Goal: Communication & Community: Answer question/provide support

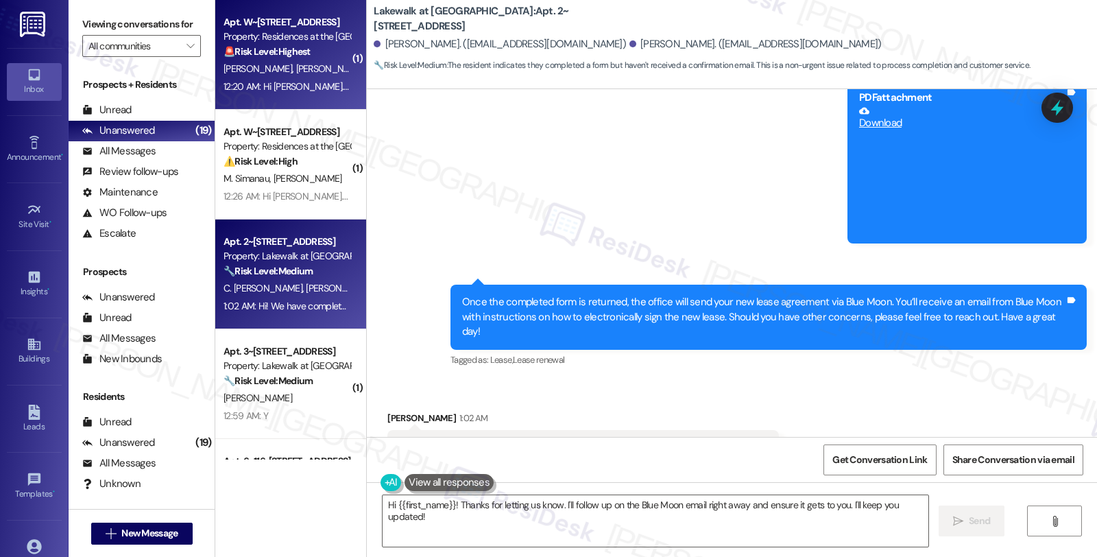
click at [302, 78] on div "12:20 AM: Hi [PERSON_NAME]. Our lease is up at the end of the week and we're do…" at bounding box center [287, 86] width 130 height 17
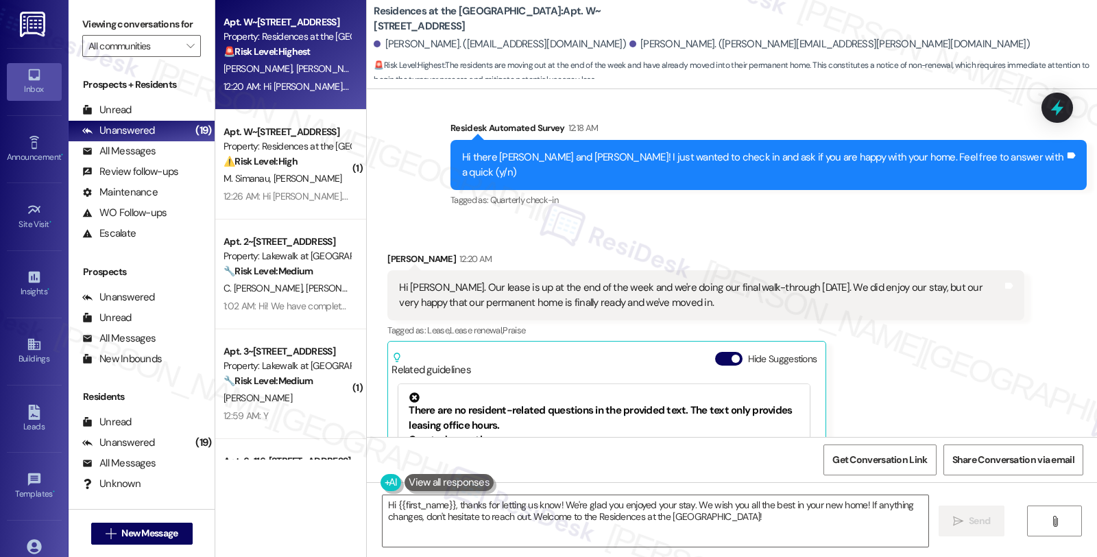
scroll to position [518, 0]
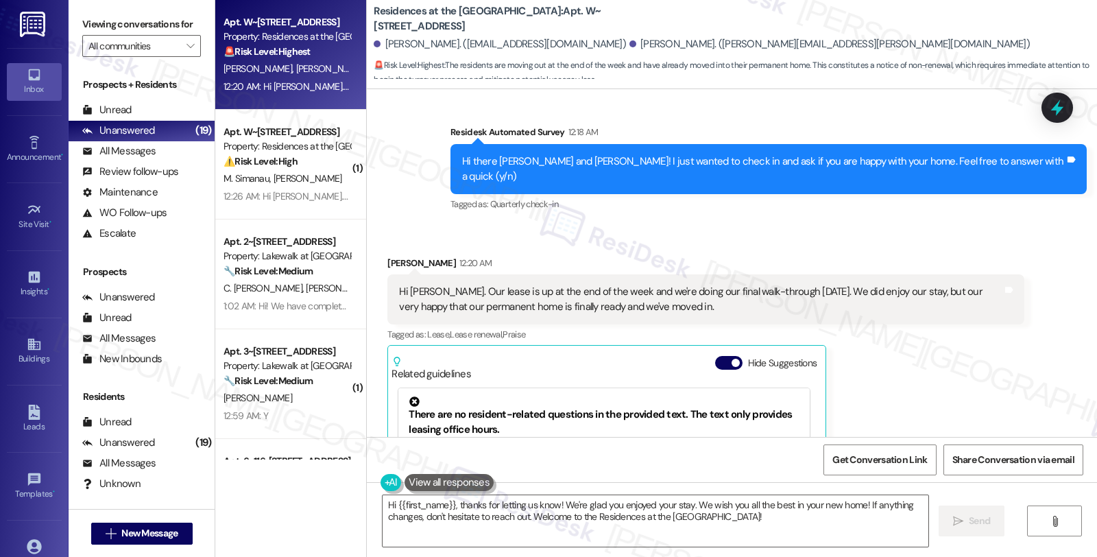
click at [400, 256] on div "[PERSON_NAME] 12:20 AM" at bounding box center [705, 265] width 636 height 19
click at [400, 256] on div "Karen Diprima 12:20 AM" at bounding box center [705, 265] width 636 height 19
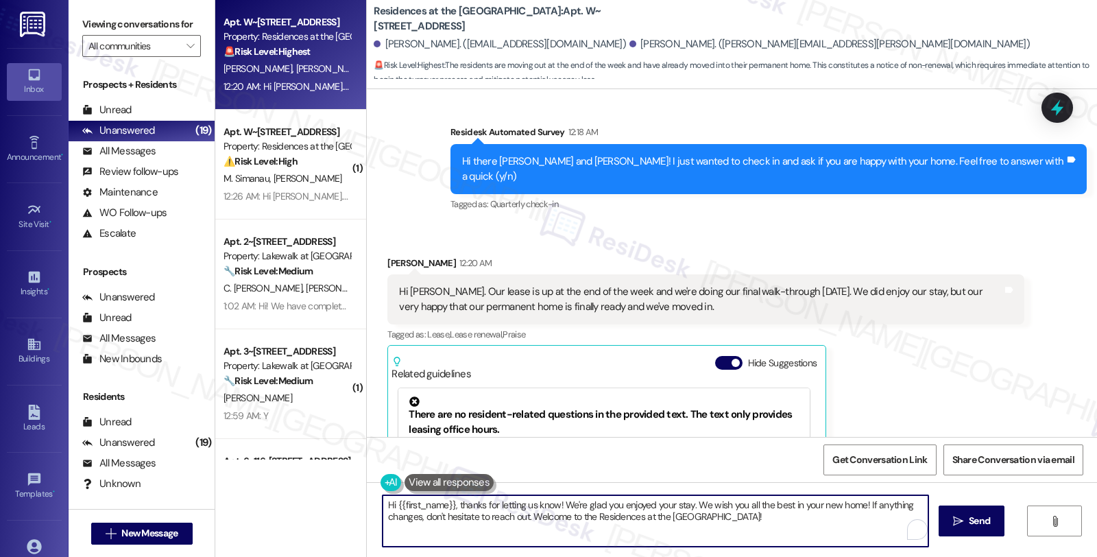
drag, startPoint x: 387, startPoint y: 497, endPoint x: 441, endPoint y: 503, distance: 53.8
click at [441, 503] on textarea "Hi {{first_name}}, thanks for letting us know! We're glad you enjoyed your stay…" at bounding box center [655, 520] width 546 height 51
paste textarea "To enrich screen reader interactions, please activate Accessibility in Grammarl…"
click at [389, 505] on textarea "Hi Karen, thanks for letting us know! We're glad you enjoyed your stay. We wish…" at bounding box center [655, 520] width 546 height 51
click at [412, 509] on textarea "Hi Karen, thanks for letting us know! We're glad you enjoyed your stay. We wish…" at bounding box center [655, 520] width 546 height 51
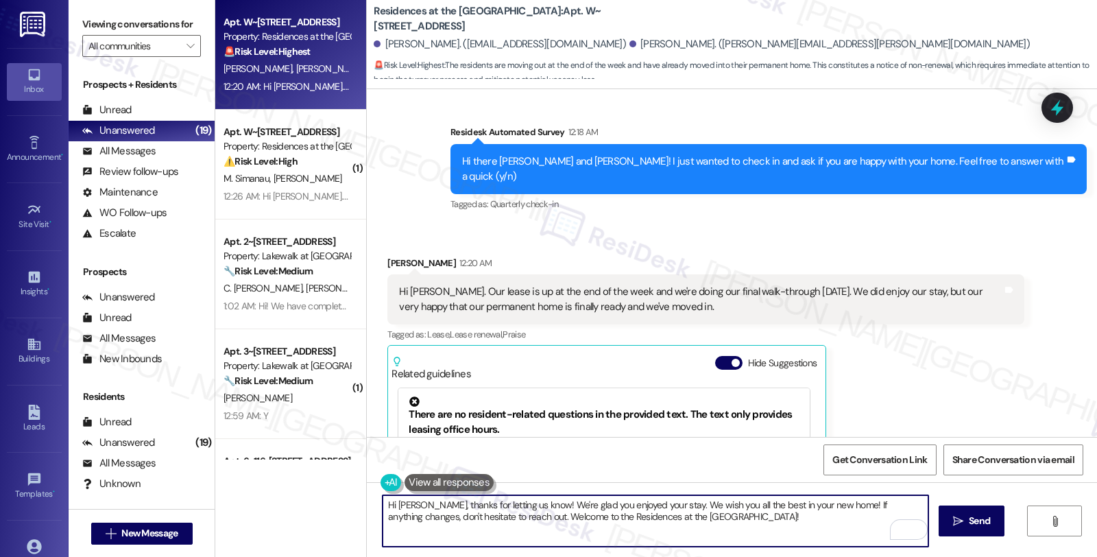
click at [833, 503] on textarea "Hi Karen, thanks for letting us know! We're glad you enjoyed your stay. We wish…" at bounding box center [655, 520] width 546 height 51
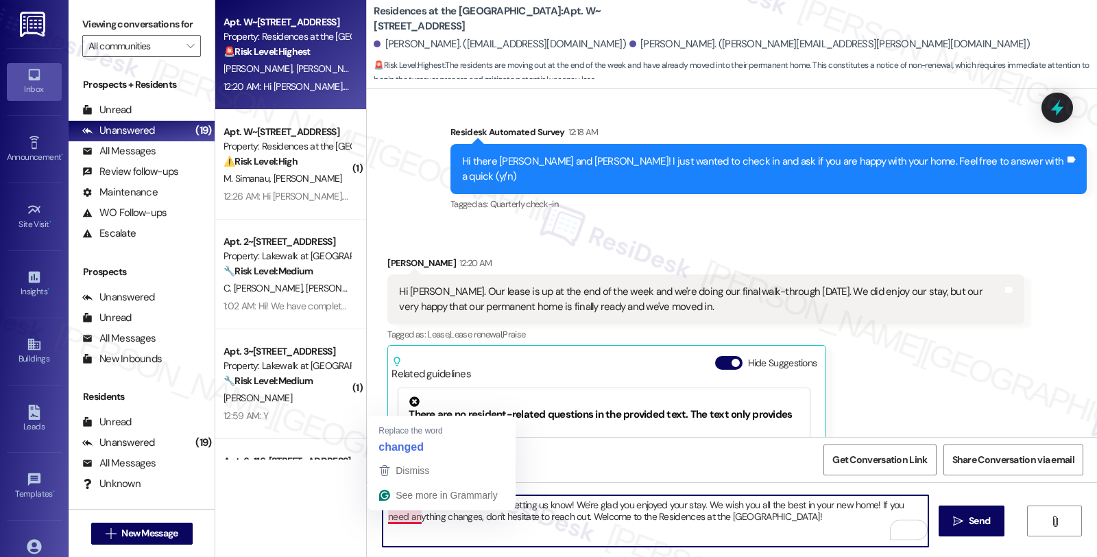
click at [399, 518] on textarea "Hi Karen, thanks for letting us know! We're glad you enjoyed your stay. We wish…" at bounding box center [655, 520] width 546 height 51
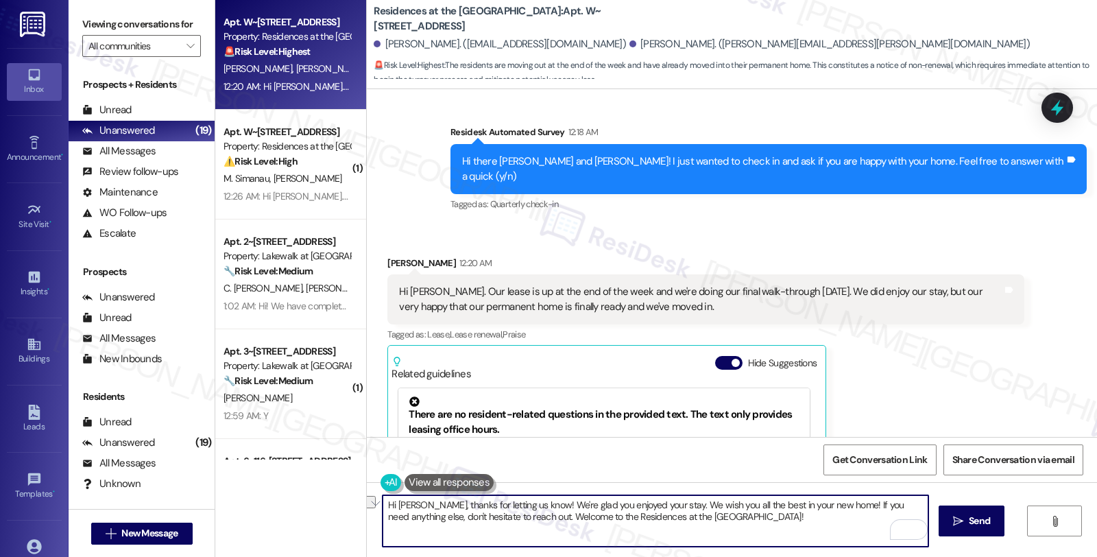
drag, startPoint x: 505, startPoint y: 515, endPoint x: 790, endPoint y: 515, distance: 284.5
click at [790, 515] on textarea "Hi Karen, thanks for letting us know! We're glad you enjoyed your stay. We wish…" at bounding box center [655, 520] width 546 height 51
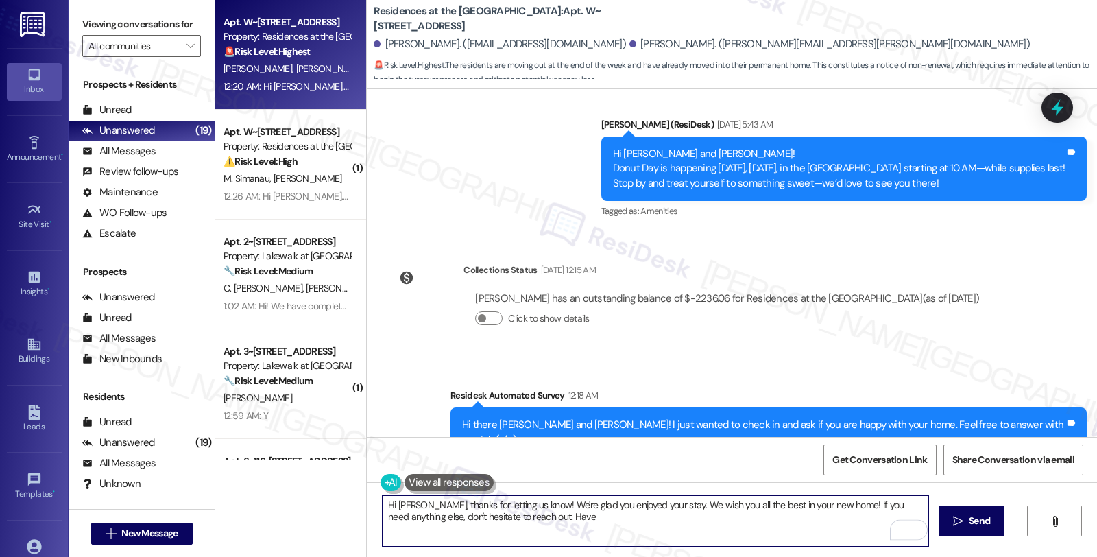
scroll to position [457, 0]
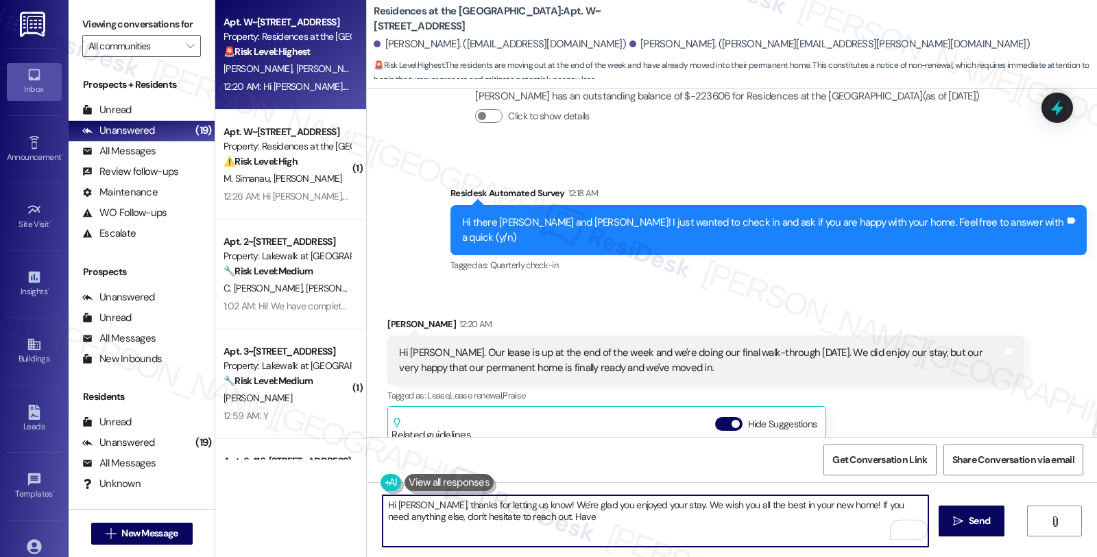
click at [503, 513] on textarea "Hi Karen, thanks for letting us know! We're glad you enjoyed your stay. We wish…" at bounding box center [655, 520] width 546 height 51
click at [514, 518] on textarea "Hi Karen, thanks for letting us know! We're glad you enjoyed your stay. We wish…" at bounding box center [655, 520] width 546 height 51
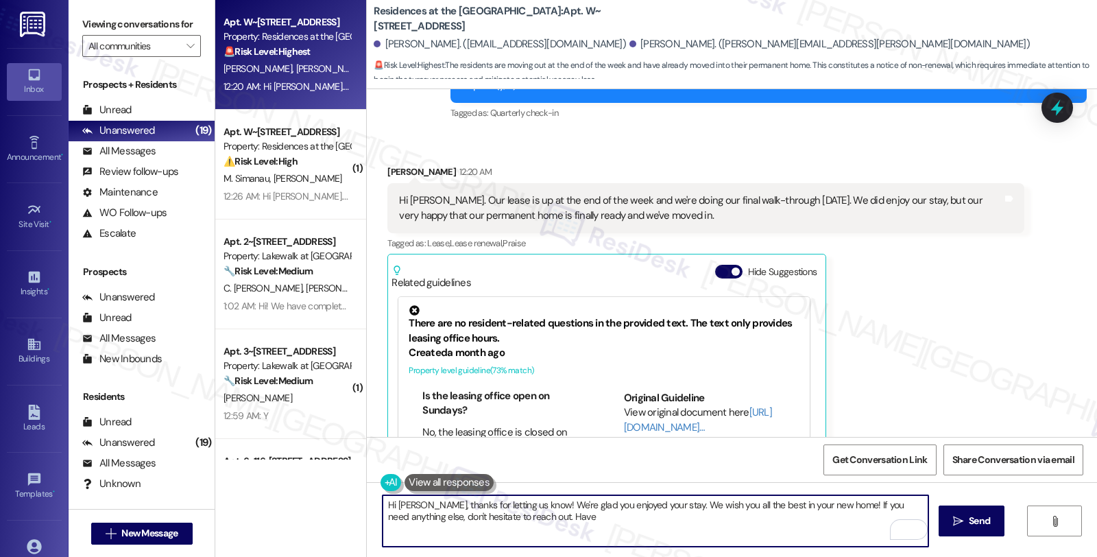
scroll to position [670, 0]
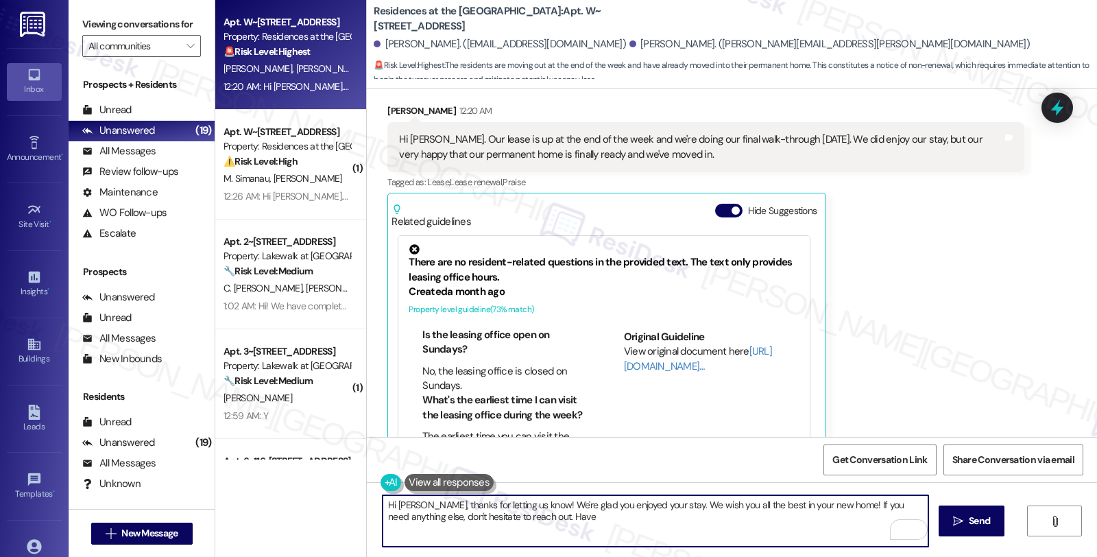
click at [532, 513] on textarea "Hi Karen, thanks for letting us know! We're glad you enjoyed your stay. We wish…" at bounding box center [655, 520] width 546 height 51
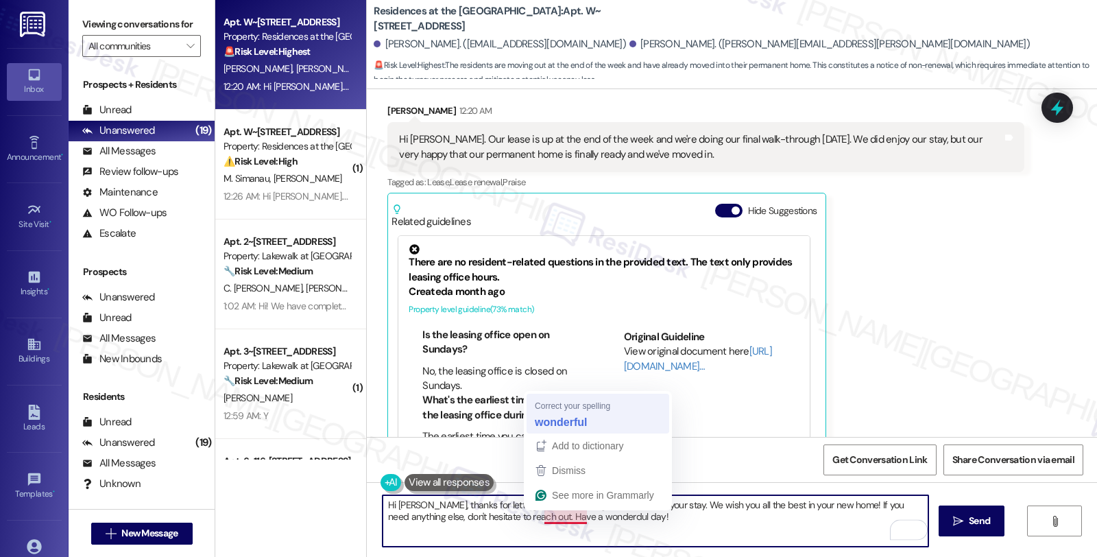
type textarea "Hi Karen, thanks for letting us know! We're glad you enjoyed your stay. We wish…"
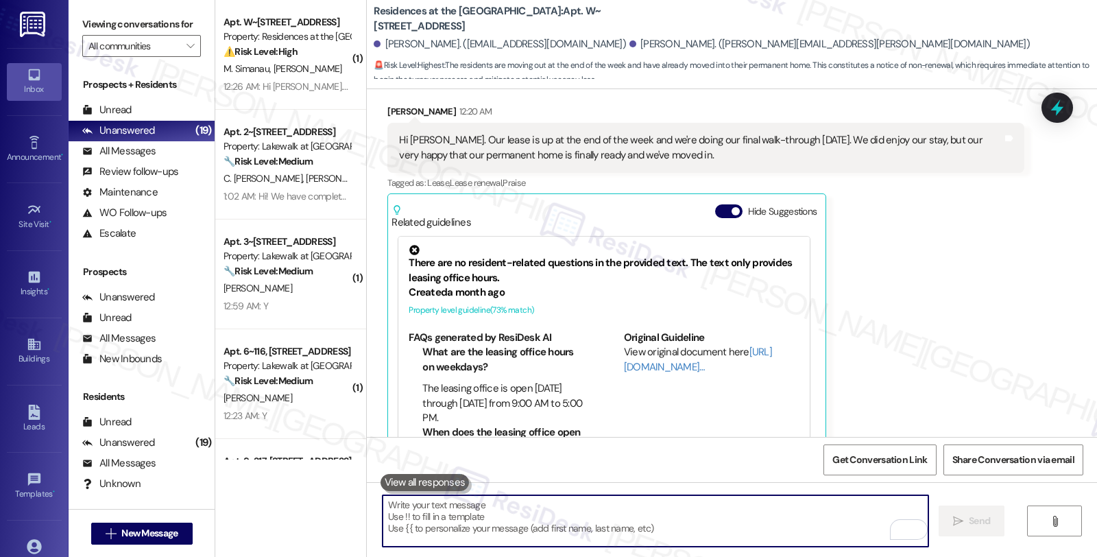
scroll to position [779, 0]
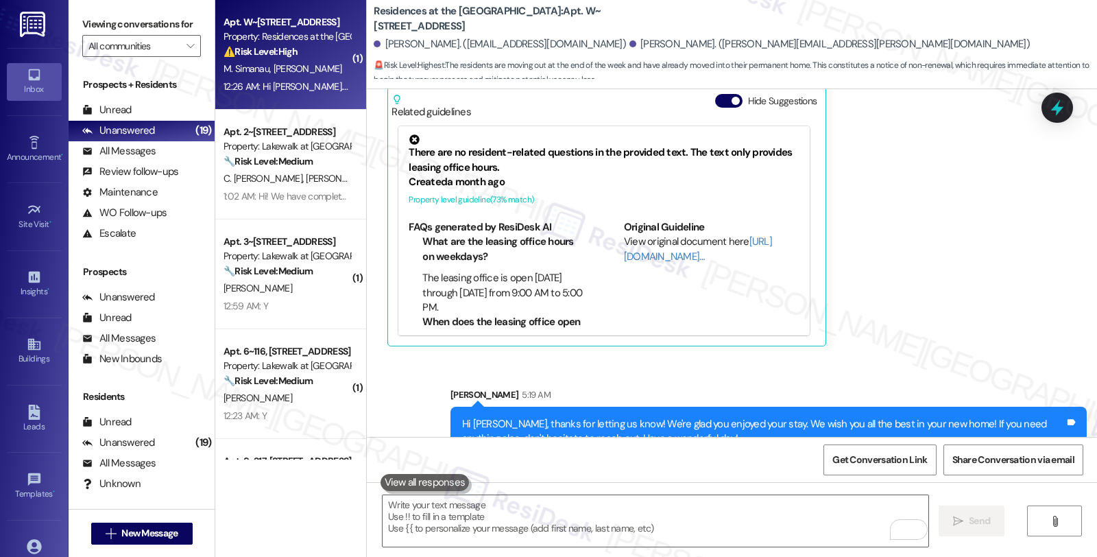
click at [326, 63] on div "M. Simanau E. Sigal" at bounding box center [287, 68] width 130 height 17
type textarea "Fetching suggested responses. Please feel free to read through the conversation…"
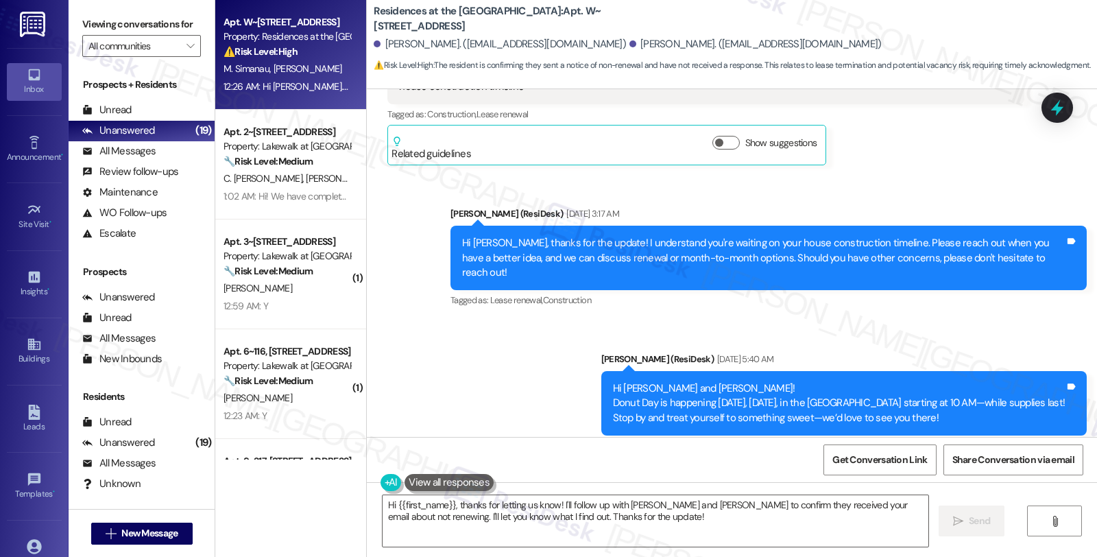
scroll to position [496, 0]
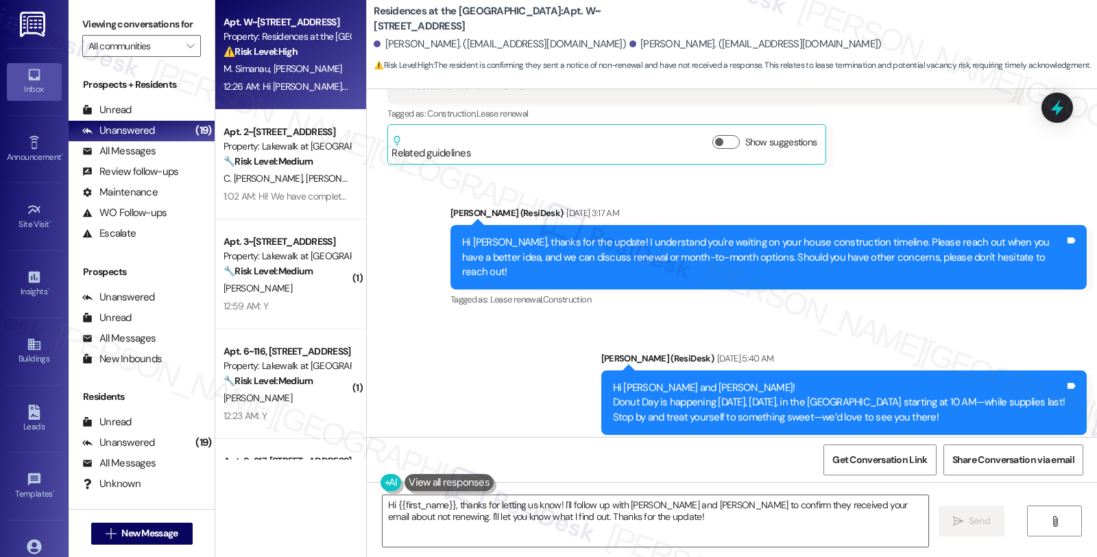
click at [887, 308] on div "Sent via SMS Sarah (ResiDesk) Jul 23, 2025 at 3:17 AM Hi Maksim, thanks for the…" at bounding box center [732, 320] width 730 height 290
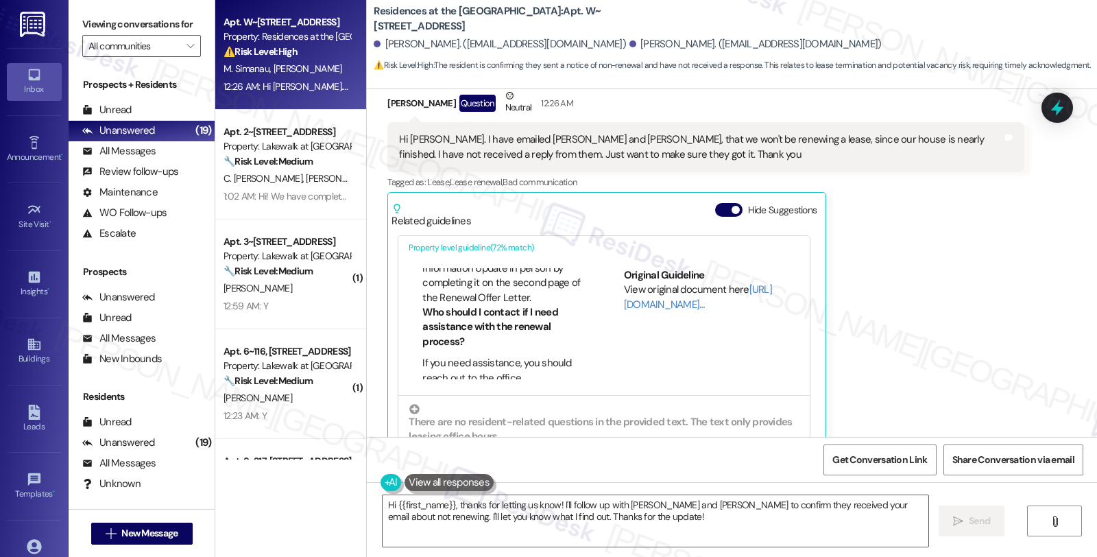
scroll to position [152, 0]
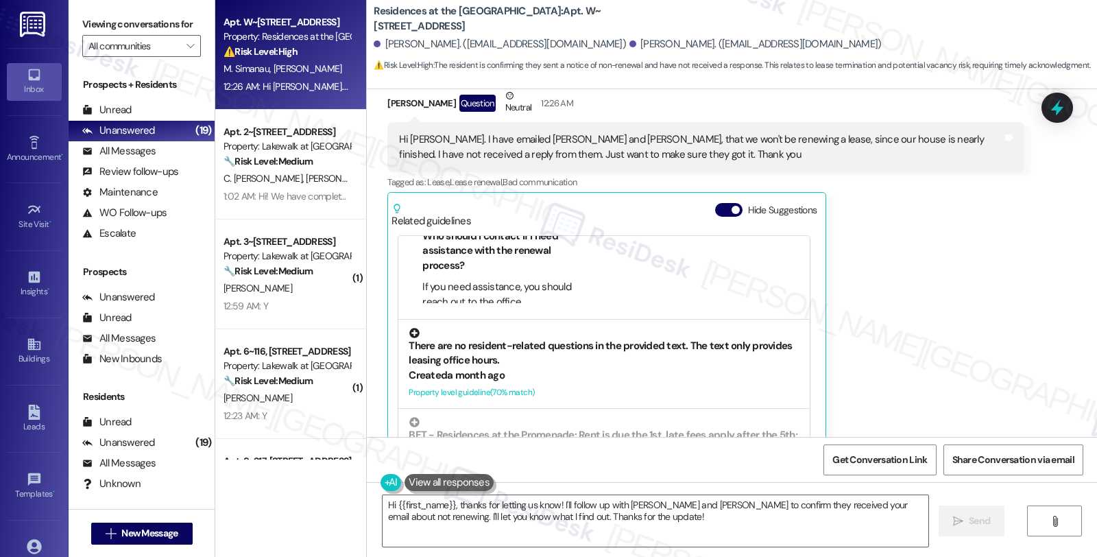
click at [602, 368] on div "Created a month ago" at bounding box center [604, 375] width 391 height 14
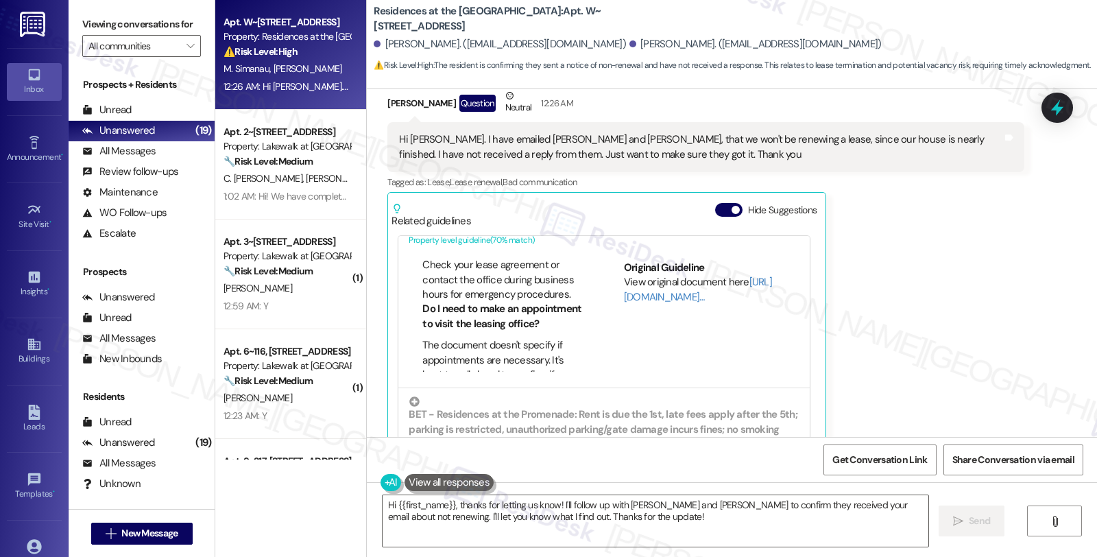
scroll to position [771, 0]
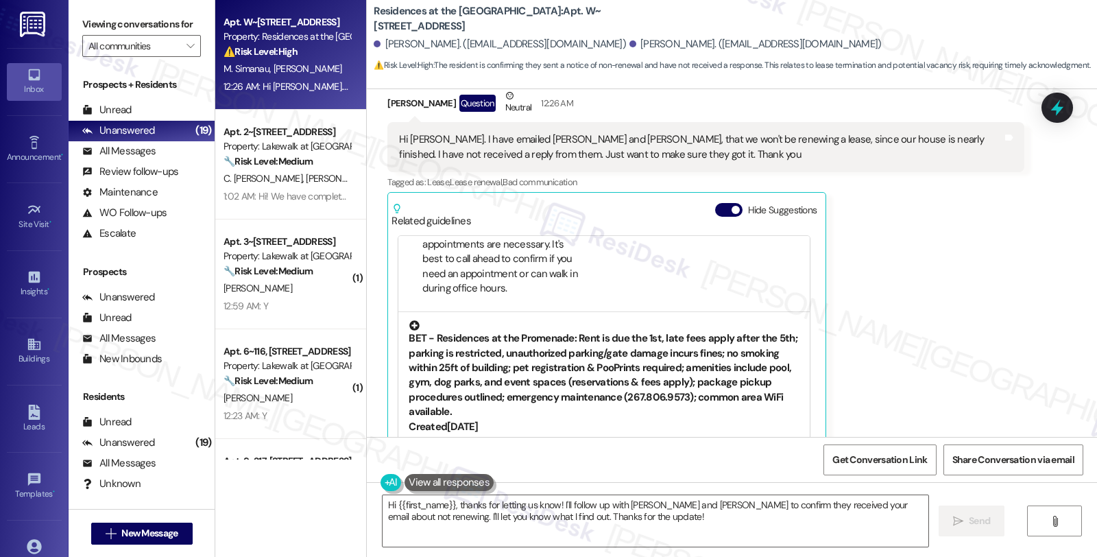
click at [577, 325] on div "BET - Residences at the Promenade: Rent is due the 1st, late fees apply after t…" at bounding box center [604, 369] width 391 height 99
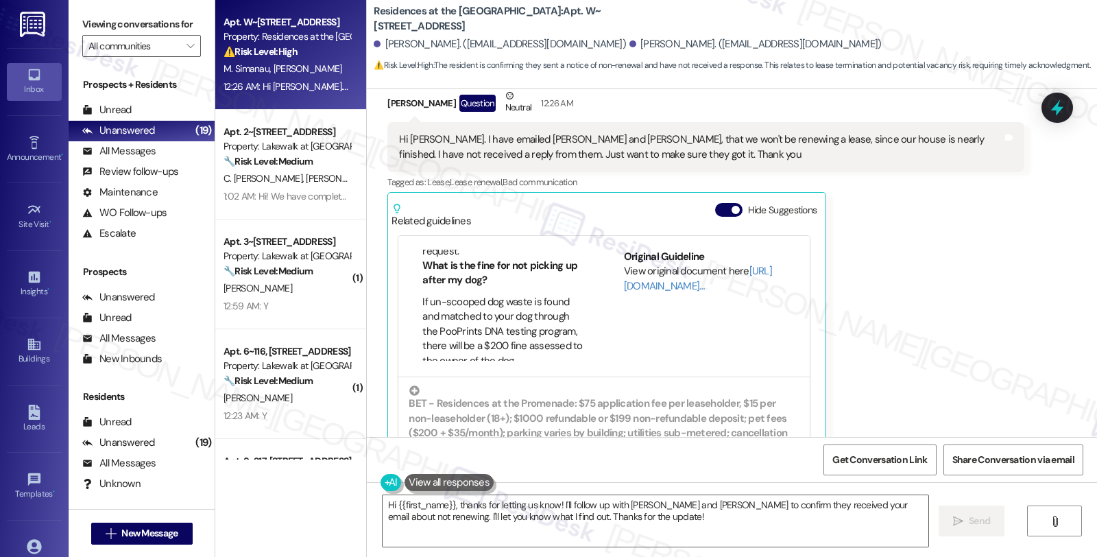
scroll to position [1109, 0]
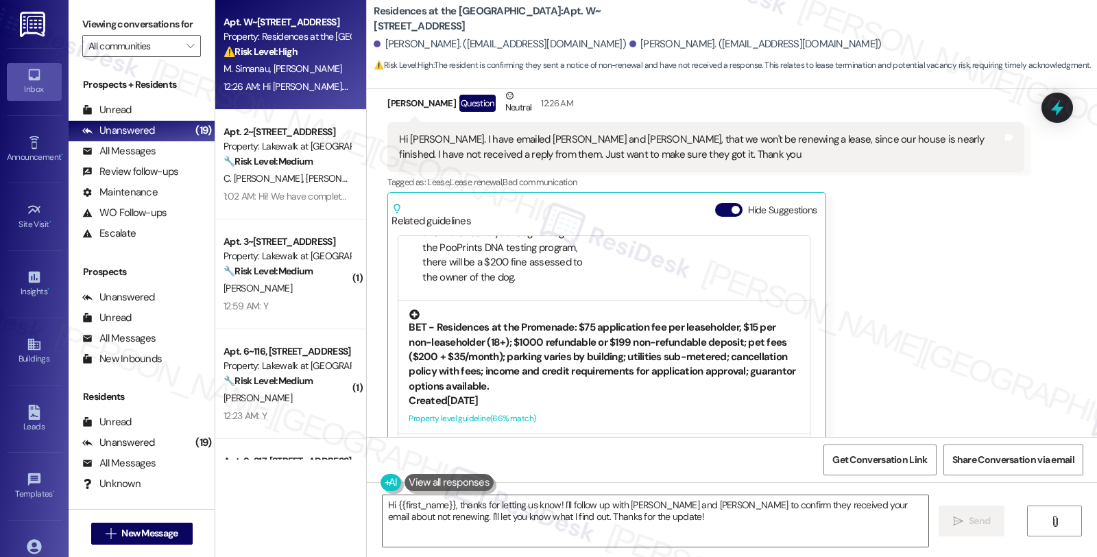
click at [557, 318] on div "BET - Residences at the Promenade: $75 application fee per leaseholder, $15 per…" at bounding box center [604, 351] width 391 height 84
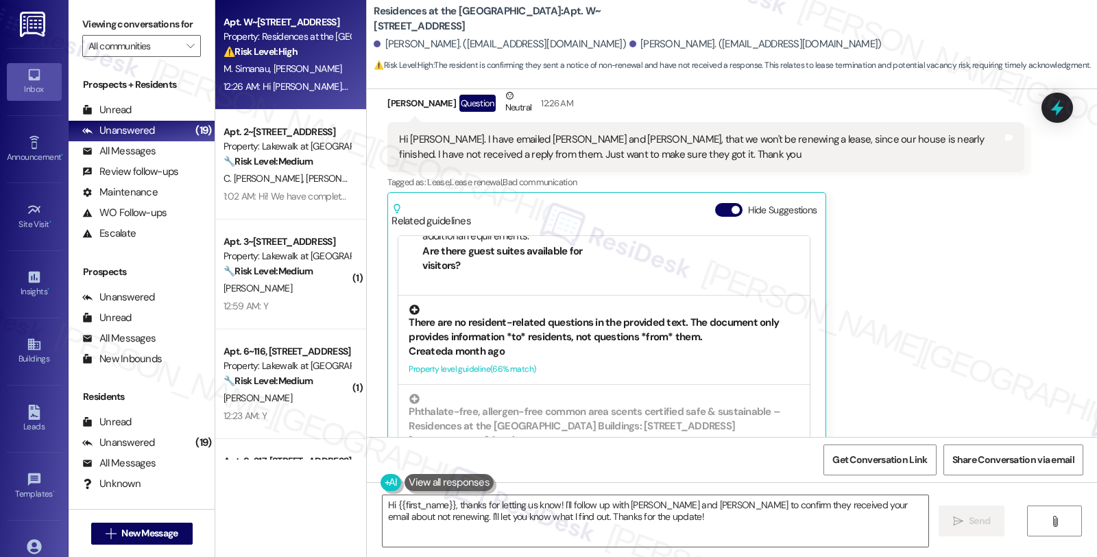
scroll to position [576, 0]
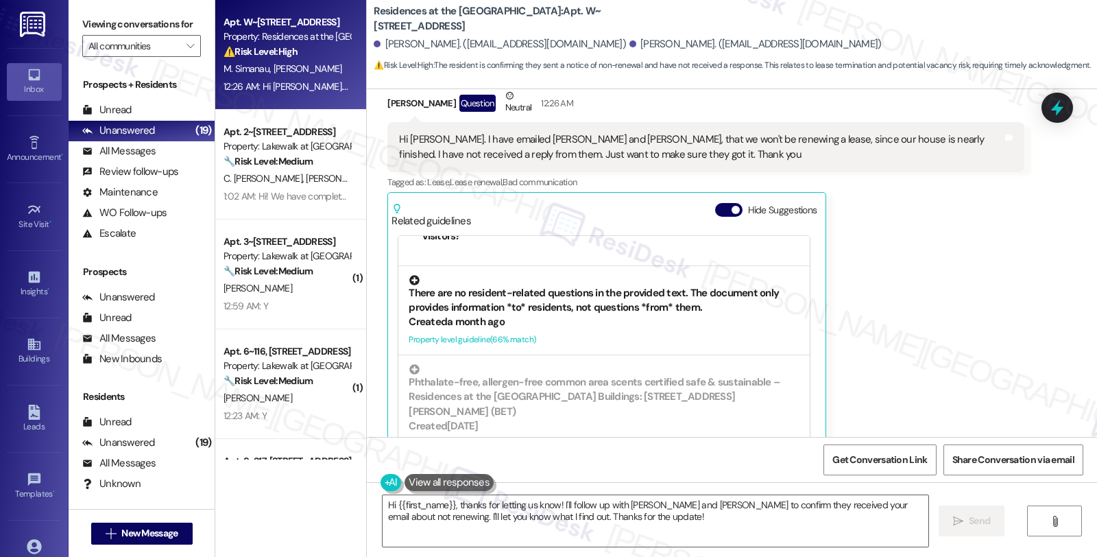
click at [476, 315] on div "Created a month ago" at bounding box center [604, 322] width 391 height 14
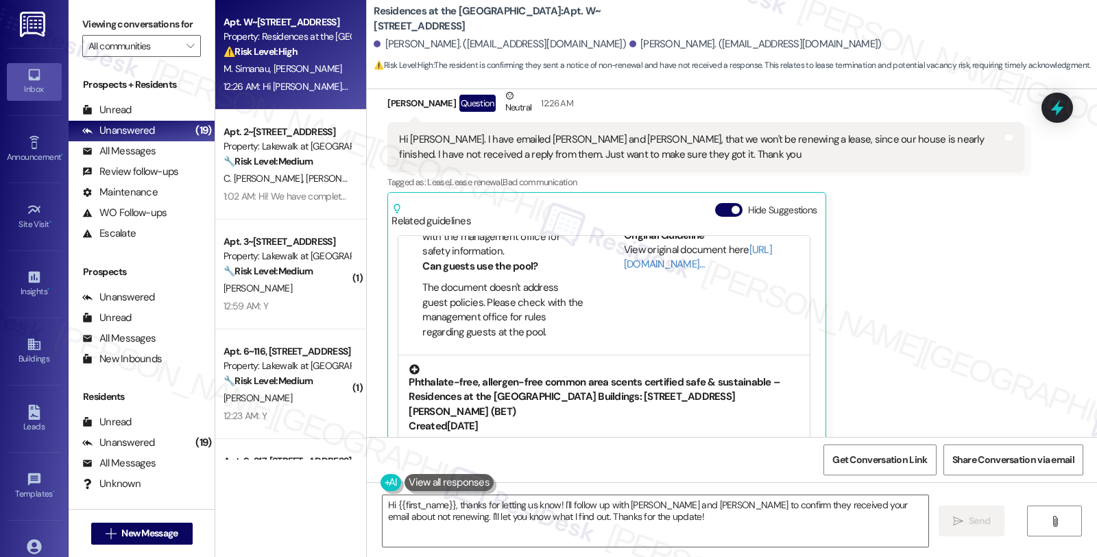
click at [652, 366] on div "Phthalate-free, allergen-free common area scents certified safe & sustainable –…" at bounding box center [604, 391] width 391 height 55
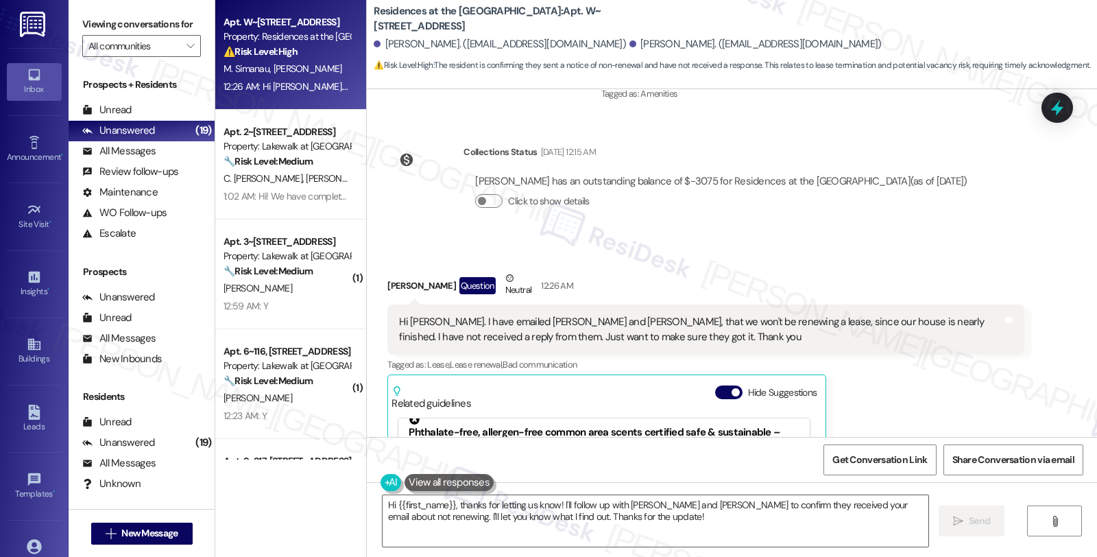
scroll to position [877, 0]
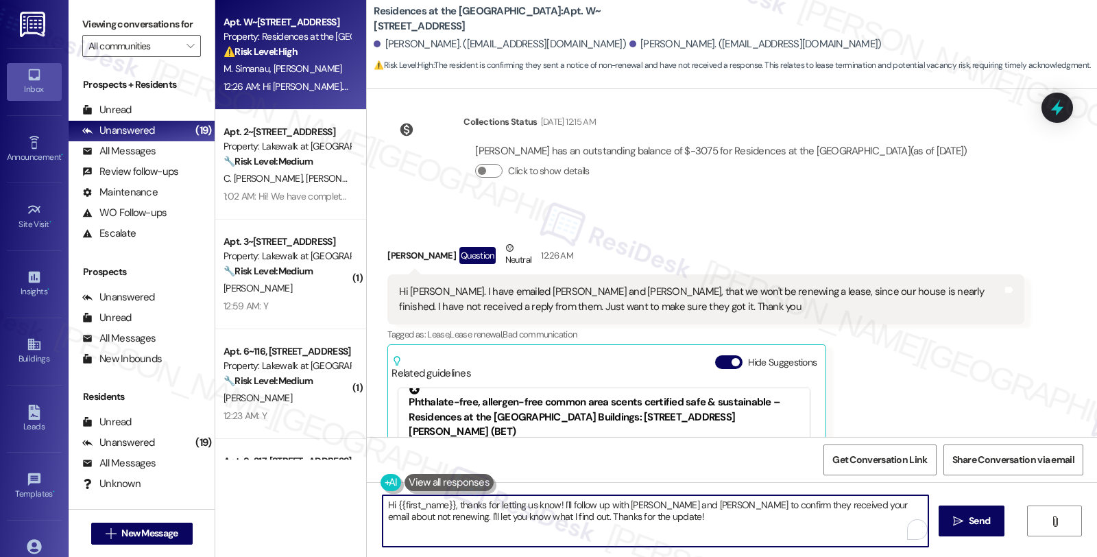
drag, startPoint x: 432, startPoint y: 516, endPoint x: 619, endPoint y: 522, distance: 187.2
click at [619, 522] on textarea "Hi {{first_name}}, thanks for letting us know! I'll follow up with Casey and Ma…" at bounding box center [655, 520] width 546 height 51
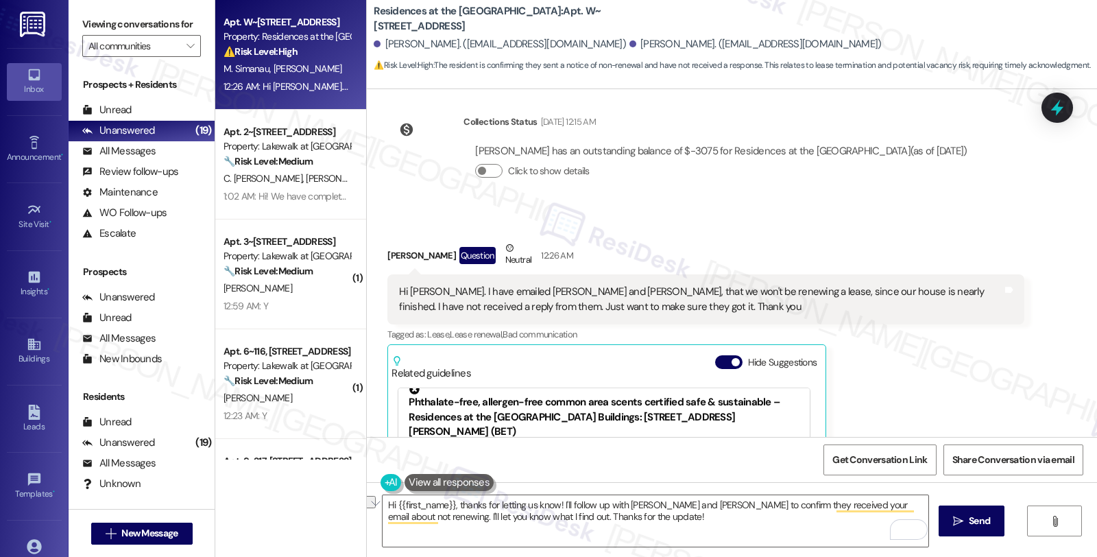
click at [395, 241] on div "Maksim Simanau Question Neutral 12:26 AM" at bounding box center [705, 258] width 636 height 34
copy div "Maksim"
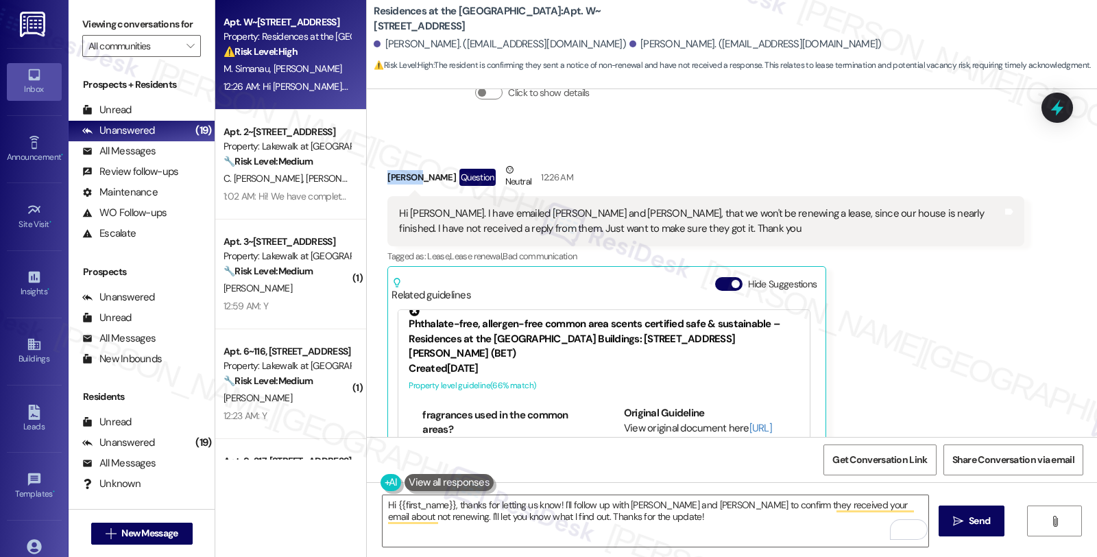
scroll to position [1030, 0]
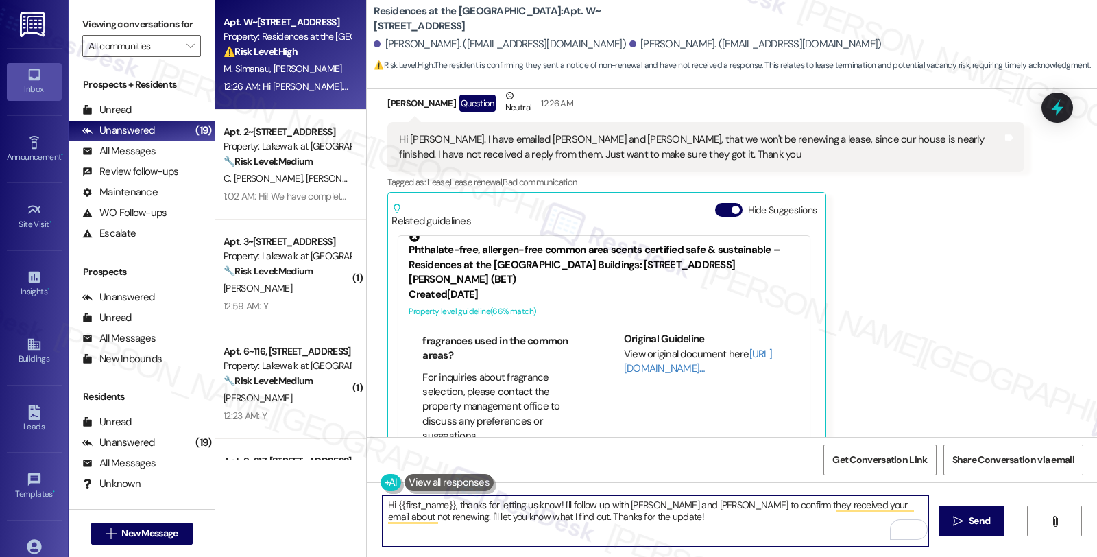
click at [408, 498] on textarea "Hi {{first_name}}, thanks for letting us know! I'll follow up with Casey and Ma…" at bounding box center [655, 520] width 546 height 51
paste textarea "Maksim"
drag, startPoint x: 879, startPoint y: 504, endPoint x: 880, endPoint y: 522, distance: 17.8
click at [880, 522] on textarea "Hi Maksim, thanks for letting us know! I'll follow up with Casey and Mac to con…" at bounding box center [655, 520] width 546 height 51
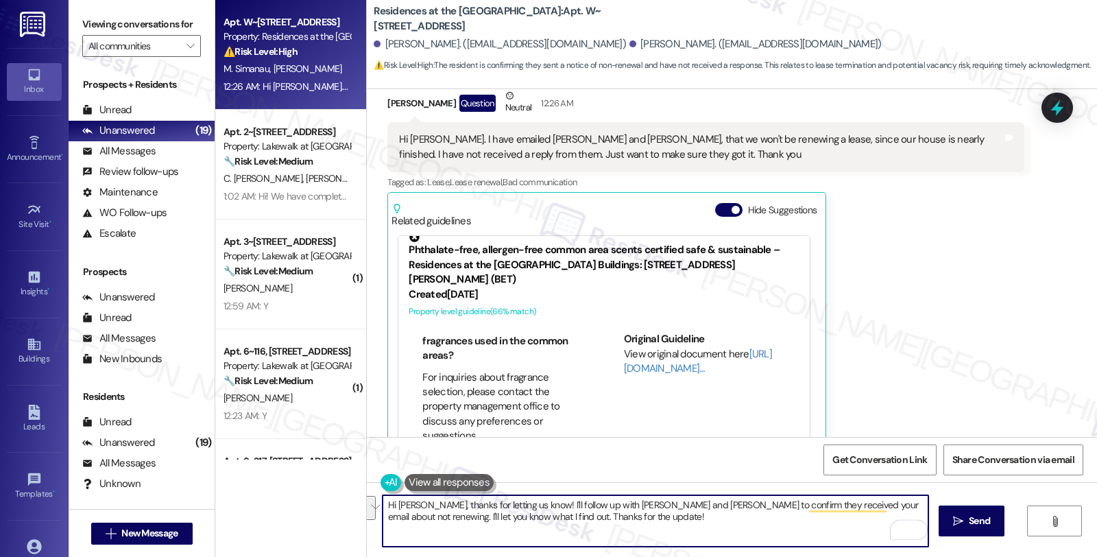
click at [440, 525] on textarea "Hi Maksim, thanks for letting us know! I'll follow up with Casey and Mac to con…" at bounding box center [655, 520] width 546 height 51
drag, startPoint x: 402, startPoint y: 518, endPoint x: 610, endPoint y: 536, distance: 209.1
click at [610, 536] on textarea "Hi Maksim, thanks for letting us know! I'll follow up with Casey and Mac to con…" at bounding box center [655, 520] width 546 height 51
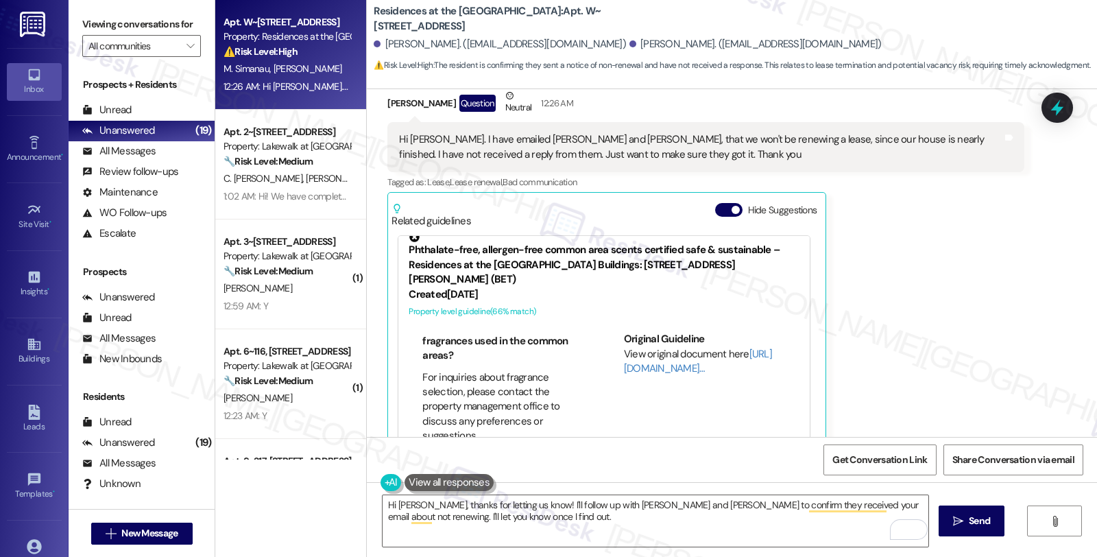
click at [855, 302] on div "Maksim Simanau Question Neutral 12:26 AM Hi Sarah. I have emailed Casey and Mac…" at bounding box center [705, 271] width 636 height 367
click at [1009, 280] on div "Maksim Simanau Question Neutral 12:26 AM Hi Sarah. I have emailed Casey and Mac…" at bounding box center [705, 271] width 636 height 367
click at [475, 517] on textarea "Hi Maksim, thanks for letting us know! I'll follow up with Casey and Mac to con…" at bounding box center [655, 520] width 546 height 51
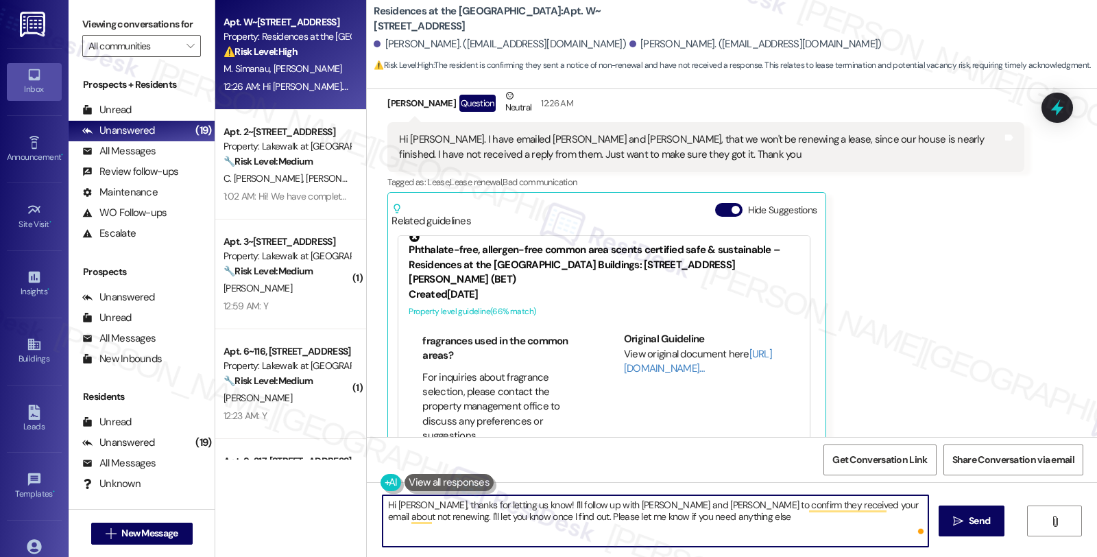
type textarea "Hi Maksim, thanks for letting us know! I'll follow up with Casey and Mac to con…"
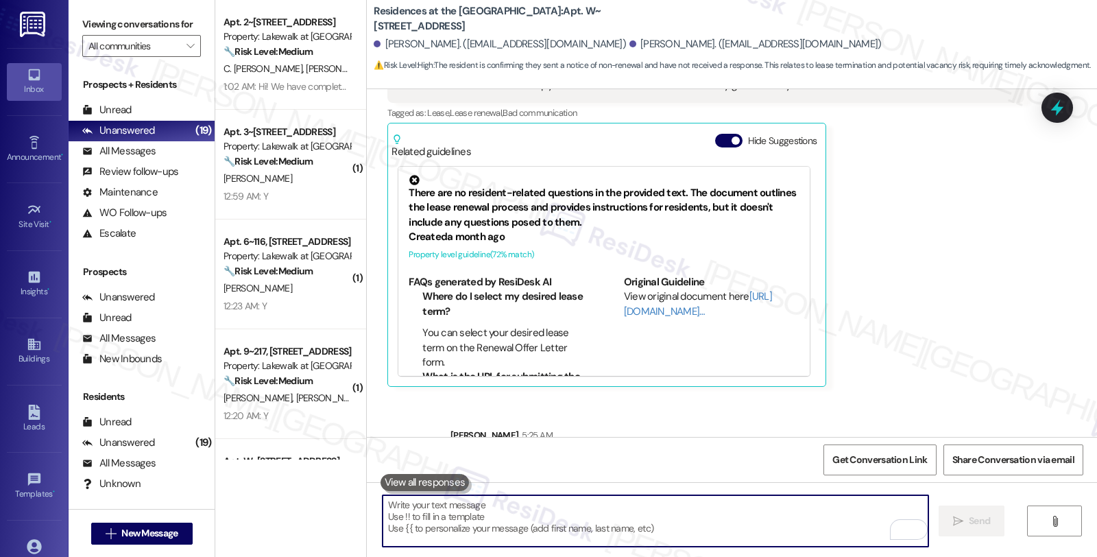
scroll to position [1140, 0]
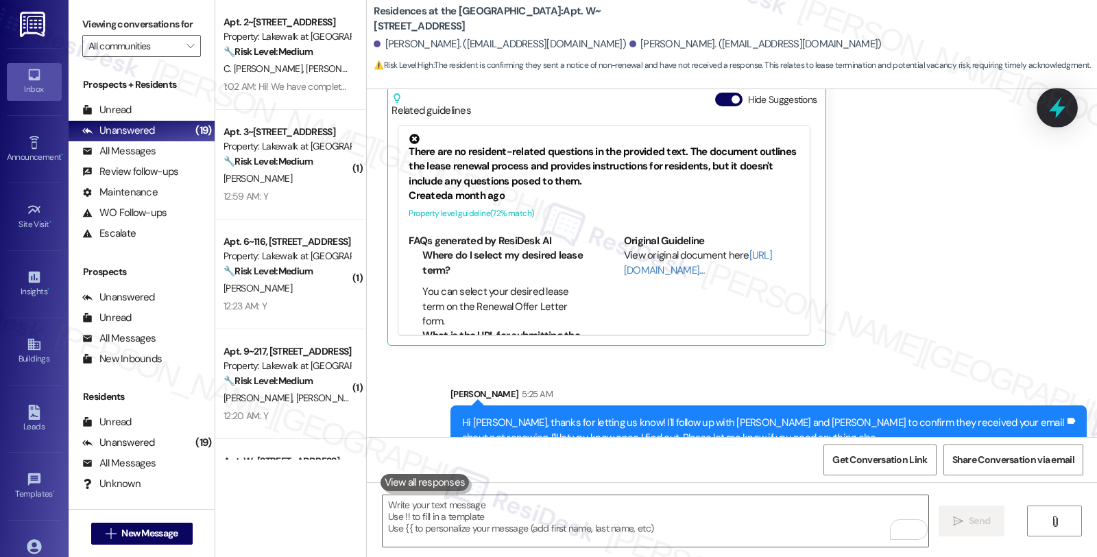
click at [1056, 100] on icon at bounding box center [1056, 107] width 23 height 23
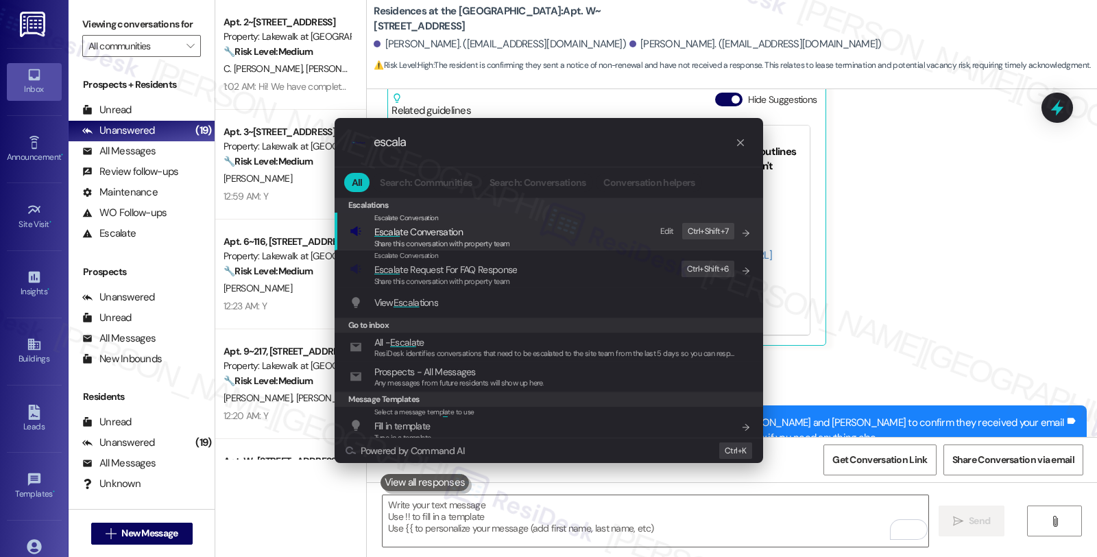
type input "escala"
click at [453, 226] on span "Escala te Conversation" at bounding box center [418, 232] width 88 height 12
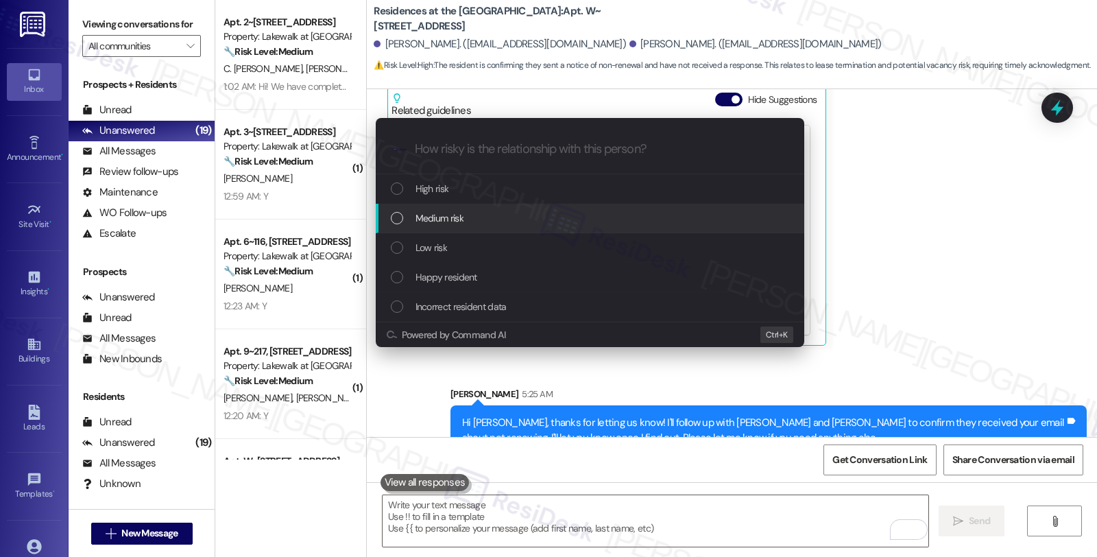
click at [451, 223] on span "Medium risk" at bounding box center [439, 217] width 48 height 15
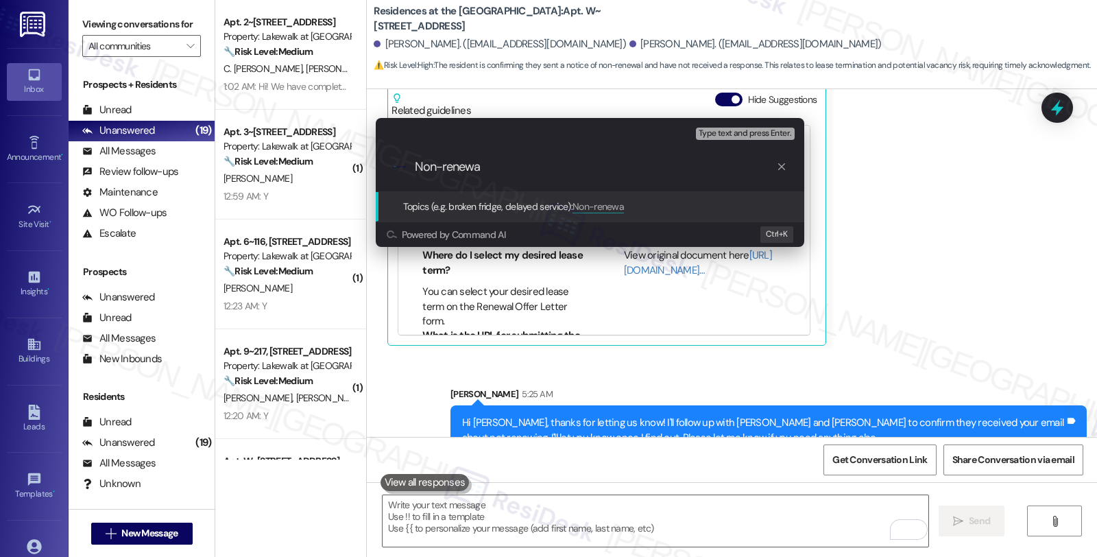
type input "Non-renewal"
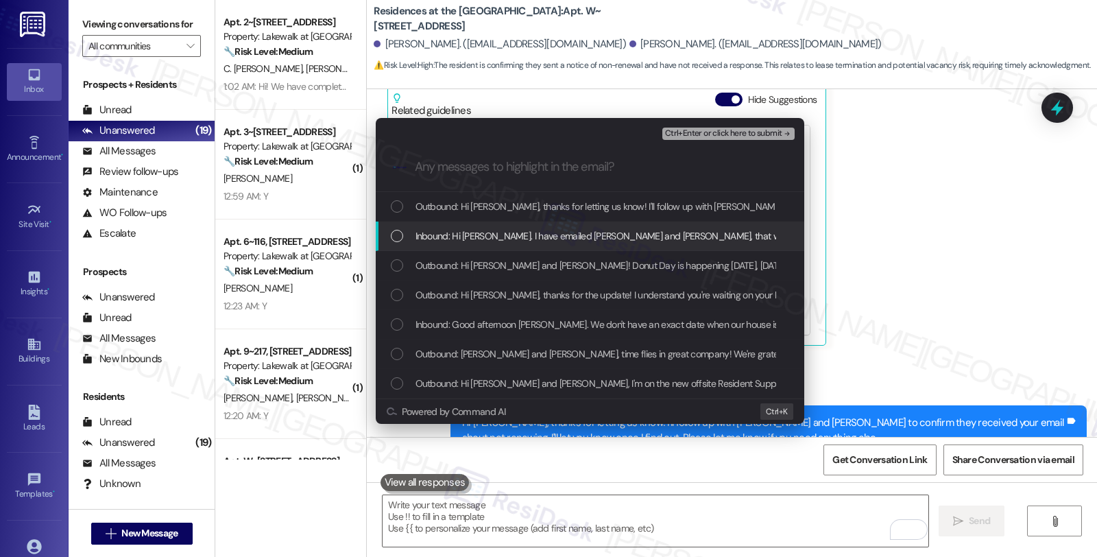
click at [450, 226] on div "Inbound: Hi Sarah. I have emailed Casey and Mac, that we won't be renewing a le…" at bounding box center [590, 235] width 428 height 29
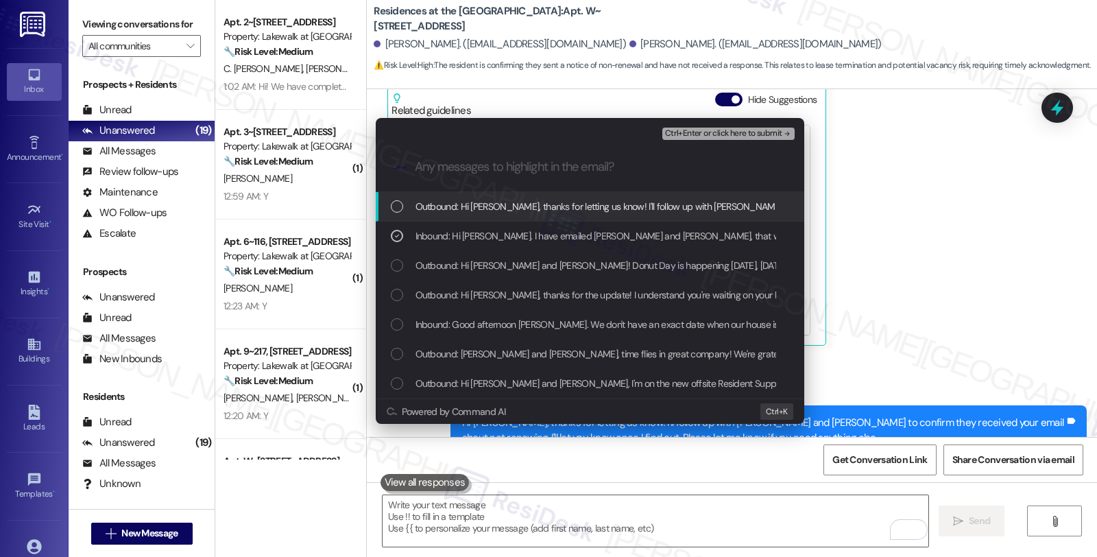
click at [708, 134] on span "Ctrl+Enter or click here to submit" at bounding box center [723, 134] width 117 height 10
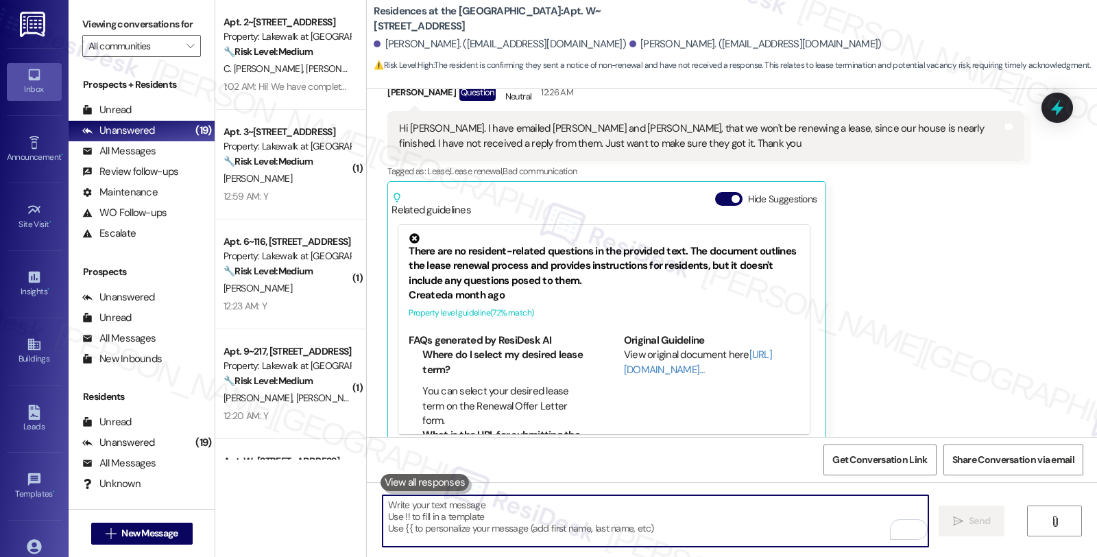
scroll to position [1030, 0]
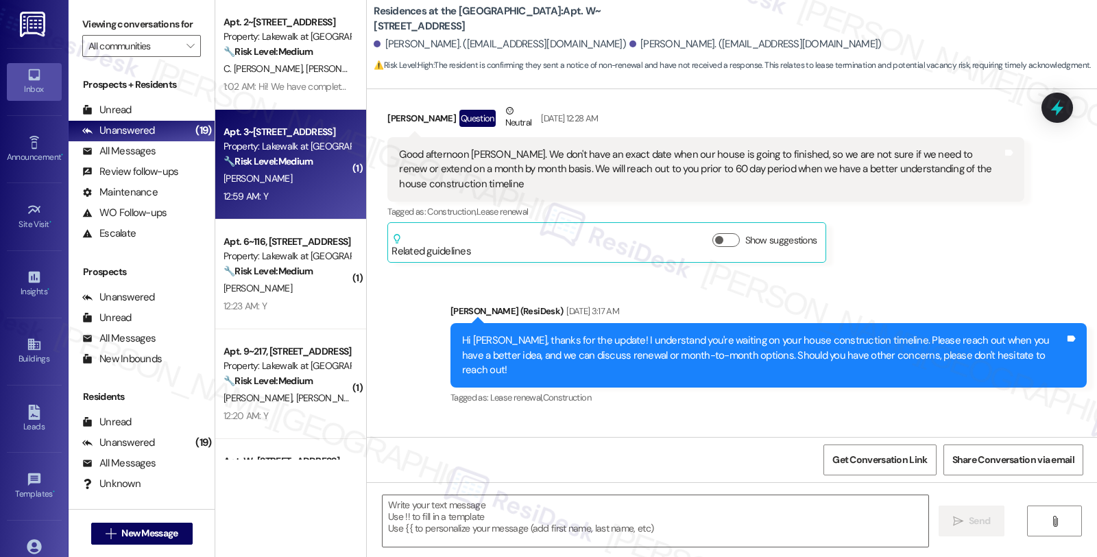
type textarea "Fetching suggested responses. Please feel free to read through the conversation…"
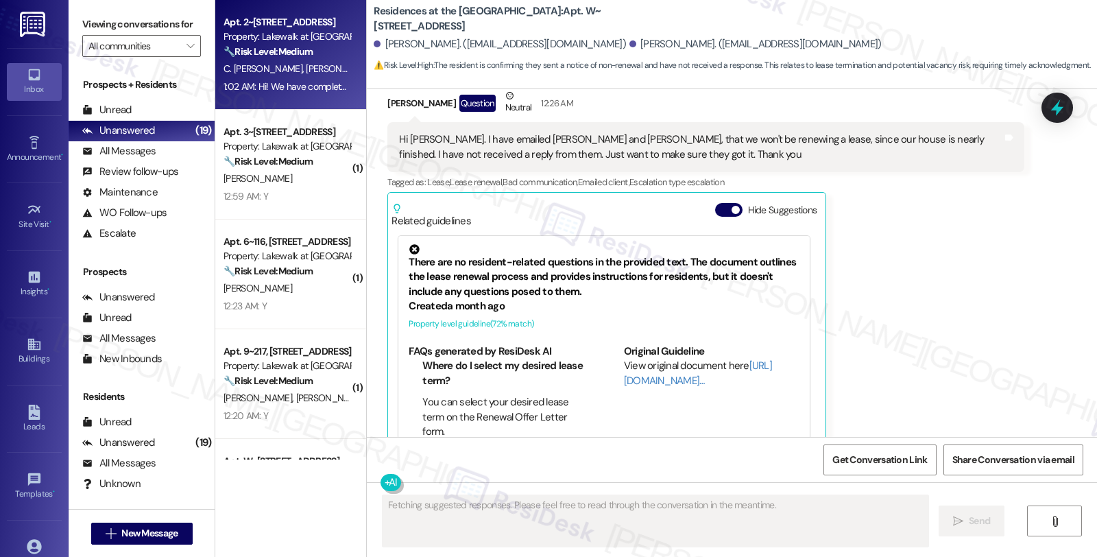
click at [327, 60] on div "C. Meaux Martin J. Pardo" at bounding box center [287, 68] width 130 height 17
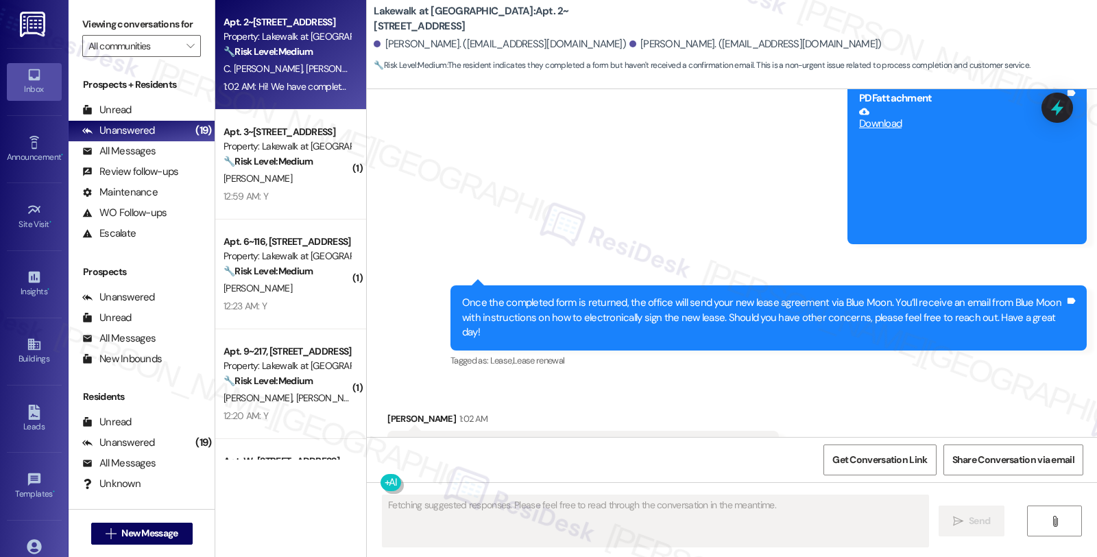
scroll to position [2087, 0]
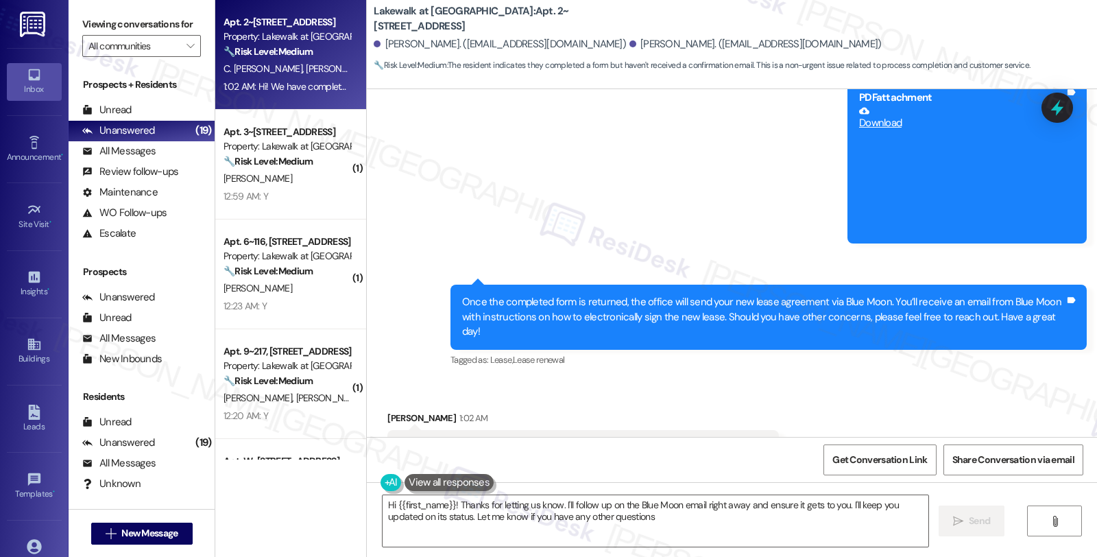
type textarea "Hi {{first_name}}! Thanks for letting us know. I'll follow up on the Blue Moon …"
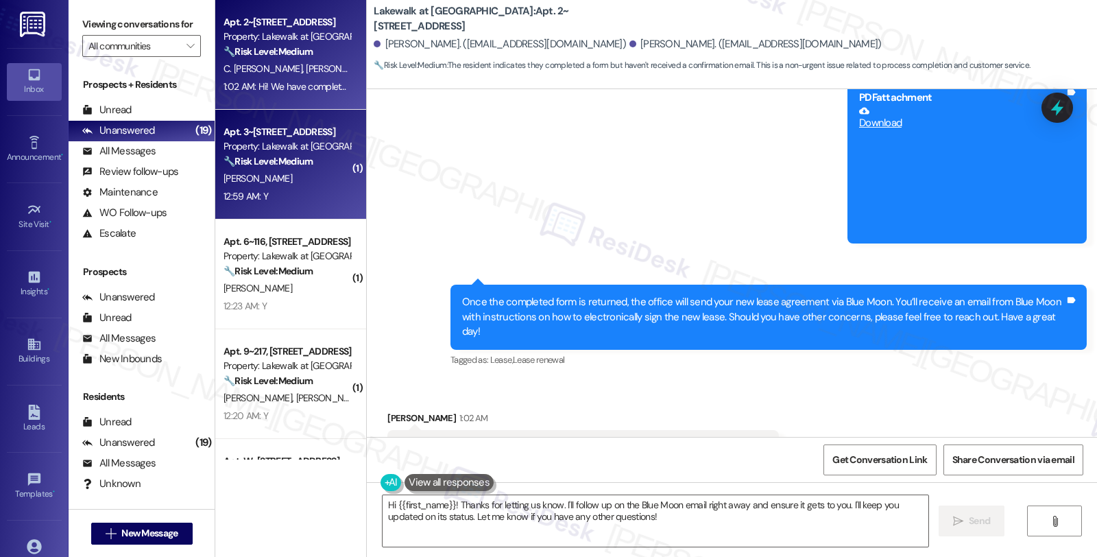
click at [304, 180] on div "B. Johnson" at bounding box center [287, 178] width 130 height 17
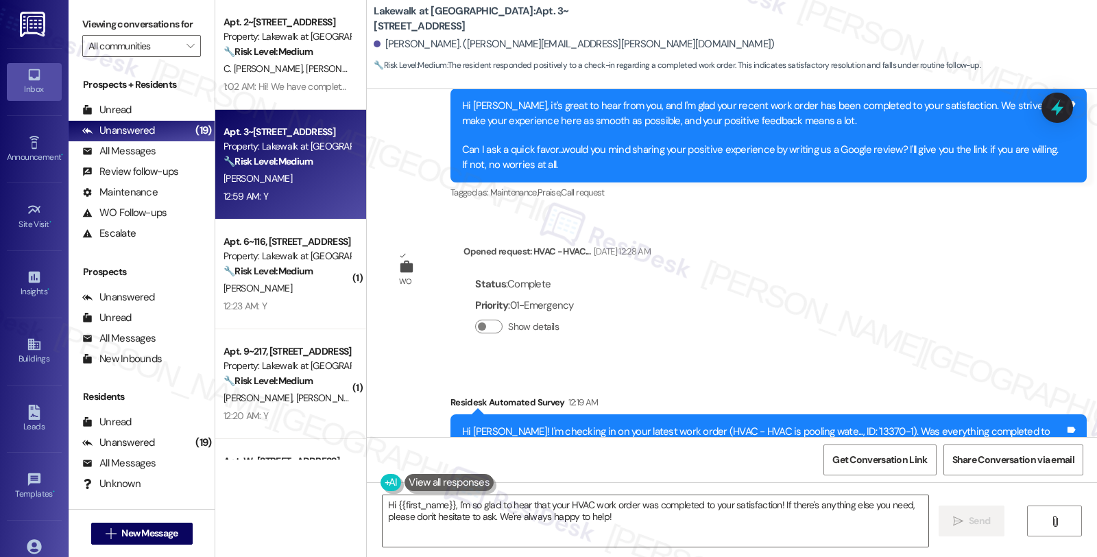
scroll to position [1486, 0]
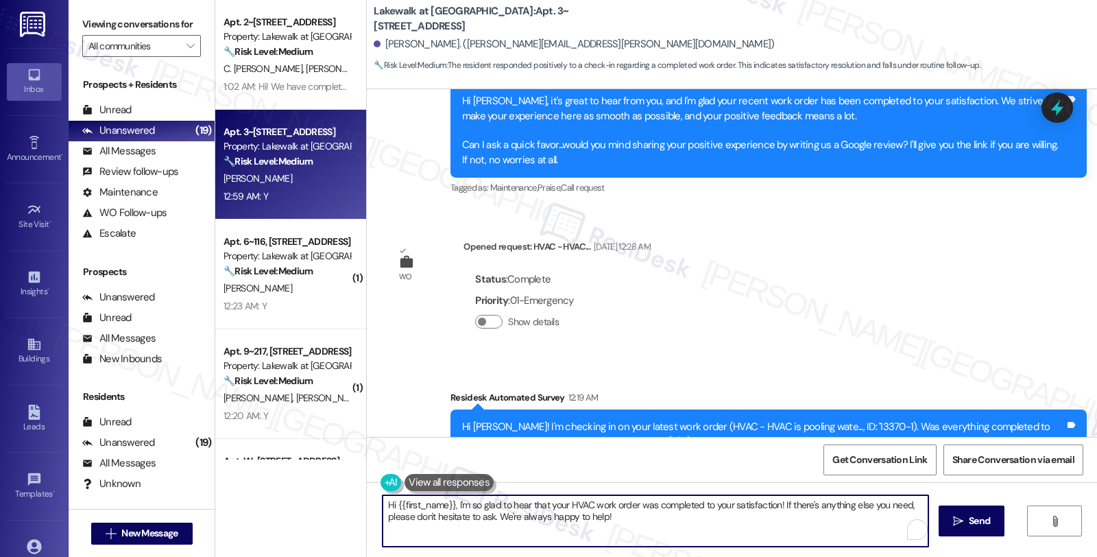
drag, startPoint x: 491, startPoint y: 518, endPoint x: 724, endPoint y: 518, distance: 233.1
click at [724, 518] on textarea "Hi {{first_name}}, I'm so glad to hear that your HVAC work order was completed …" at bounding box center [655, 520] width 546 height 51
type textarea "Hi {{first_name}}, I'm so glad to hear that your HVAC work order was completed …"
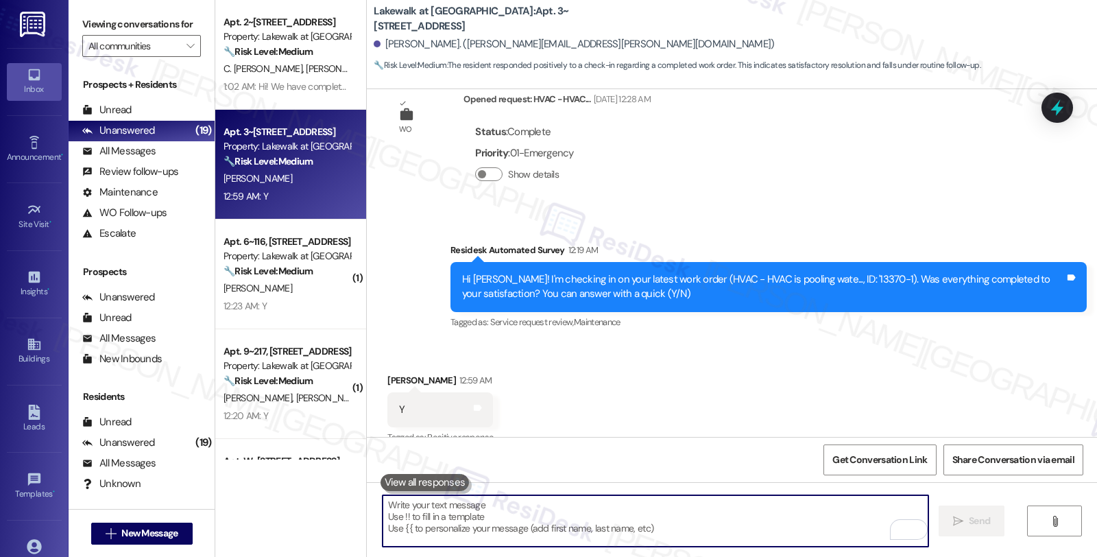
scroll to position [1640, 0]
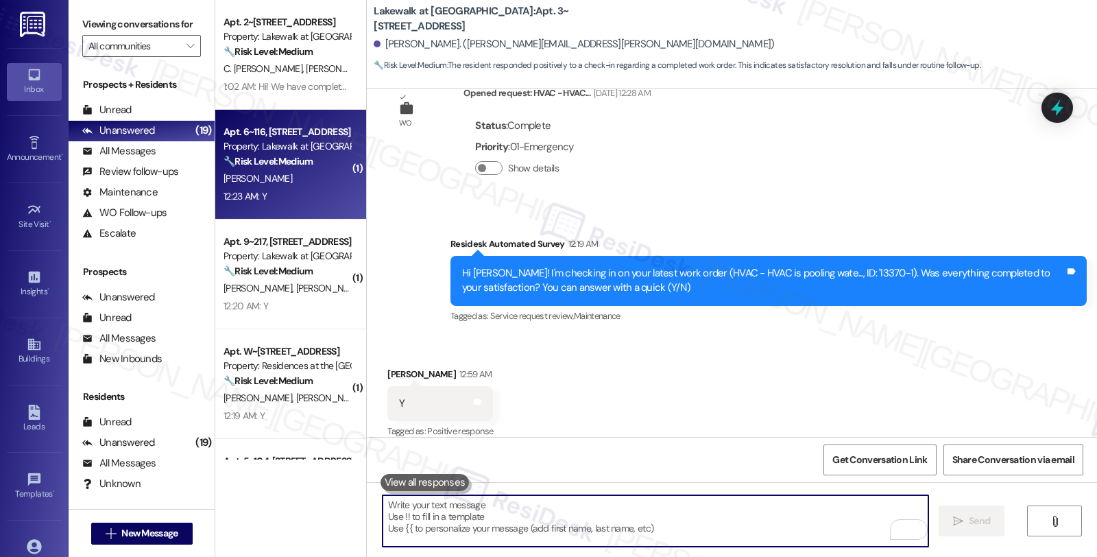
click at [306, 182] on div "L. Chan" at bounding box center [287, 178] width 130 height 17
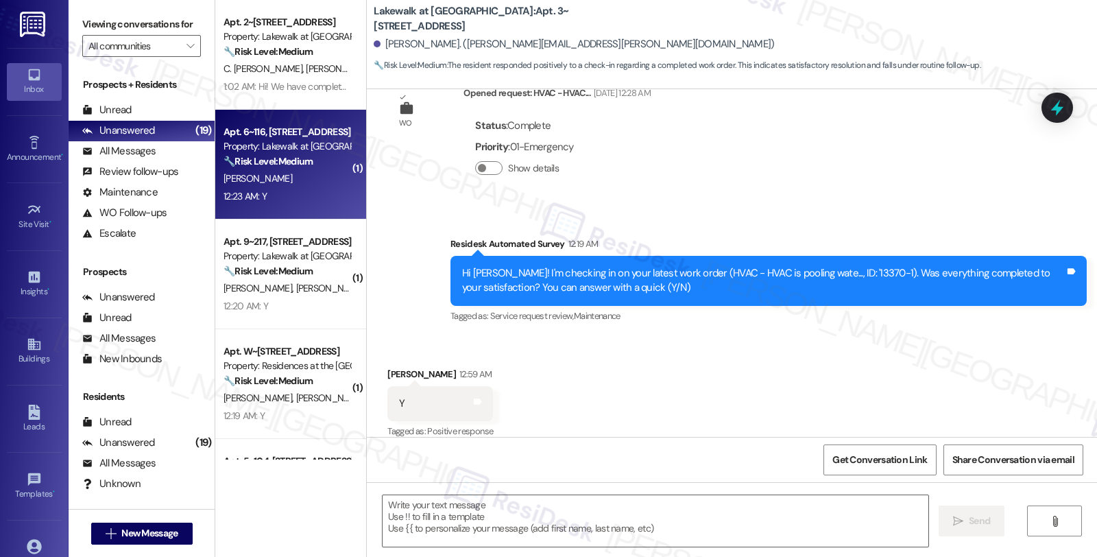
type textarea "Fetching suggested responses. Please feel free to read through the conversation…"
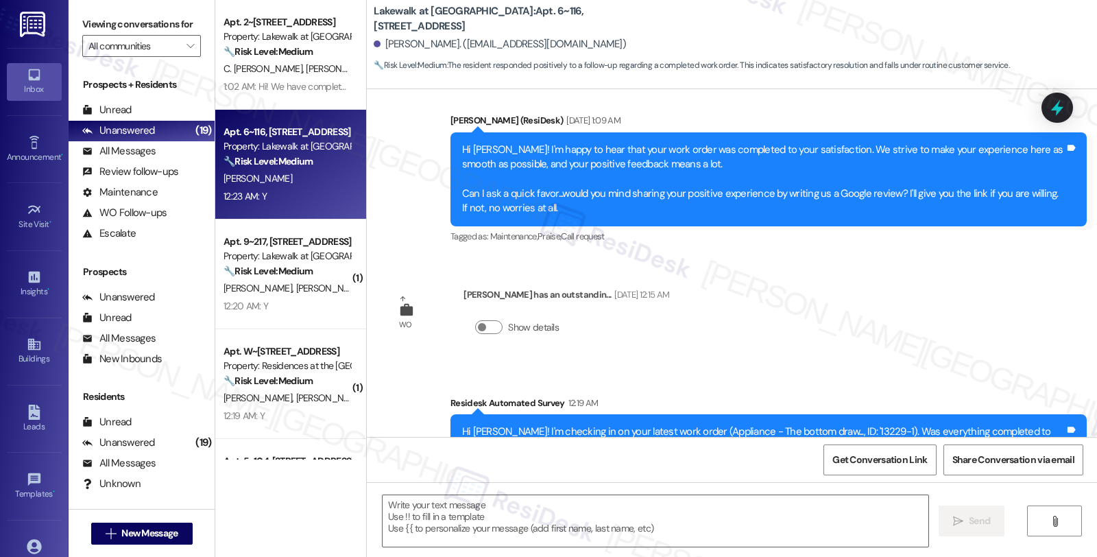
scroll to position [1119, 0]
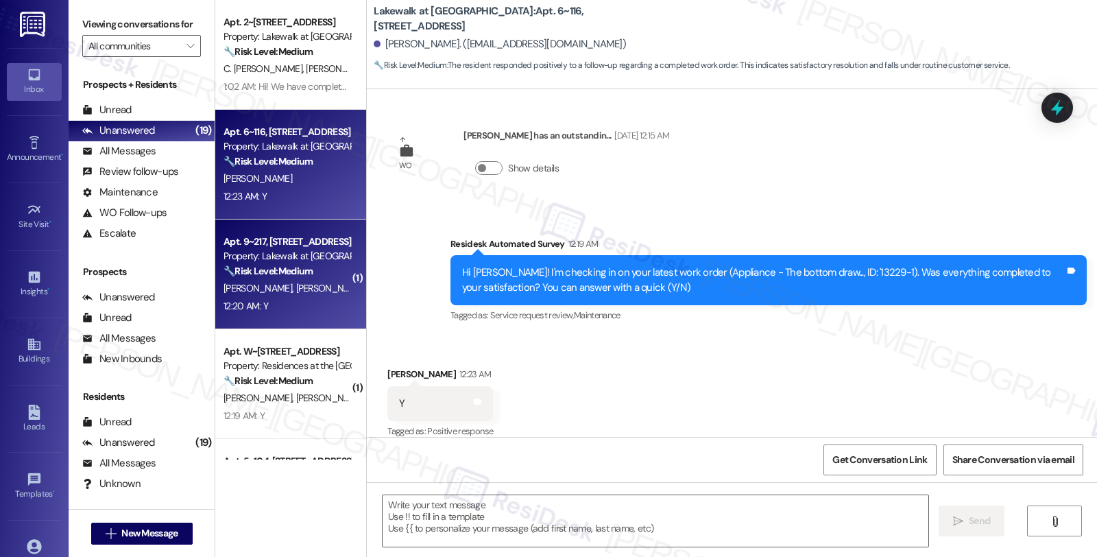
click at [273, 254] on div "Property: Lakewalk at [GEOGRAPHIC_DATA]" at bounding box center [286, 256] width 127 height 14
type textarea "Fetching suggested responses. Please feel free to read through the conversation…"
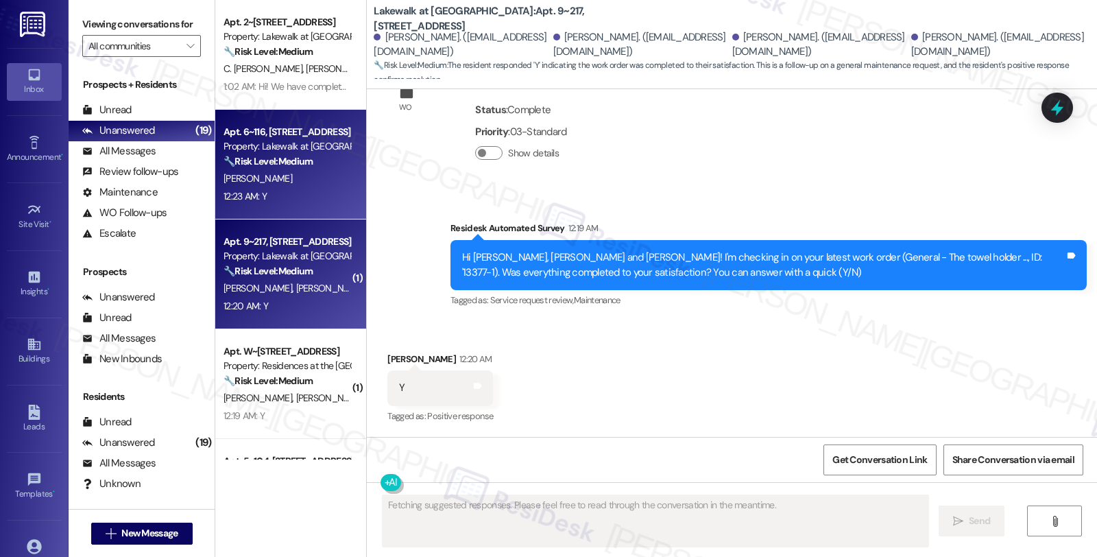
scroll to position [587, 0]
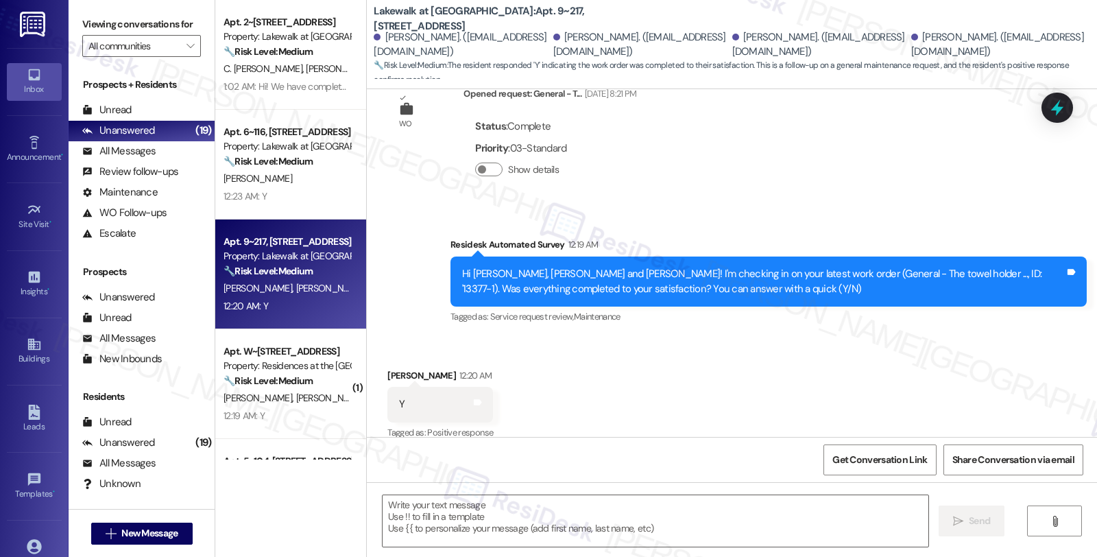
click at [275, 174] on div "L. Chan" at bounding box center [287, 178] width 130 height 17
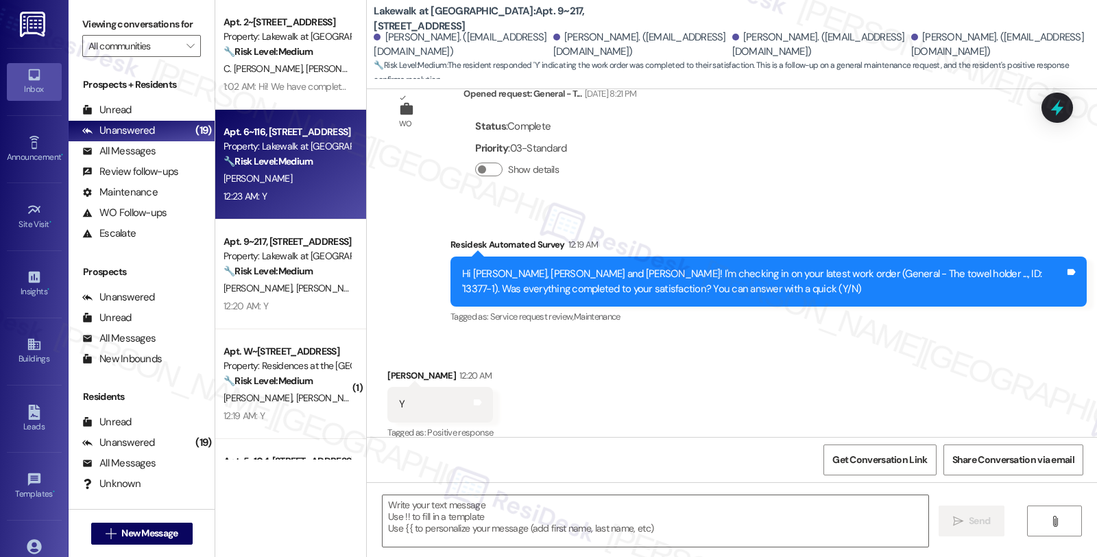
type textarea "Fetching suggested responses. Please feel free to read through the conversation…"
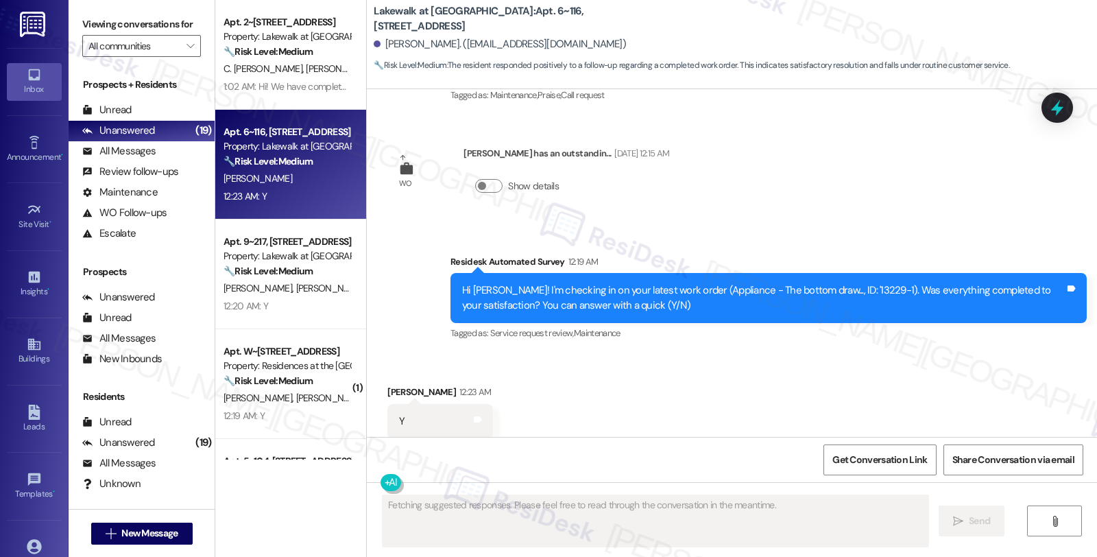
scroll to position [1119, 0]
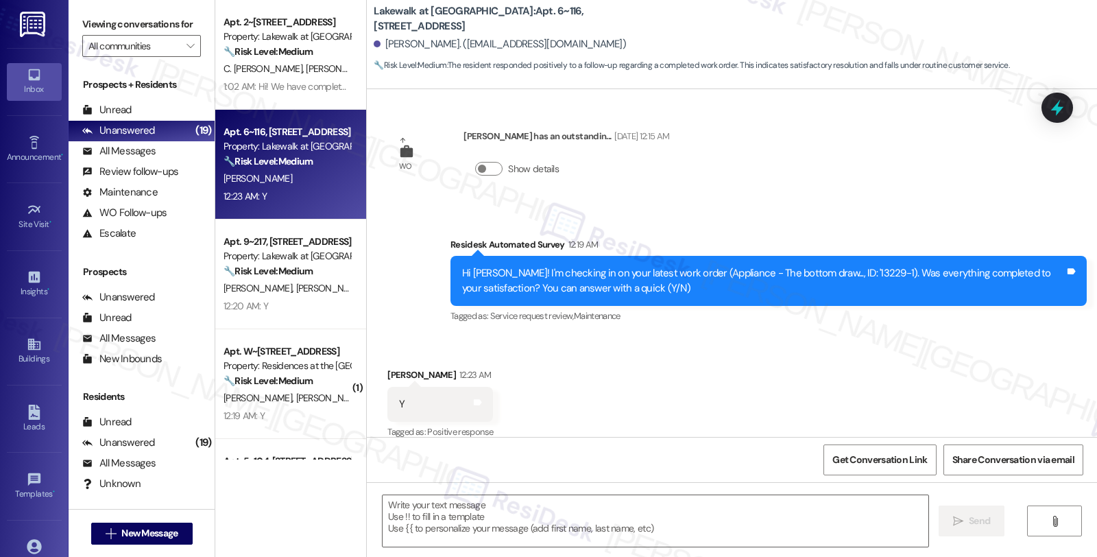
click at [387, 367] on div "Lucy Chan 12:23 AM" at bounding box center [440, 376] width 106 height 19
copy div "Lucy"
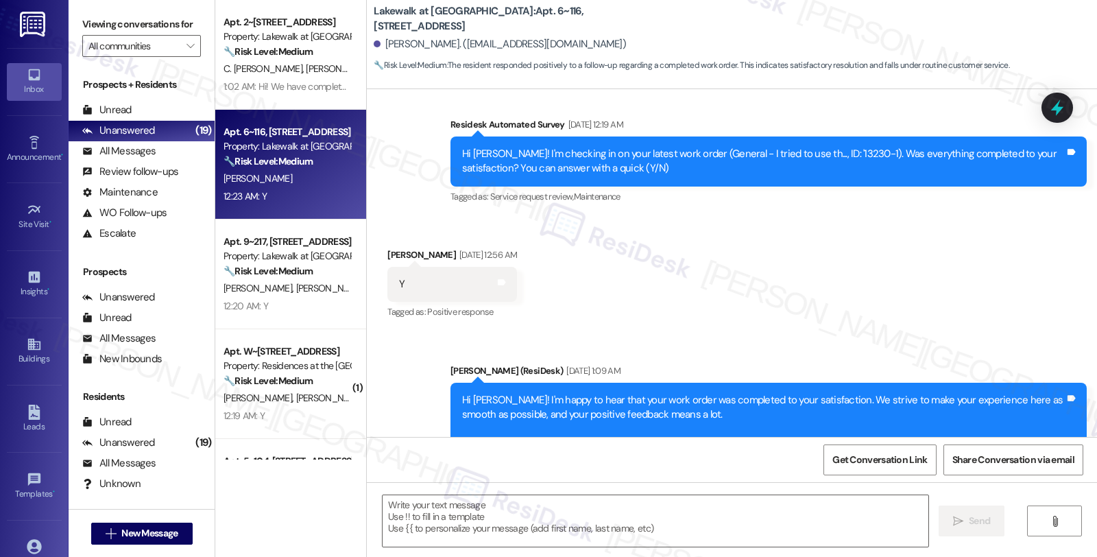
scroll to position [814, 0]
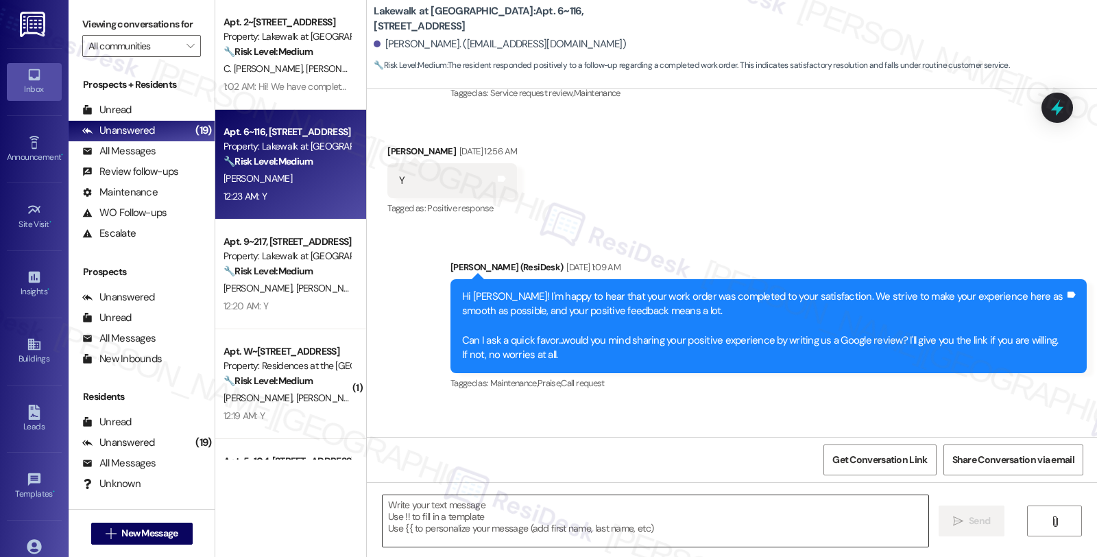
click at [519, 525] on textarea at bounding box center [655, 520] width 546 height 51
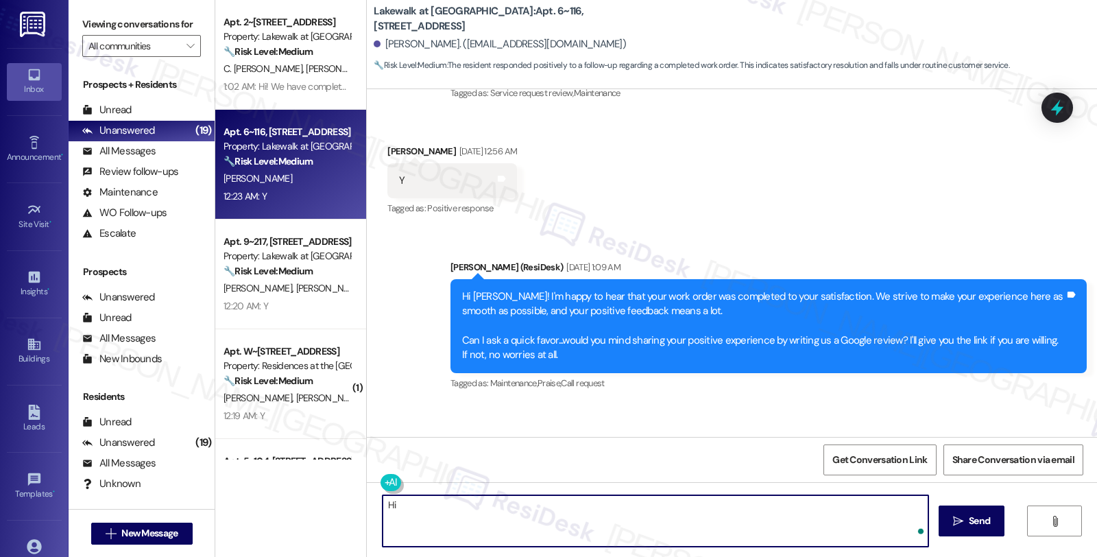
paste textarea "Lucy"
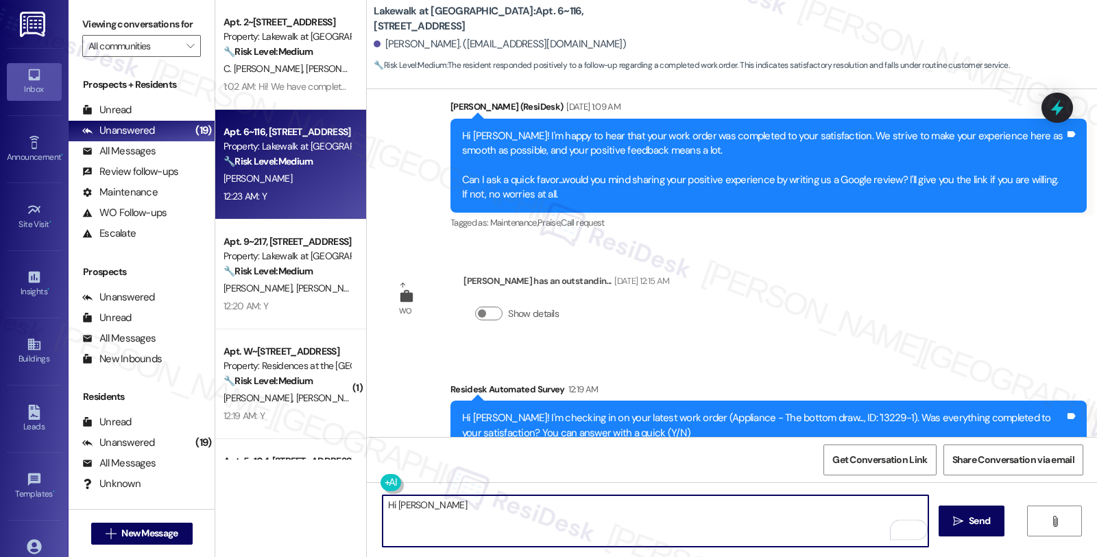
scroll to position [1119, 0]
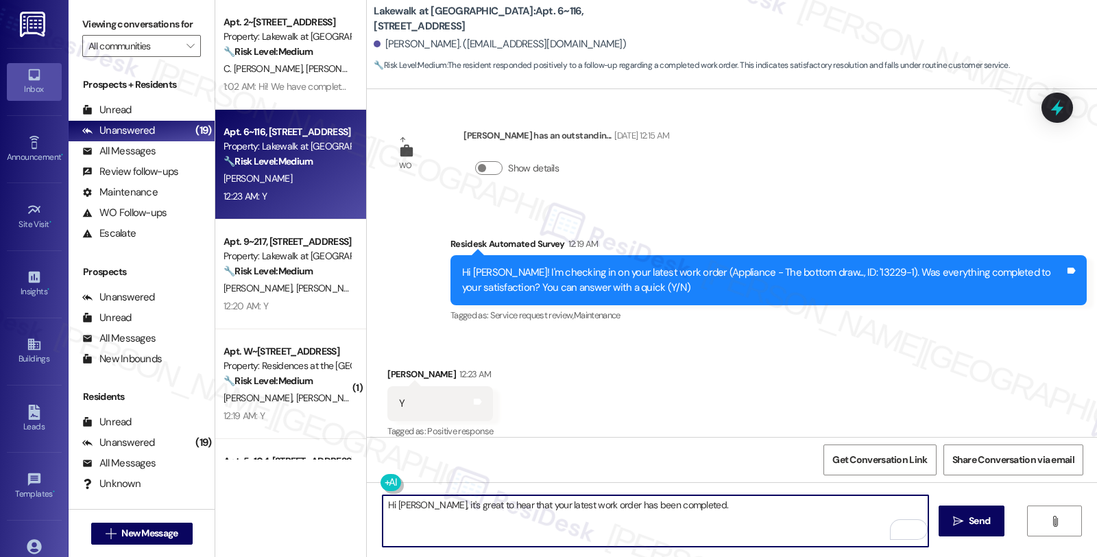
click at [552, 539] on textarea "Hi Lucy, it's great to hear that your latest work order has been completed." at bounding box center [655, 520] width 546 height 51
click at [687, 506] on textarea "Hi Lucy, it's great to hear that your latest work order has been completed." at bounding box center [655, 520] width 546 height 51
paste textarea "Should you have other concerns, please feel free to reach out. Have a great day!"
type textarea "Hi Lucy, it's great to hear that your latest work order has been completed. Sho…"
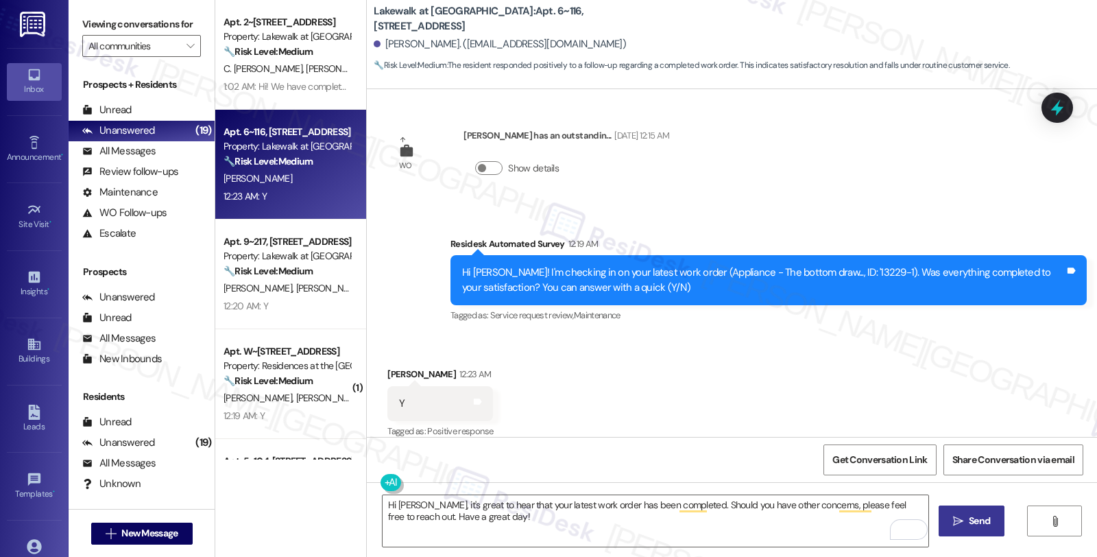
click at [960, 517] on icon "" at bounding box center [958, 520] width 10 height 11
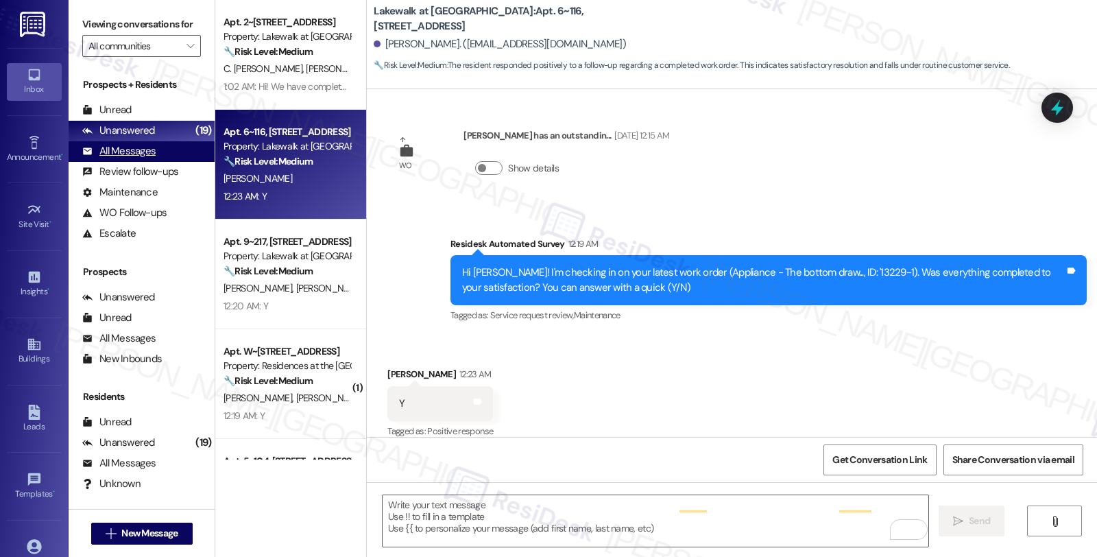
scroll to position [1119, 0]
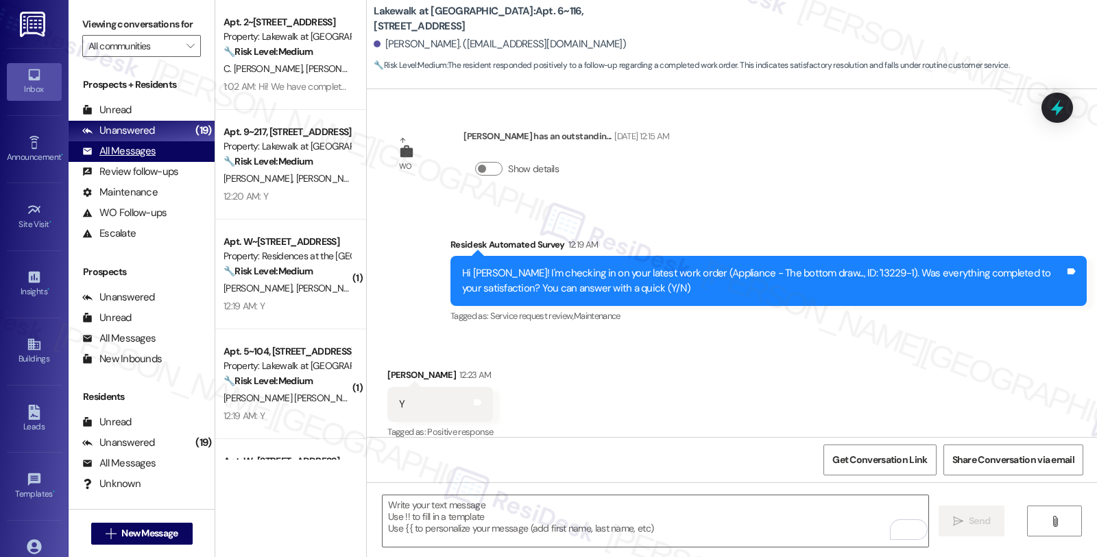
click at [144, 158] on div "All Messages" at bounding box center [118, 151] width 73 height 14
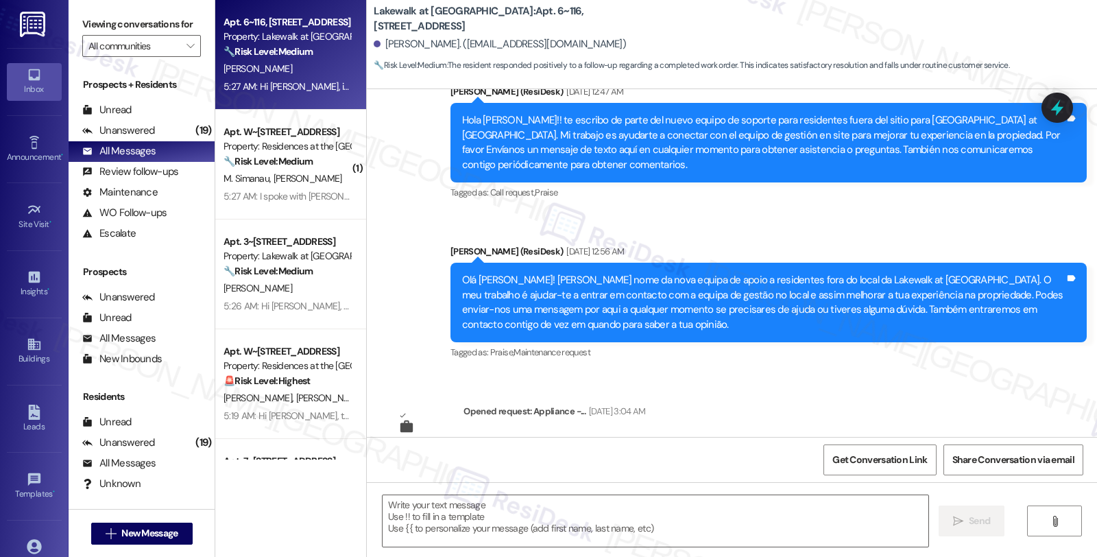
type textarea "Fetching suggested responses. Please feel free to read through the conversation…"
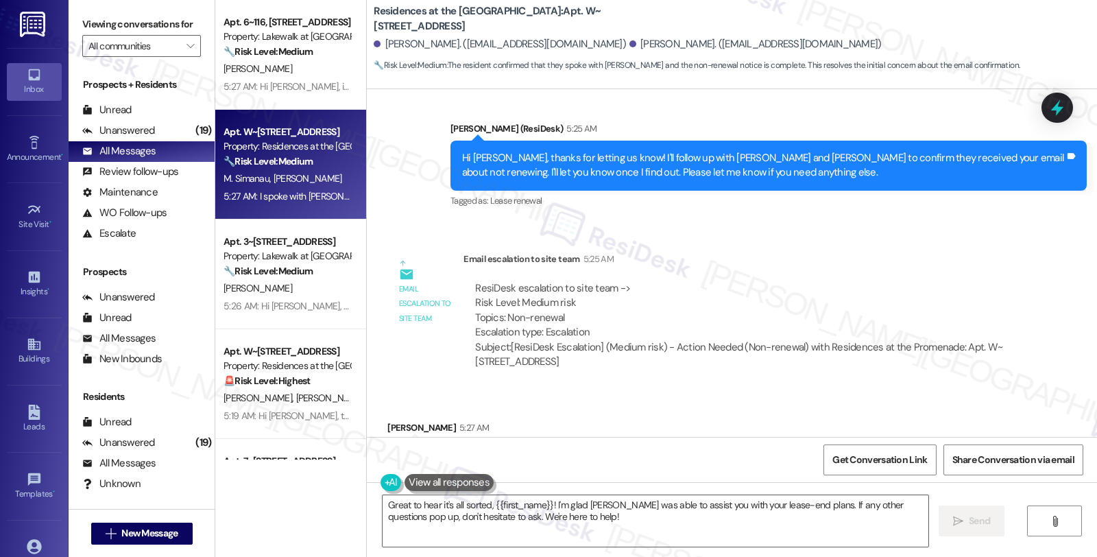
scroll to position [1222, 0]
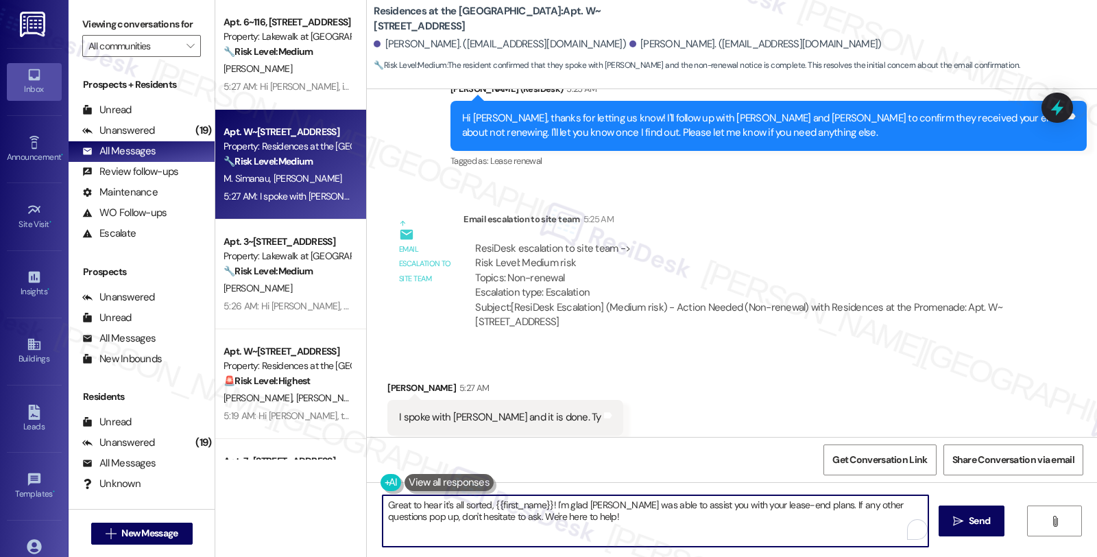
drag, startPoint x: 460, startPoint y: 516, endPoint x: 667, endPoint y: 516, distance: 207.0
click at [667, 516] on textarea "Great to hear it's all sorted, {{first_name}}! I'm glad Casey was able to assis…" at bounding box center [655, 520] width 546 height 51
type textarea "Great to hear it's all sorted, {{first_name}}! I'm glad Casey was able to assis…"
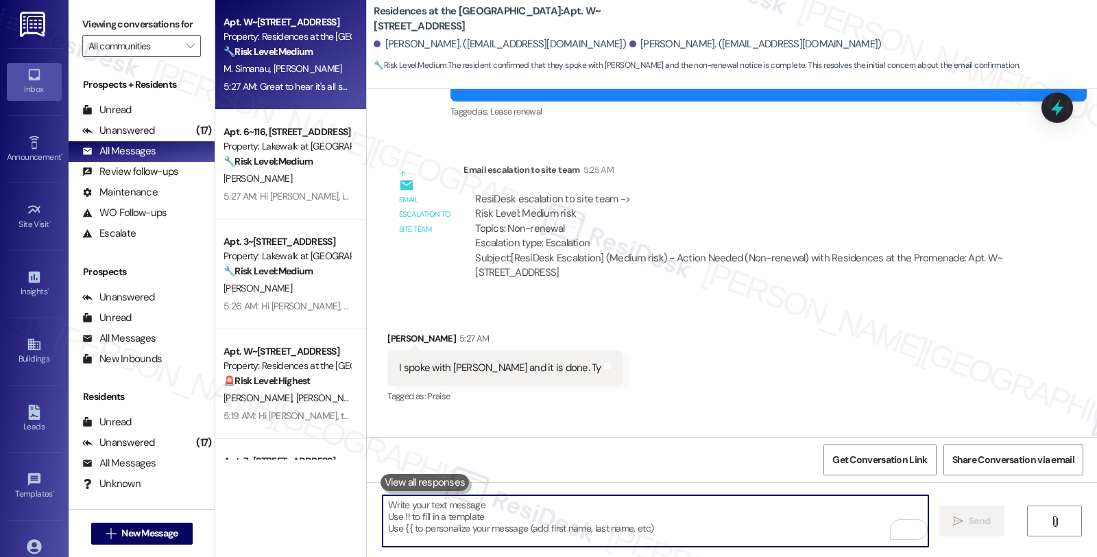
scroll to position [1332, 0]
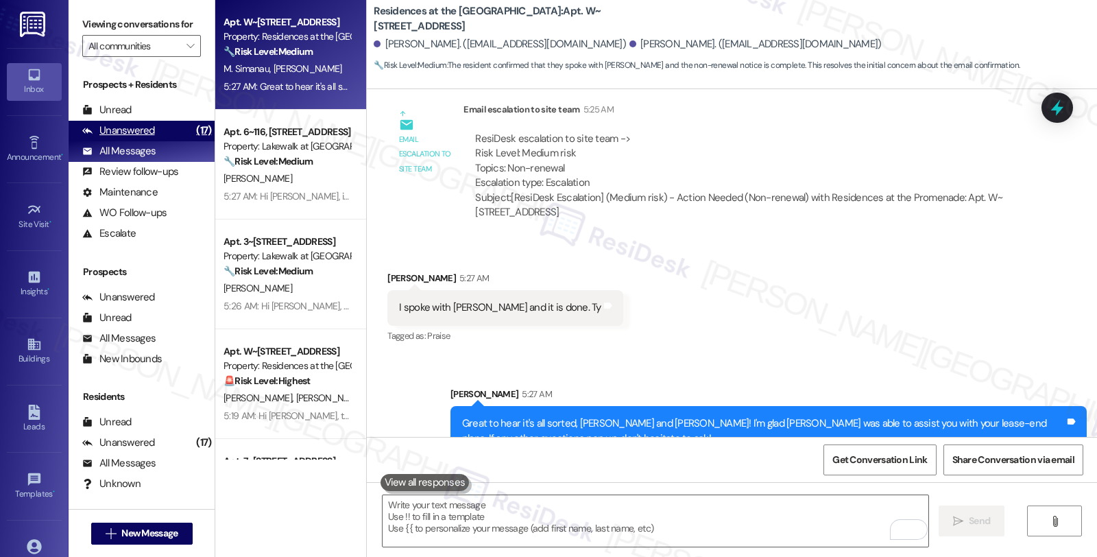
click at [171, 141] on div "Unanswered (17)" at bounding box center [142, 131] width 146 height 21
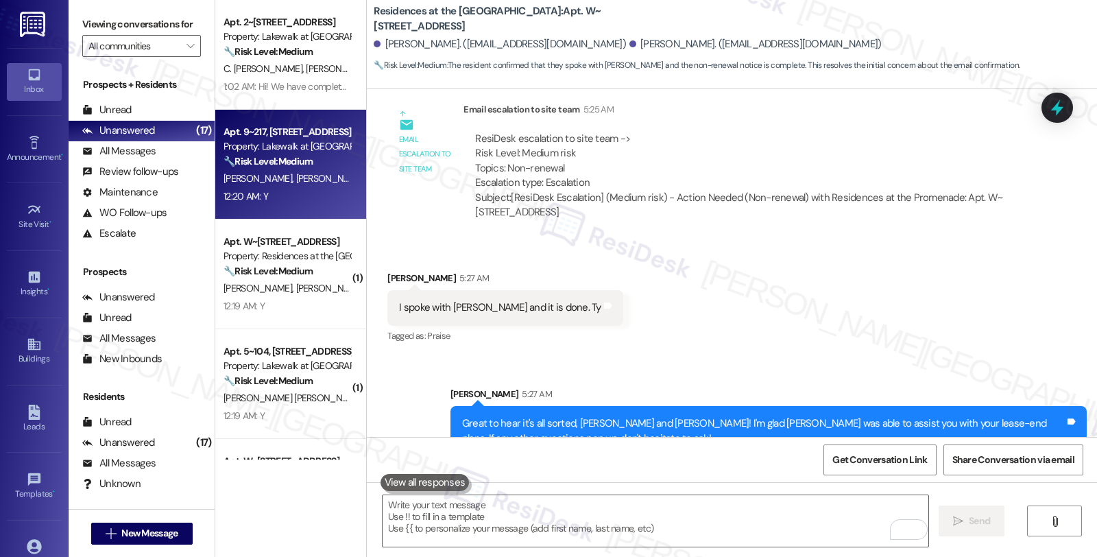
click at [368, 175] on span "[PERSON_NAME]" at bounding box center [404, 178] width 73 height 12
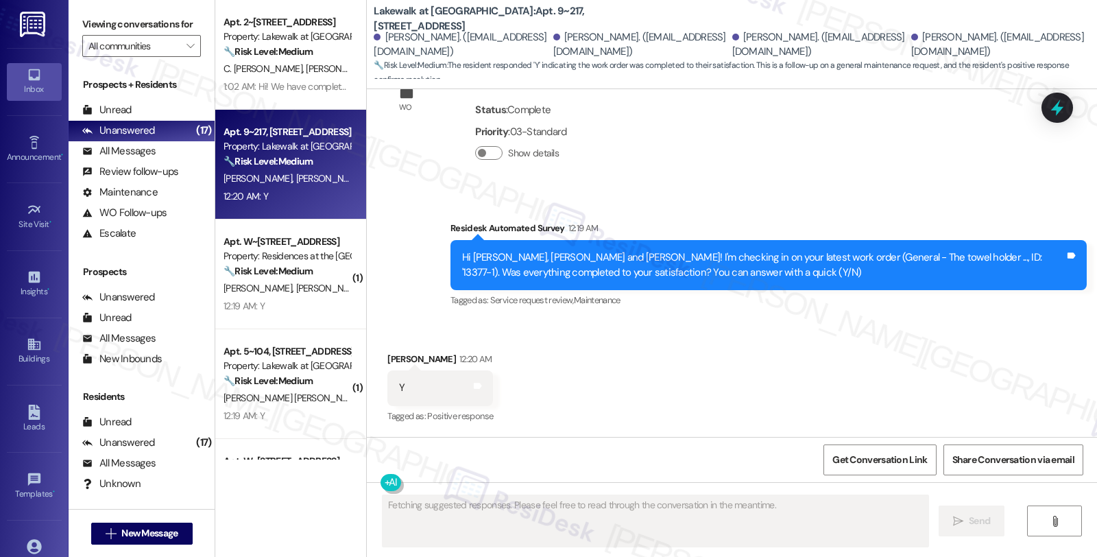
scroll to position [588, 0]
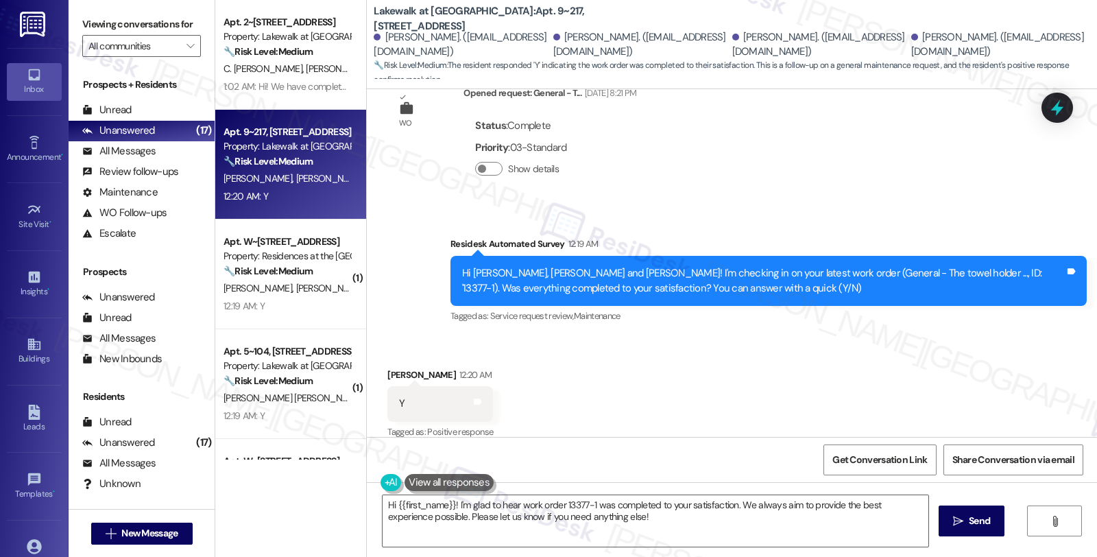
click at [913, 337] on div "Received via SMS Sarah Gearhart 12:20 AM Y Tags and notes Tagged as: Positive r…" at bounding box center [732, 395] width 730 height 116
click at [622, 513] on textarea "Hi {{first_name}}! I'm glad to hear work order 13377-1 was completed to your sa…" at bounding box center [655, 520] width 546 height 51
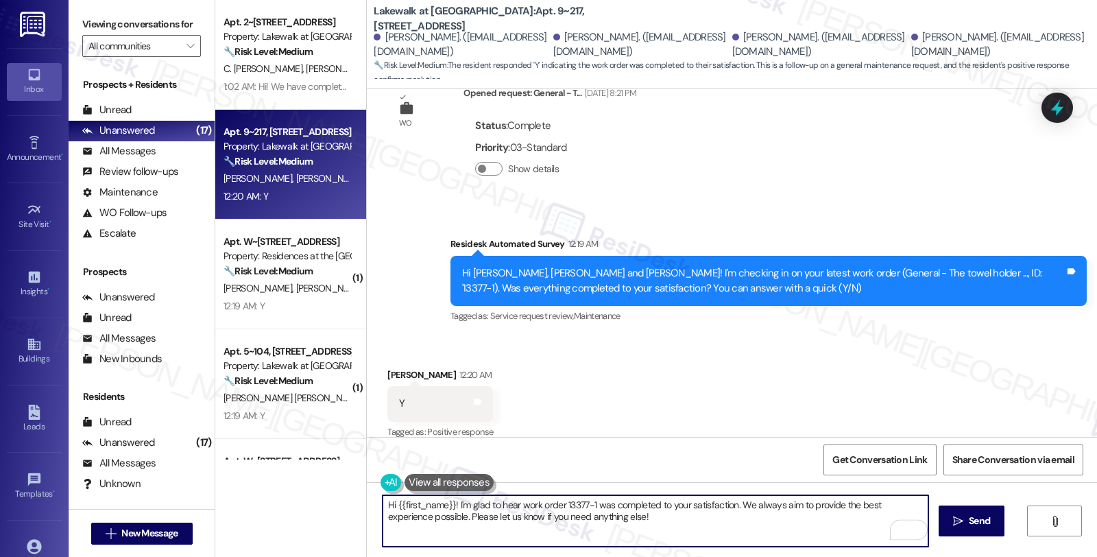
click at [389, 367] on div "Sarah Gearhart 12:20 AM" at bounding box center [440, 376] width 106 height 19
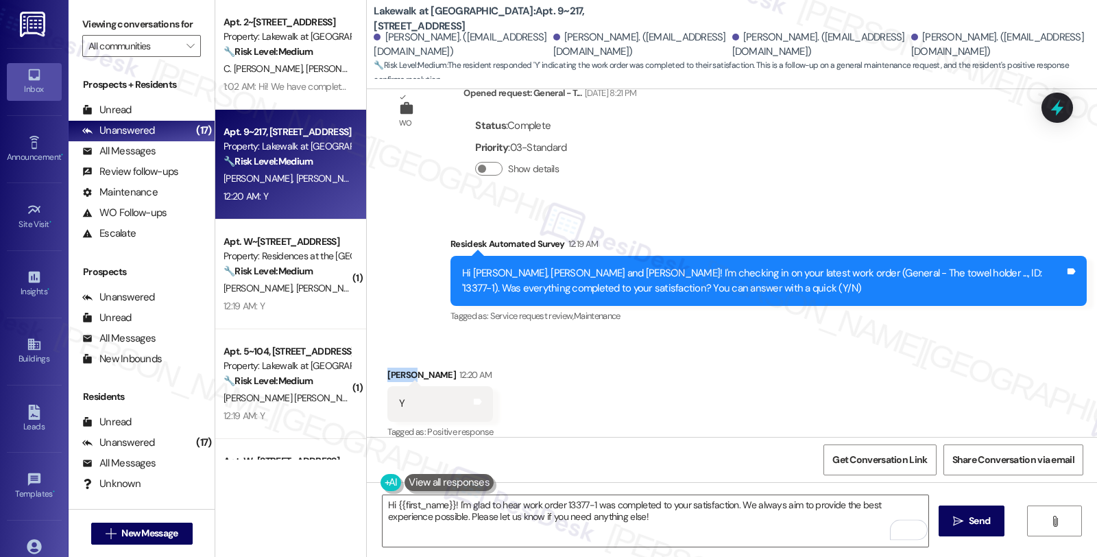
click at [389, 367] on div "Sarah Gearhart 12:20 AM" at bounding box center [440, 376] width 106 height 19
copy div "[PERSON_NAME]"
click at [409, 506] on textarea "Hi {{first_name}}! I'm glad to hear work order 13377-1 was completed to your sa…" at bounding box center [655, 520] width 546 height 51
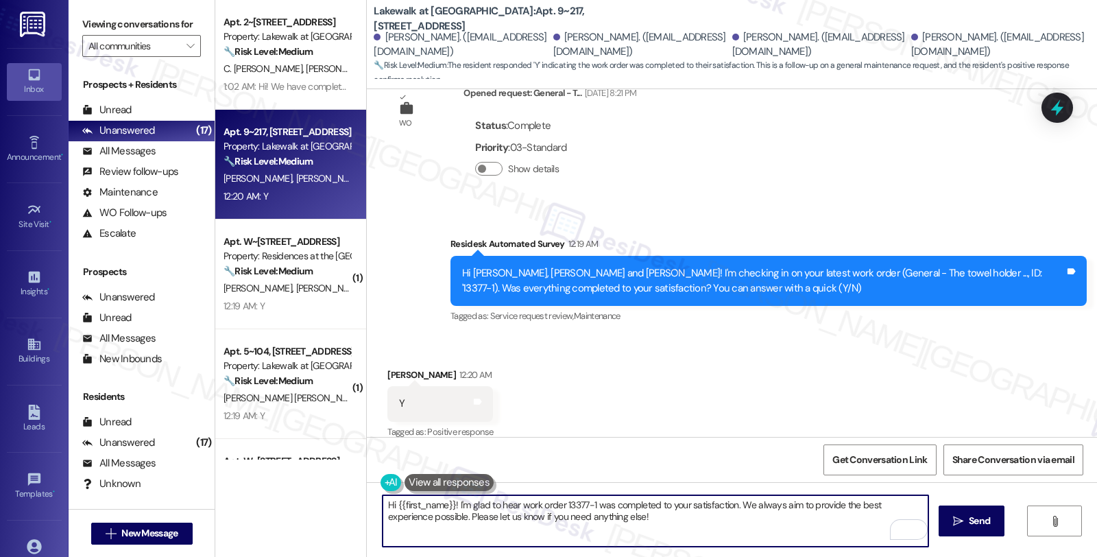
click at [409, 506] on textarea "Hi {{first_name}}! I'm glad to hear work order 13377-1 was completed to your sa…" at bounding box center [655, 520] width 546 height 51
paste textarea "[PERSON_NAME]"
type textarea "Hi Sarah, }}! I'm glad to hear work order 13377-1 was completed to your satisfa…"
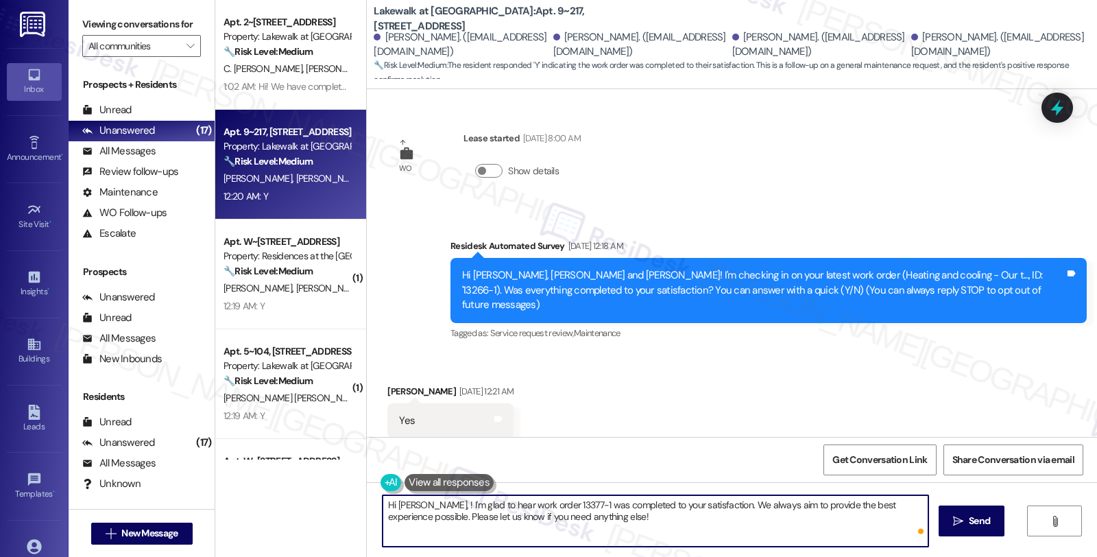
scroll to position [588, 0]
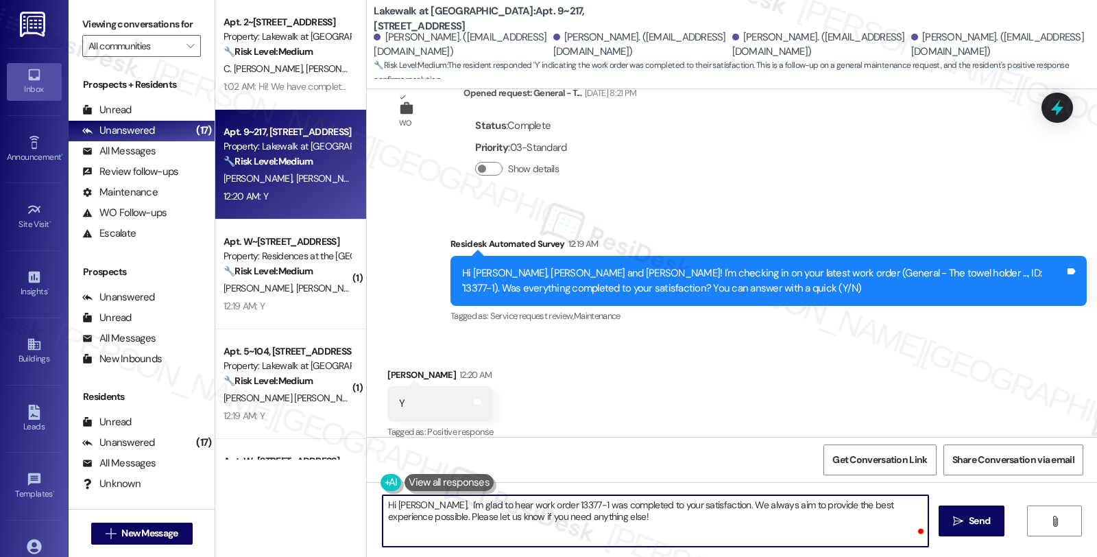
type textarea "Hi [PERSON_NAME], I'm glad to hear work order 13377-1 was completed to your sat…"
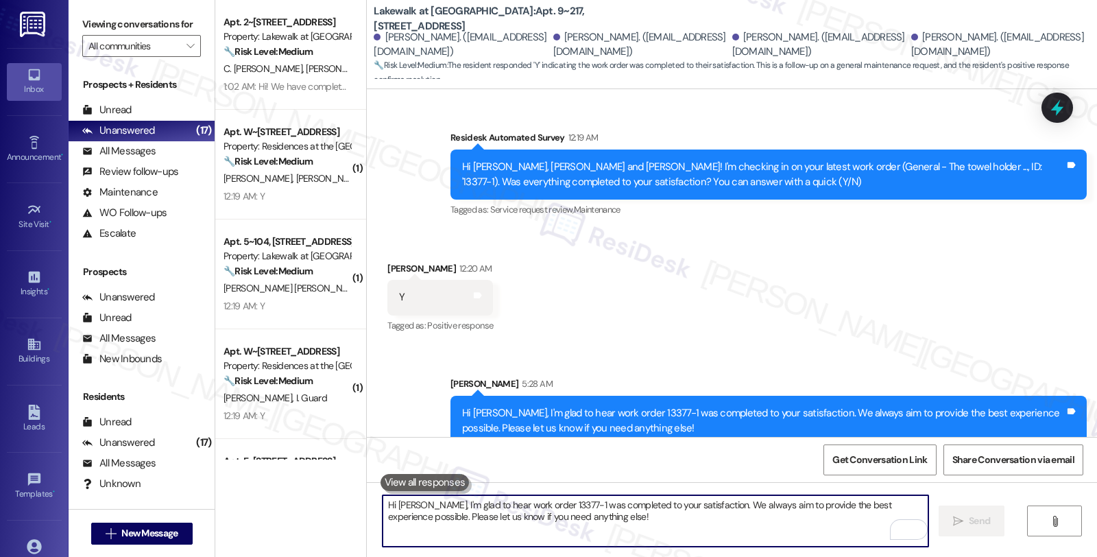
scroll to position [699, 0]
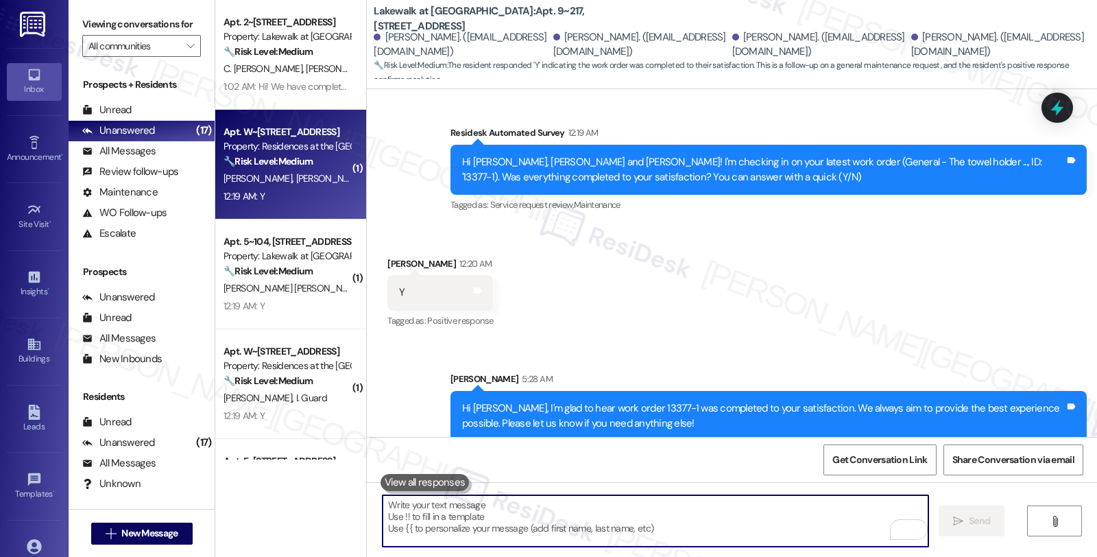
click at [271, 139] on div "Property: Residences at the [GEOGRAPHIC_DATA]" at bounding box center [286, 146] width 127 height 14
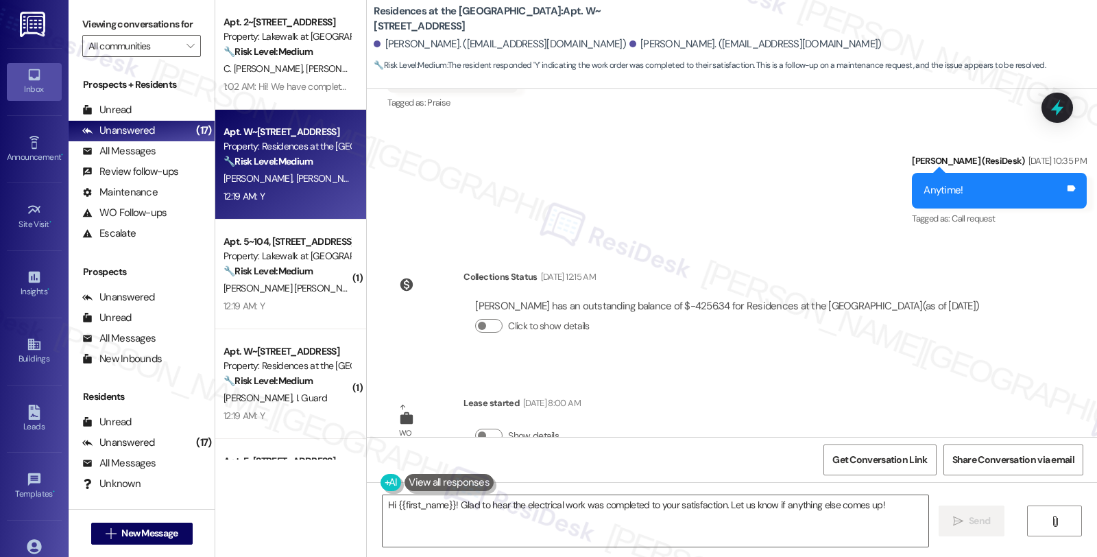
scroll to position [2461, 0]
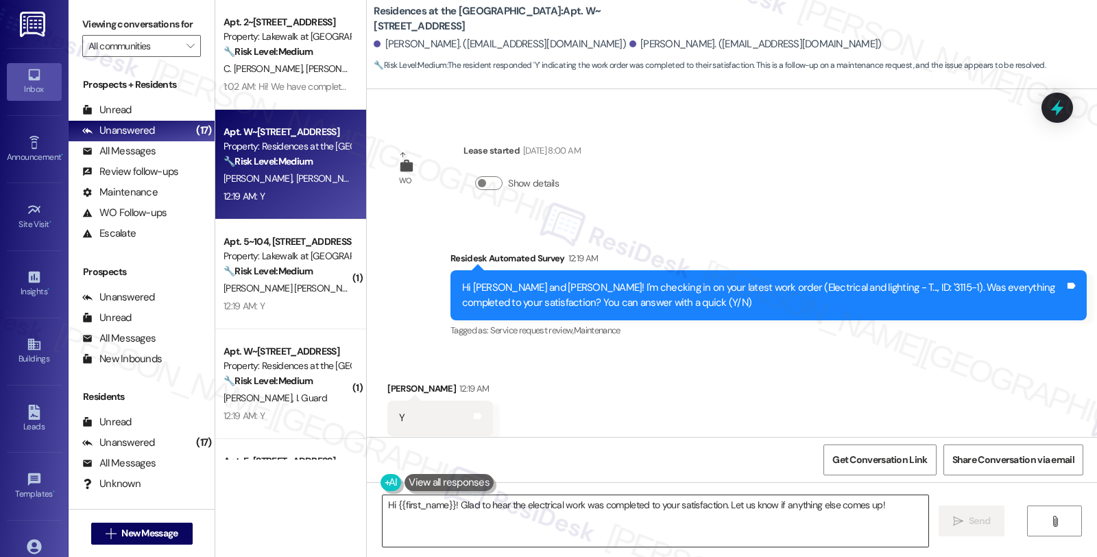
click at [703, 519] on textarea "Hi {{first_name}}! Glad to hear the electrical work was completed to your satis…" at bounding box center [655, 520] width 546 height 51
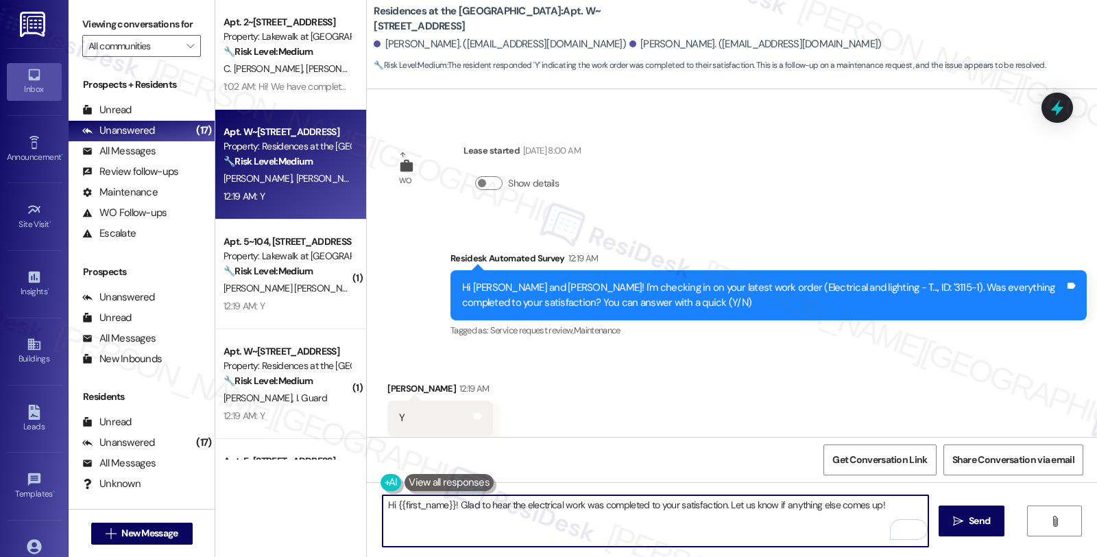
drag, startPoint x: 722, startPoint y: 506, endPoint x: 899, endPoint y: 507, distance: 176.9
click at [899, 507] on textarea "Hi {{first_name}}! Glad to hear the electrical work was completed to your satis…" at bounding box center [655, 520] width 546 height 51
paste textarea "We strive to make your experience here as smooth as possible, and your positive…"
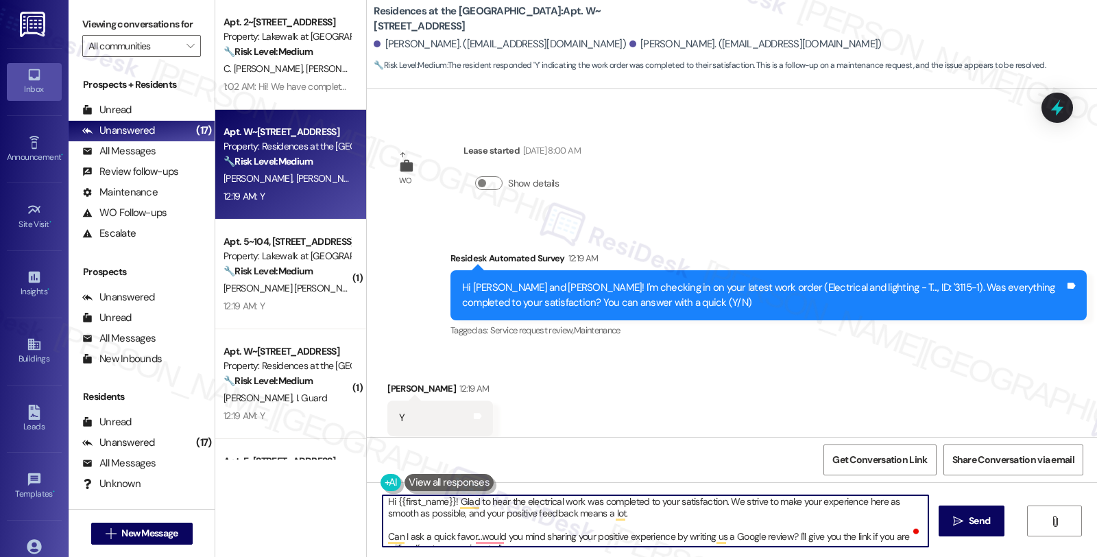
scroll to position [0, 0]
type textarea "Hi {{first_name}}! Glad to hear the electrical work was completed to your satis…"
click at [990, 520] on span "Send" at bounding box center [979, 520] width 27 height 14
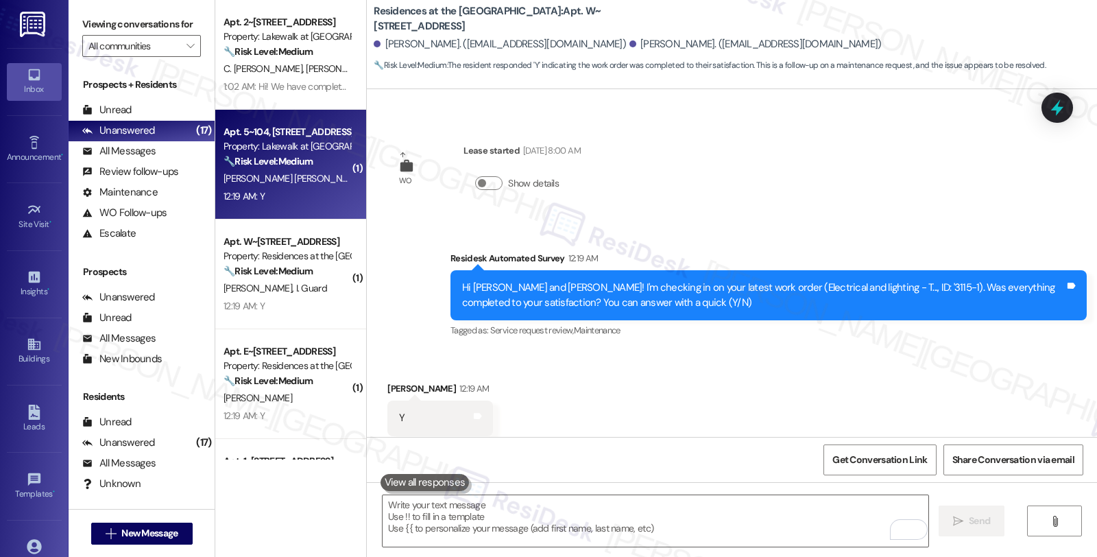
click at [289, 194] on div "12:19 AM: Y 12:19 AM: Y" at bounding box center [287, 196] width 130 height 17
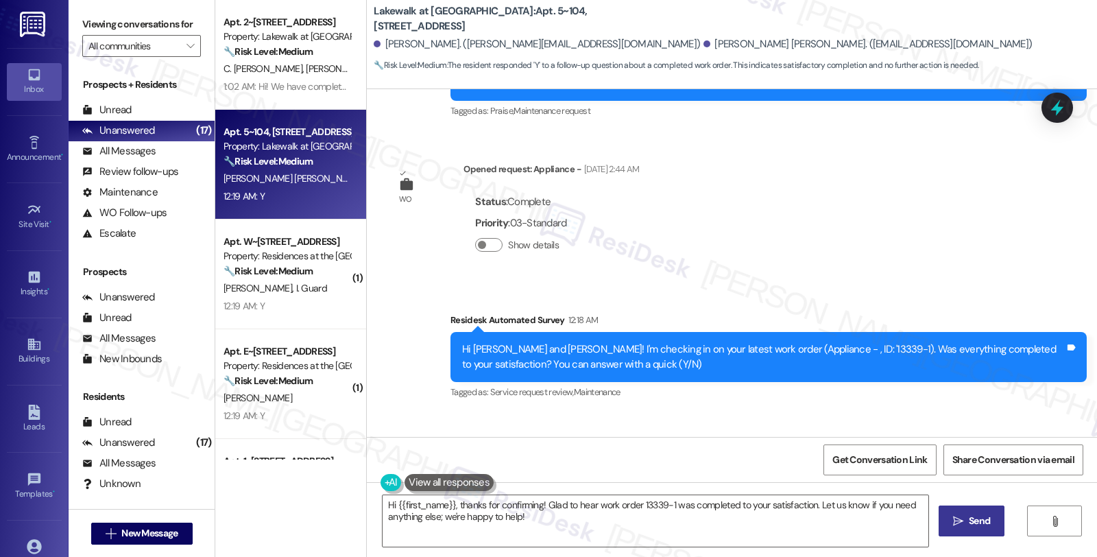
scroll to position [605, 0]
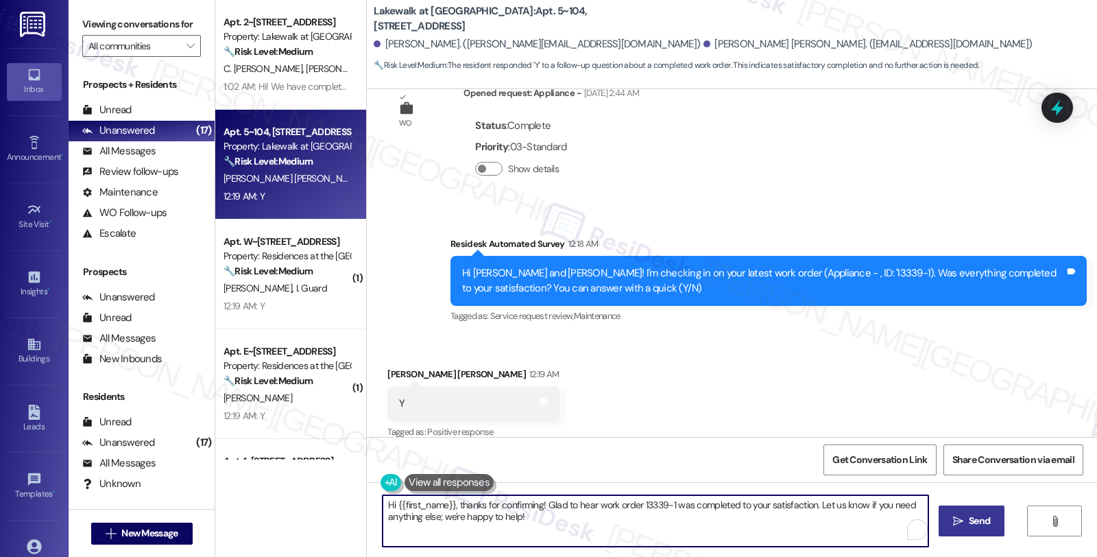
drag, startPoint x: 810, startPoint y: 503, endPoint x: 831, endPoint y: 521, distance: 27.2
click at [831, 521] on textarea "Hi {{first_name}}, thanks for confirming! Glad to hear work order 13339-1 was c…" at bounding box center [655, 520] width 546 height 51
paste textarea "We strive to make your experience here as smooth as possible, and your positive…"
click at [387, 367] on div "Jonathan Ben-David 12:19 AM" at bounding box center [472, 376] width 171 height 19
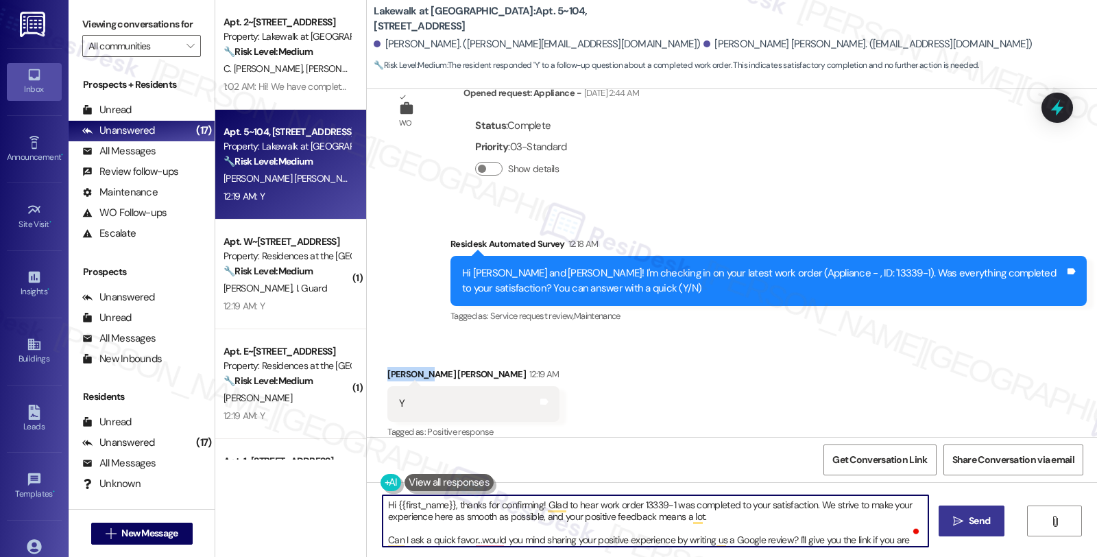
click at [387, 367] on div "Jonathan Ben-David 12:19 AM" at bounding box center [472, 376] width 171 height 19
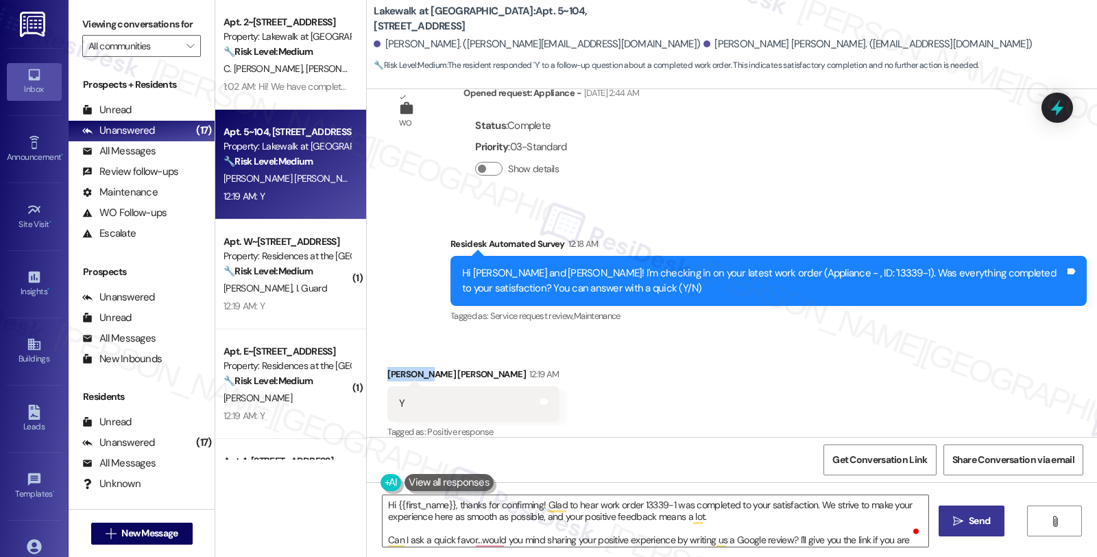
copy div "Jonathan"
click at [415, 498] on textarea "Hi {{first_name}}, thanks for confirming! Glad to hear work order 13339-1 was c…" at bounding box center [655, 520] width 546 height 51
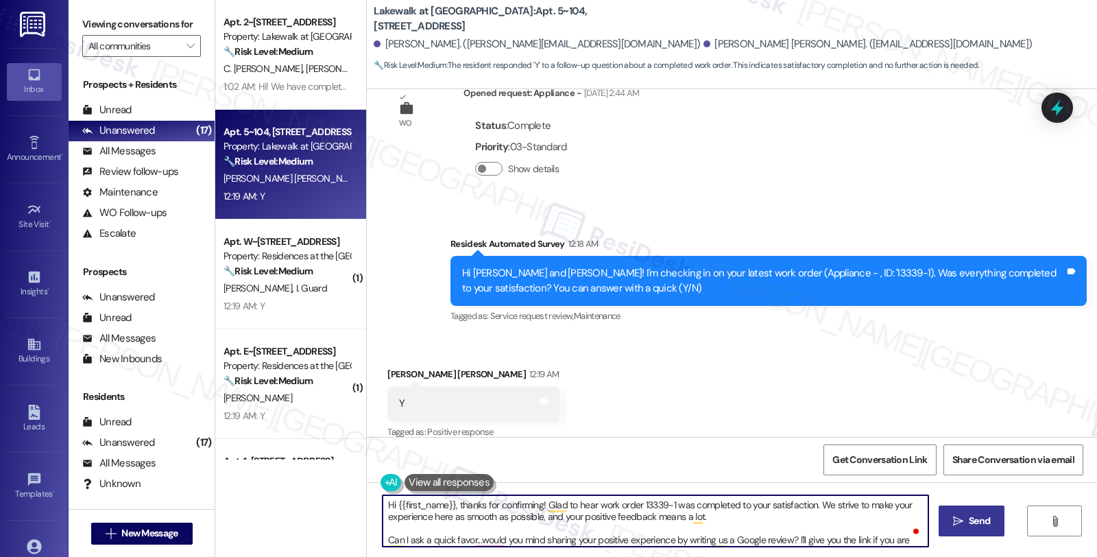
click at [415, 498] on textarea "Hi {{first_name}}, thanks for confirming! Glad to hear work order 13339-1 was c…" at bounding box center [655, 520] width 546 height 51
paste textarea "Jonathan"
type textarea "Hi Jonathan, thanks for confirming! Glad to hear work order 13339-1 was complet…"
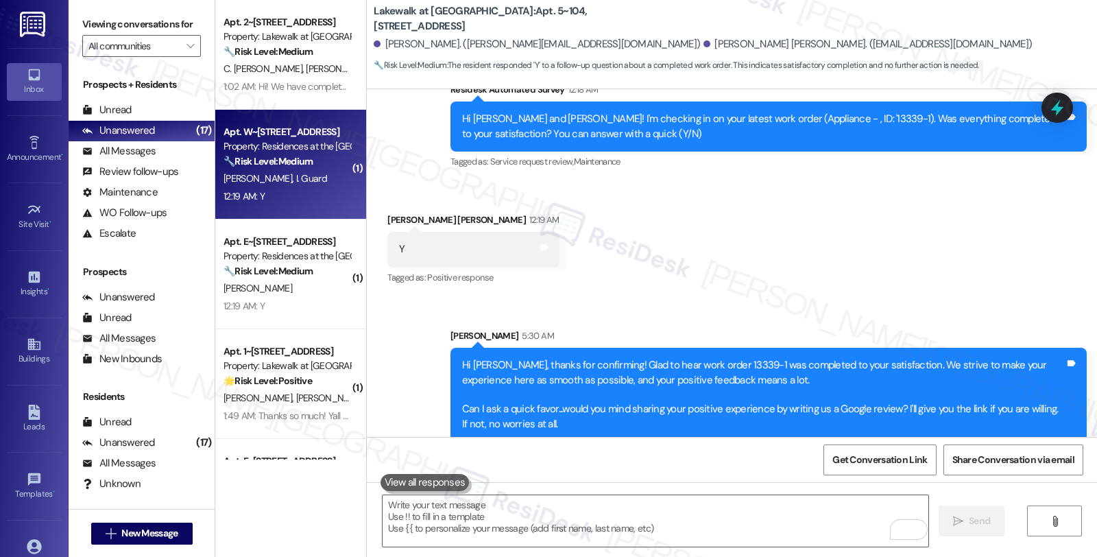
click at [295, 197] on div "12:19 AM: Y 12:19 AM: Y" at bounding box center [287, 196] width 130 height 17
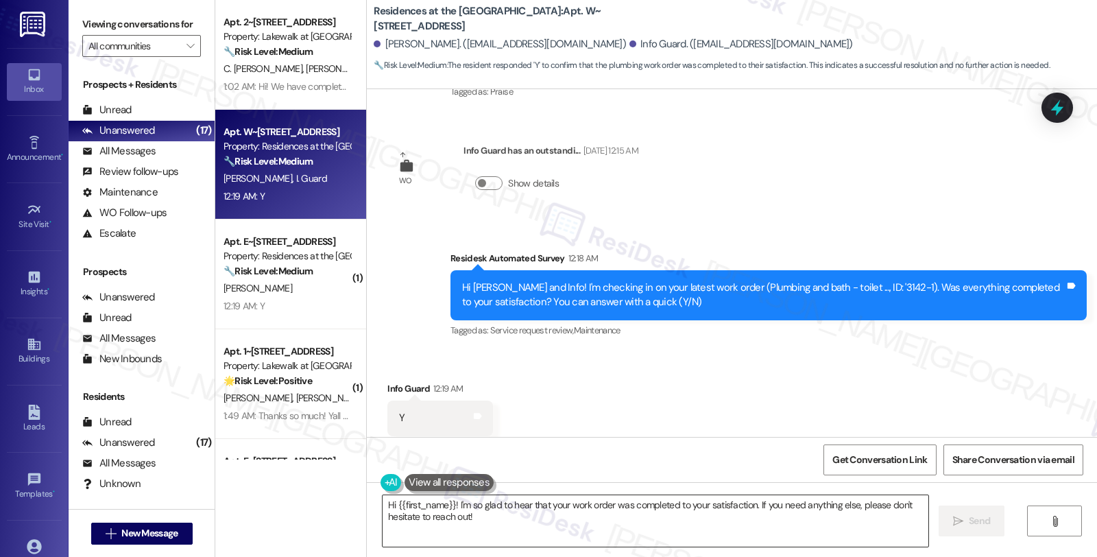
click at [537, 520] on textarea "Hi {{first_name}}! I'm so glad to hear that your work order was completed to yo…" at bounding box center [655, 520] width 546 height 51
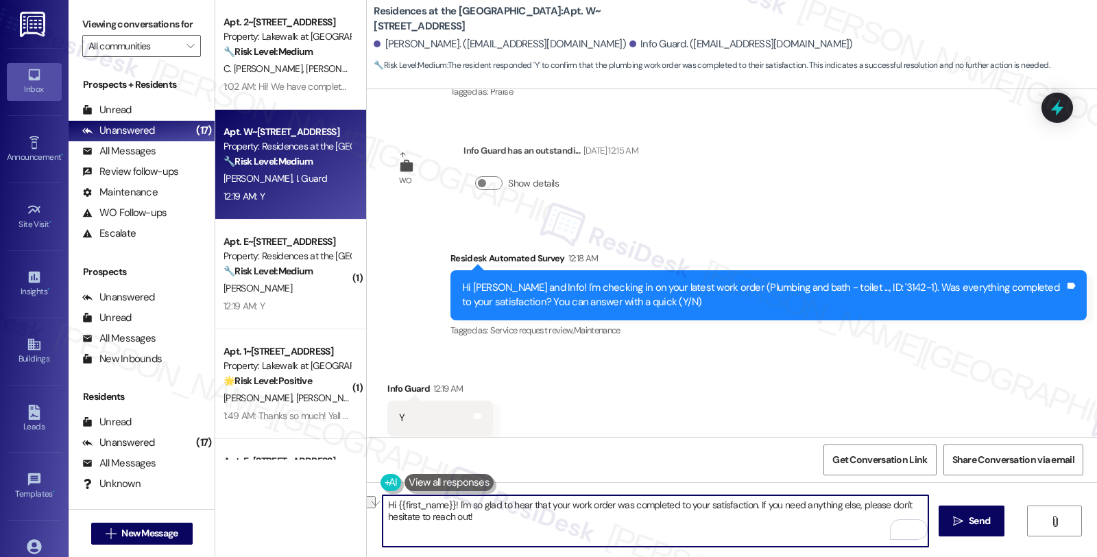
drag, startPoint x: 448, startPoint y: 502, endPoint x: 336, endPoint y: 499, distance: 112.4
click at [336, 499] on div "Apt. 2~203, 14012 Shoreside Way Property: Lakewalk at Hamlin 🔧 Risk Level: Medi…" at bounding box center [655, 278] width 881 height 557
type textarea "I'm so glad to hear that your work order was completed to your satisfaction. If…"
click at [958, 518] on icon "" at bounding box center [958, 520] width 10 height 11
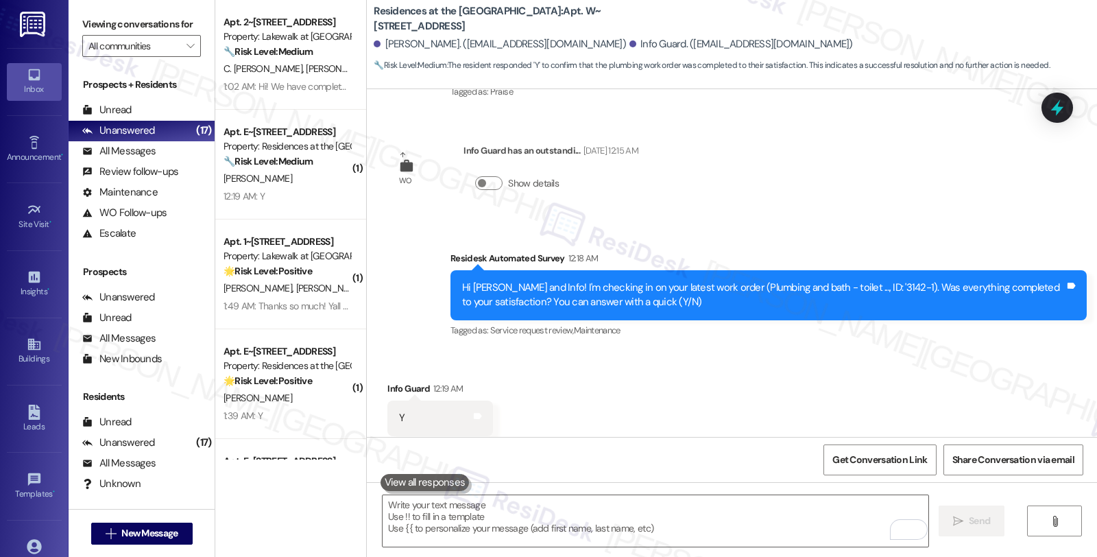
scroll to position [1509, 0]
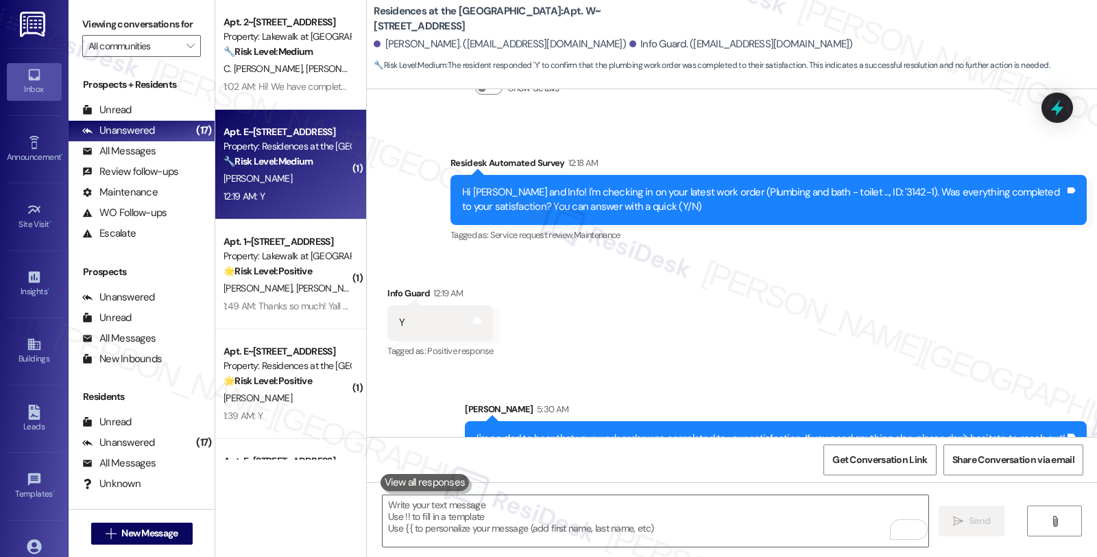
click at [322, 169] on div "Apt. E~4056, 1100 Market Street Property: Residences at the Promenade 🔧 Risk Le…" at bounding box center [287, 146] width 130 height 47
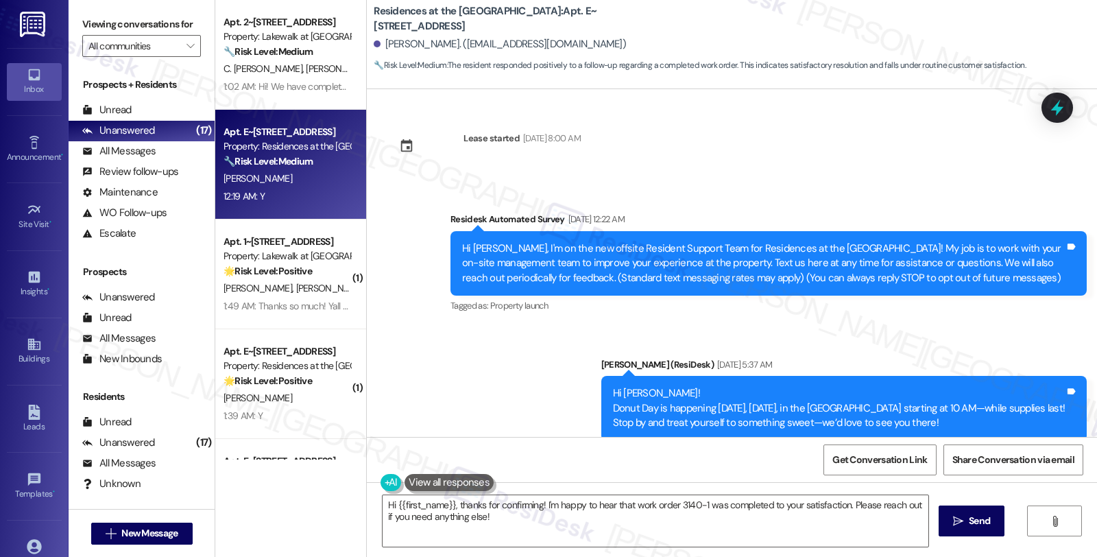
scroll to position [430, 0]
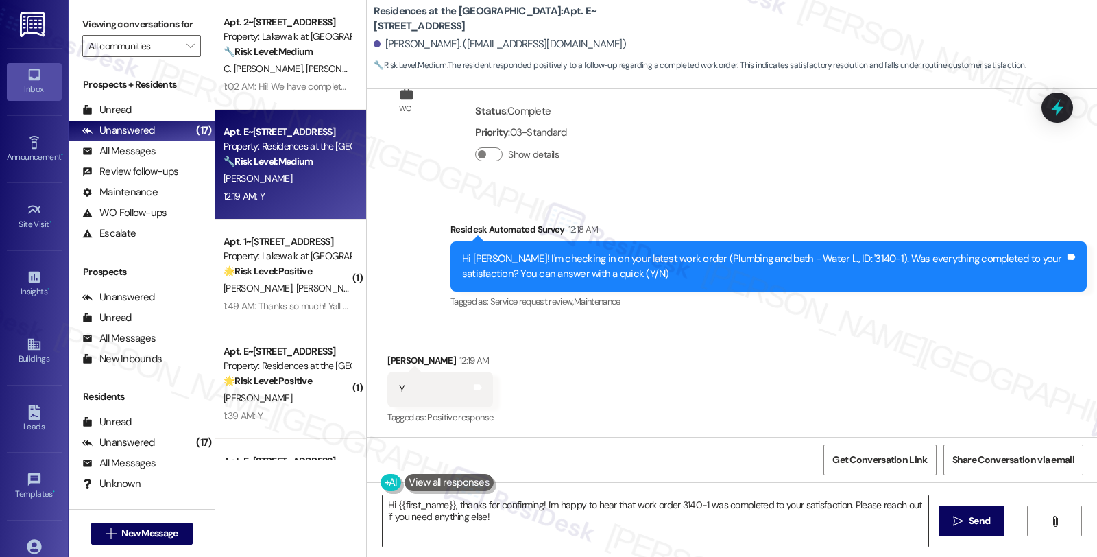
click at [857, 535] on textarea "Hi {{first_name}}, thanks for confirming! I'm happy to hear that work order 314…" at bounding box center [655, 520] width 546 height 51
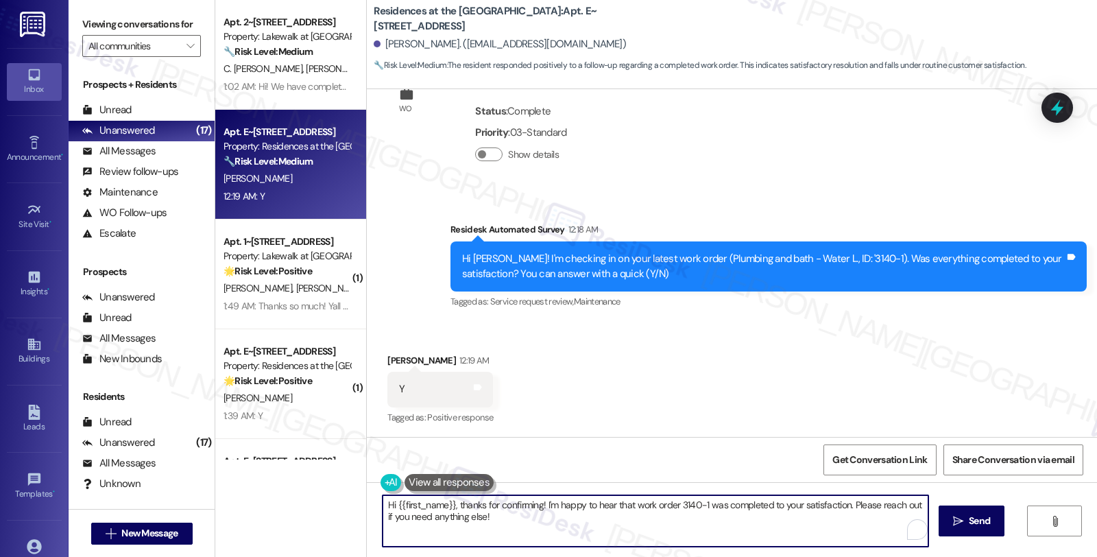
drag, startPoint x: 843, startPoint y: 507, endPoint x: 868, endPoint y: 528, distance: 32.6
click at [868, 528] on textarea "Hi {{first_name}}, thanks for confirming! I'm happy to hear that work order 314…" at bounding box center [655, 520] width 546 height 51
paste textarea "We strive to make your experience here as smooth as possible, and your positive…"
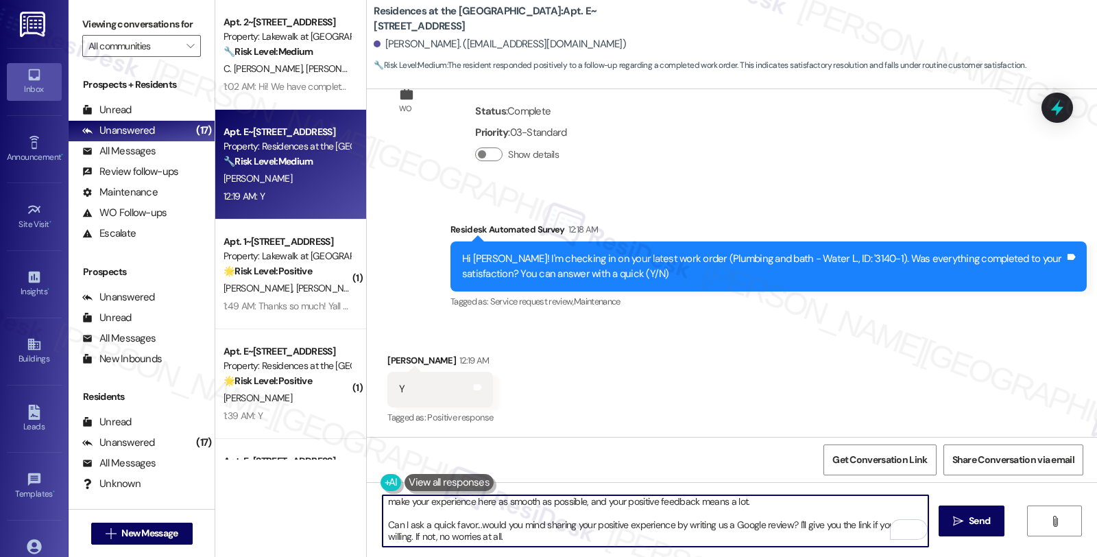
scroll to position [23, 0]
type textarea "Hi {{first_name}}, thanks for confirming! I'm happy to hear that work order 314…"
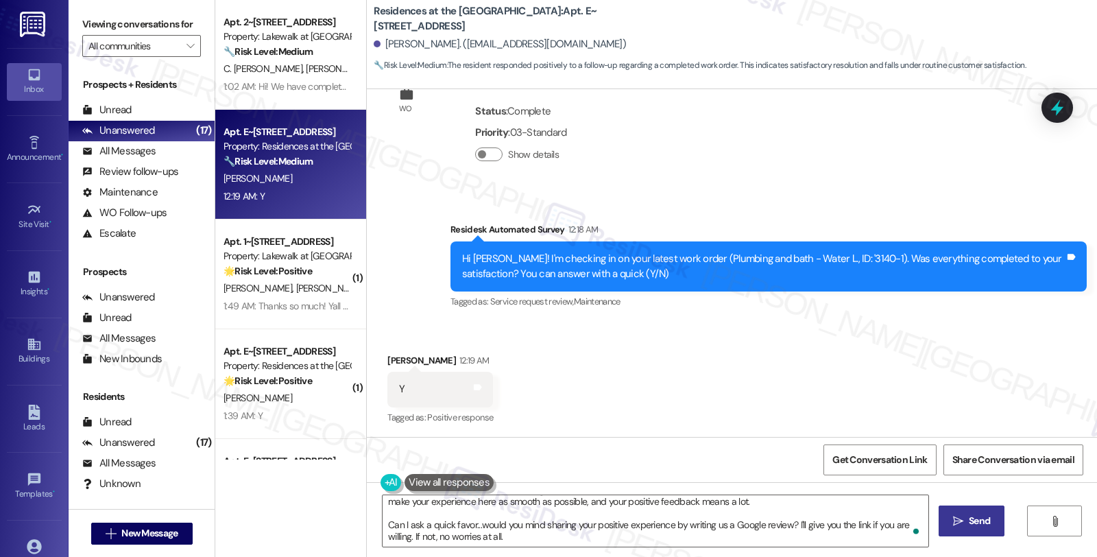
click at [976, 507] on button " Send" at bounding box center [971, 520] width 66 height 31
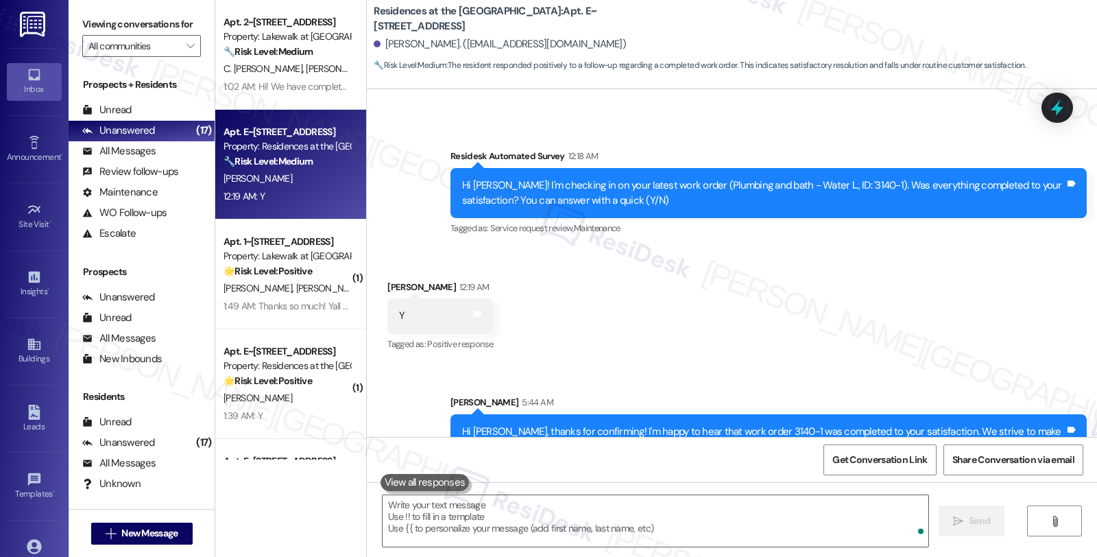
scroll to position [585, 0]
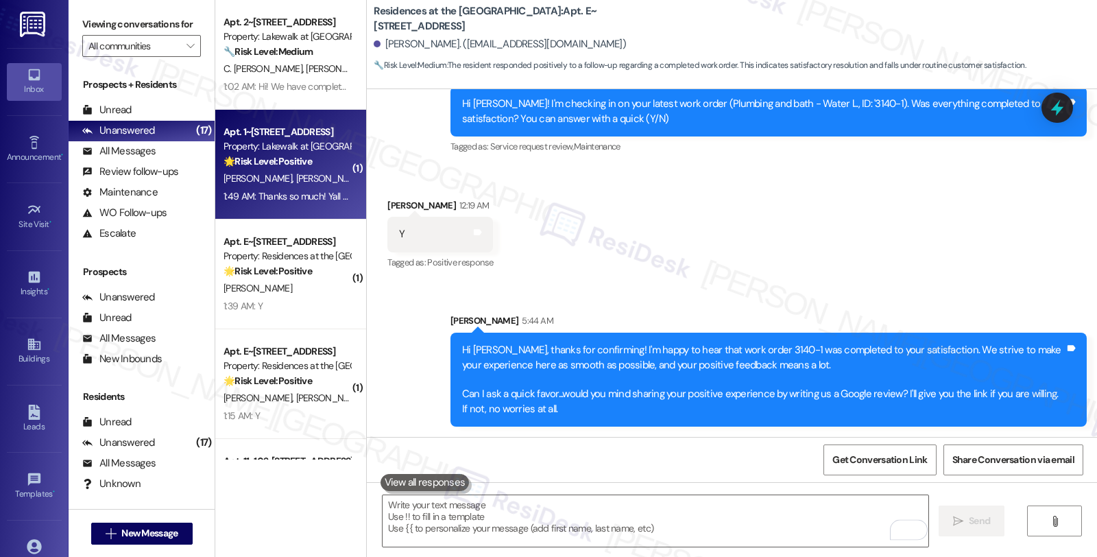
click at [296, 181] on span "M. Reynolds" at bounding box center [332, 178] width 73 height 12
type textarea "Fetching suggested responses. Please feel free to read through the conversation…"
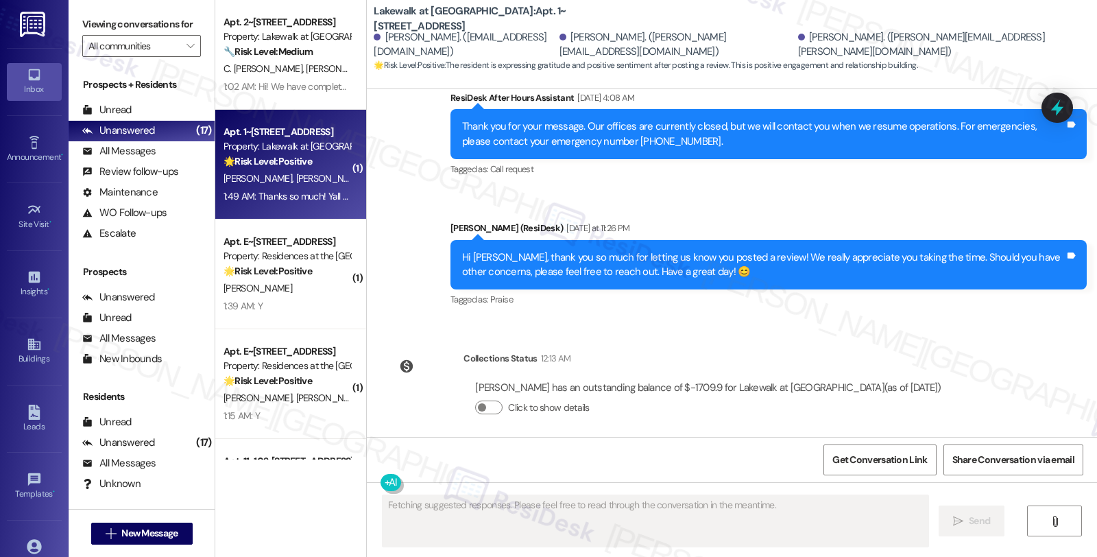
scroll to position [2839, 0]
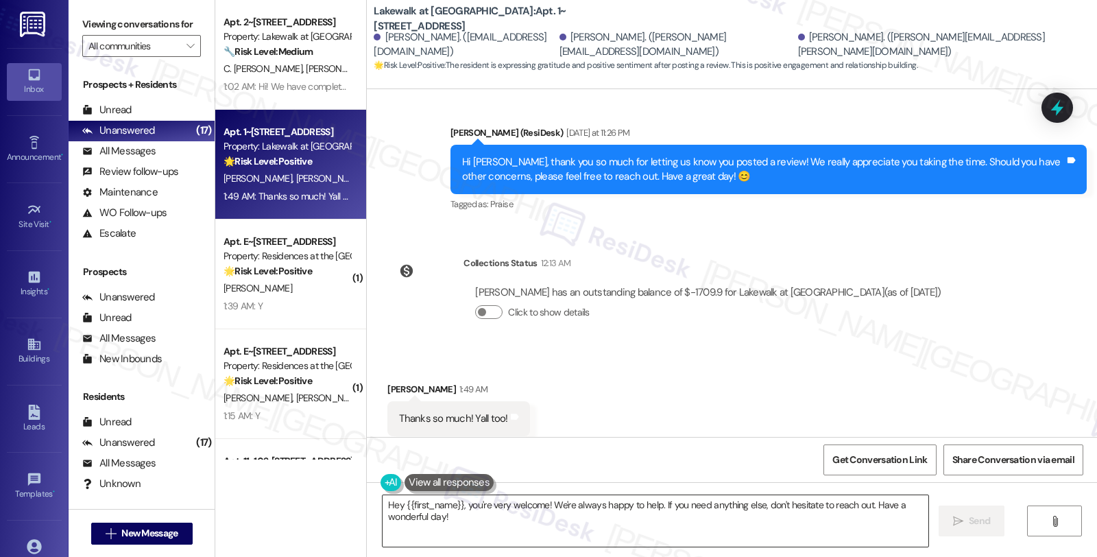
click at [483, 518] on textarea "Hey {{first_name}}, you're very welcome! We're always happy to help. If you nee…" at bounding box center [655, 520] width 546 height 51
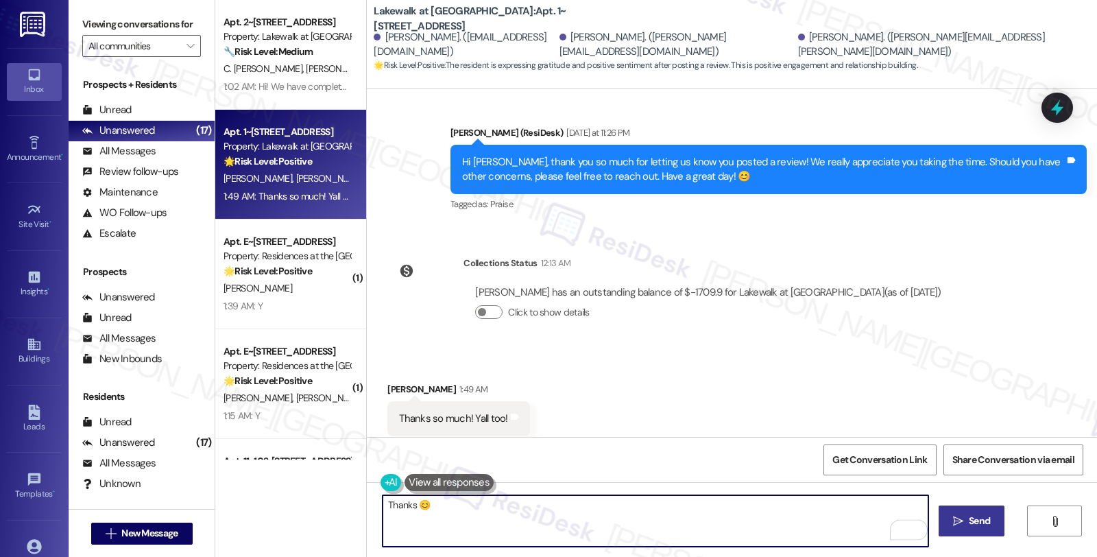
type textarea "Thanks 😊"
click at [953, 525] on icon "" at bounding box center [958, 520] width 10 height 11
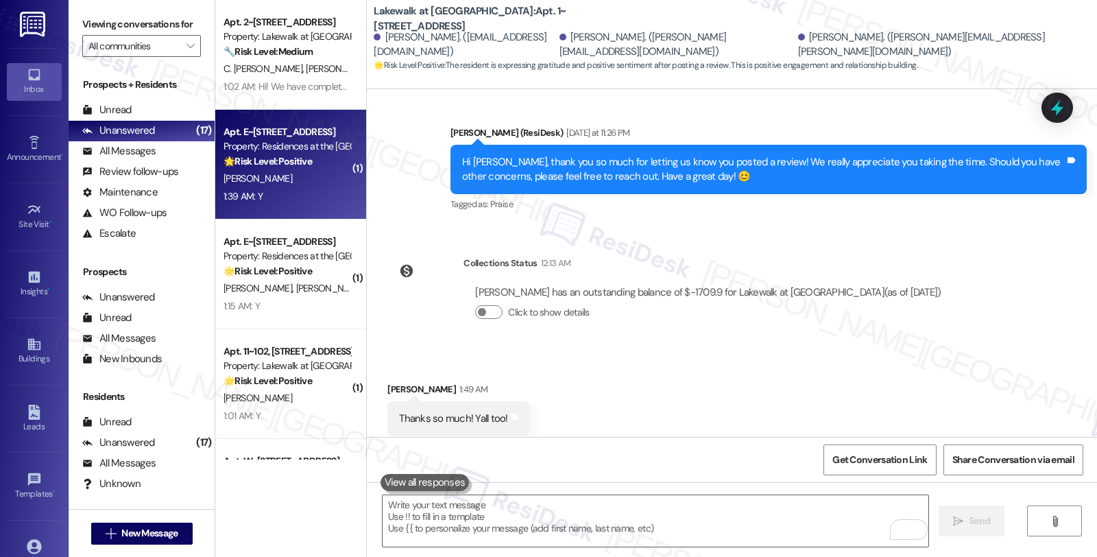
click at [303, 170] on div "[PERSON_NAME]" at bounding box center [287, 178] width 130 height 17
type textarea "Fetching suggested responses. Please feel free to read through the conversation…"
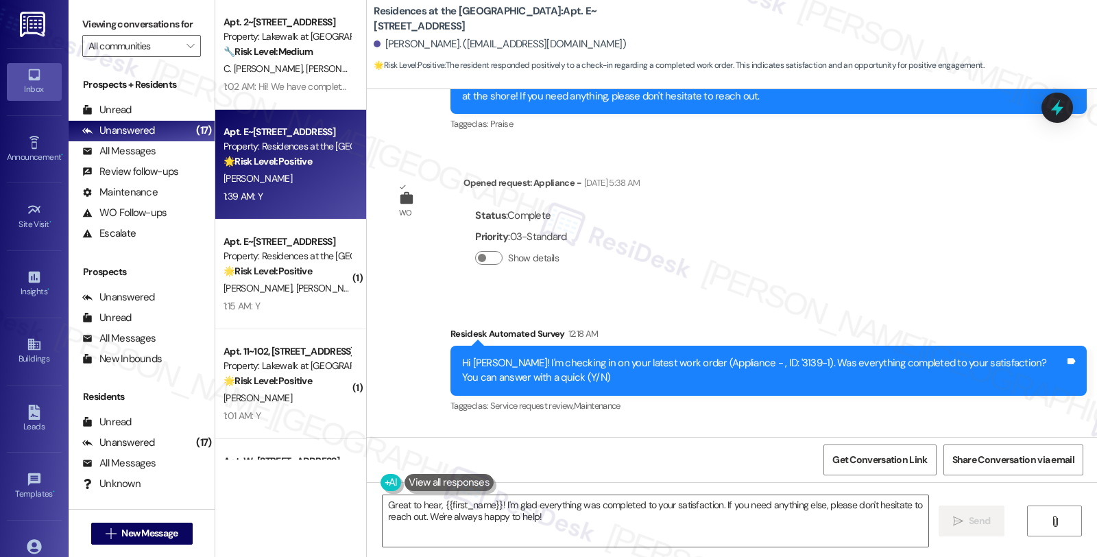
scroll to position [2542, 0]
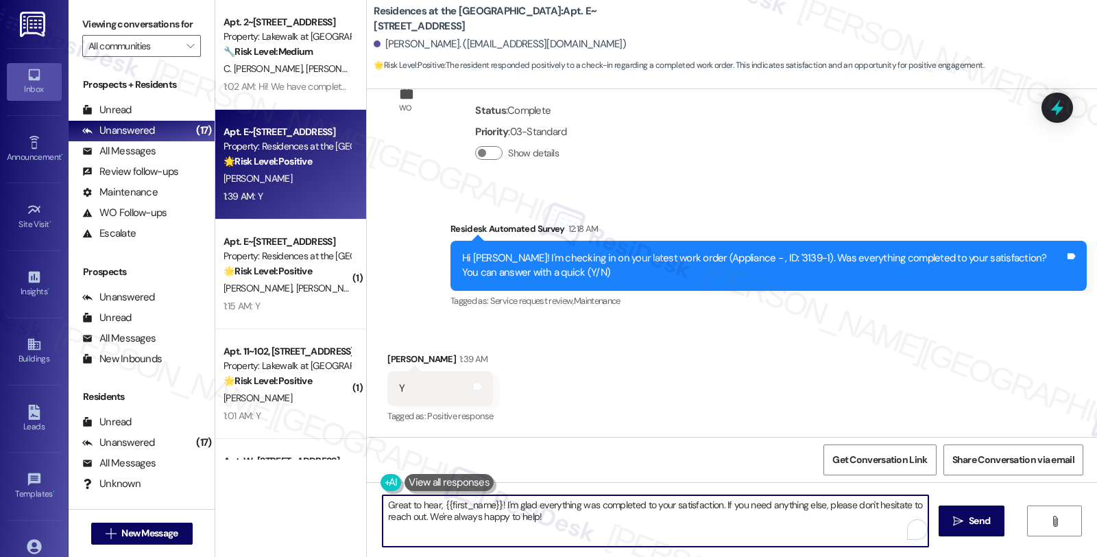
drag, startPoint x: 716, startPoint y: 504, endPoint x: 734, endPoint y: 521, distance: 24.7
click at [734, 521] on textarea "Great to hear, {{first_name}}! I'm glad everything was completed to your satisf…" at bounding box center [655, 520] width 546 height 51
paste textarea "We strive to make your experience here as smooth as possible, and your positive…"
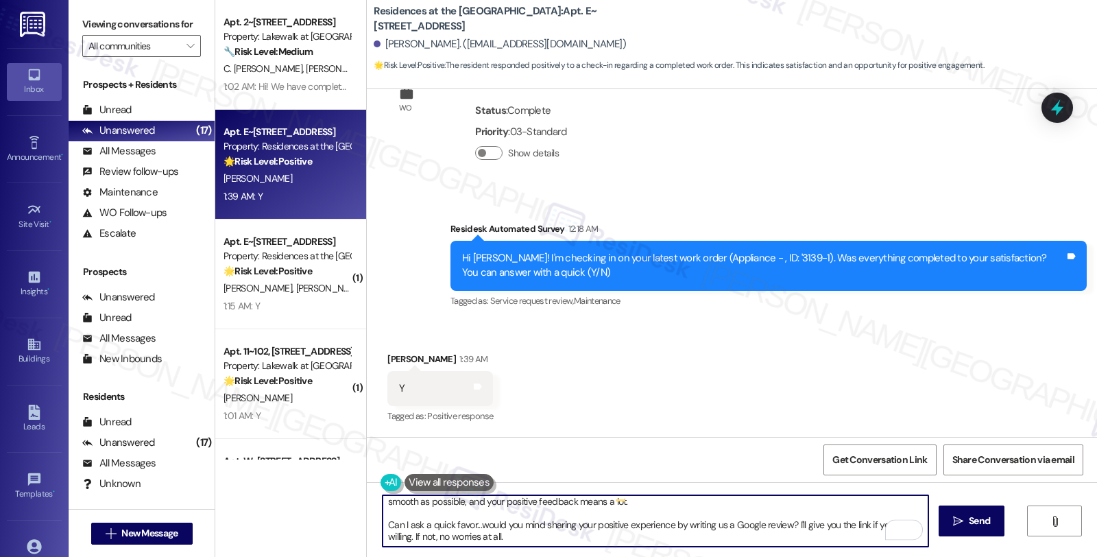
type textarea "Great to hear, {{first_name}}! I'm glad everything was completed to your satisf…"
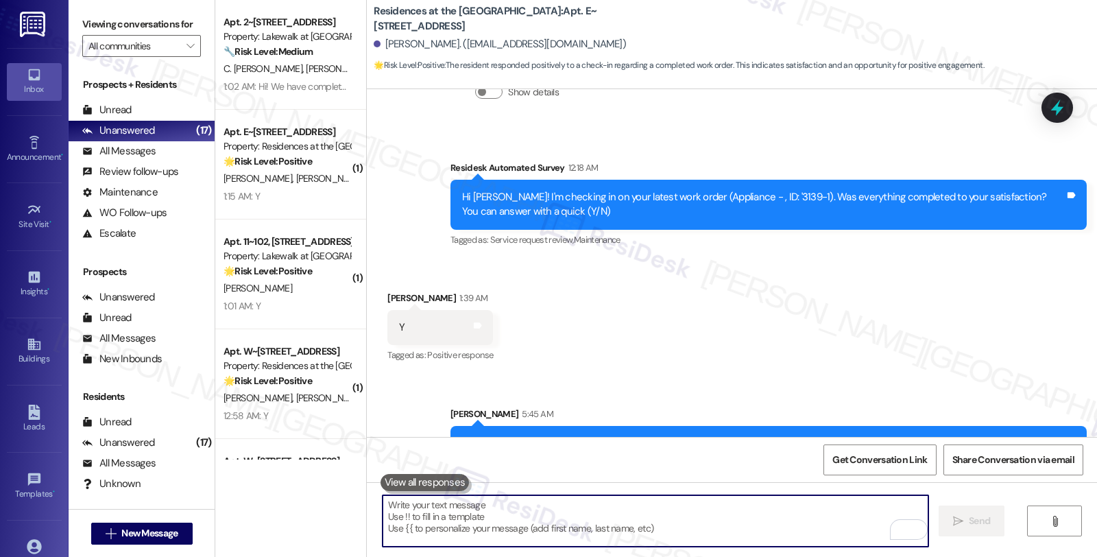
scroll to position [2696, 0]
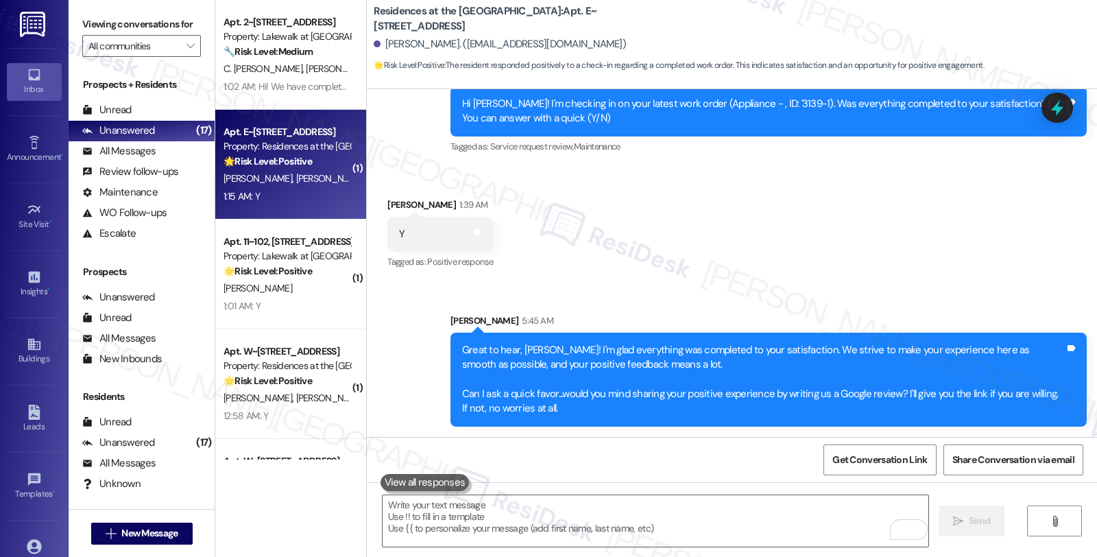
click at [308, 182] on div "M. Lippert J. Lippert" at bounding box center [287, 178] width 130 height 17
type textarea "Fetching suggested responses. Please feel free to read through the conversation…"
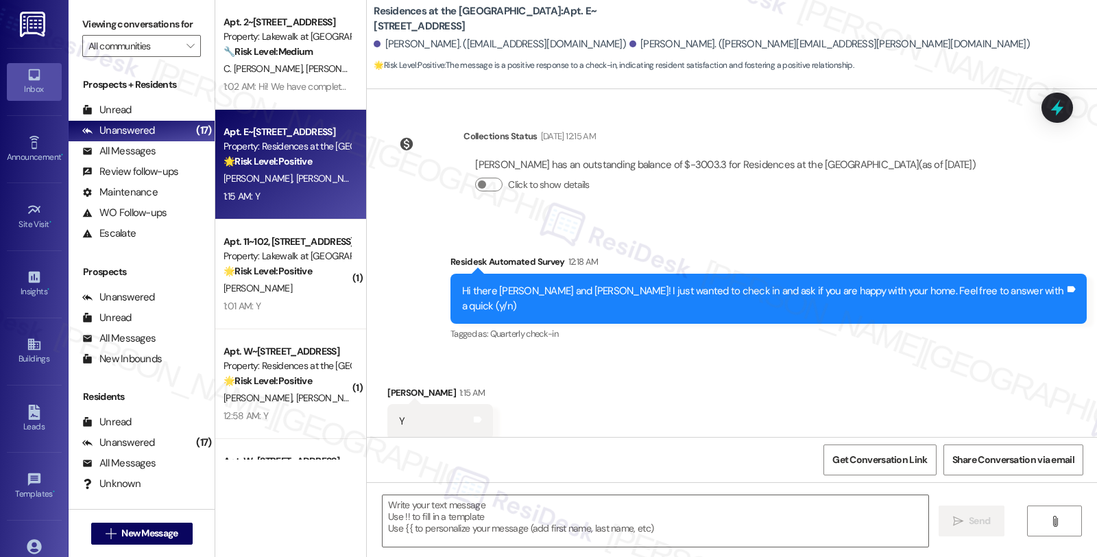
scroll to position [391, 0]
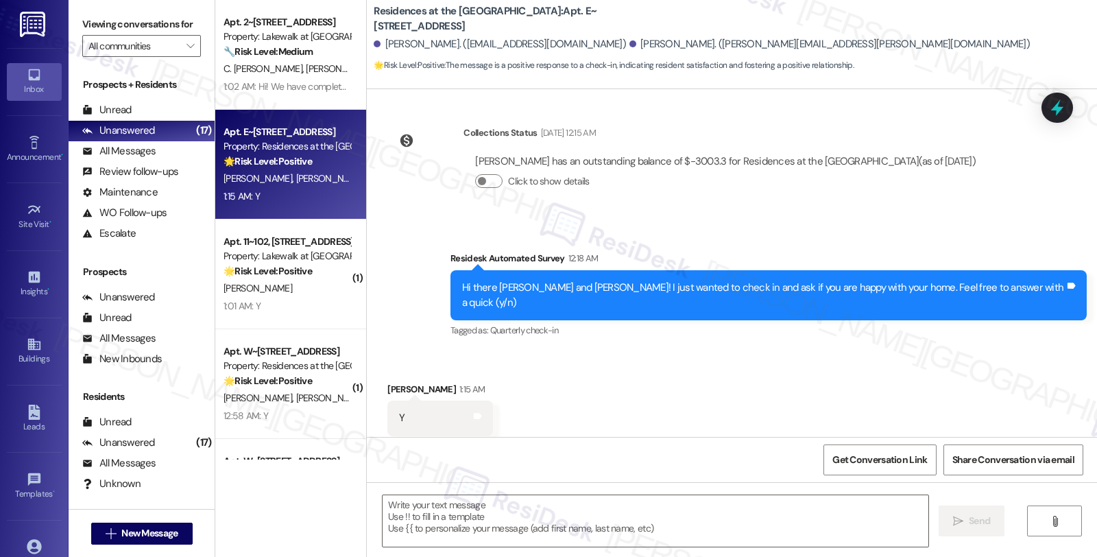
click at [729, 320] on div "Tagged as: Quarterly check-in Click to highlight conversations about Quarterly …" at bounding box center [768, 330] width 636 height 20
click at [387, 382] on div "John Lippert 1:15 AM" at bounding box center [440, 391] width 106 height 19
copy div "John"
click at [455, 526] on textarea at bounding box center [655, 520] width 546 height 51
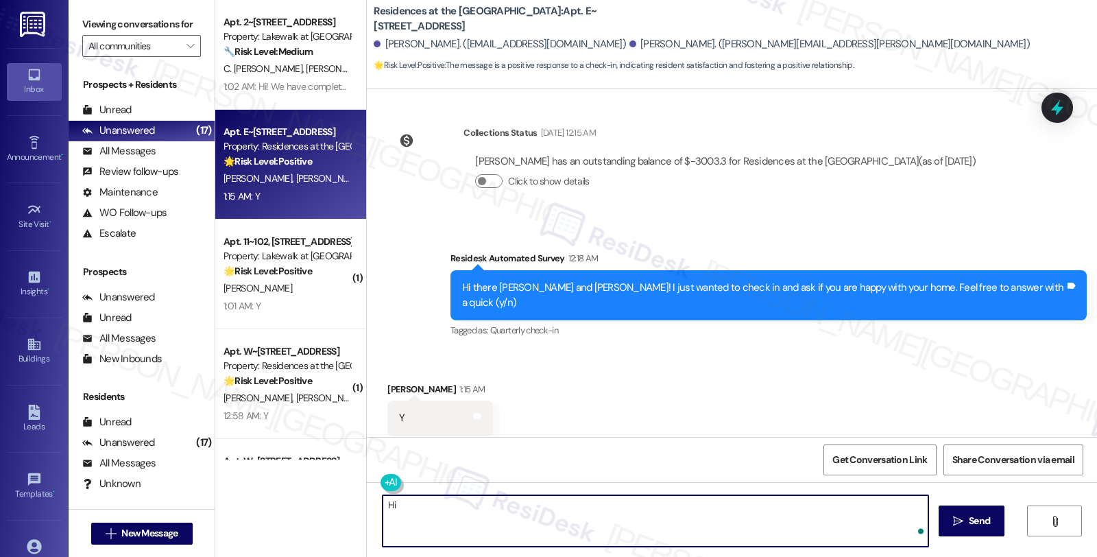
paste textarea "John"
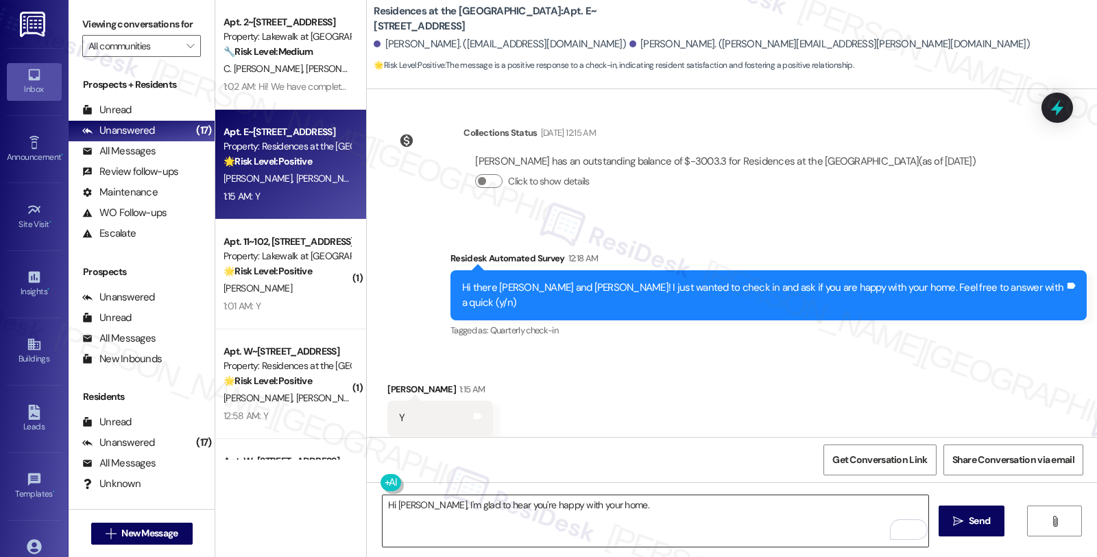
click at [635, 495] on textarea "Hi John, I'm glad to hear you're happy with your home." at bounding box center [655, 520] width 546 height 51
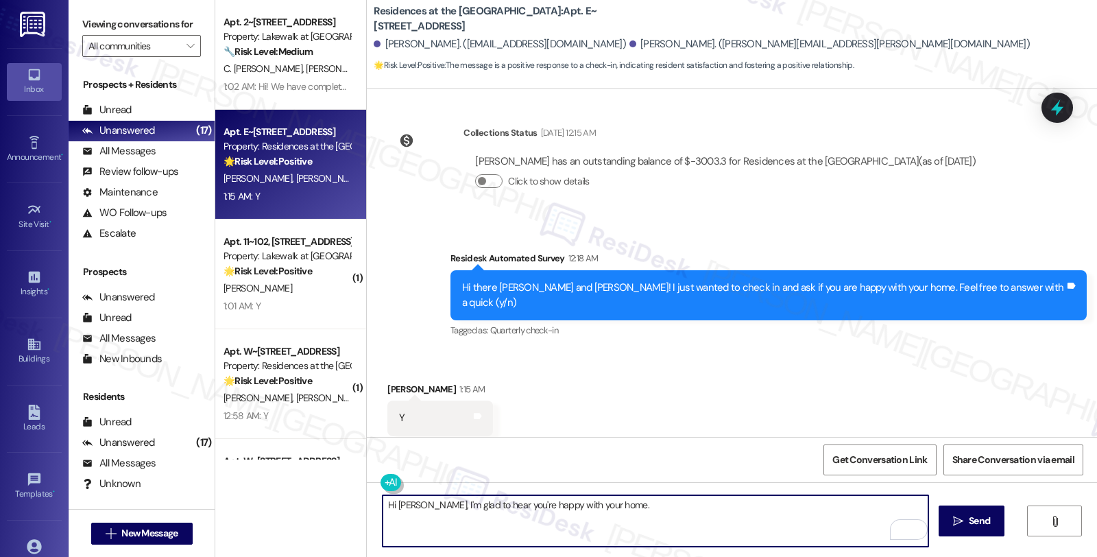
paste textarea "Your comfort and satisfaction are important to us."
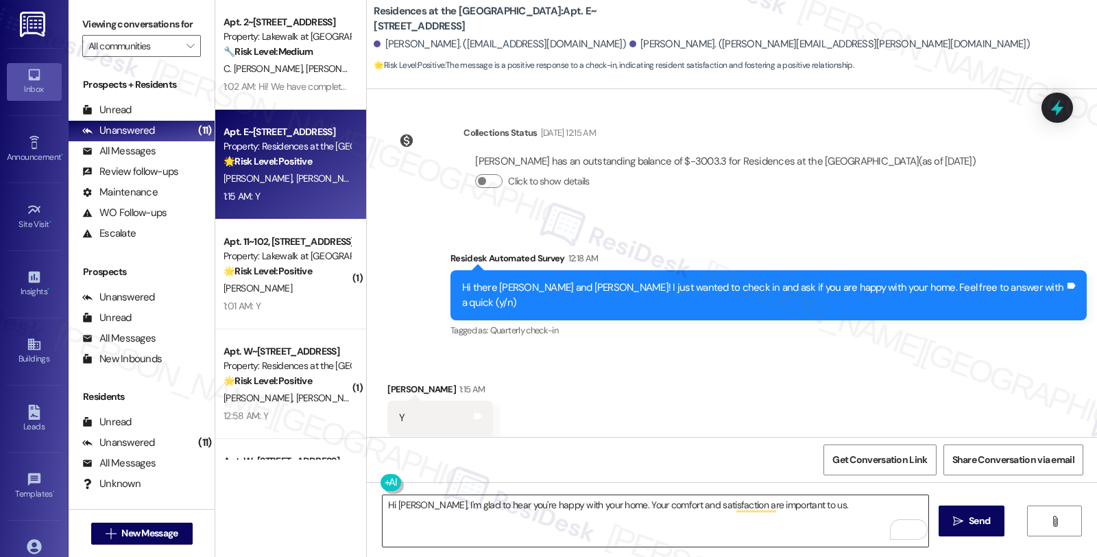
click at [812, 498] on textarea "Hi John, I'm glad to hear you're happy with your home. Your comfort and satisfa…" at bounding box center [655, 520] width 546 height 51
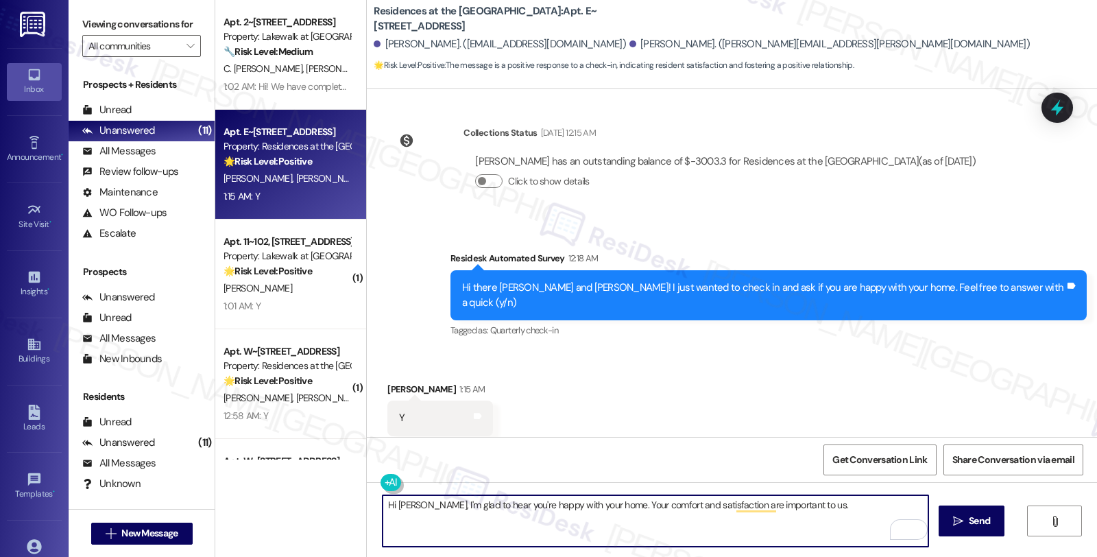
paste textarea "If I may ask...has the {{property}} lived up to your expectations so far?"
type textarea "Hi John, I'm glad to hear you're happy with your home. Your comfort and satisfa…"
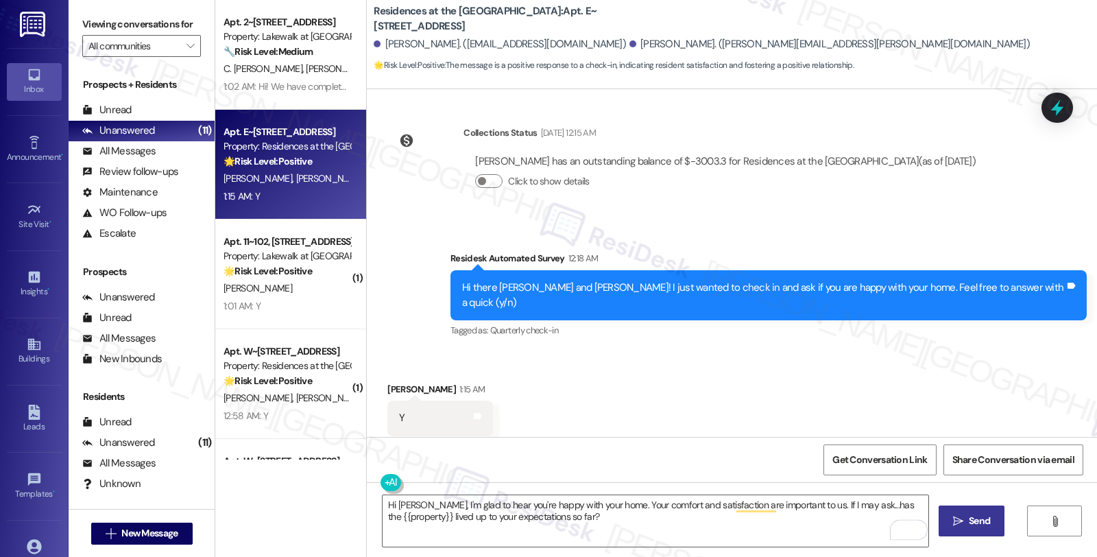
click at [983, 524] on span "Send" at bounding box center [979, 520] width 21 height 14
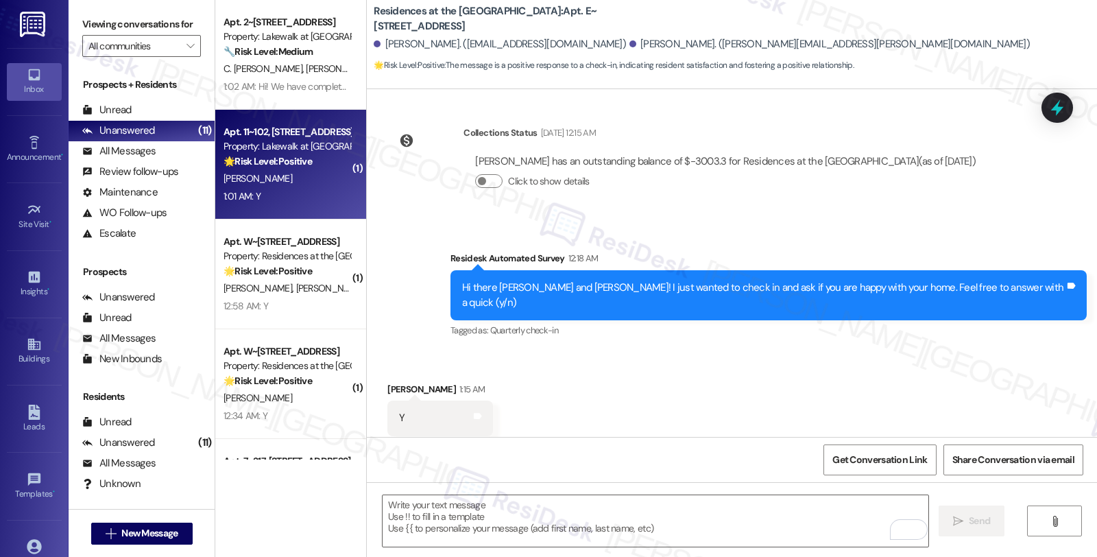
click at [311, 173] on div "[PERSON_NAME]" at bounding box center [287, 178] width 130 height 17
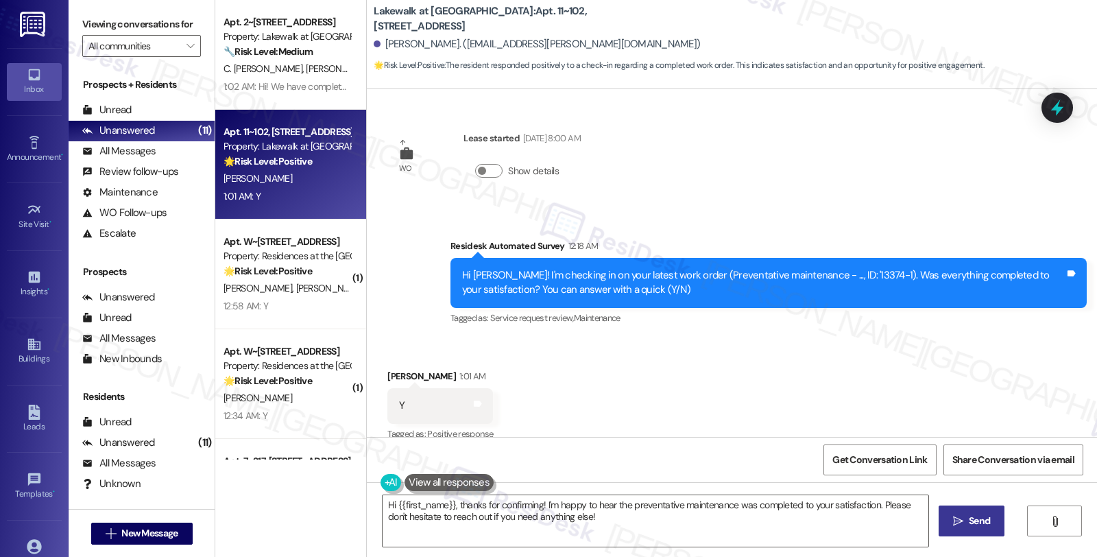
scroll to position [467, 0]
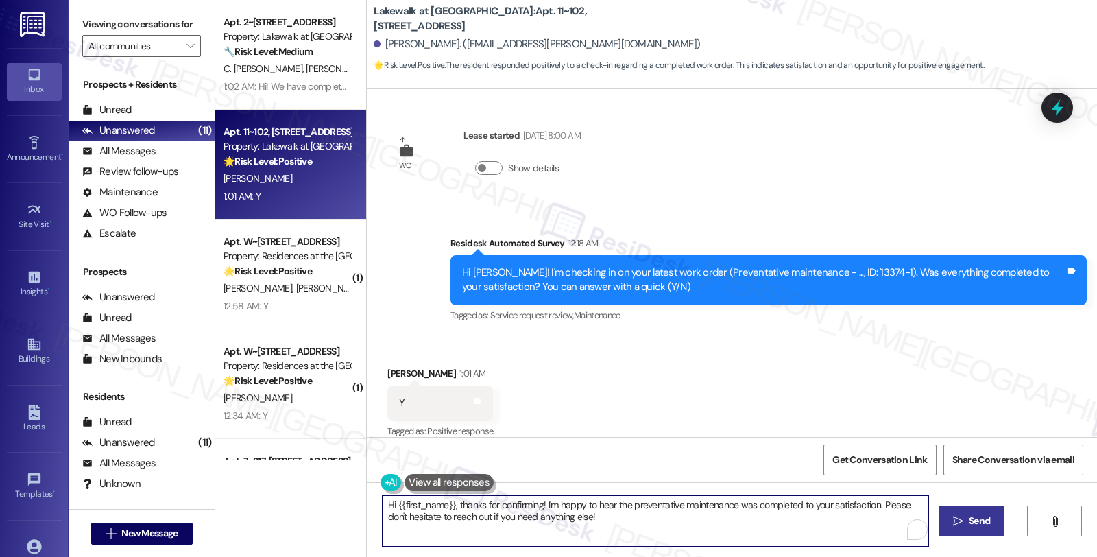
drag, startPoint x: 877, startPoint y: 502, endPoint x: 886, endPoint y: 526, distance: 25.6
click at [886, 526] on textarea "Hi {{first_name}}, thanks for confirming! I'm happy to hear the preventative ma…" at bounding box center [655, 520] width 546 height 51
click at [866, 507] on textarea "Hi {{first_name}}, thanks for confirming! I'm happy to hear the preventative ma…" at bounding box center [655, 520] width 546 height 51
drag, startPoint x: 875, startPoint y: 503, endPoint x: 882, endPoint y: 517, distance: 15.6
click at [882, 517] on textarea "Hi {{first_name}}, thanks for confirming! I'm happy to hear the preventative ma…" at bounding box center [655, 520] width 546 height 51
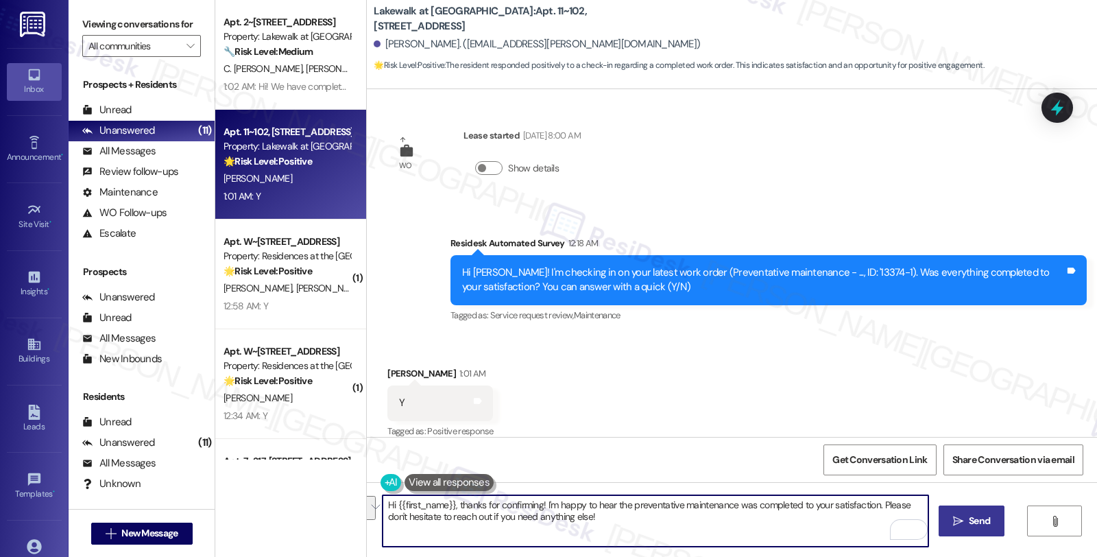
paste textarea "If I may ask...has the {{property}} lived up to your expectations so far?"
type textarea "Hi {{first_name}}, thanks for confirming! I'm happy to hear the preventative ma…"
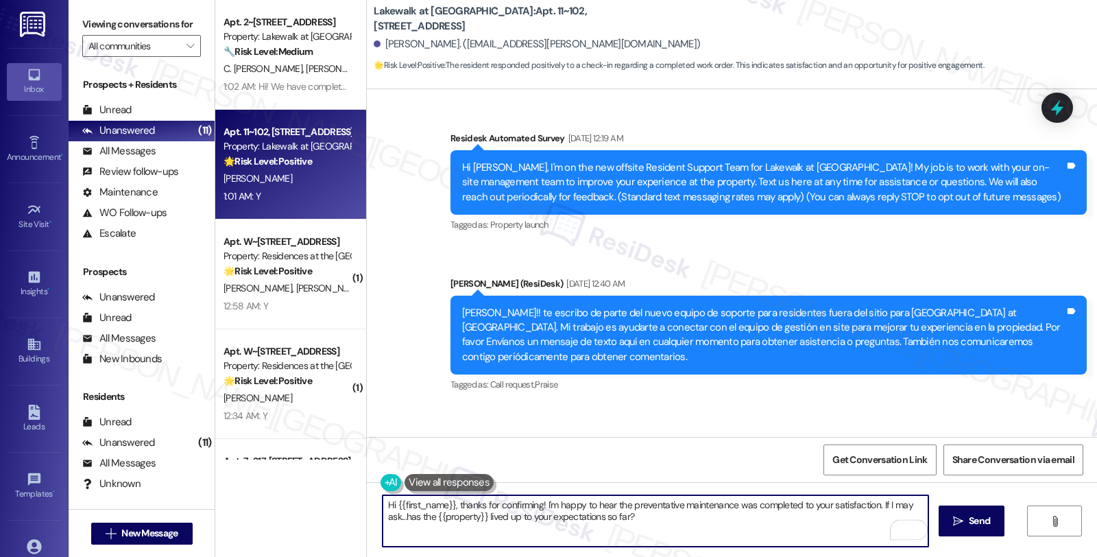
scroll to position [467, 0]
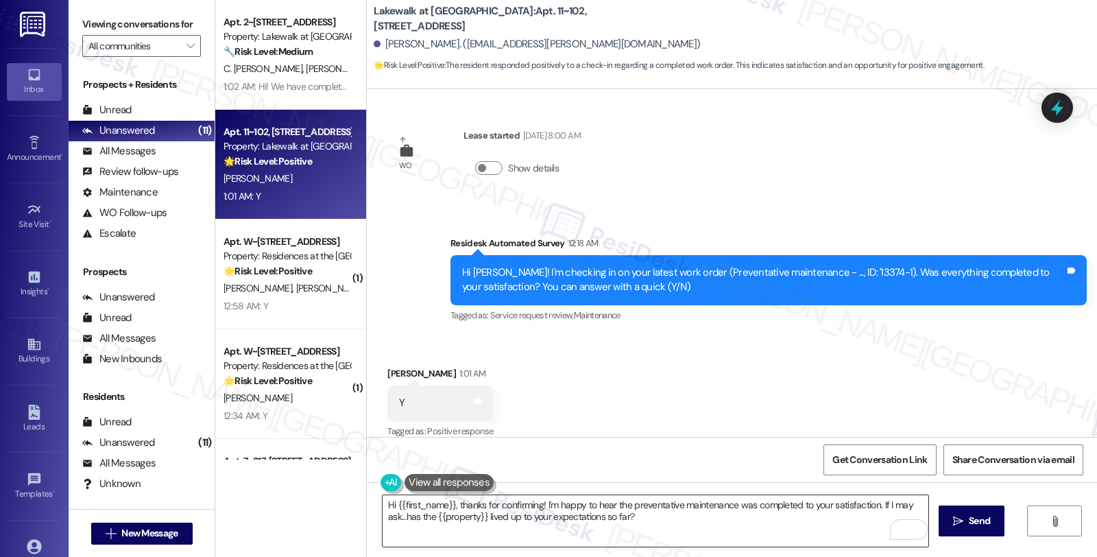
drag, startPoint x: 873, startPoint y: 504, endPoint x: 890, endPoint y: 504, distance: 17.2
click at [873, 504] on textarea "Hi {{first_name}}, thanks for confirming! I'm happy to hear the preventative ma…" at bounding box center [655, 520] width 546 height 51
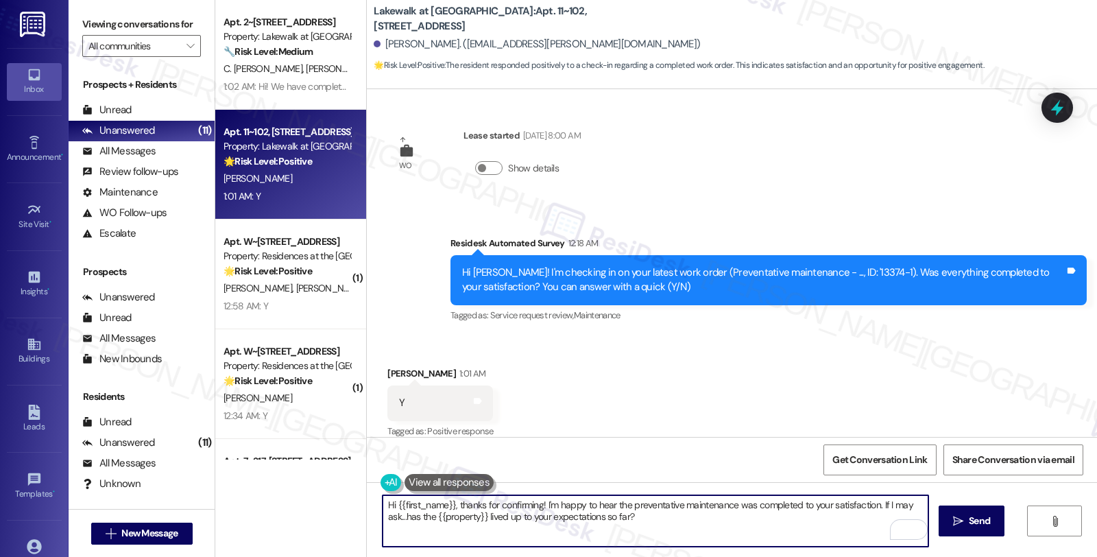
paste textarea "'d love to learn more about your living experience. I"
type textarea "Hi {{first_name}}, thanks for confirming! I'm happy to hear the preventative ma…"
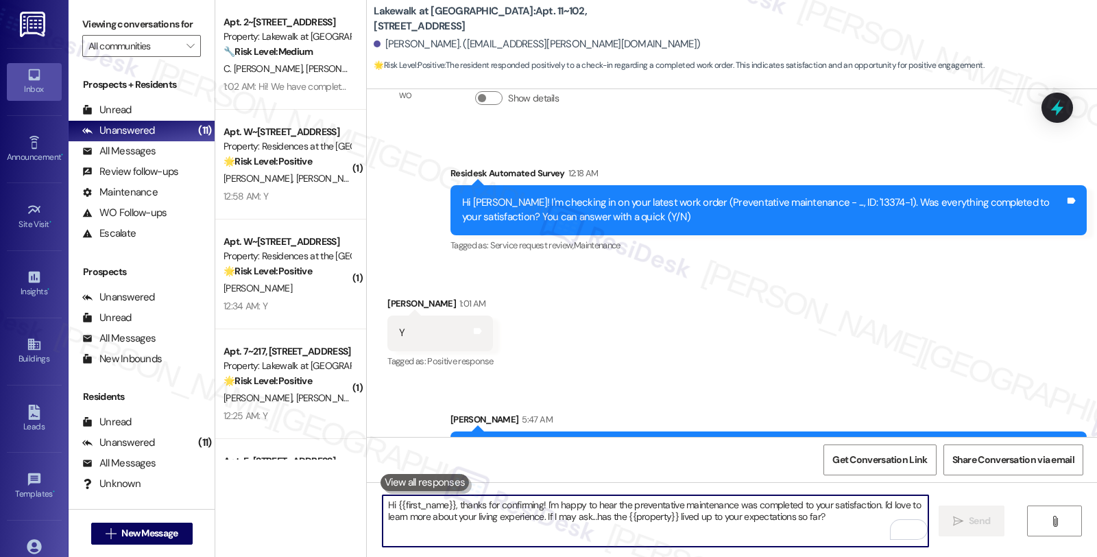
scroll to position [577, 0]
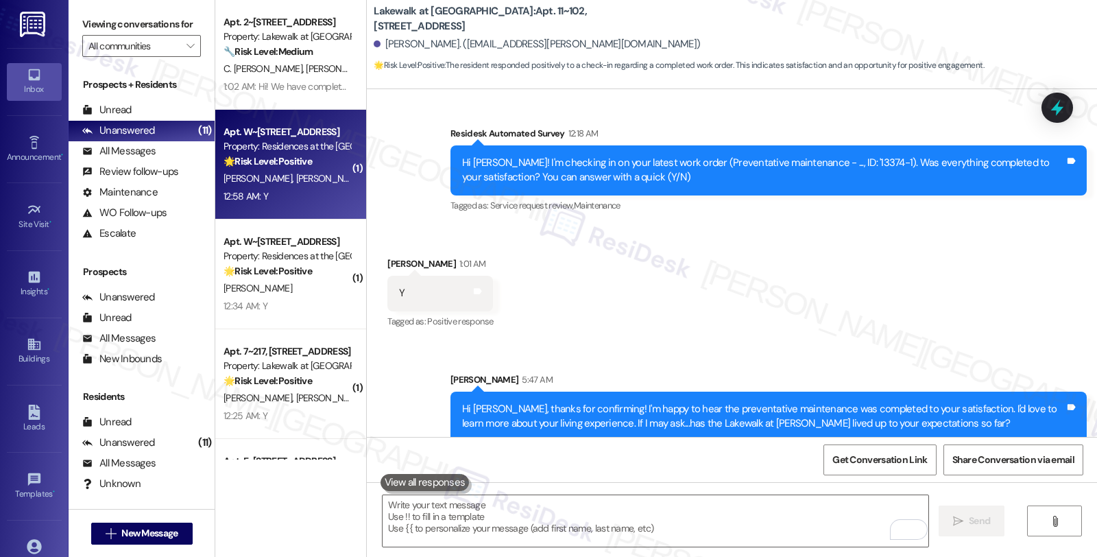
click at [300, 193] on div "12:58 AM: Y 12:58 AM: Y" at bounding box center [287, 196] width 130 height 17
type textarea "Fetching suggested responses. Please feel free to read through the conversation…"
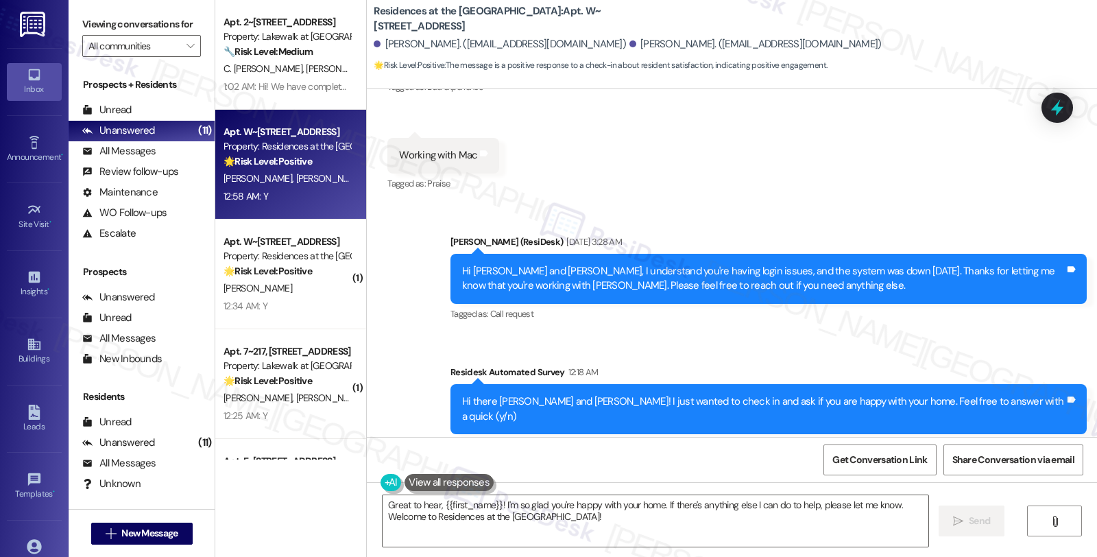
scroll to position [961, 0]
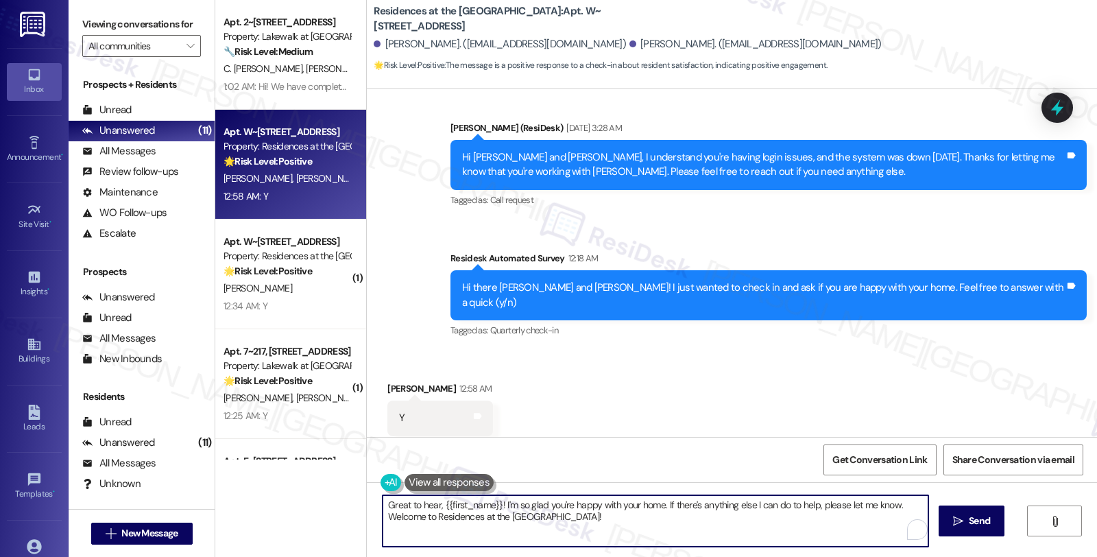
drag, startPoint x: 658, startPoint y: 502, endPoint x: 725, endPoint y: 530, distance: 72.8
click at [725, 530] on textarea "Great to hear, {{first_name}}! I'm so glad you're happy with your home. If ther…" at bounding box center [655, 520] width 546 height 51
paste textarea "'d love to learn more about your living experience."
click at [885, 507] on textarea "Great to hear, {{first_name}}! I'm so glad you're happy with your home. I'd lov…" at bounding box center [655, 520] width 546 height 51
paste textarea "If I may ask...has the {{property}} lived up to your expectations so far?"
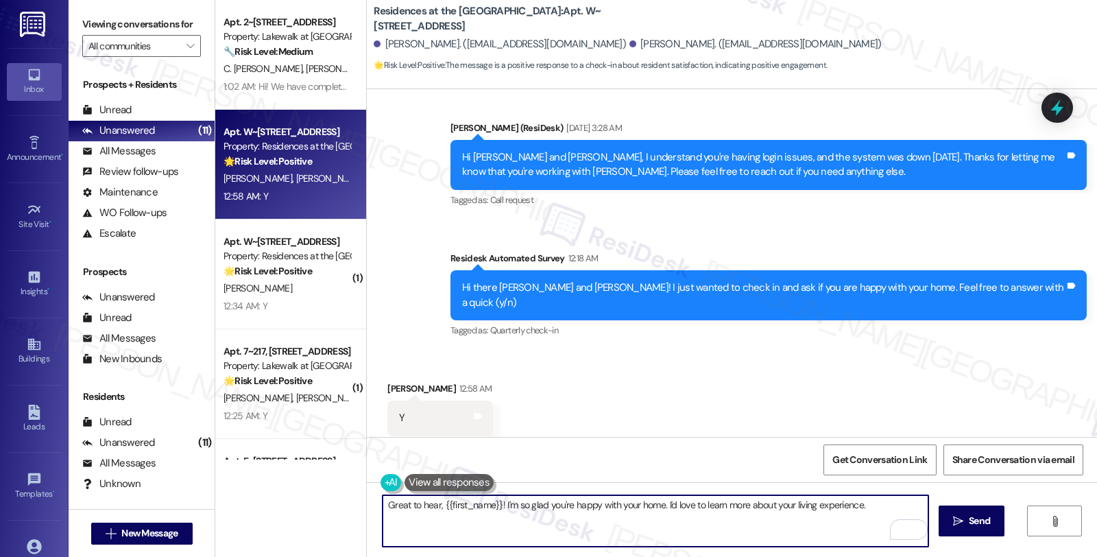
type textarea "Great to hear, {{first_name}}! I'm so glad you're happy with your home. I'd lov…"
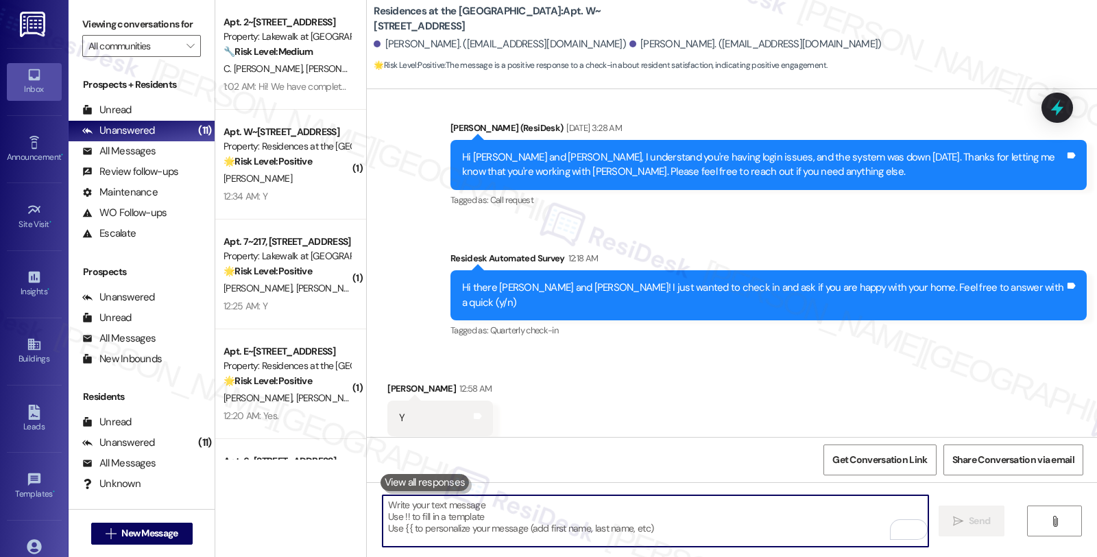
scroll to position [1071, 0]
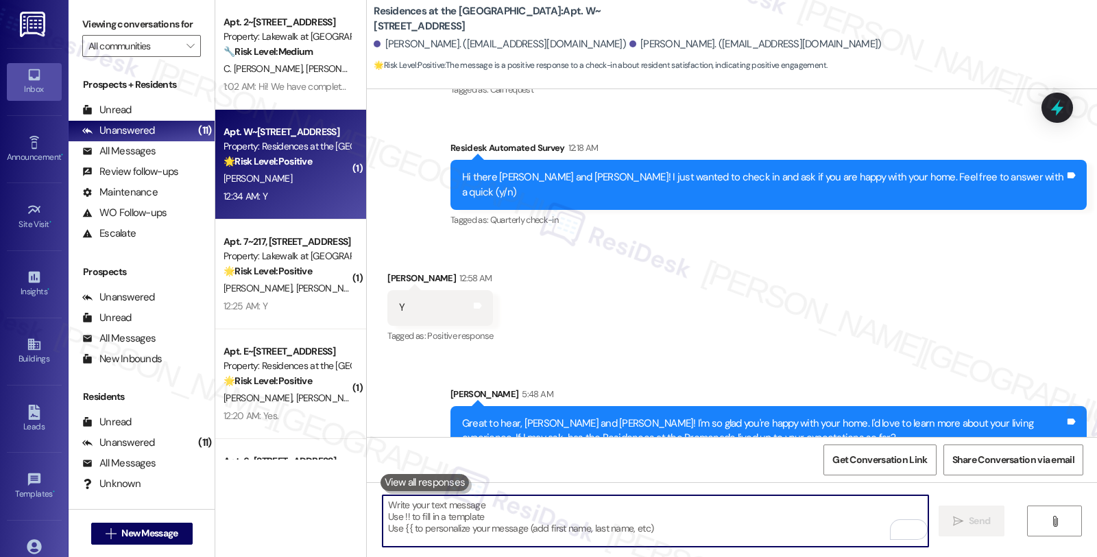
click at [256, 175] on div "[PERSON_NAME]" at bounding box center [287, 178] width 130 height 17
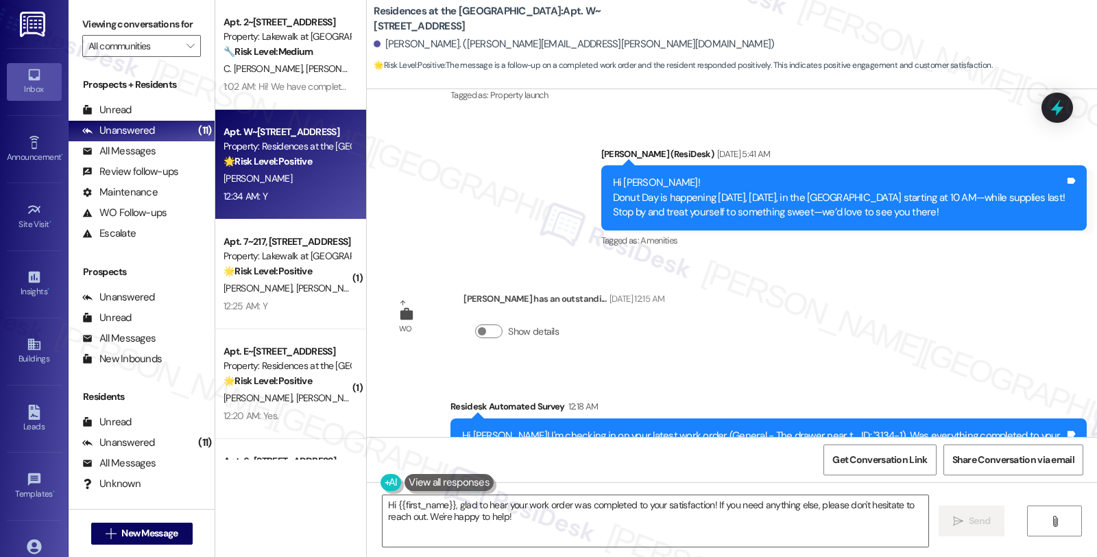
scroll to position [367, 0]
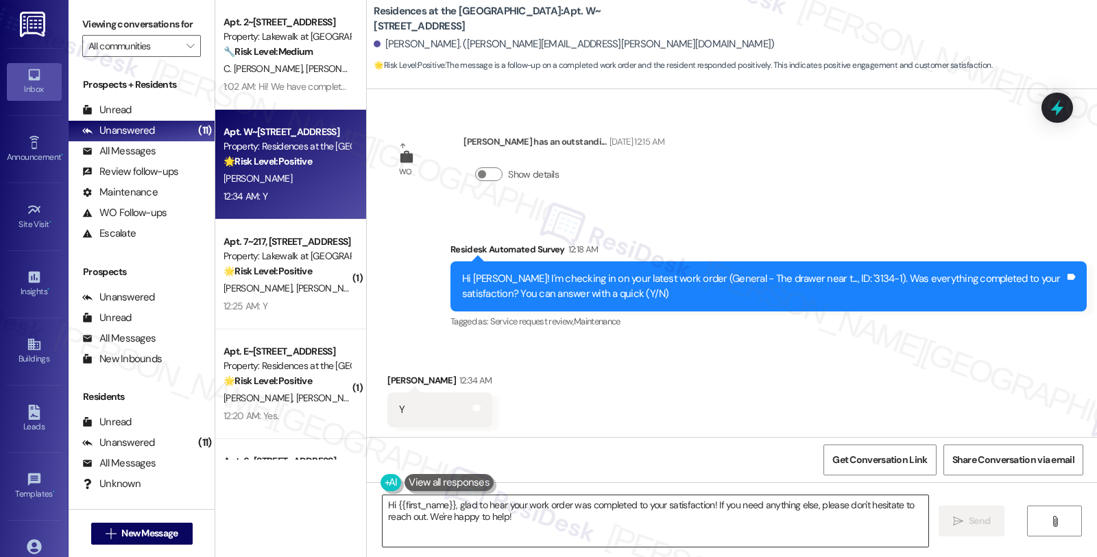
click at [718, 531] on textarea "Hi {{first_name}}, glad to hear your work order was completed to your satisfact…" at bounding box center [655, 520] width 546 height 51
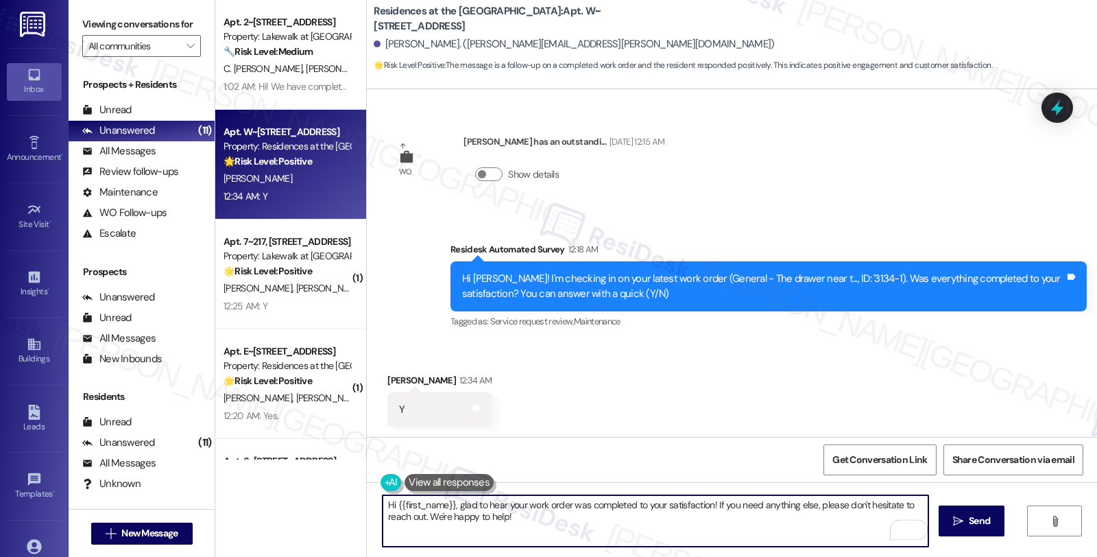
drag, startPoint x: 706, startPoint y: 504, endPoint x: 733, endPoint y: 533, distance: 39.3
click at [733, 533] on textarea "Hi {{first_name}}, glad to hear your work order was completed to your satisfact…" at bounding box center [655, 520] width 546 height 51
paste textarea "We strive to make your experience here as smooth as possible, and your positive…"
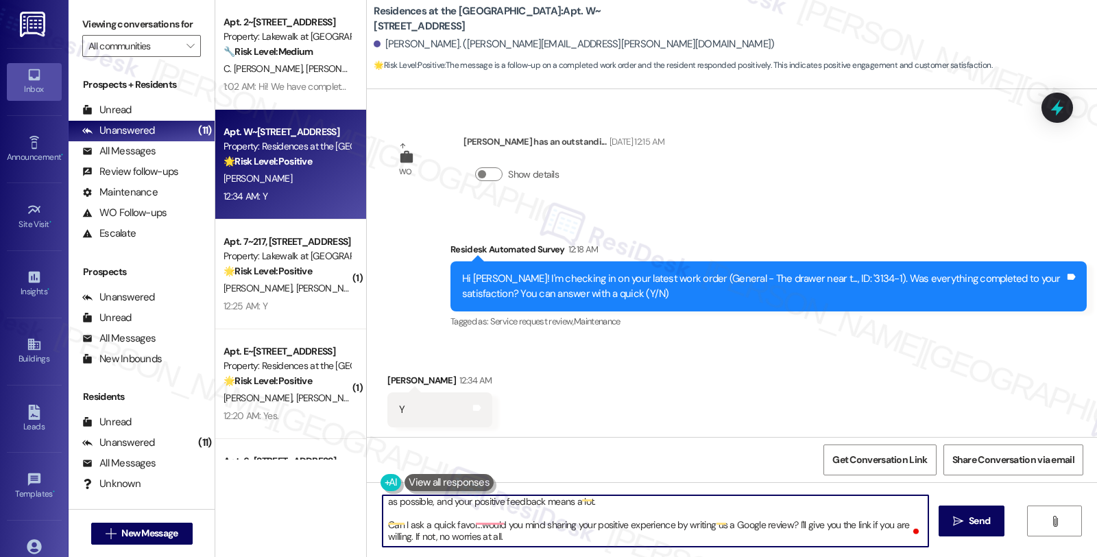
type textarea "Hi {{first_name}}, glad to hear your work order was completed to your satisfact…"
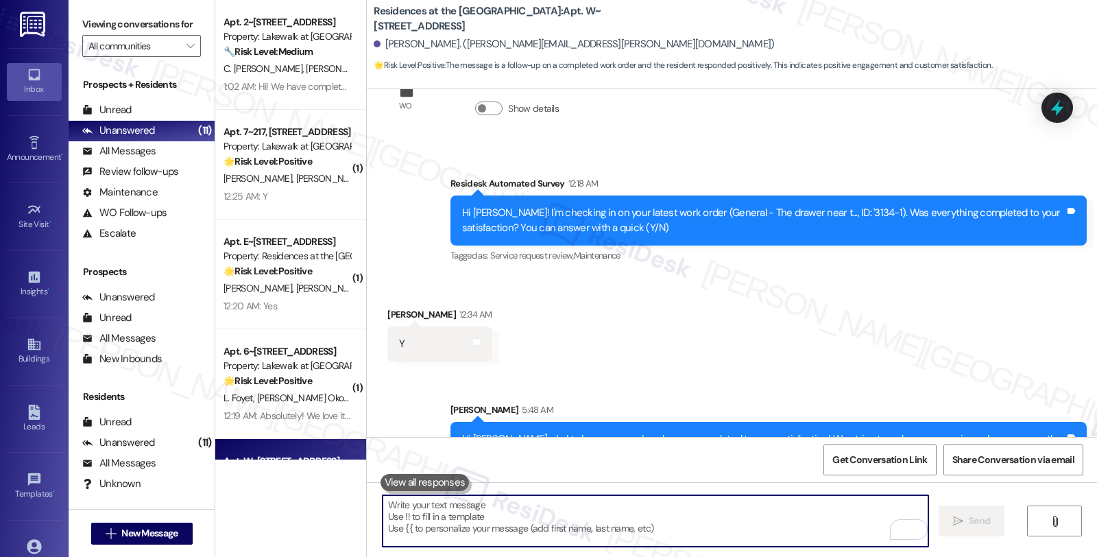
scroll to position [522, 0]
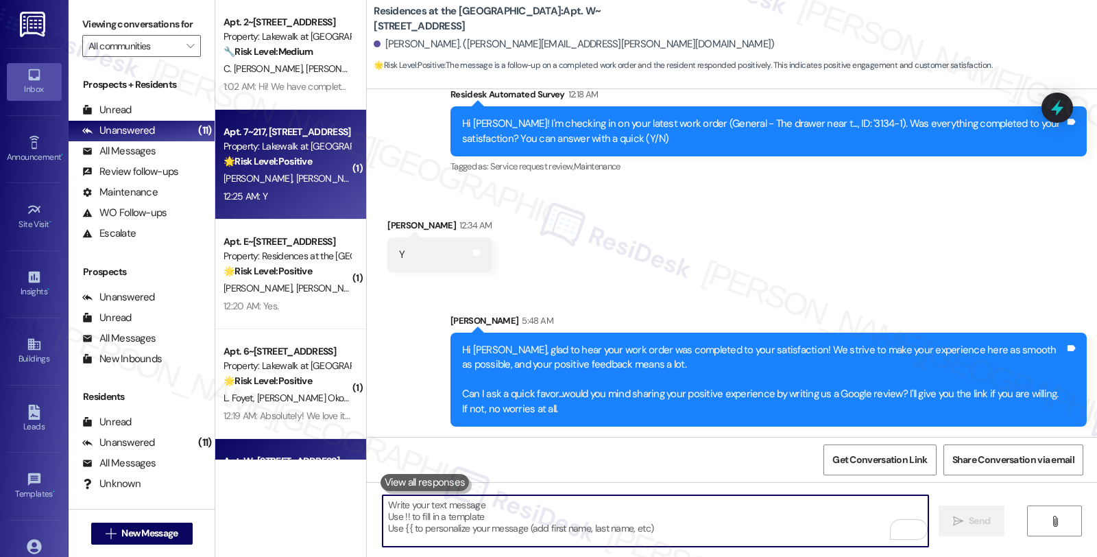
click at [304, 167] on div "🌟 Risk Level: Positive The resident responded positively to a check-in regardin…" at bounding box center [286, 161] width 127 height 14
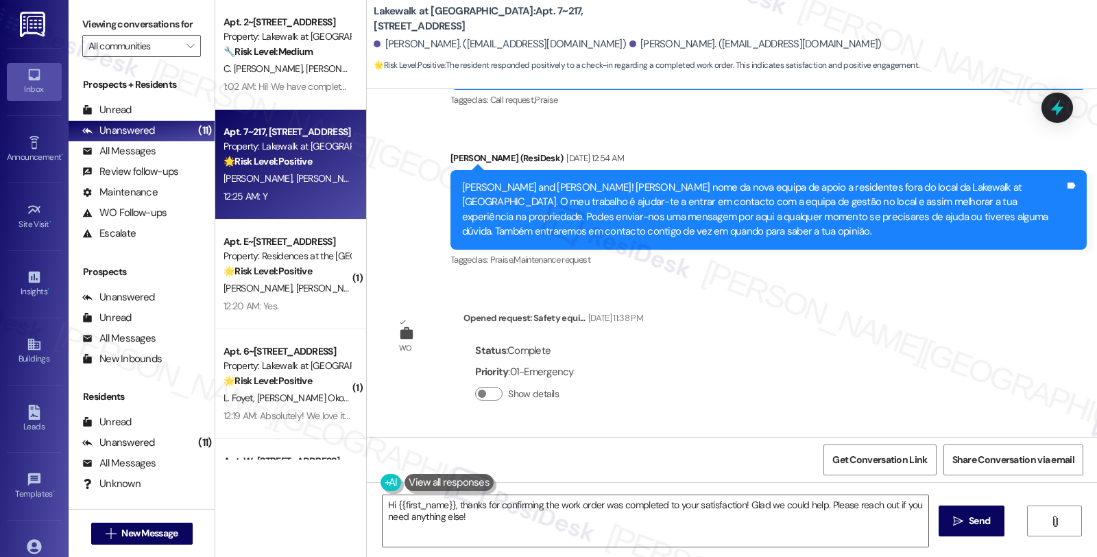
scroll to position [591, 0]
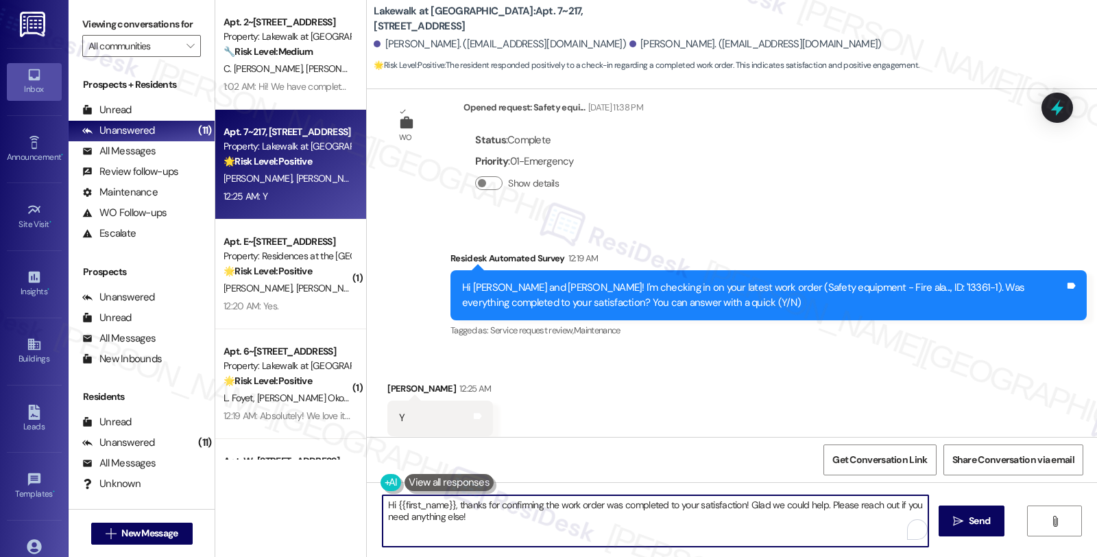
drag, startPoint x: 741, startPoint y: 504, endPoint x: 757, endPoint y: 526, distance: 26.5
click at [757, 526] on textarea "Hi {{first_name}}, thanks for confirming the work order was completed to your s…" at bounding box center [655, 520] width 546 height 51
paste textarea "We strive to make your experience here as smooth as possible, and your positive…"
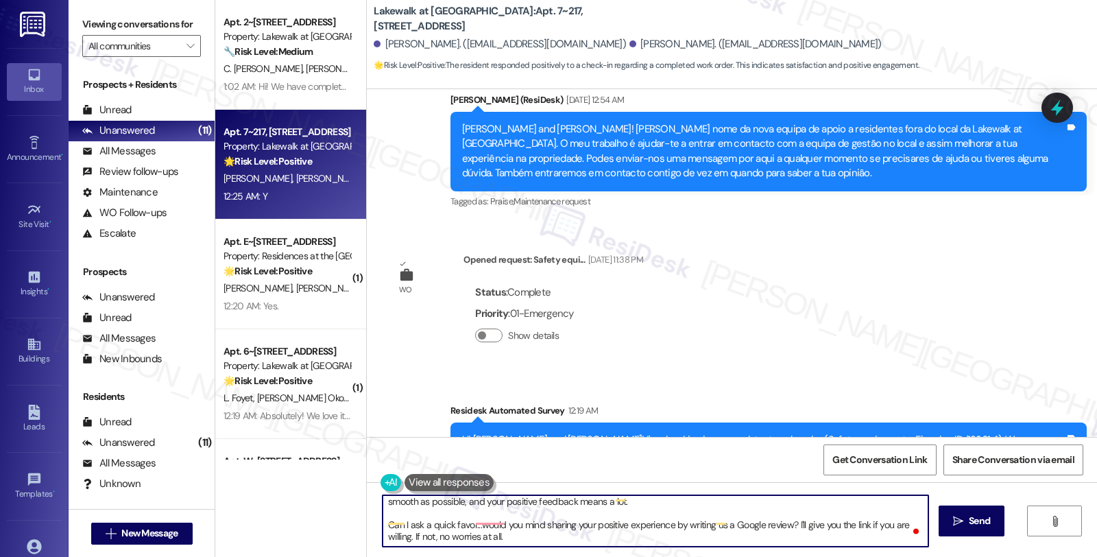
scroll to position [0, 0]
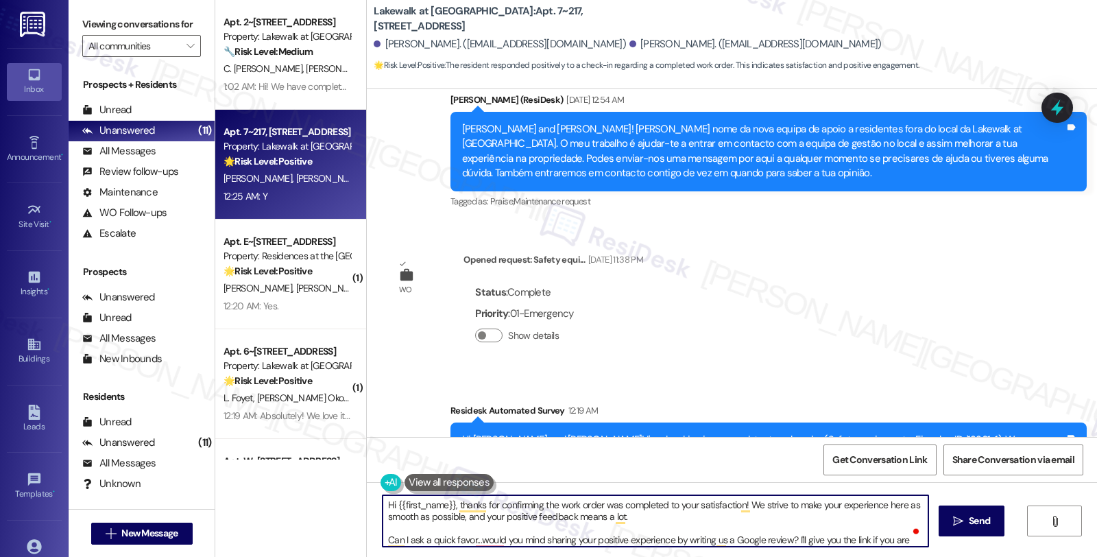
click at [400, 507] on textarea "Hi {{first_name}}, thanks for confirming the work order was completed to your s…" at bounding box center [655, 520] width 546 height 51
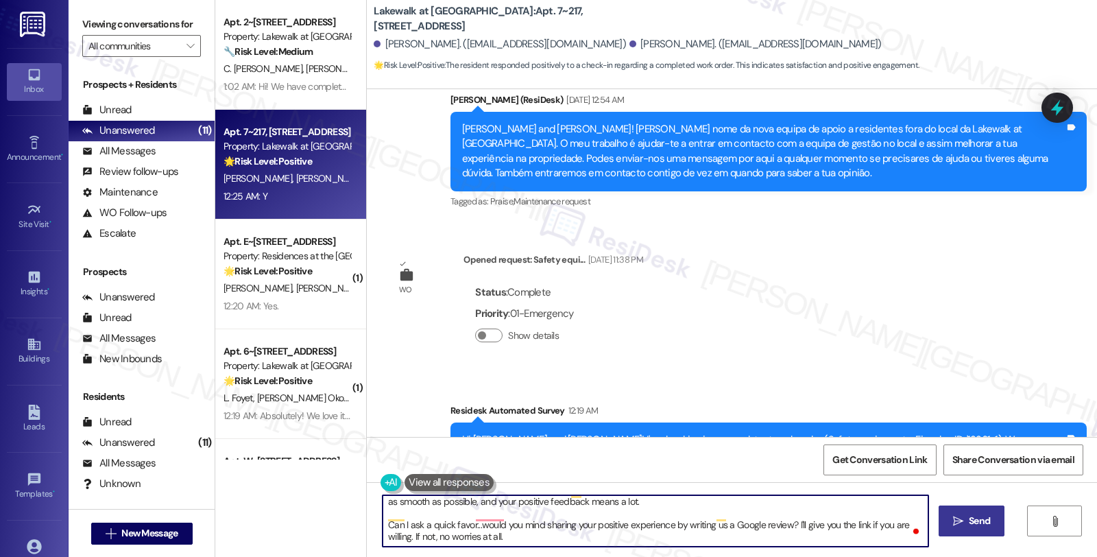
type textarea "Hi Heidi, thanks for confirming the work order was completed to your satisfacti…"
click at [939, 519] on button " Send" at bounding box center [971, 520] width 66 height 31
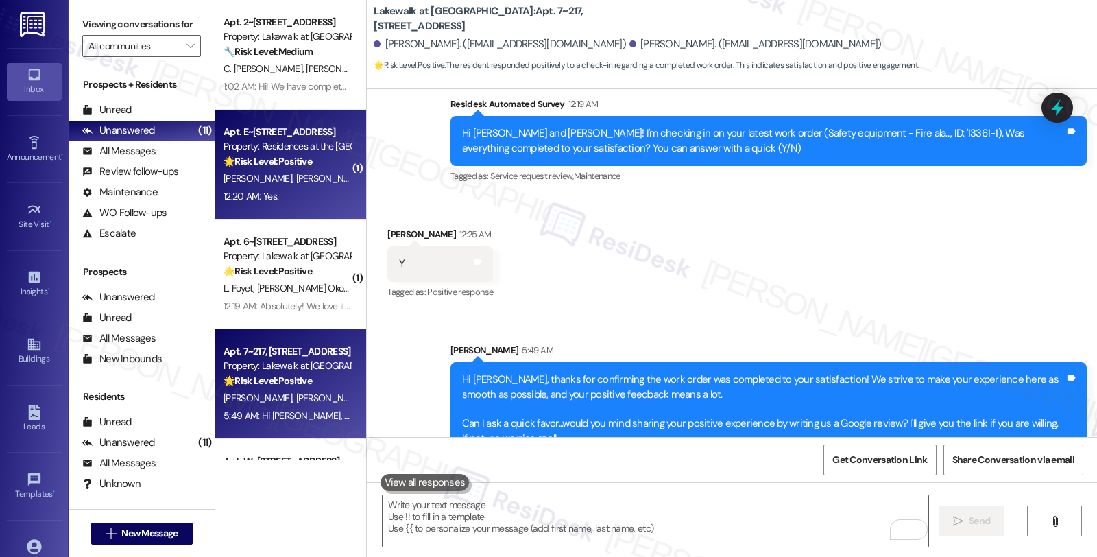
click at [313, 162] on div "🌟 Risk Level: Positive The message is a positive response to a check-in about r…" at bounding box center [286, 161] width 127 height 14
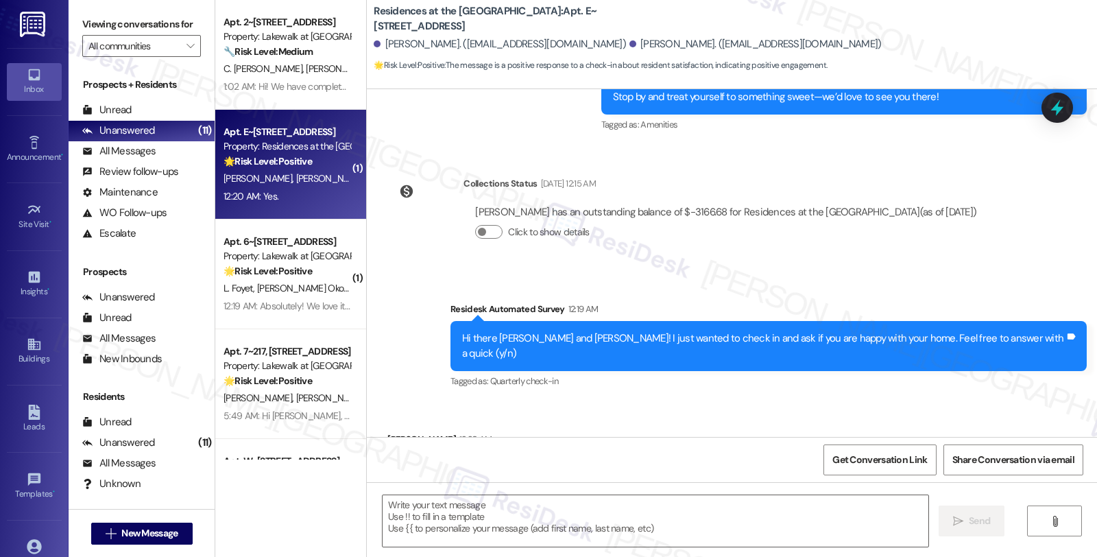
type textarea "Fetching suggested responses. Please feel free to read through the conversation…"
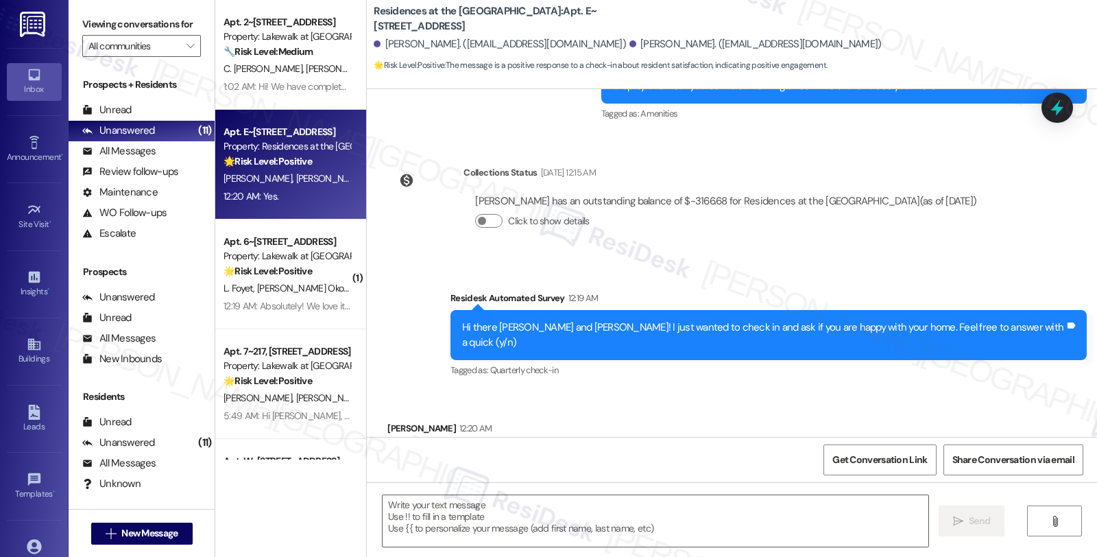
scroll to position [637, 0]
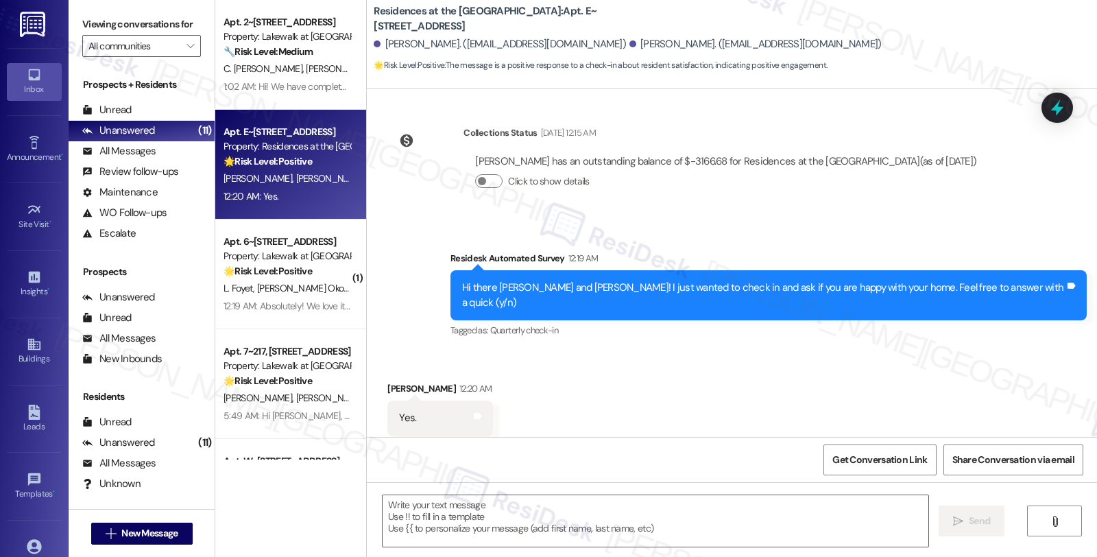
click at [393, 381] on div "Juliet Polizzi 12:20 AM" at bounding box center [440, 390] width 106 height 19
copy div "Juliet"
click at [498, 544] on textarea at bounding box center [655, 520] width 546 height 51
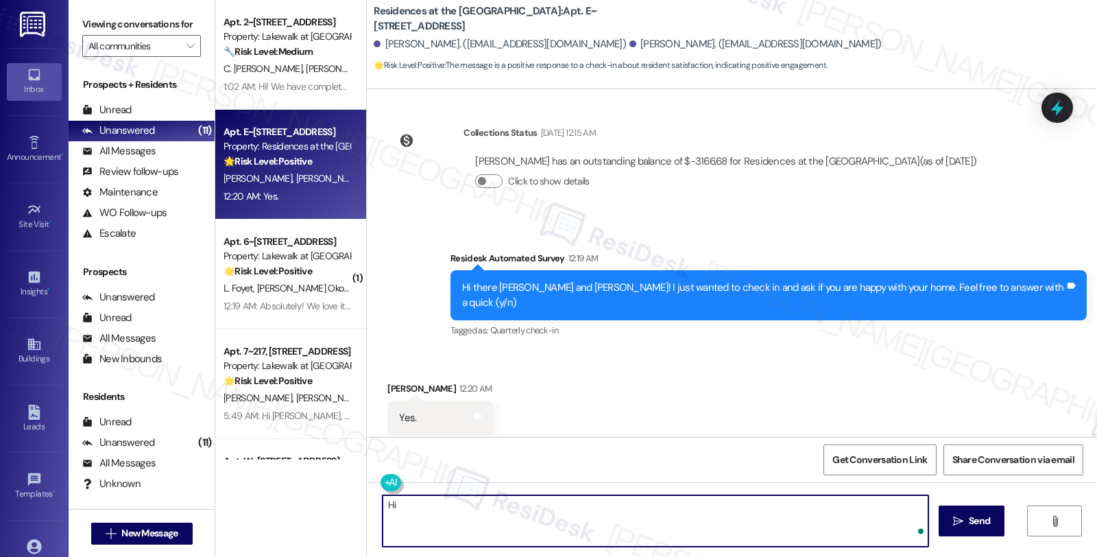
paste textarea "Juliet"
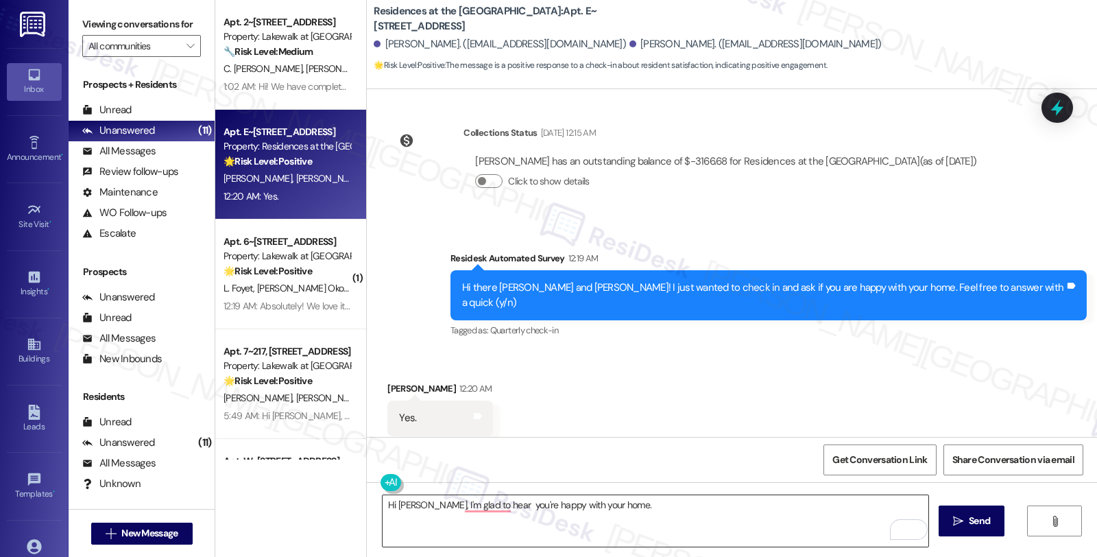
click at [668, 512] on textarea "Hi Juliet, I'm glad to hear you're happy with your home." at bounding box center [655, 520] width 546 height 51
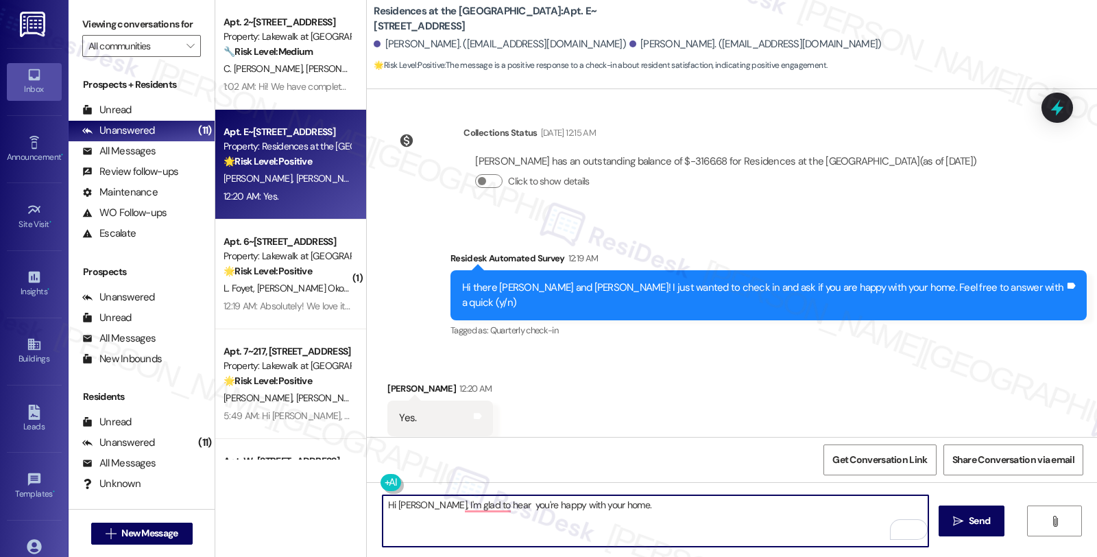
paste textarea "I'd love to learn more about your living experience."
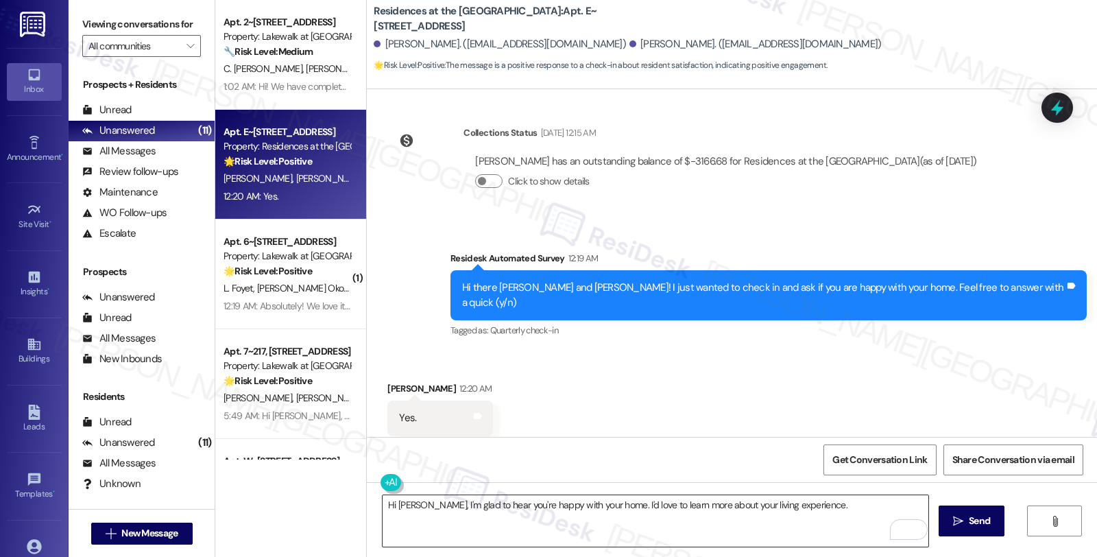
click at [825, 509] on textarea "Hi Juliet, I'm glad to hear you're happy with your home. I'd love to learn more…" at bounding box center [655, 520] width 546 height 51
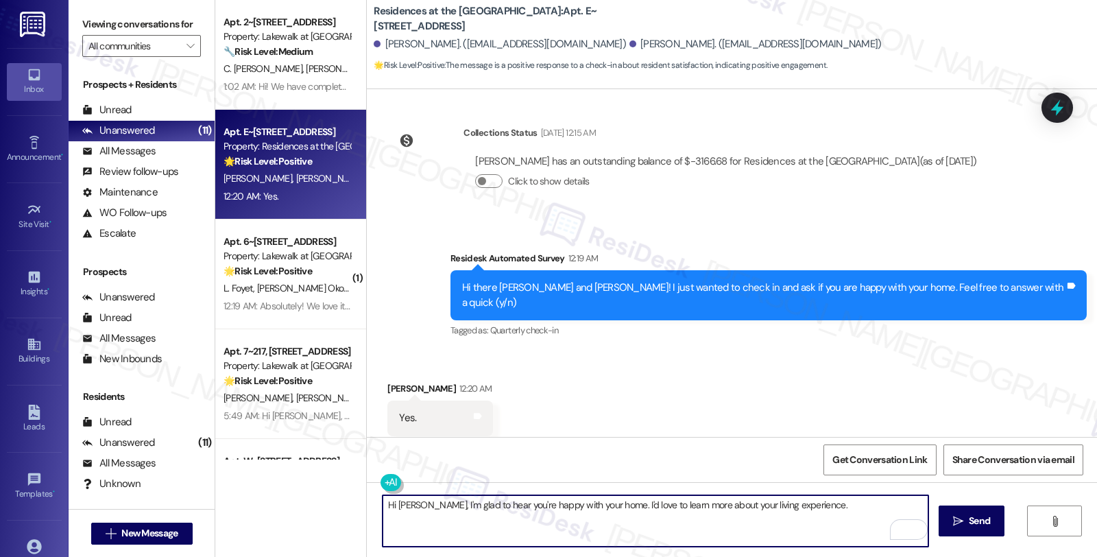
paste textarea "If I may ask...has the {{property}} lived up to your expectations so far?"
type textarea "Hi Juliet, I'm glad to hear you're happy with your home. I'd love to learn more…"
click at [968, 510] on button " Send" at bounding box center [971, 520] width 66 height 31
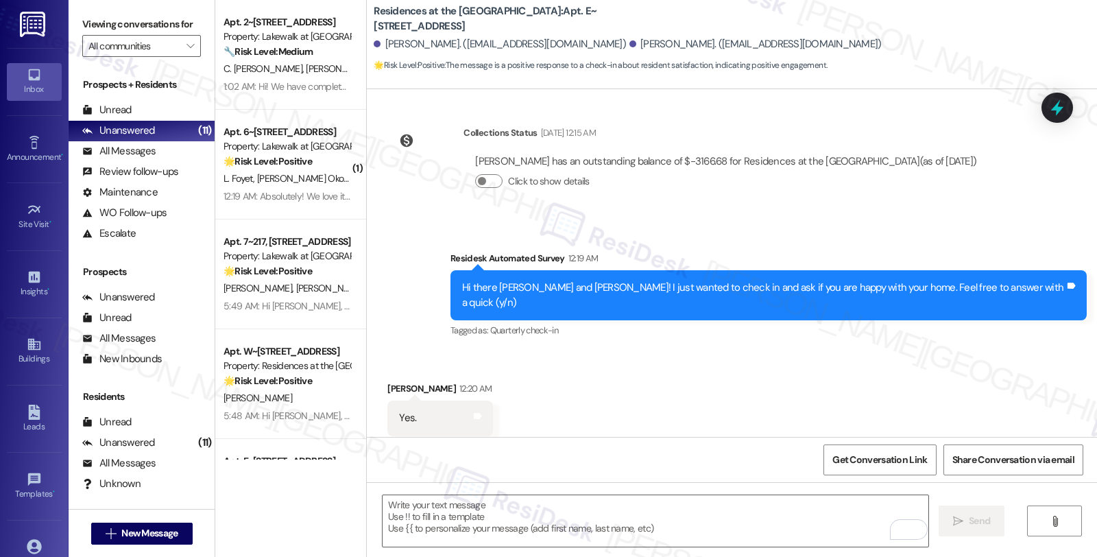
scroll to position [748, 0]
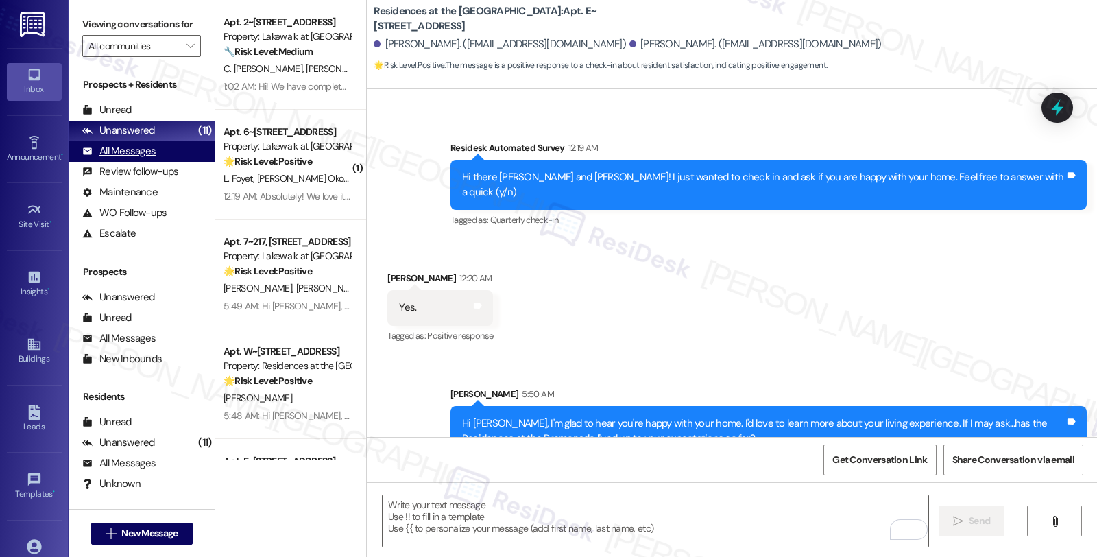
click at [197, 160] on div "All Messages (undefined)" at bounding box center [142, 151] width 146 height 21
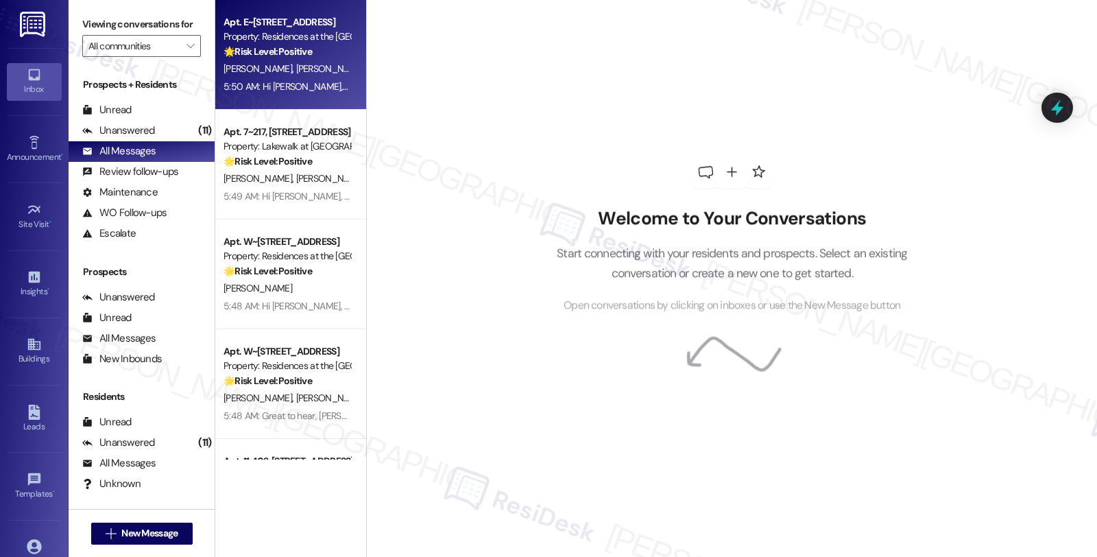
click at [293, 160] on strong "🌟 Risk Level: Positive" at bounding box center [267, 161] width 88 height 12
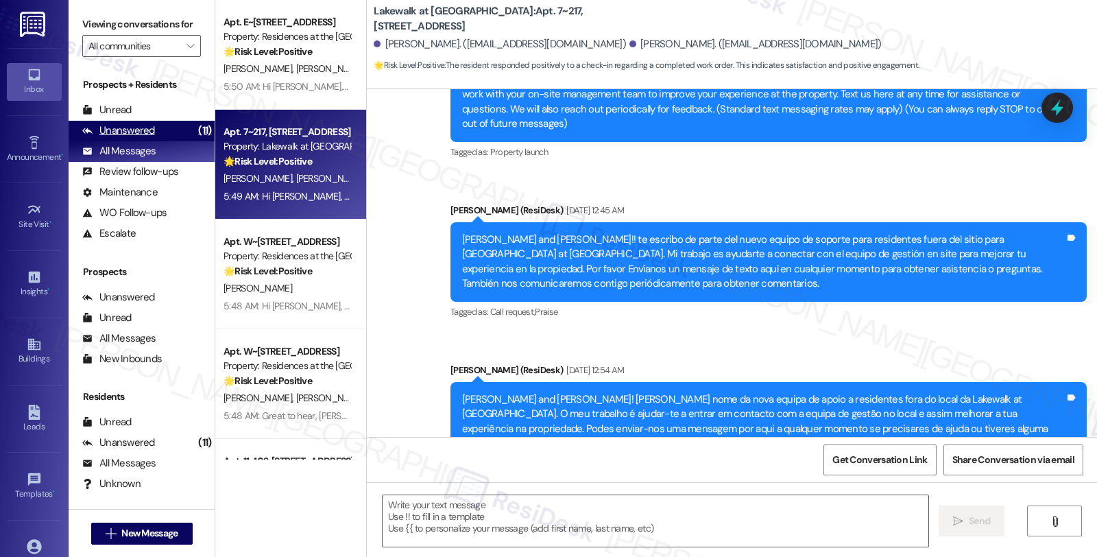
click at [138, 138] on div "Unanswered" at bounding box center [118, 130] width 73 height 14
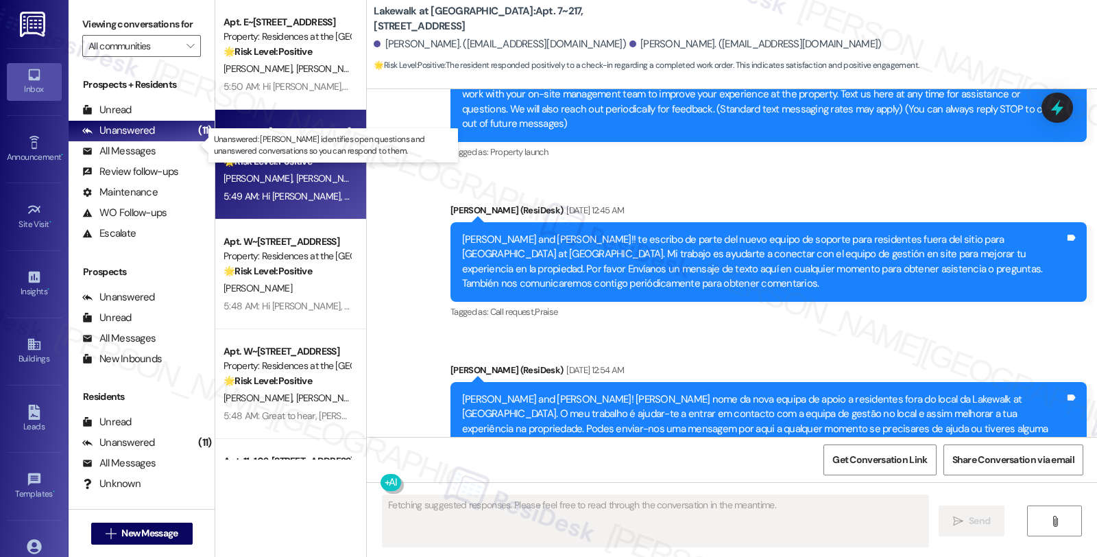
type textarea "Fetching suggested responses. Please feel free to read through the conversation…"
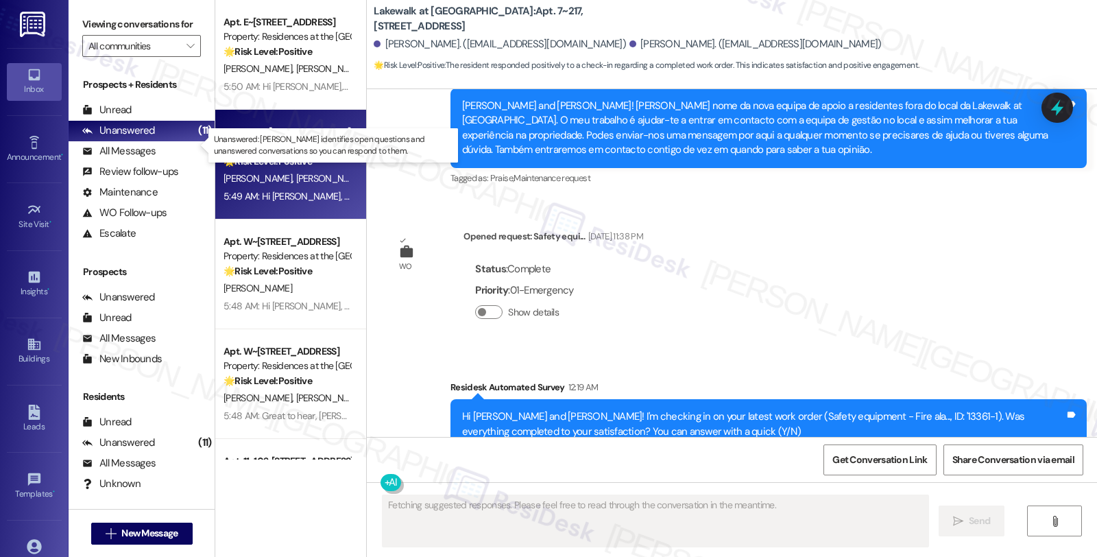
scroll to position [591, 0]
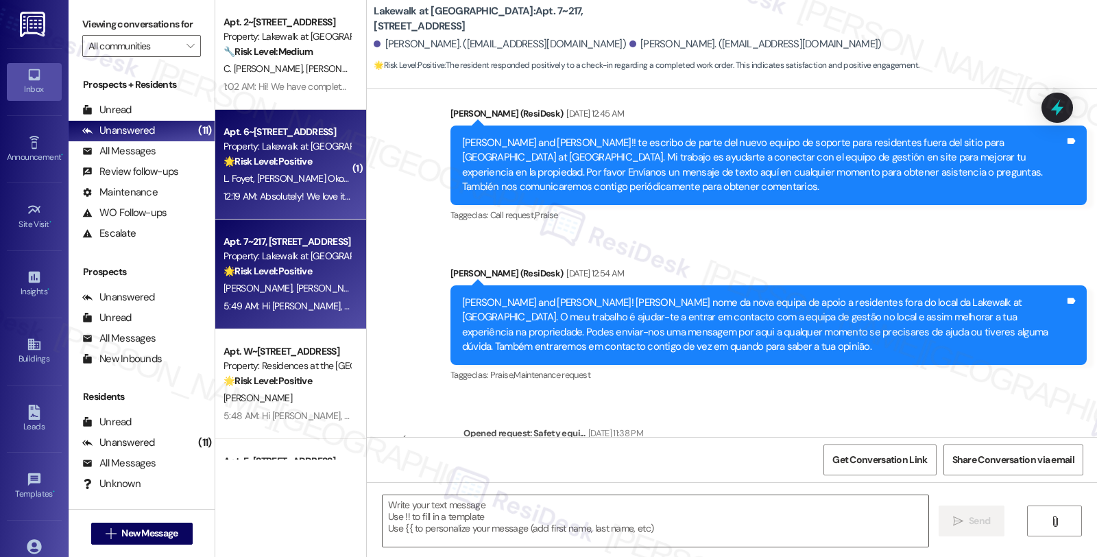
type textarea "Fetching suggested responses. Please feel free to read through the conversation…"
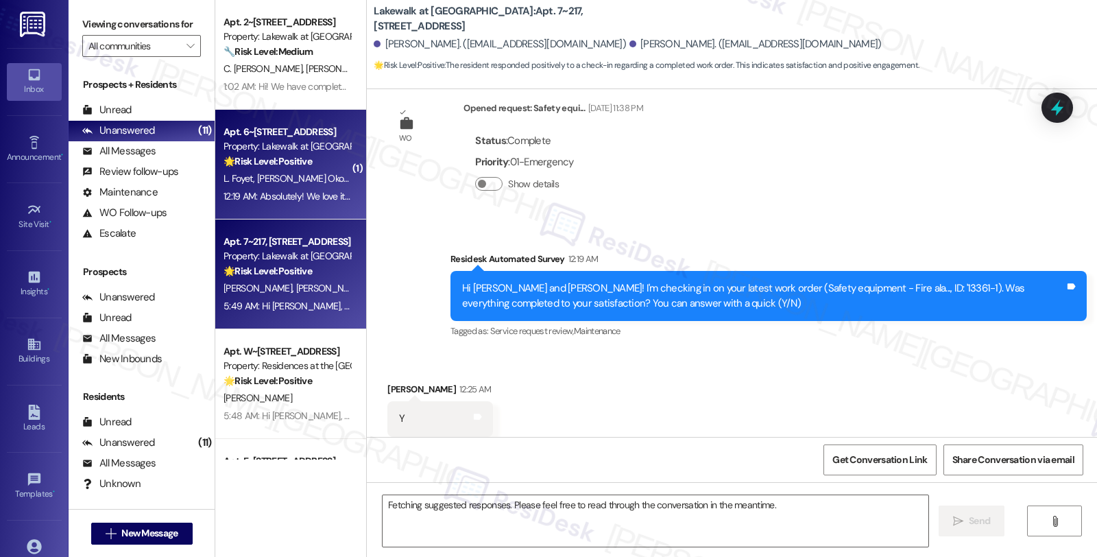
click at [277, 149] on div "Property: Lakewalk at [GEOGRAPHIC_DATA]" at bounding box center [286, 146] width 127 height 14
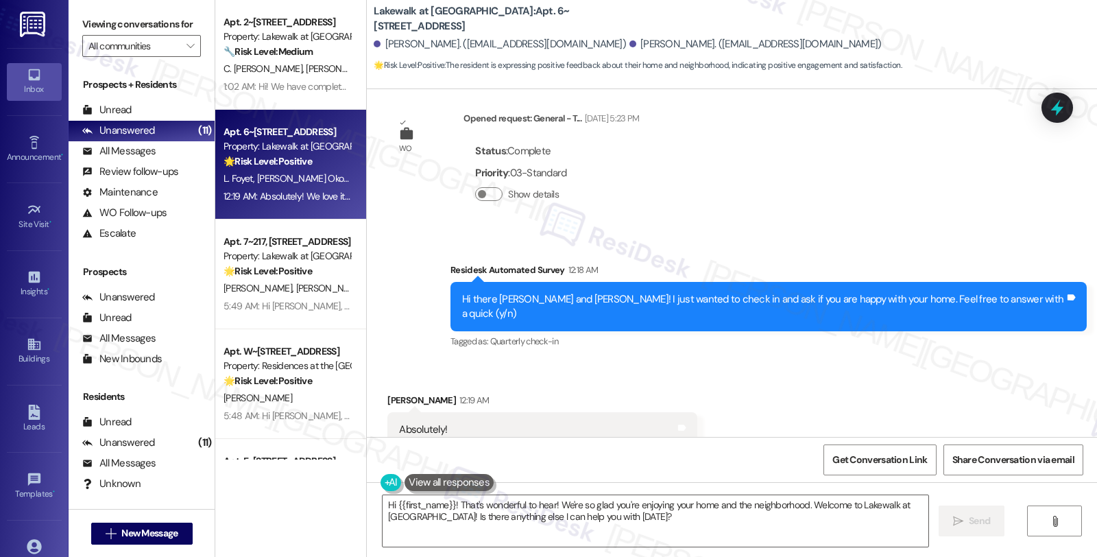
scroll to position [633, 0]
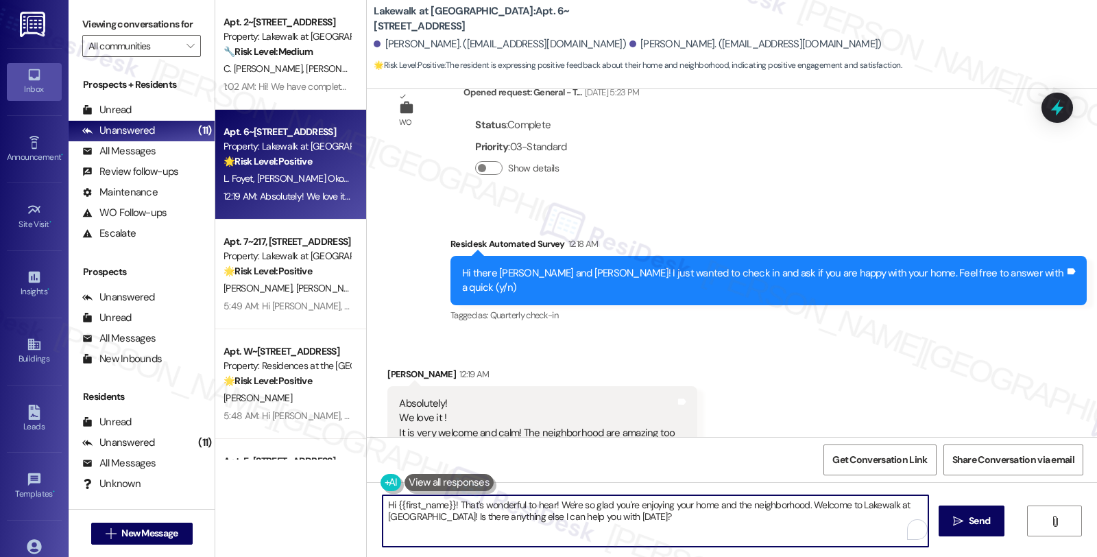
drag, startPoint x: 805, startPoint y: 504, endPoint x: 807, endPoint y: 523, distance: 18.7
click at [807, 523] on textarea "Hi {{first_name}}! That's wonderful to hear! We're so glad you're enjoying your…" at bounding box center [655, 520] width 546 height 51
paste textarea "Your comfort and satisfaction are important to us. Can I ask a quick favor...wo…"
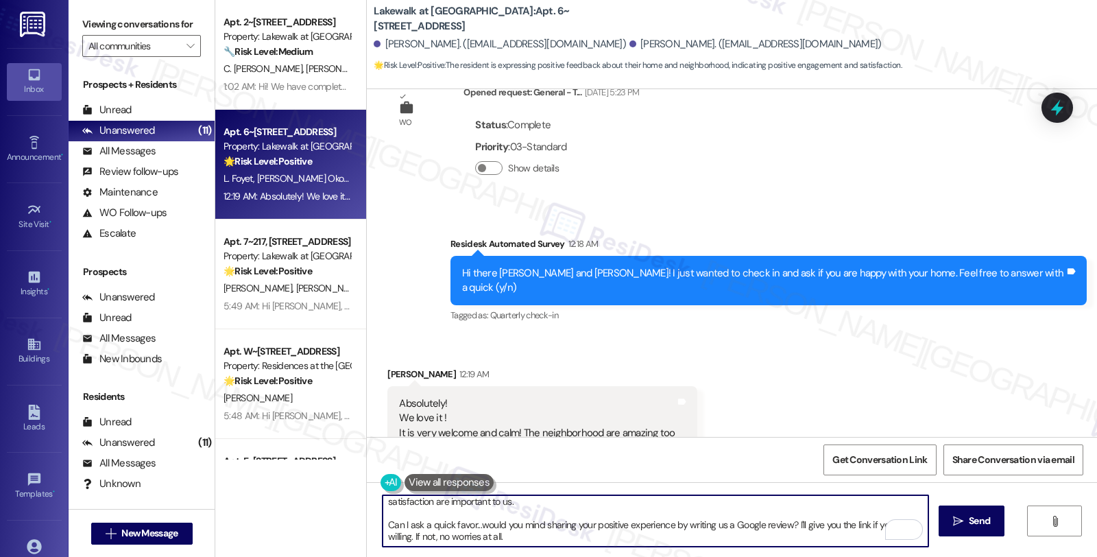
type textarea "Hi {{first_name}}! That's wonderful to hear! We're so glad you're enjoying your…"
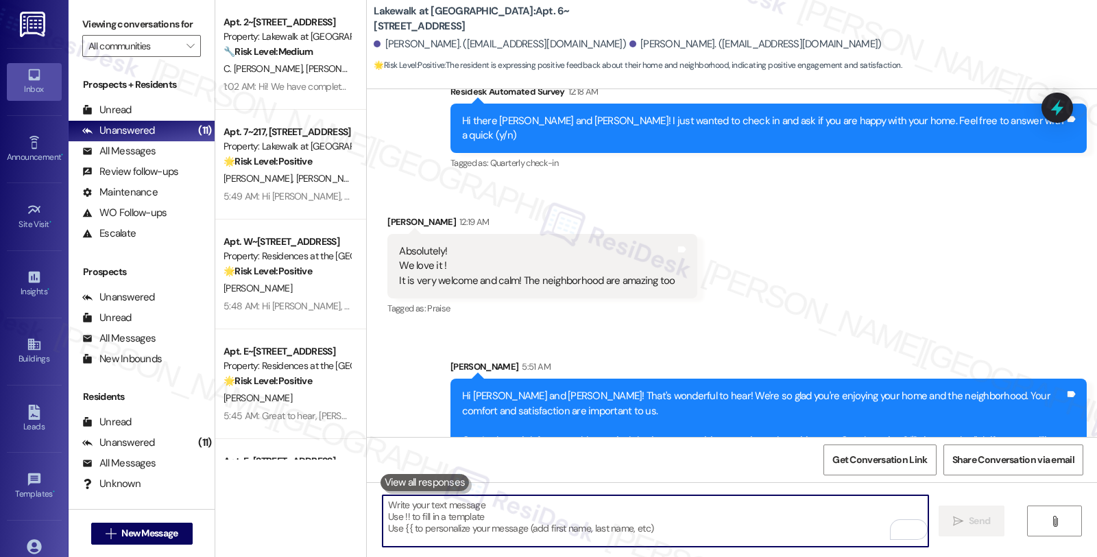
scroll to position [786, 0]
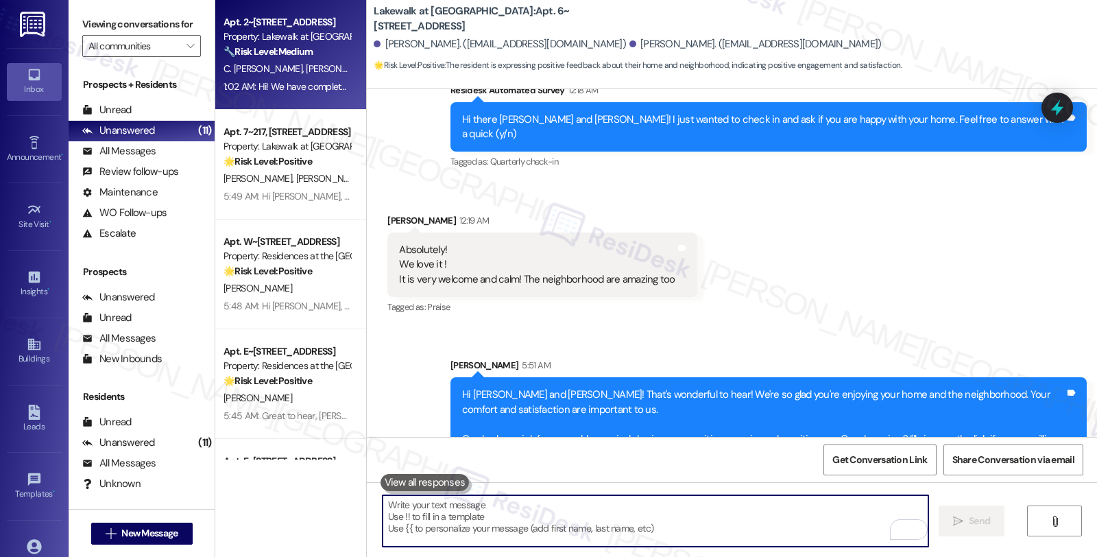
click at [306, 66] on span "[PERSON_NAME]" at bounding box center [340, 68] width 69 height 12
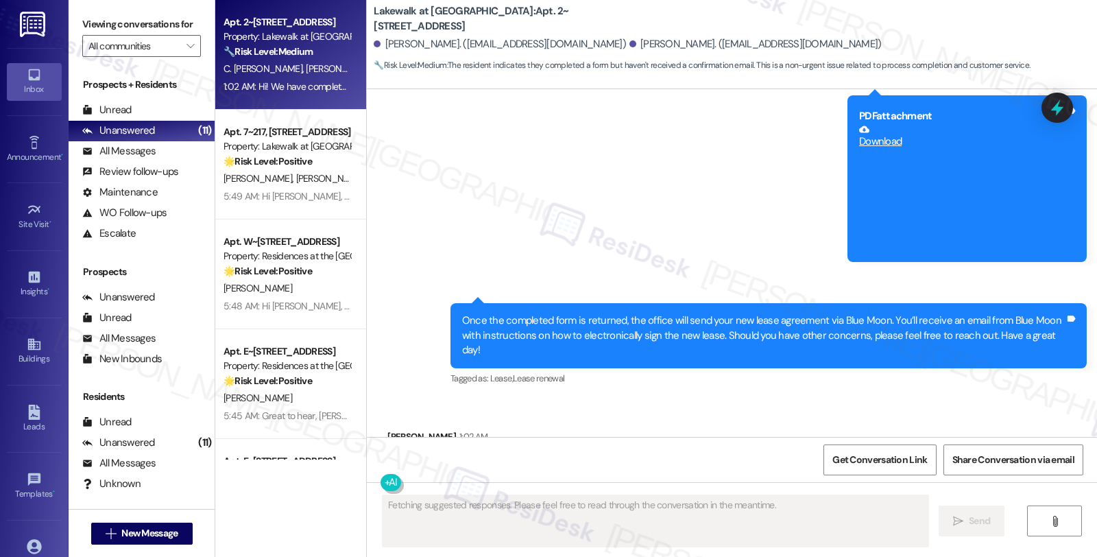
scroll to position [2086, 0]
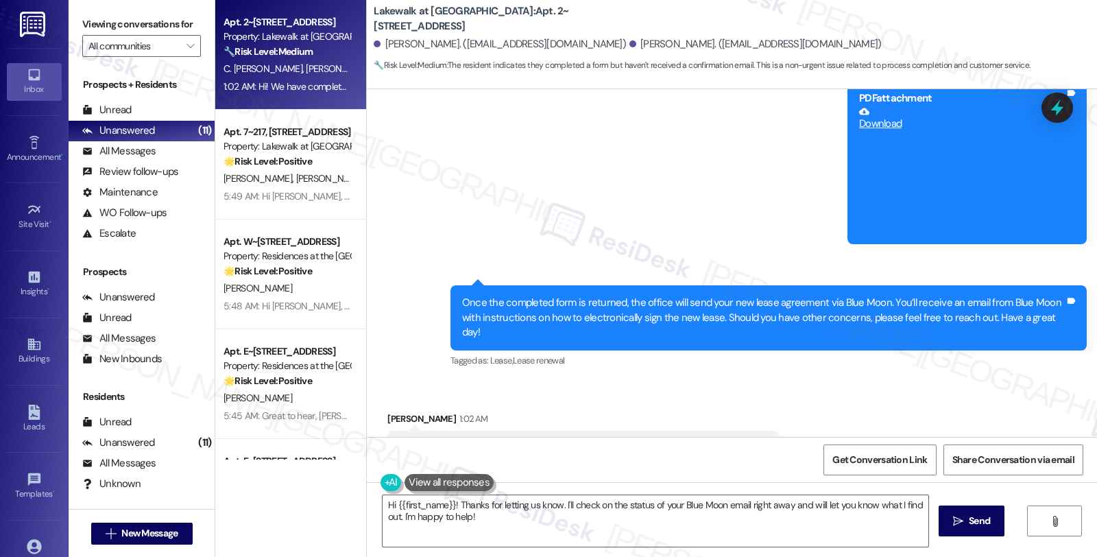
click at [387, 411] on div "Carla Meaux Martin 1:02 AM" at bounding box center [582, 420] width 391 height 19
copy div "Carla"
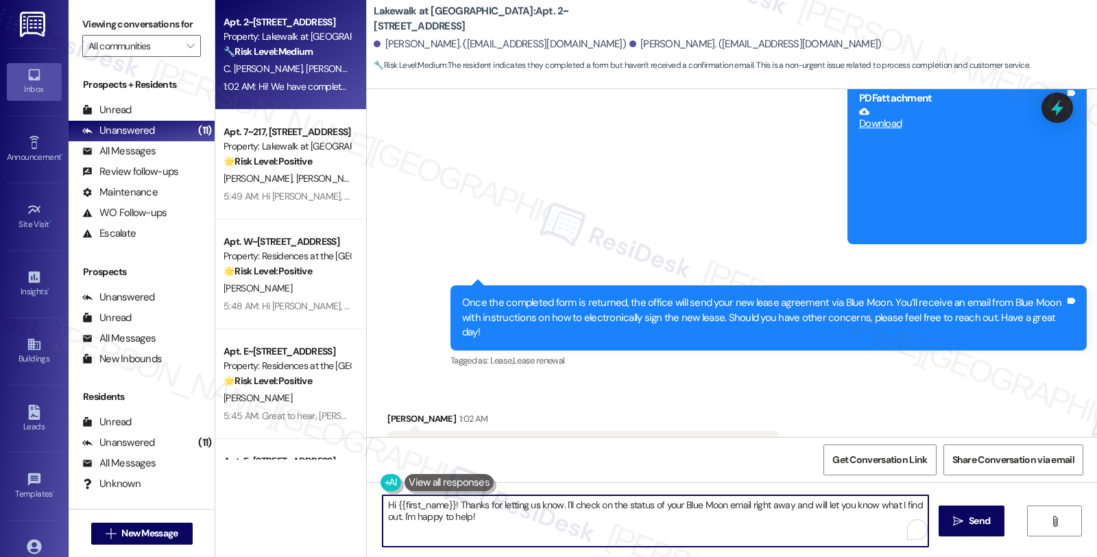
drag, startPoint x: 388, startPoint y: 502, endPoint x: 447, endPoint y: 502, distance: 59.0
click at [447, 502] on textarea "Hi {{first_name}}! Thanks for letting us know. I'll check on the status of your…" at bounding box center [655, 520] width 546 height 51
paste textarea "Carla"
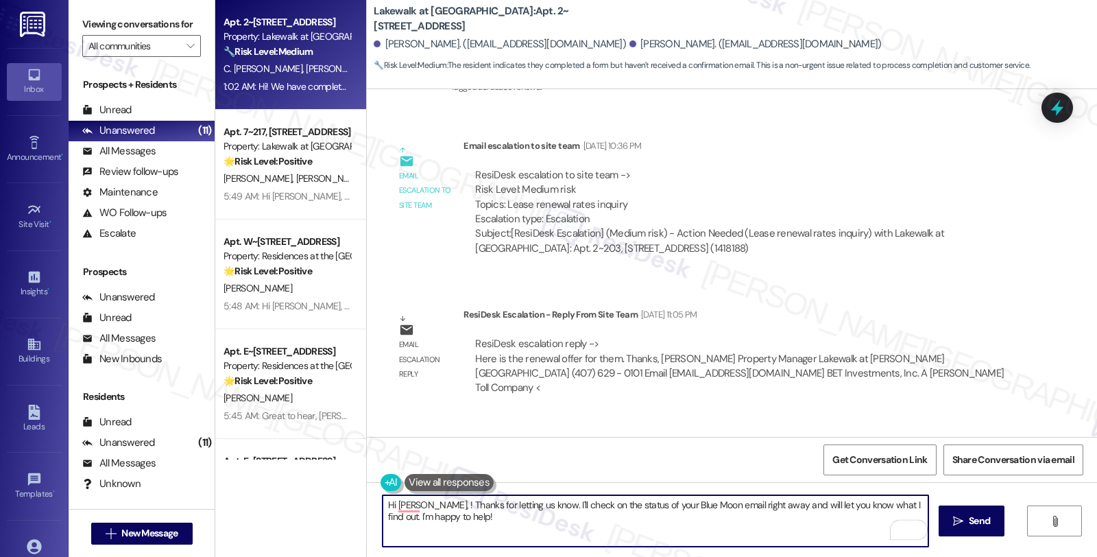
scroll to position [1781, 0]
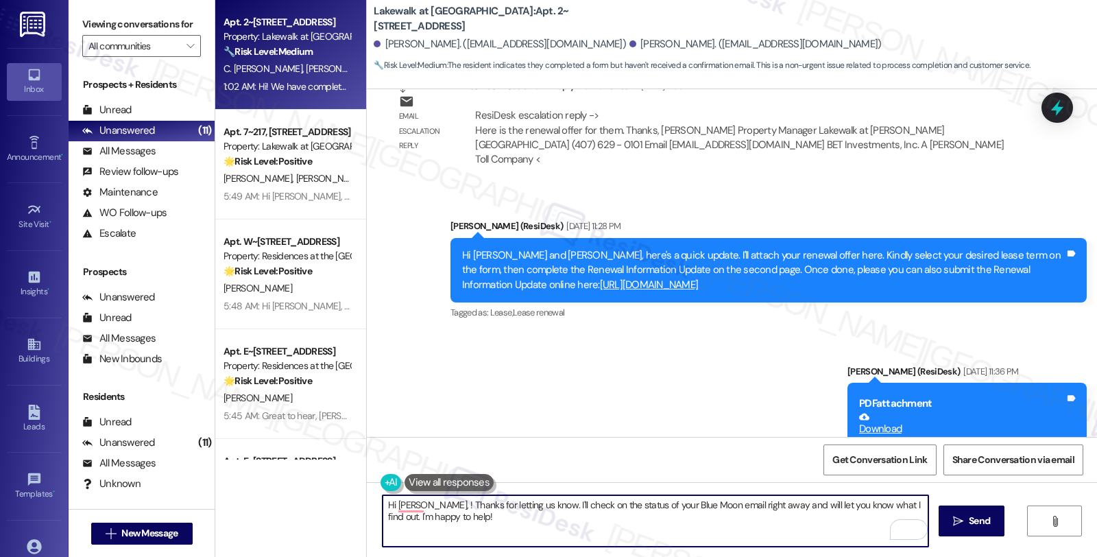
click at [864, 411] on link "Download" at bounding box center [962, 423] width 206 height 24
drag, startPoint x: 409, startPoint y: 504, endPoint x: 452, endPoint y: 517, distance: 44.9
click at [498, 533] on textarea "Hi Carla, ! Thanks for letting us know. I'll check on the status of your Blue M…" at bounding box center [655, 520] width 546 height 51
click at [430, 511] on textarea "Hi Carla, ! Thanks for letting us know. I'll check on the status of your Blue M…" at bounding box center [655, 520] width 546 height 51
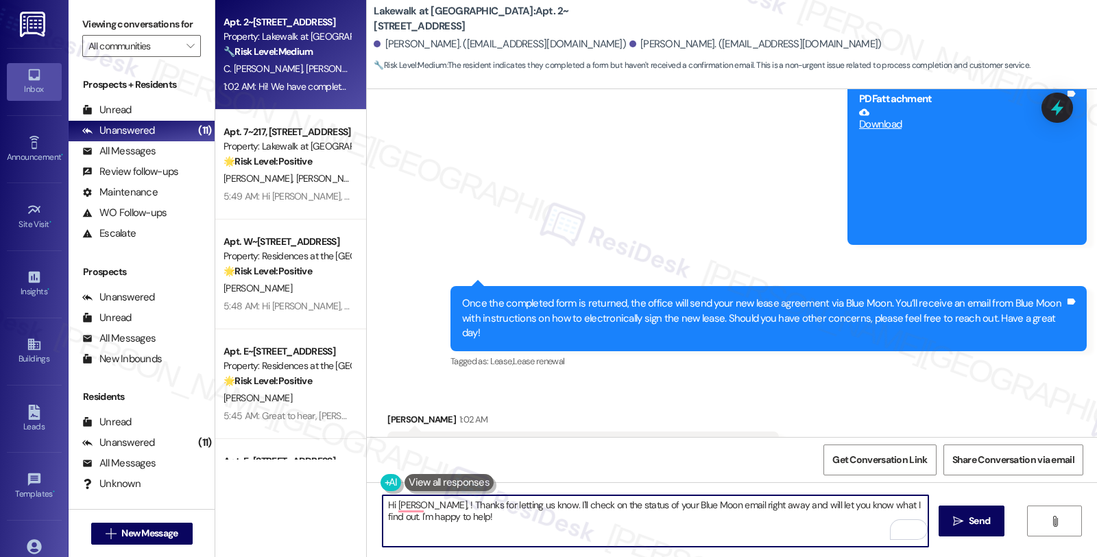
scroll to position [2087, 0]
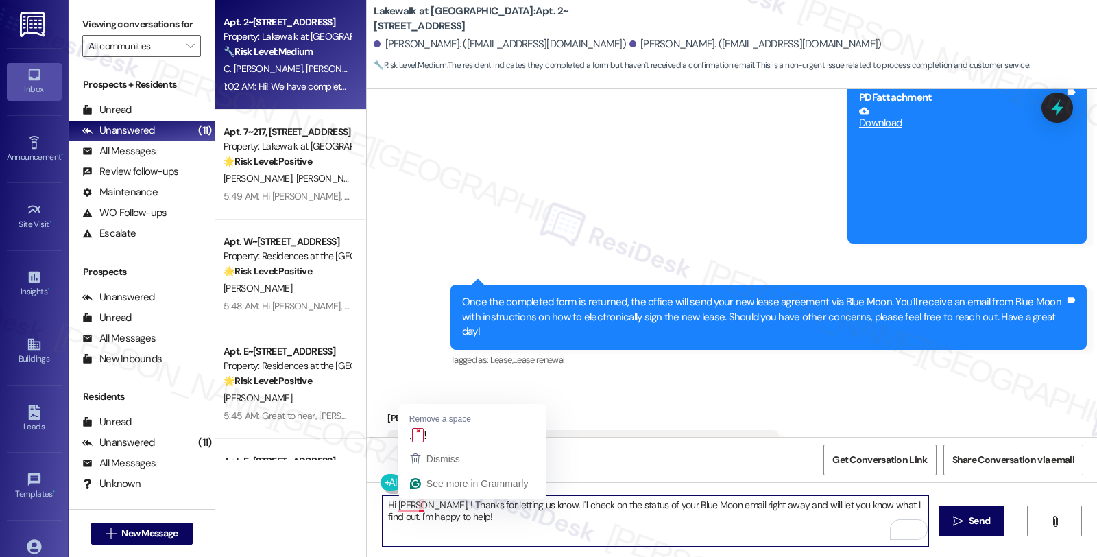
drag, startPoint x: 413, startPoint y: 504, endPoint x: 483, endPoint y: 528, distance: 74.3
click at [483, 528] on textarea "Hi Carla, ! Thanks for letting us know. I'll check on the status of your Blue M…" at bounding box center [655, 520] width 546 height 51
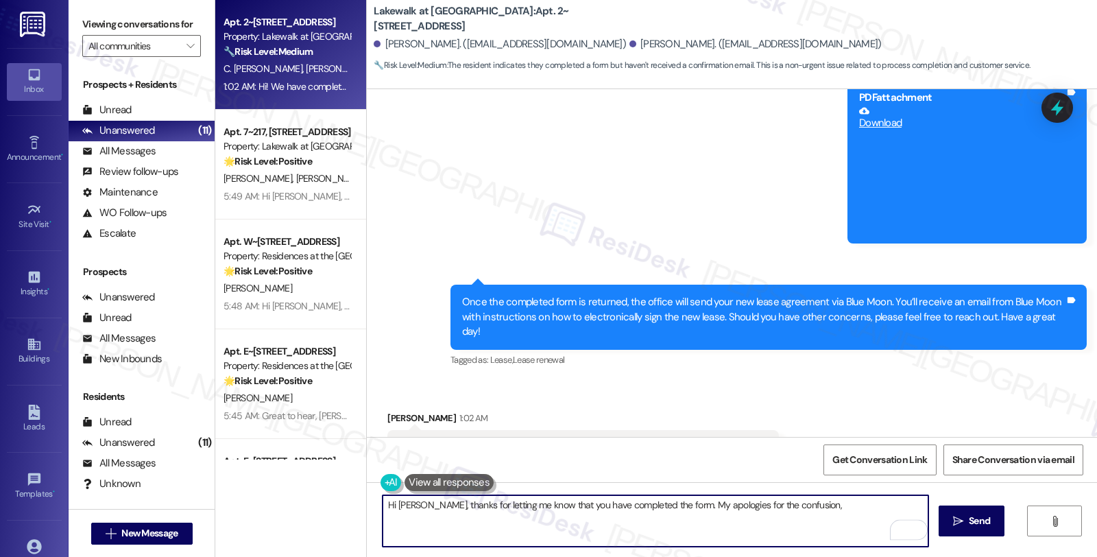
click at [798, 510] on textarea "Hi Carla, thanks for letting me know that you have completed the form. My apolo…" at bounding box center [655, 520] width 546 height 51
type textarea "Hi Carla, thanks for letting me know that you have completed the form. My apolo…"
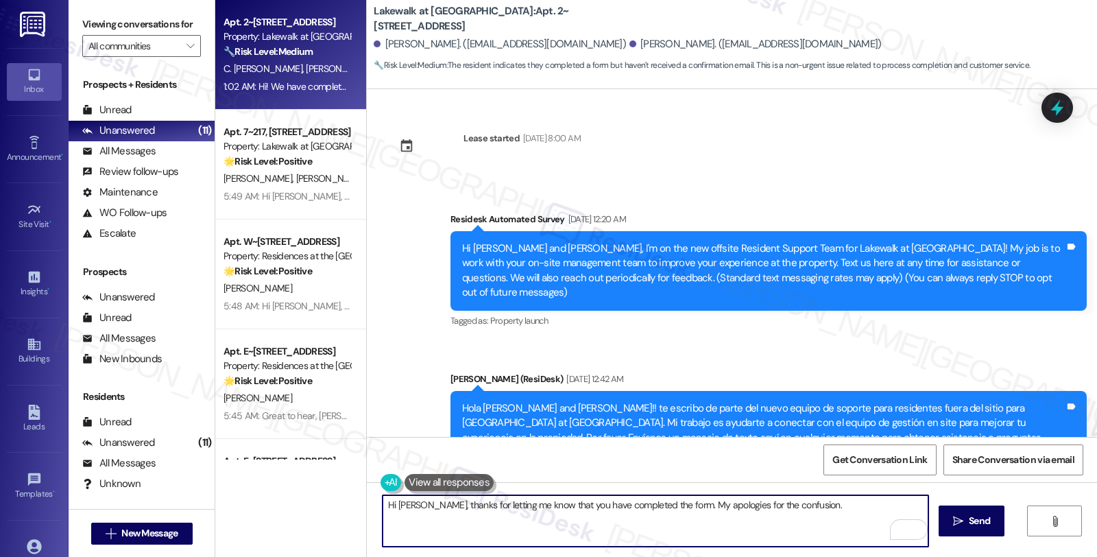
scroll to position [2087, 0]
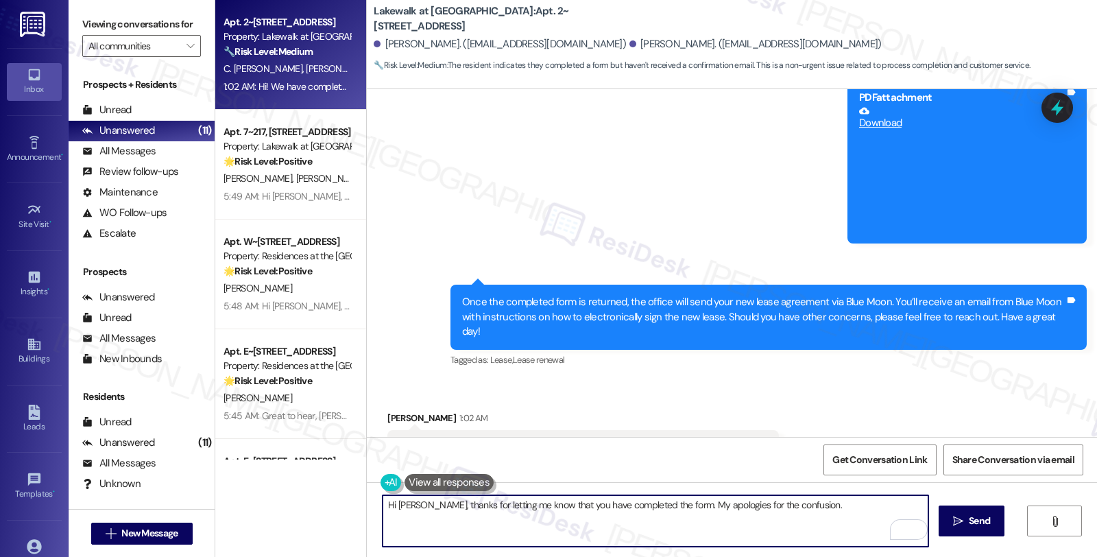
paste textarea "sign and return to the management office"
click at [786, 504] on textarea "Hi Carla, thanks for letting me know that you have completed the form. My apolo…" at bounding box center [655, 520] width 546 height 51
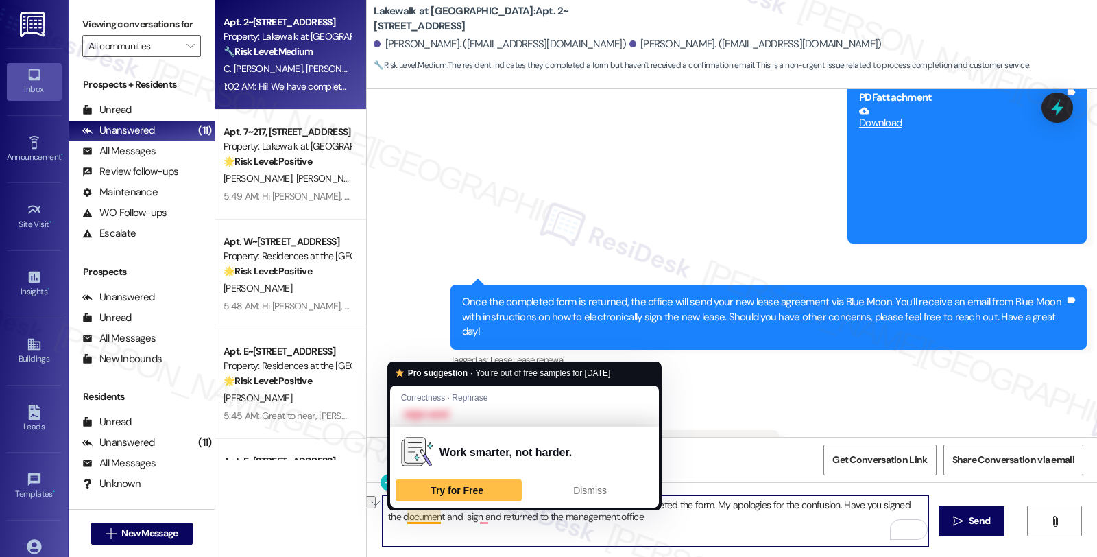
drag, startPoint x: 396, startPoint y: 512, endPoint x: 434, endPoint y: 515, distance: 38.5
click at [434, 515] on textarea "Hi Carla, thanks for letting me know that you have completed the form. My apolo…" at bounding box center [655, 520] width 546 height 51
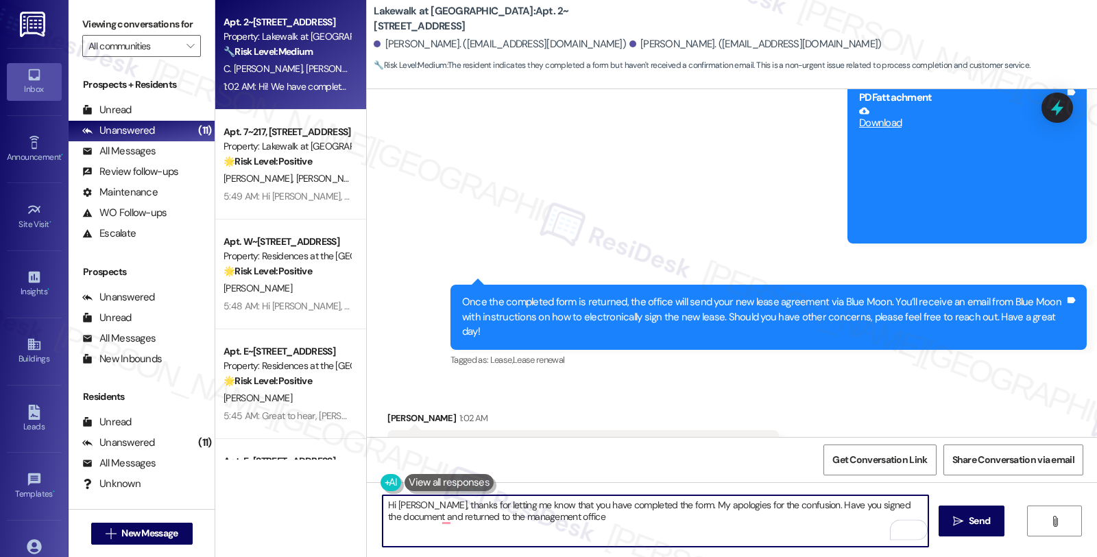
click at [434, 515] on textarea "Hi Carla, thanks for letting me know that you have completed the form. My apolo…" at bounding box center [655, 520] width 546 height 51
click at [522, 515] on textarea "Hi Carla, thanks for letting me know that you have completed the form. My apolo…" at bounding box center [655, 520] width 546 height 51
type textarea "Hi Carla, thanks for letting me know that you have completed the form. My apolo…"
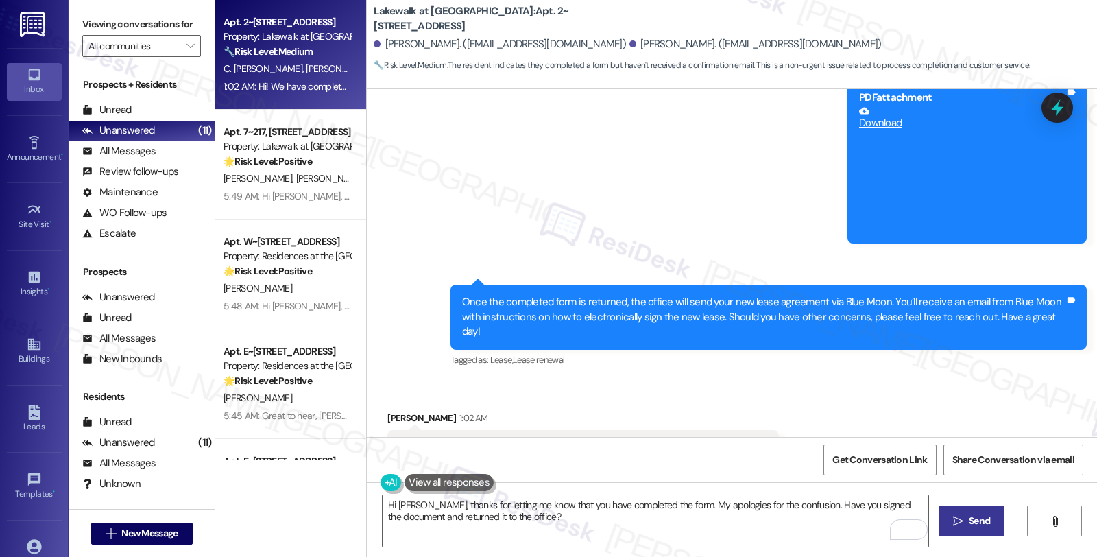
click at [961, 514] on span " Send" at bounding box center [971, 520] width 43 height 14
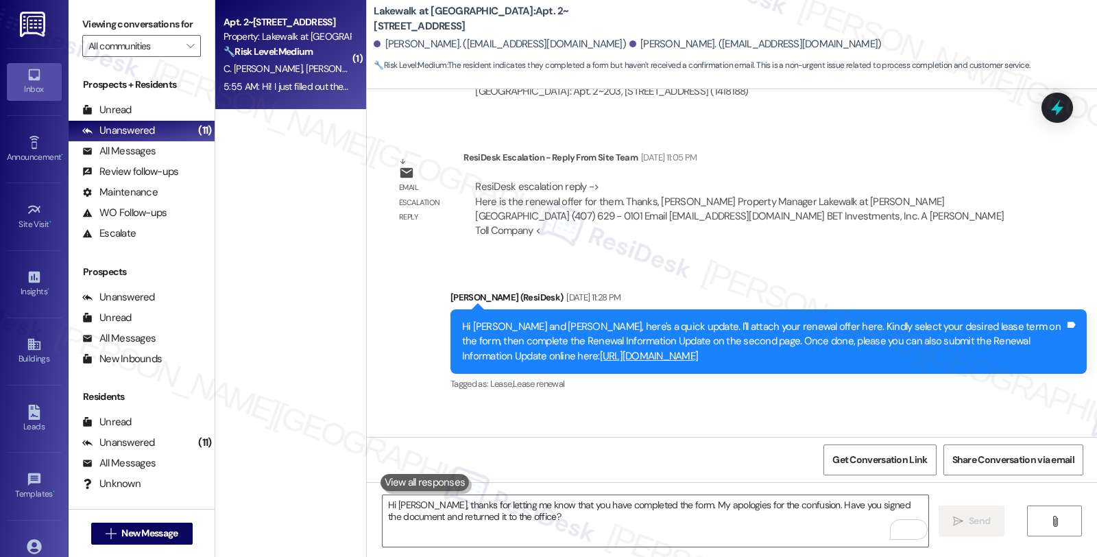
scroll to position [1683, 0]
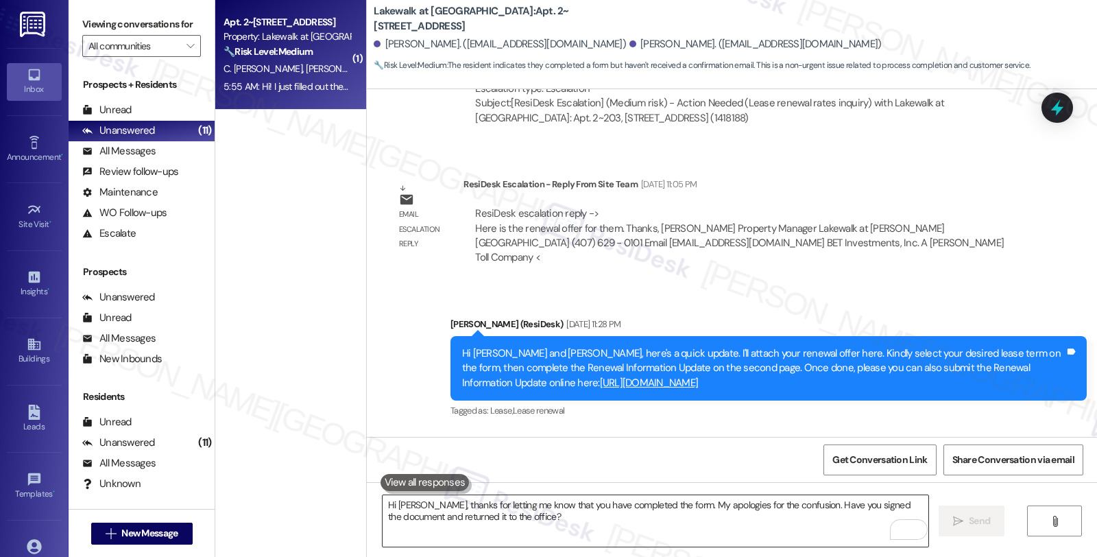
click at [430, 524] on textarea "Hi Carla, thanks for letting me know that you have completed the form. My apolo…" at bounding box center [655, 520] width 546 height 51
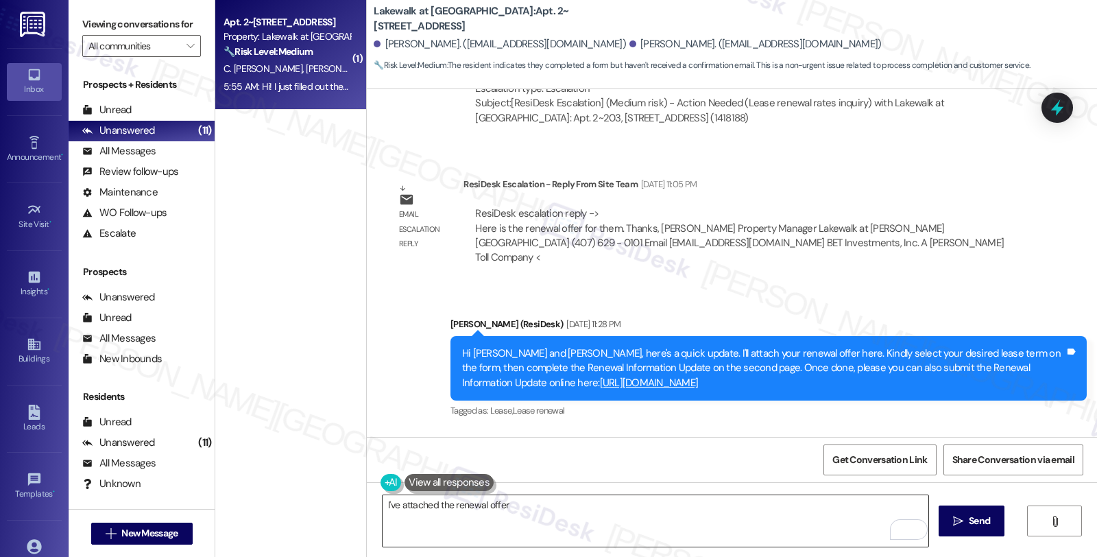
click at [570, 495] on textarea "I've attached the renewal offer" at bounding box center [655, 520] width 546 height 51
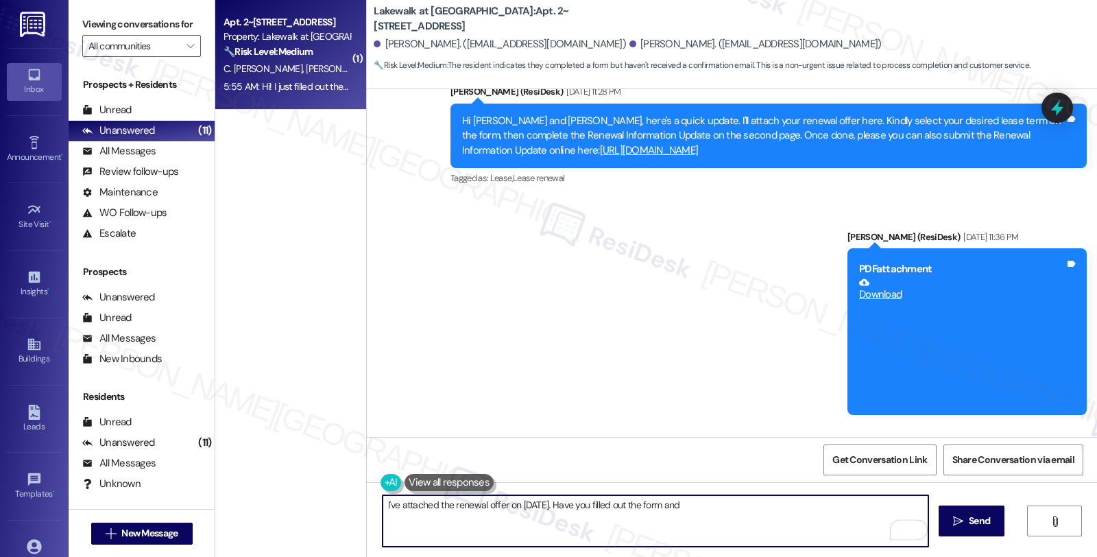
scroll to position [2140, 0]
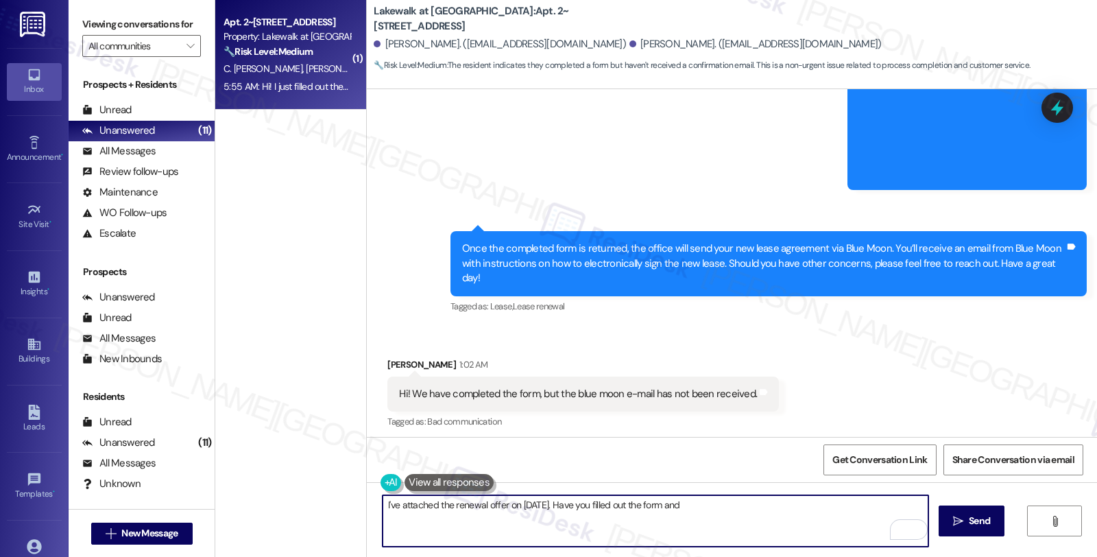
click at [548, 508] on textarea "I've attached the renewal offer on Aug. 6th. Have you filled out the form and" at bounding box center [655, 520] width 546 height 51
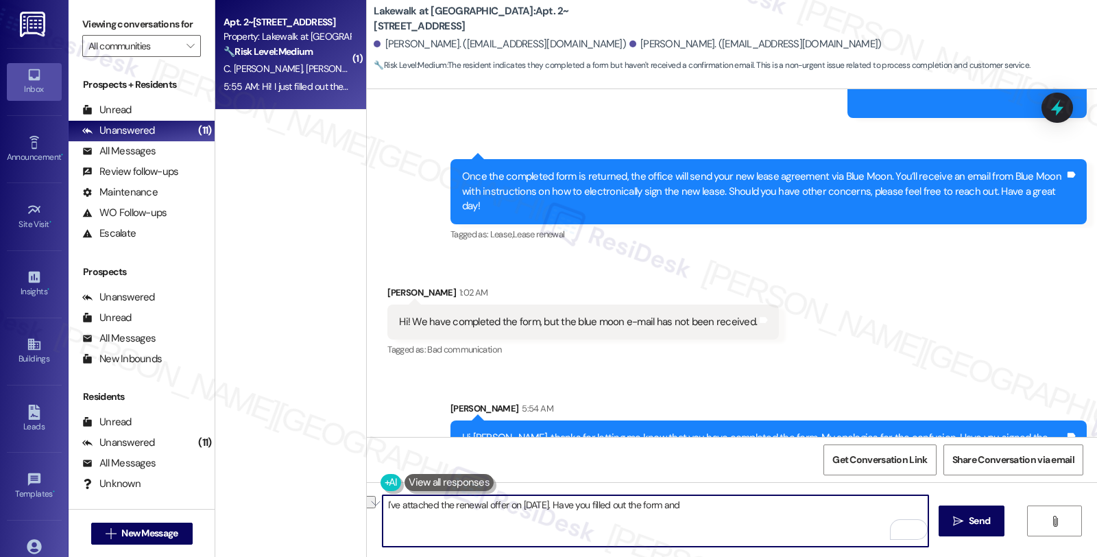
scroll to position [2292, 0]
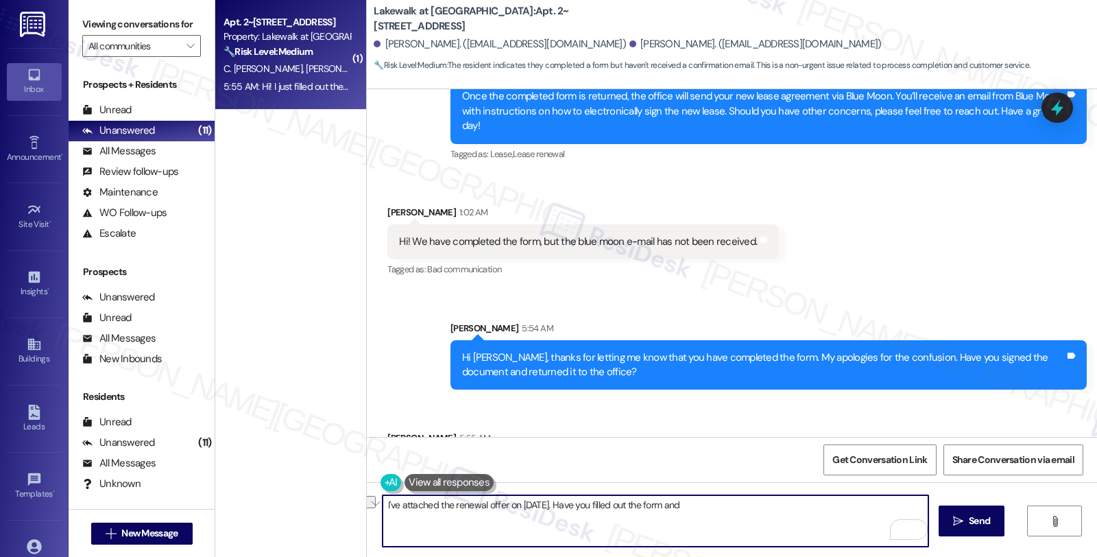
click at [693, 503] on textarea "I've attached the renewal offer on Aug. 6th. Have you filled out the form and" at bounding box center [655, 520] width 546 height 51
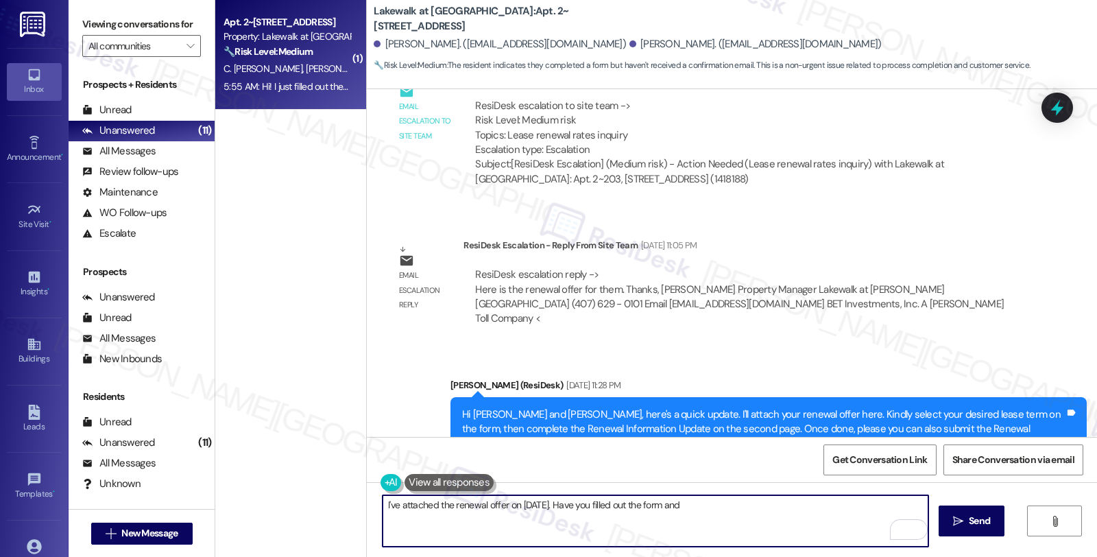
scroll to position [1835, 0]
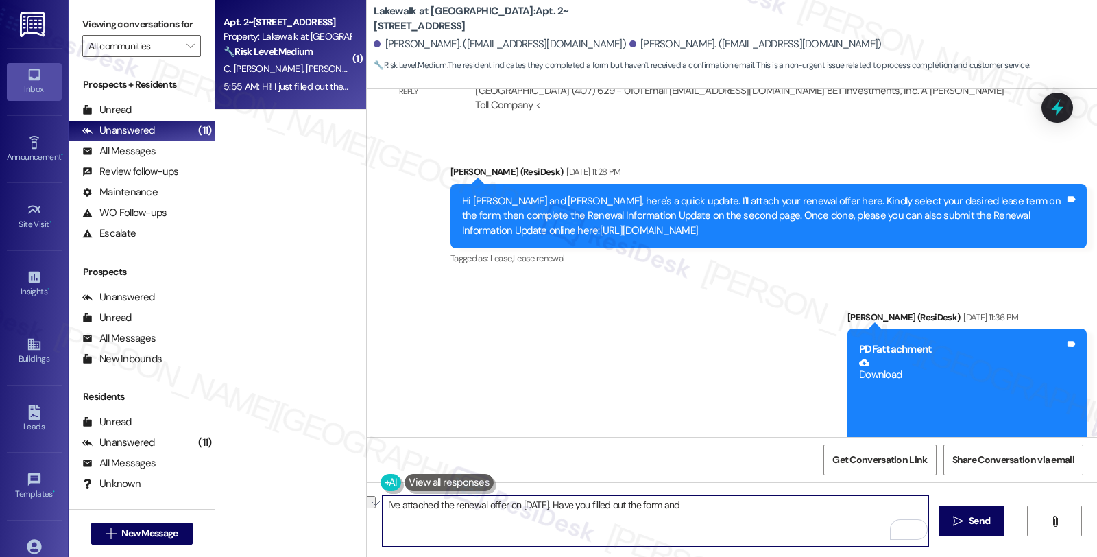
drag, startPoint x: 550, startPoint y: 502, endPoint x: 743, endPoint y: 522, distance: 193.6
click at [743, 522] on textarea "I've attached the renewal offer on Aug. 6th. Have you filled out the form and" at bounding box center [655, 520] width 546 height 51
click at [621, 498] on textarea "I've attached the renewal offer on Aug. 6th. You need to" at bounding box center [655, 520] width 546 height 51
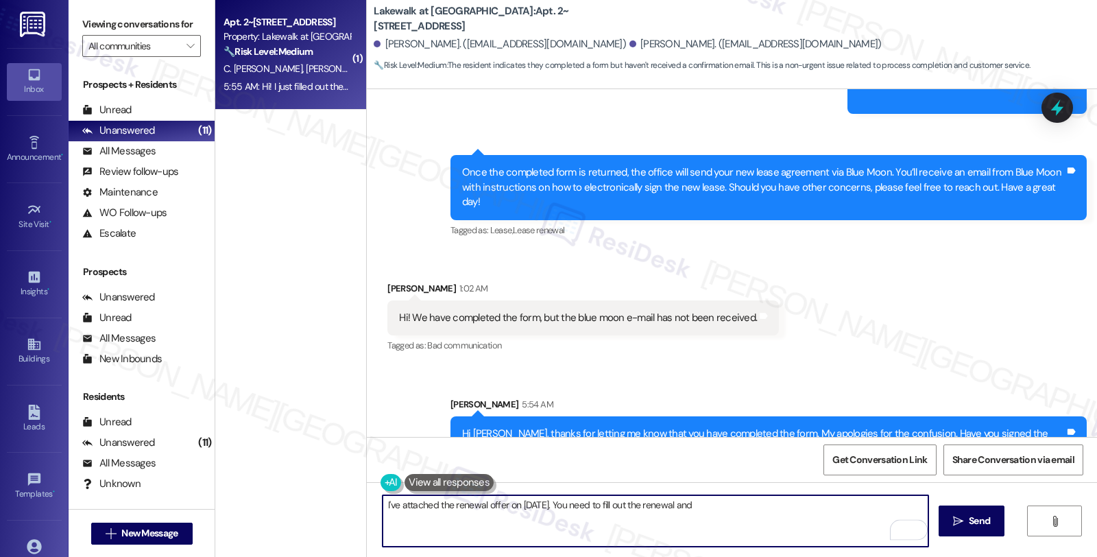
scroll to position [2292, 0]
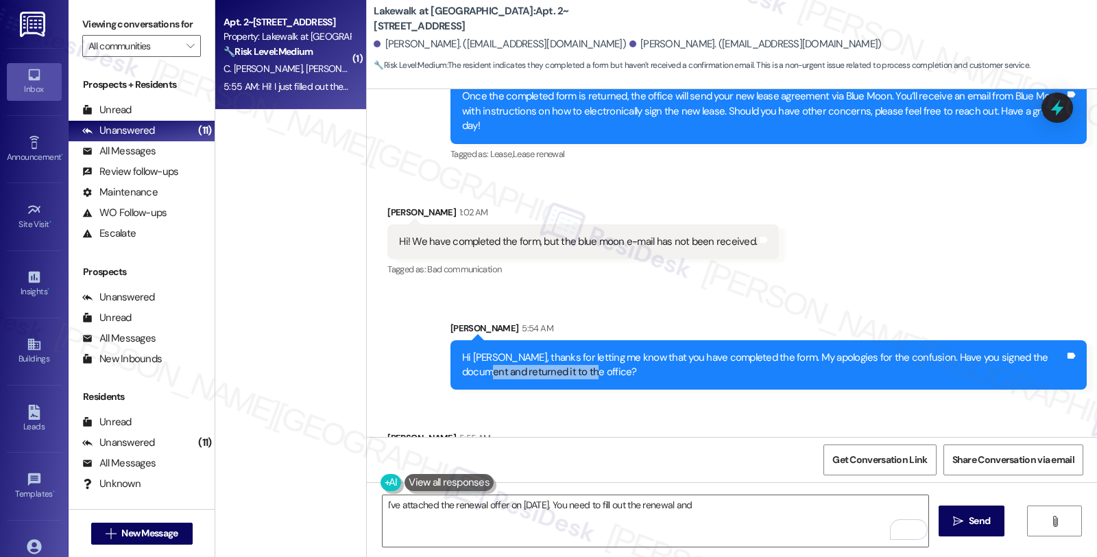
drag, startPoint x: 449, startPoint y: 306, endPoint x: 552, endPoint y: 311, distance: 103.6
click at [552, 340] on div "Hi Carla, thanks for letting me know that you have completed the form. My apolo…" at bounding box center [768, 365] width 636 height 50
copy div "returned it to the office"
click at [740, 513] on textarea "I've attached the renewal offer on Aug. 6th. You need to fill out the renewal a…" at bounding box center [655, 520] width 546 height 51
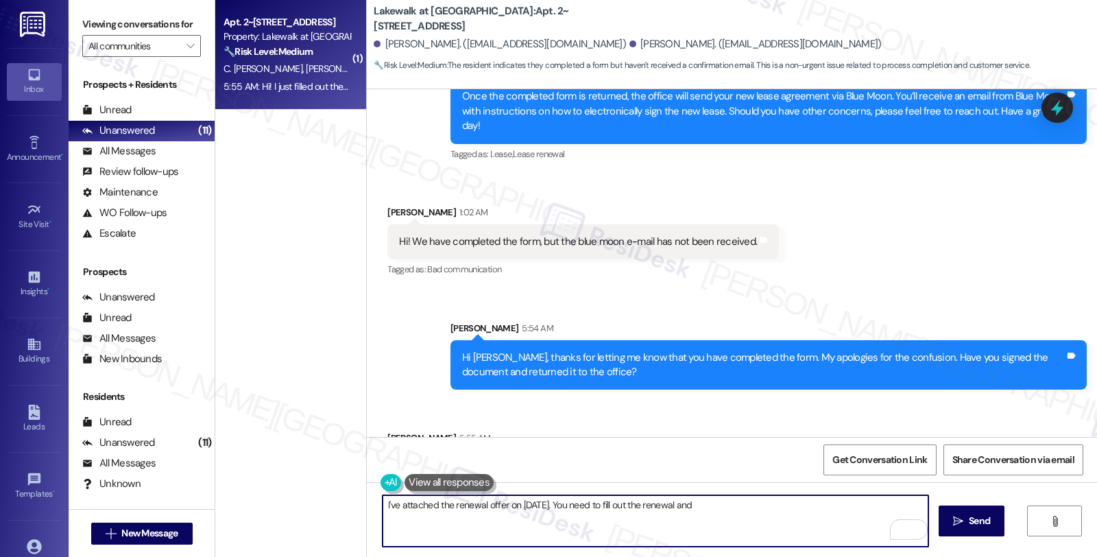
paste textarea "returned it to the office"
click at [803, 508] on textarea "I've attached the renewal offer on Aug. 6th. You need to fill out the renewal a…" at bounding box center [655, 520] width 546 height 51
type textarea "I've attached the renewal offer on Aug. 6th. You need to fill out the renewal a…"
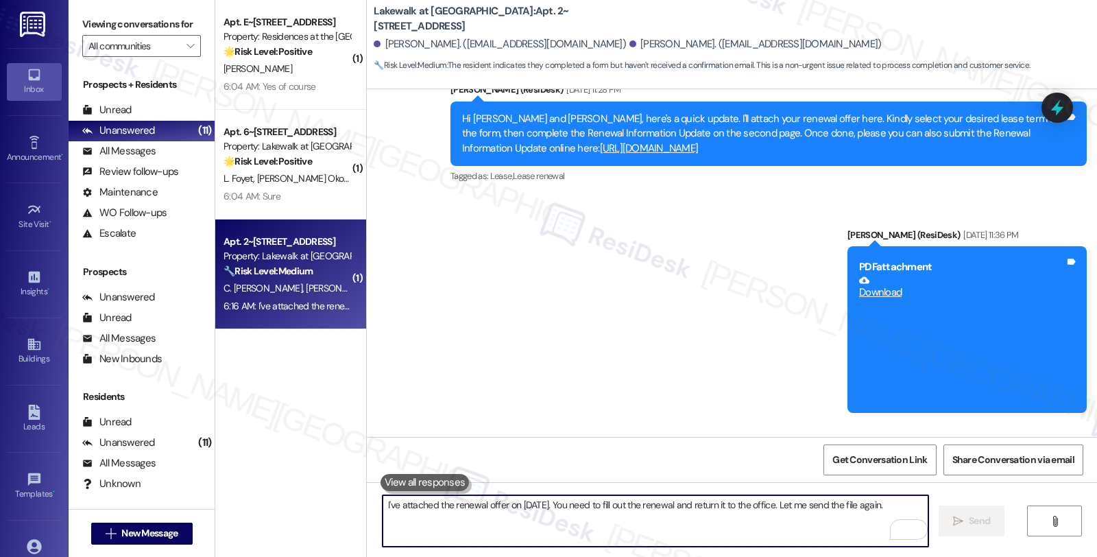
scroll to position [1910, 0]
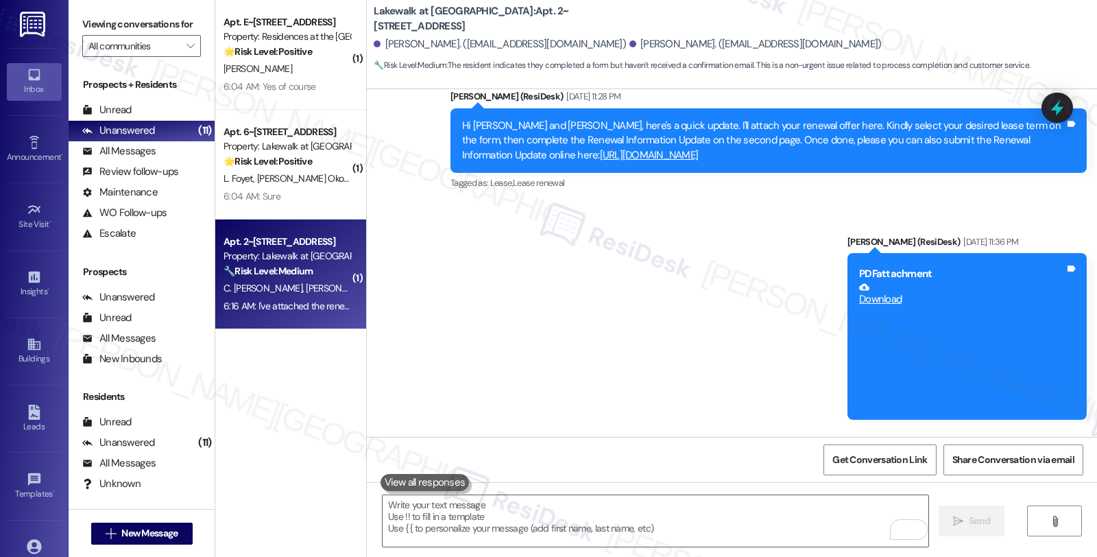
click at [873, 282] on link "Download" at bounding box center [962, 294] width 206 height 24
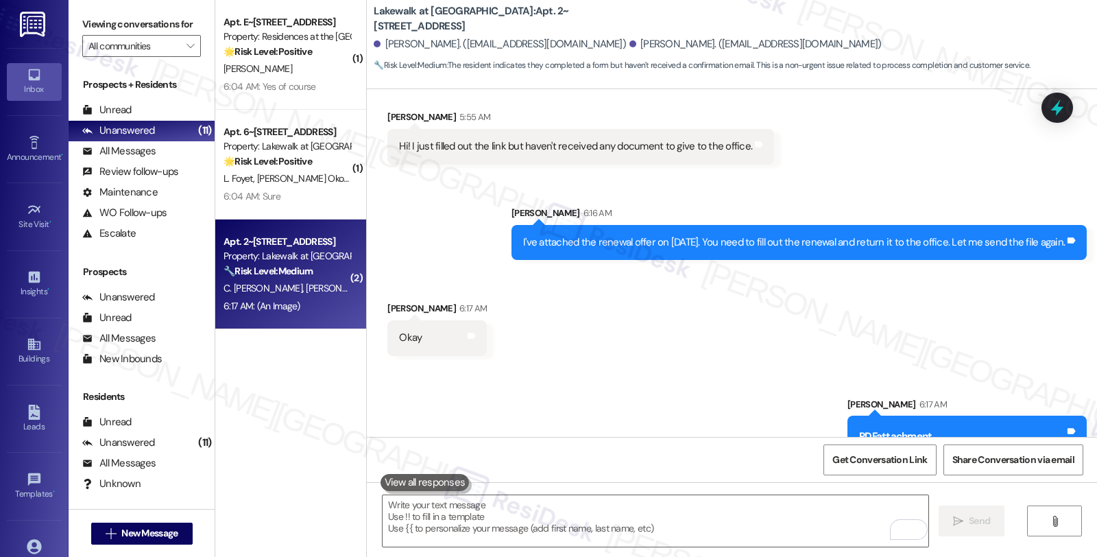
scroll to position [2710, 0]
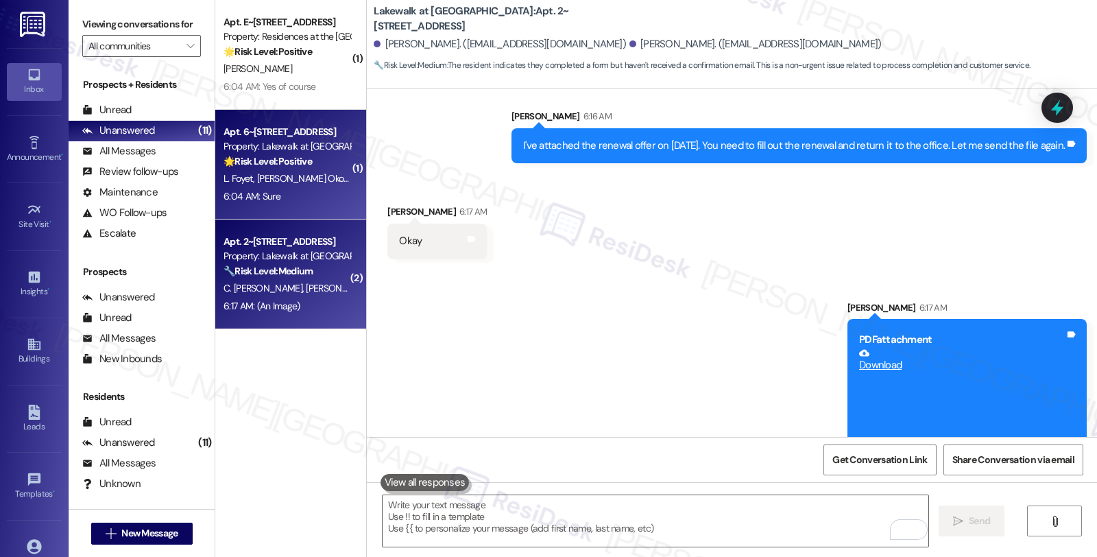
click at [317, 185] on div "L. Foyet J. Okoumba" at bounding box center [287, 178] width 130 height 17
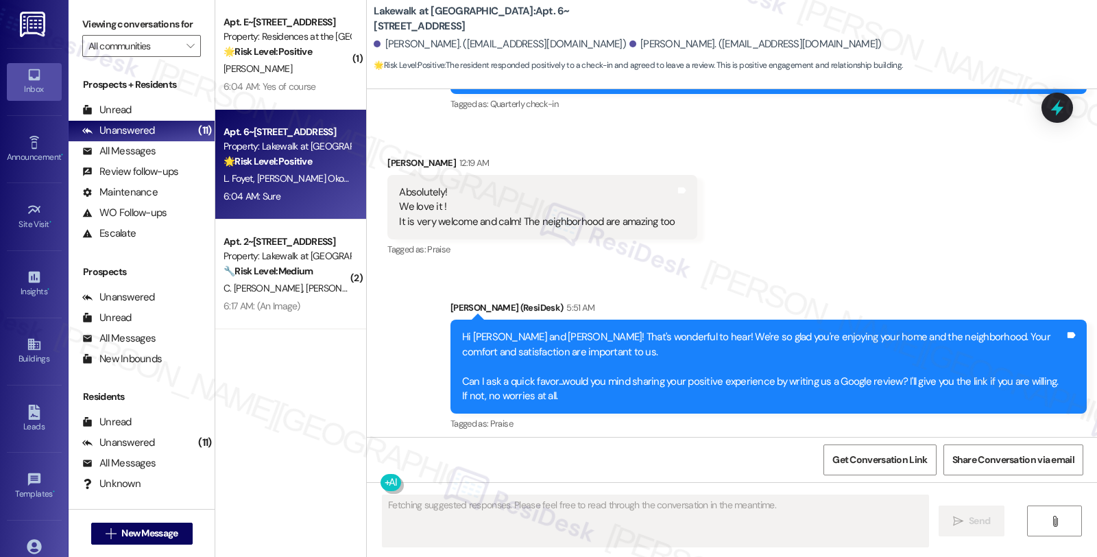
scroll to position [923, 0]
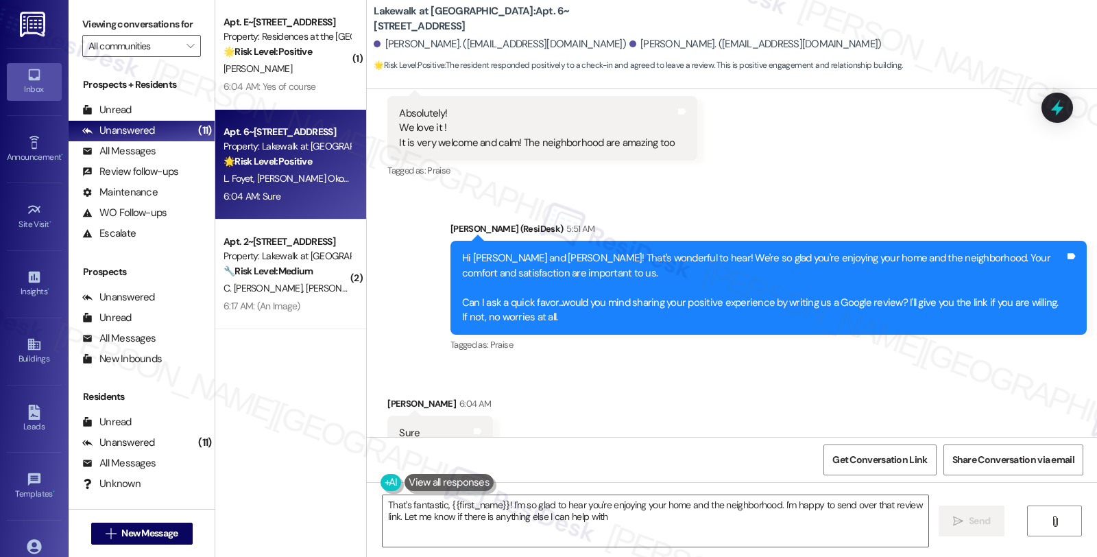
type textarea "That's fantastic, {{first_name}}! I'm so glad to hear you're enjoying your home…"
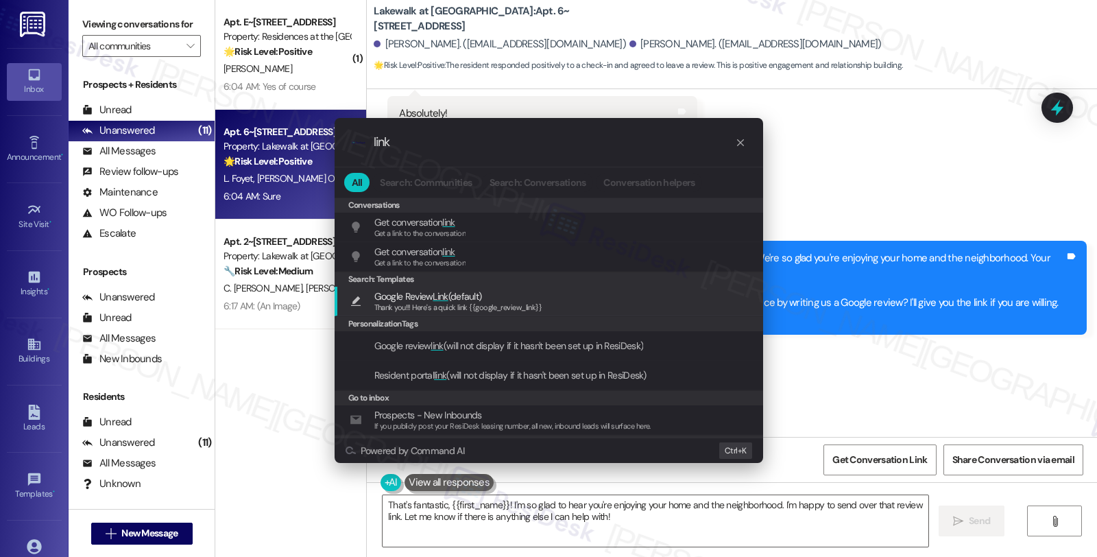
type input "link"
click at [531, 299] on span "Google Review Link (default)" at bounding box center [458, 296] width 168 height 15
type textarea "Thank you!!! Here's a quick link {{google_review_link}}"
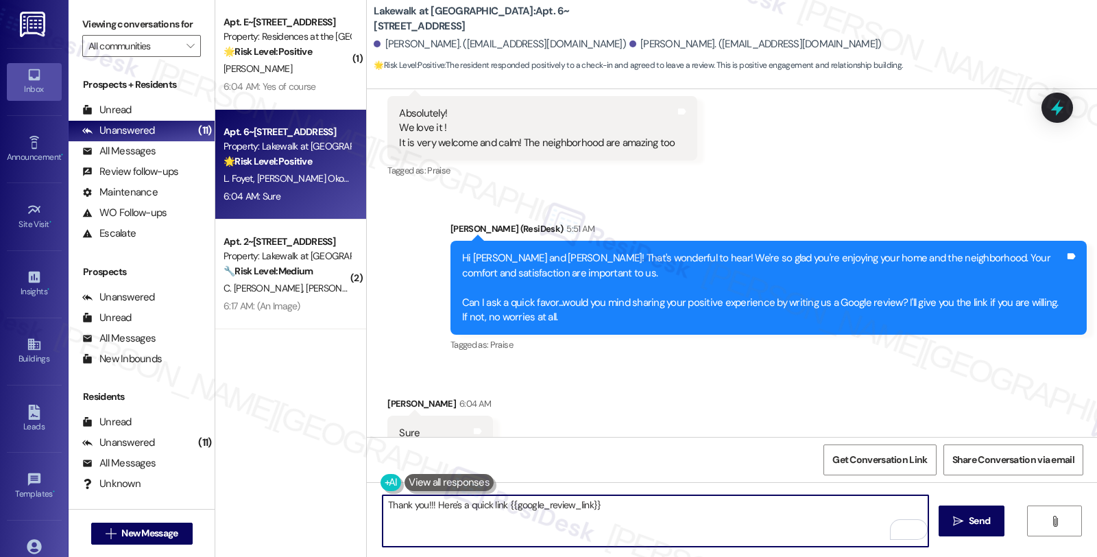
click at [610, 498] on textarea "Thank you!!! Here's a quick link {{google_review_link}}" at bounding box center [655, 520] width 546 height 51
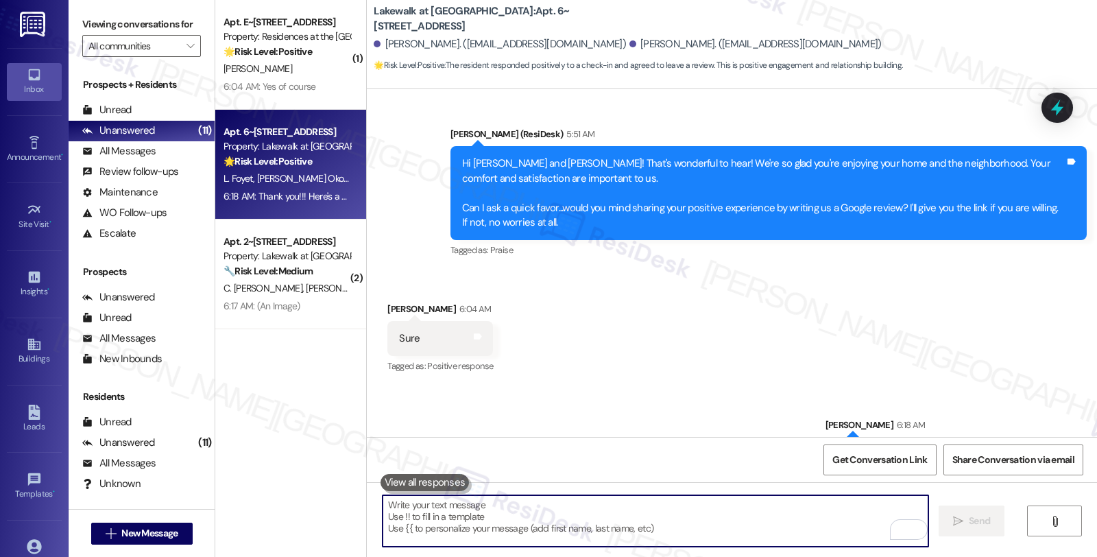
scroll to position [1018, 0]
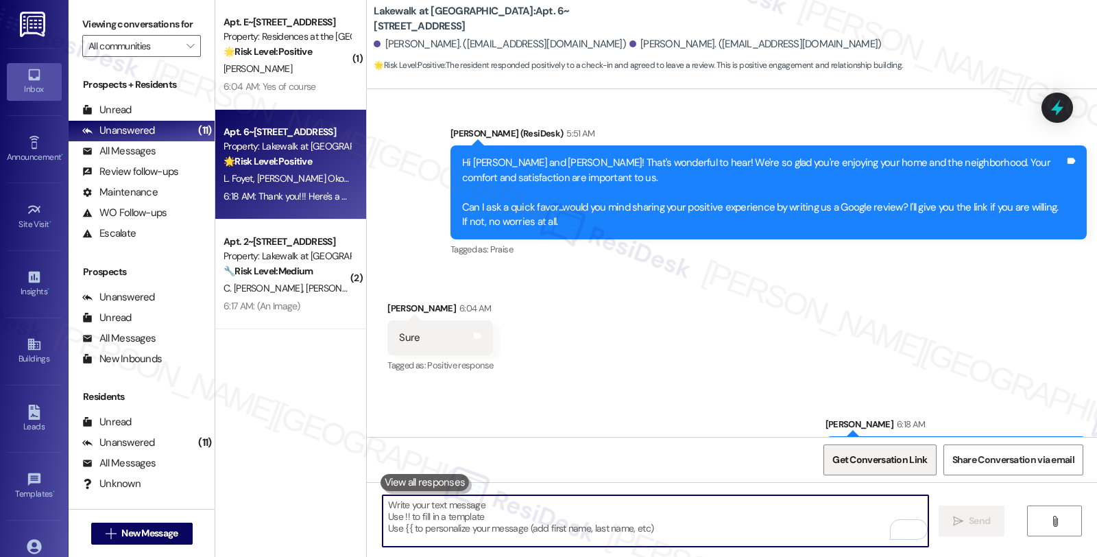
click at [873, 460] on span "Get Conversation Link" at bounding box center [879, 459] width 95 height 14
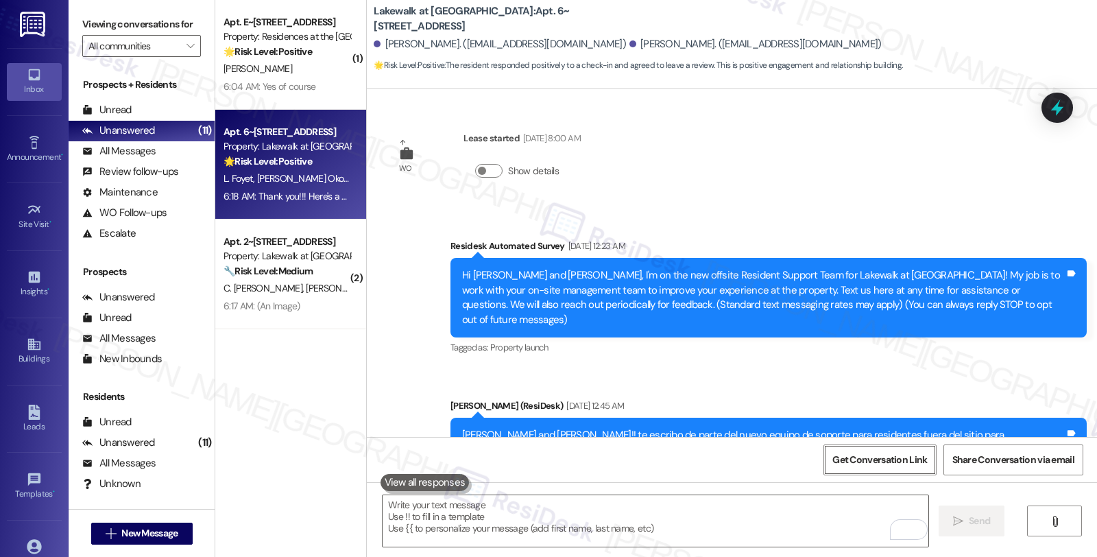
scroll to position [1018, 0]
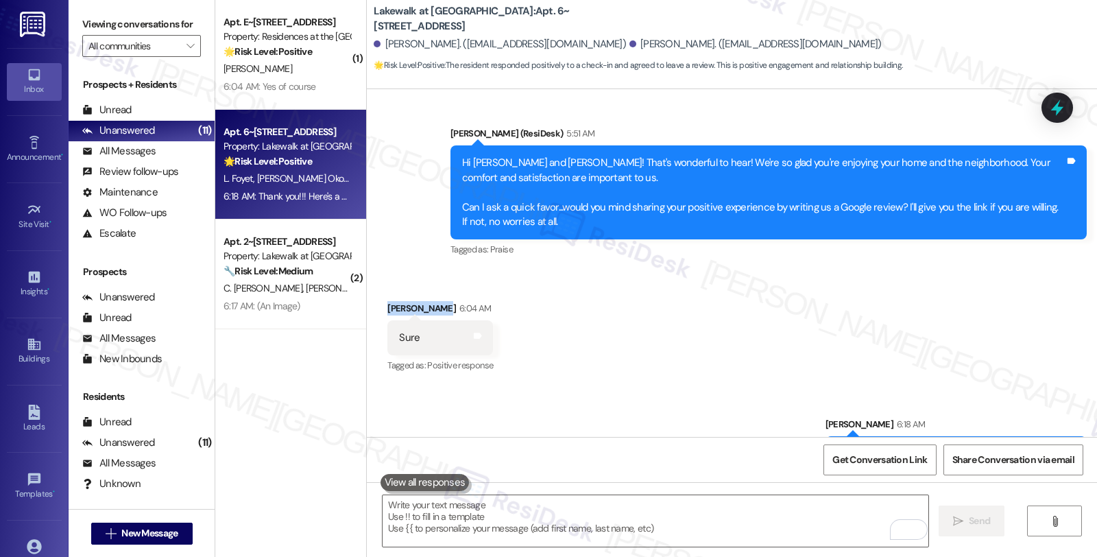
drag, startPoint x: 379, startPoint y: 263, endPoint x: 440, endPoint y: 263, distance: 61.0
click at [440, 301] on div "[PERSON_NAME] 6:04 AM" at bounding box center [440, 310] width 106 height 19
copy div "[PERSON_NAME]"
click at [441, 301] on div "[PERSON_NAME] 6:04 AM" at bounding box center [440, 310] width 106 height 19
copy div "[PERSON_NAME]"
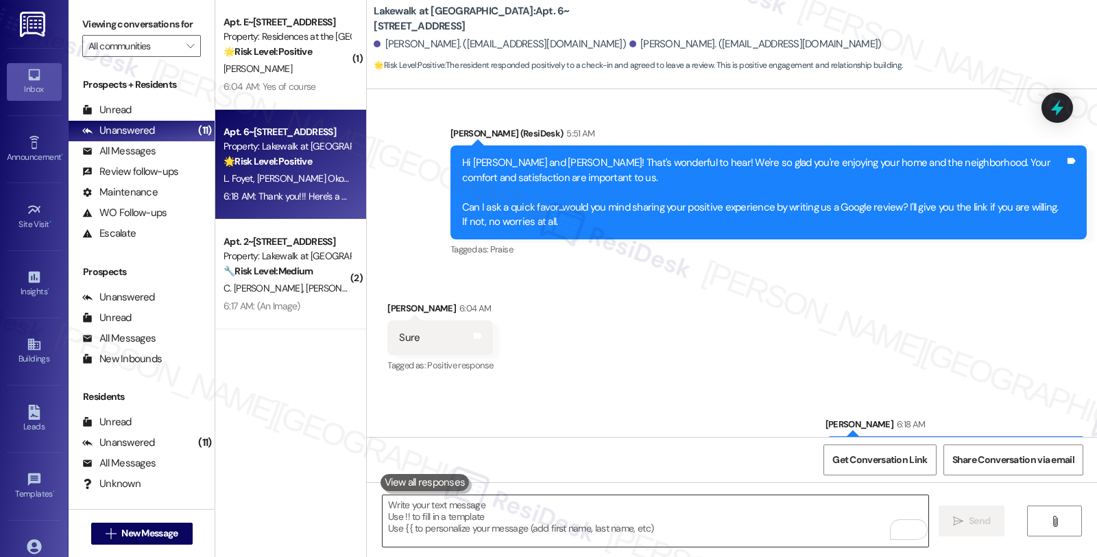
click at [509, 529] on textarea "To enrich screen reader interactions, please activate Accessibility in Grammarl…" at bounding box center [655, 520] width 546 height 51
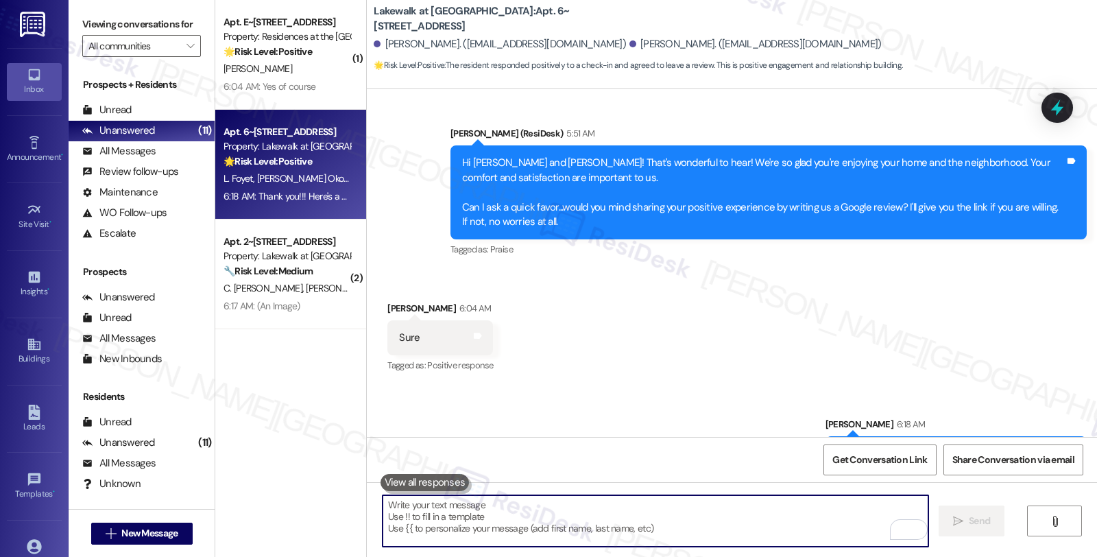
paste textarea "You may leave your review at your convenience. I would also appreciate if you c…"
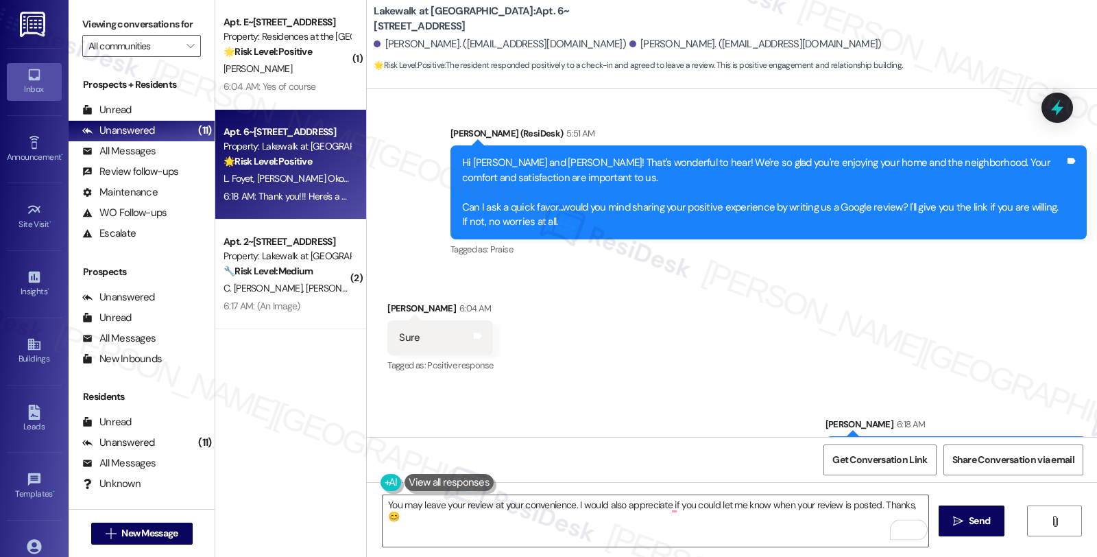
click at [389, 301] on div "[PERSON_NAME] 6:04 AM" at bounding box center [440, 310] width 106 height 19
copy div "[PERSON_NAME]"
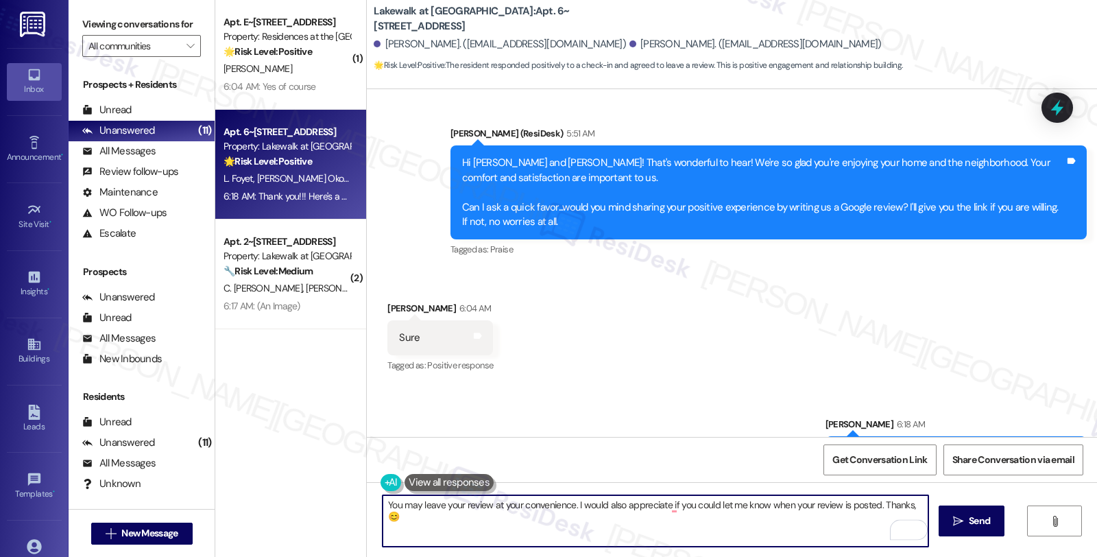
click at [905, 503] on textarea "You may leave your review at your convenience. I would also appreciate if you c…" at bounding box center [655, 520] width 546 height 51
paste textarea "[PERSON_NAME]"
type textarea "You may leave your review at your convenience. I would also appreciate if you c…"
click at [966, 517] on span "Send" at bounding box center [979, 520] width 27 height 14
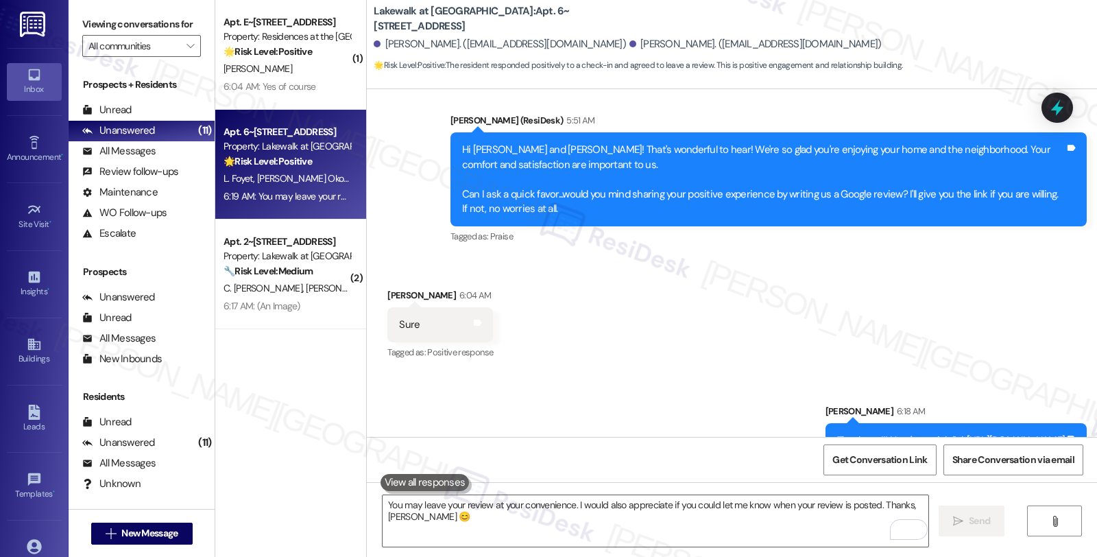
scroll to position [1114, 0]
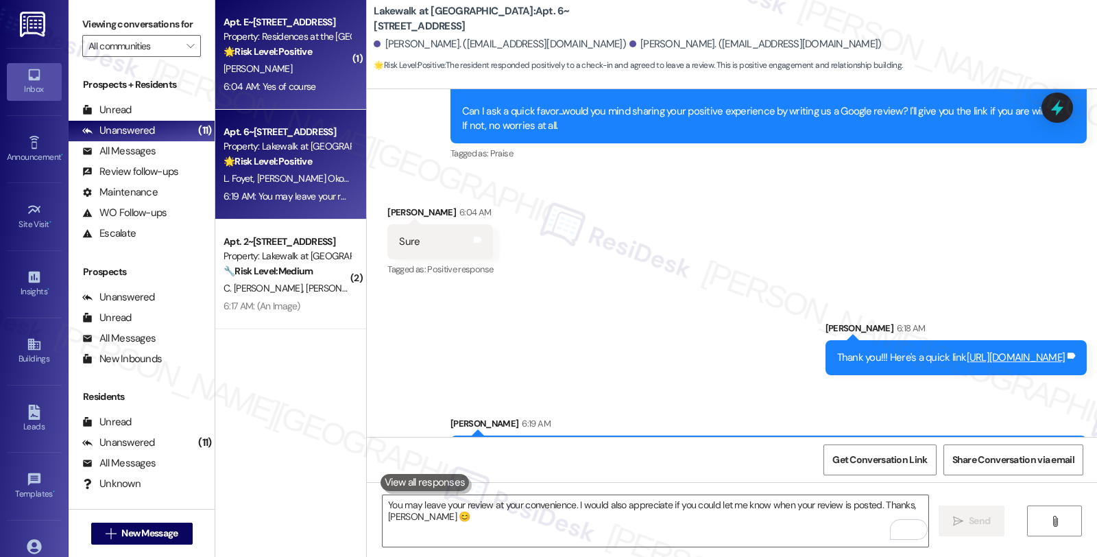
click at [302, 93] on div "6:04 AM: Yes of course 6:04 AM: Yes of course" at bounding box center [287, 86] width 130 height 17
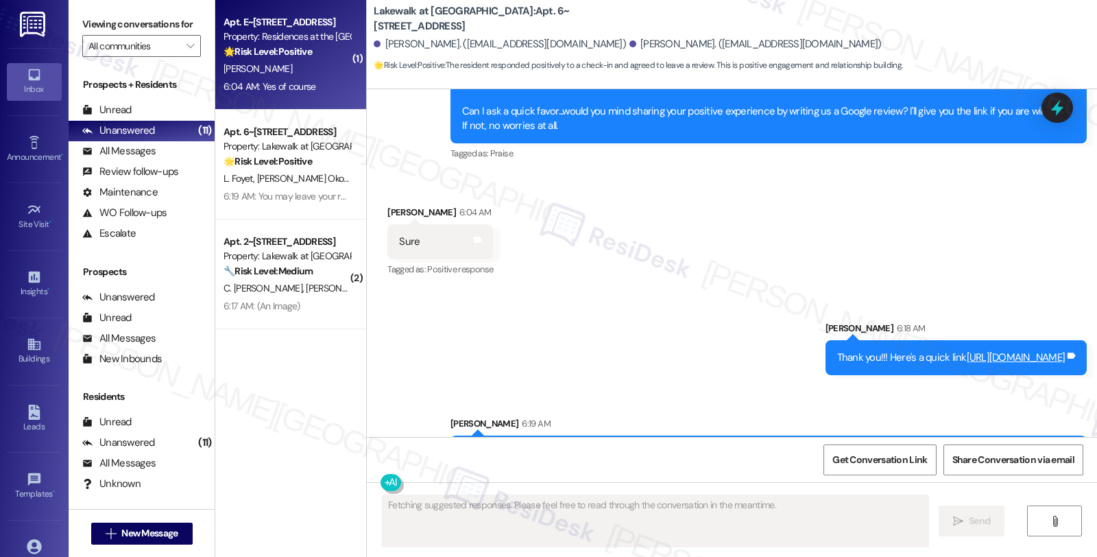
type textarea "Fetching suggested responses. Please feel free to read through the conversation…"
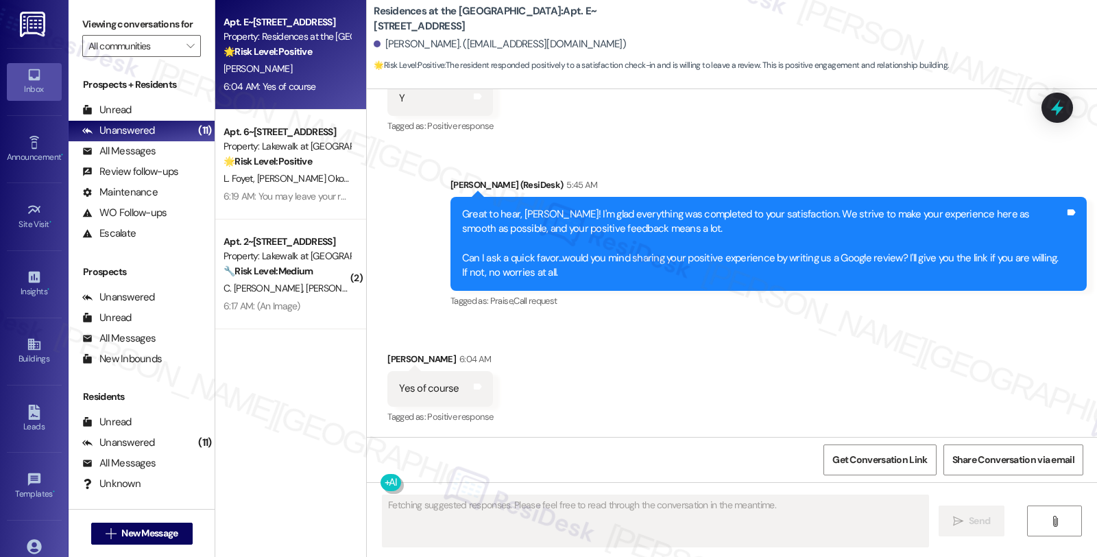
scroll to position [2832, 0]
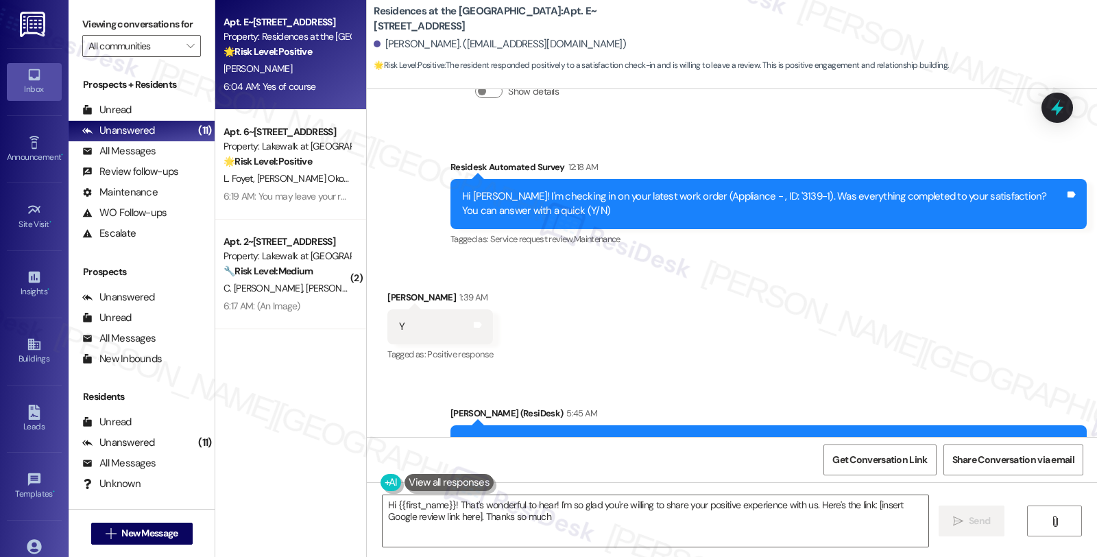
type textarea "Hi {{first_name}}! That's wonderful to hear! I'm so glad you're willing to shar…"
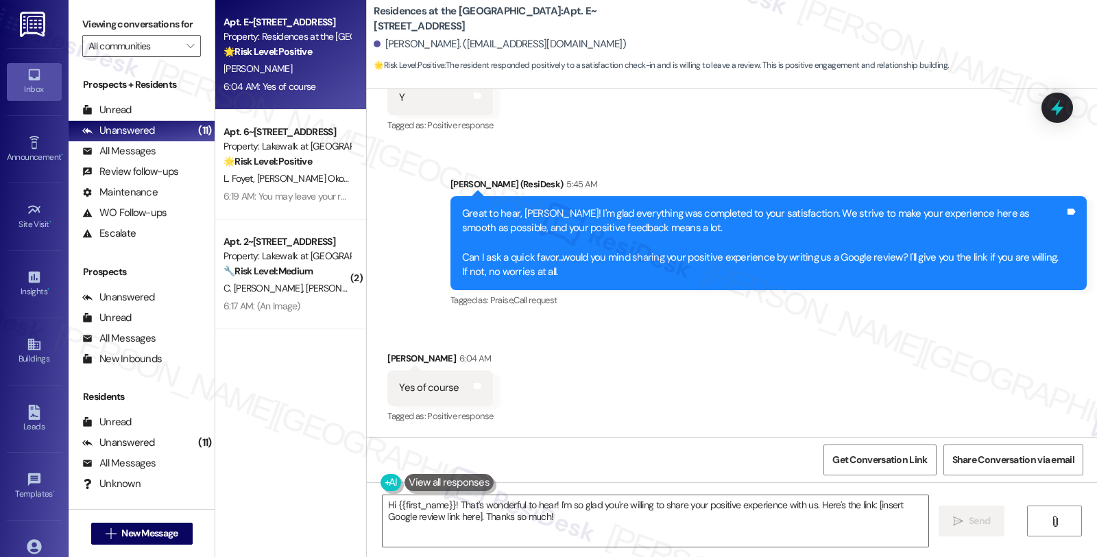
click at [648, 351] on div "Received via SMS Ruthann Fisher 6:04 AM Yes of course Tags and notes Tagged as:…" at bounding box center [732, 378] width 730 height 116
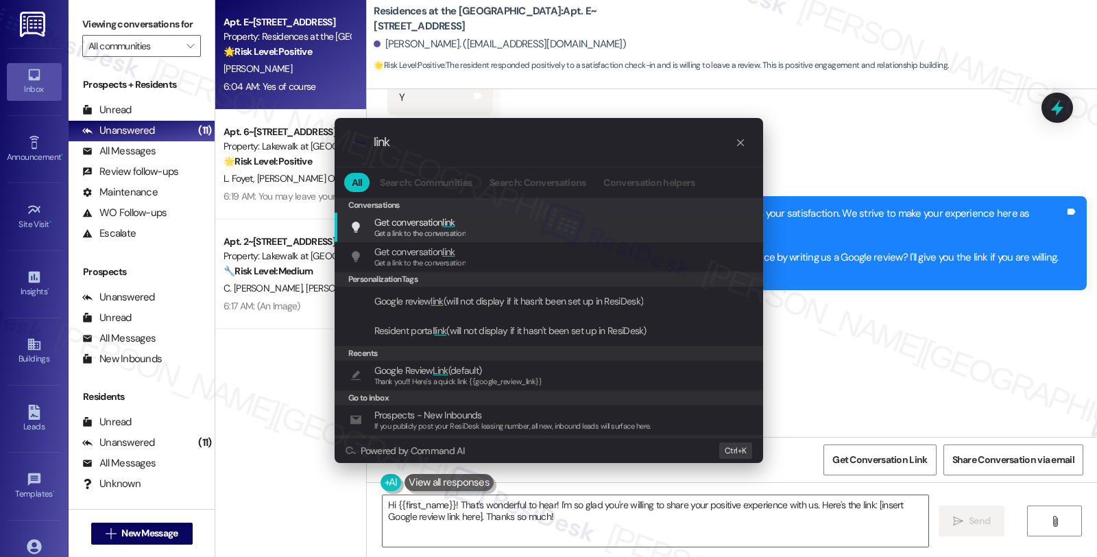
click at [509, 223] on div "Get conversation link Get a link to the conversation Add shortcut" at bounding box center [550, 227] width 401 height 25
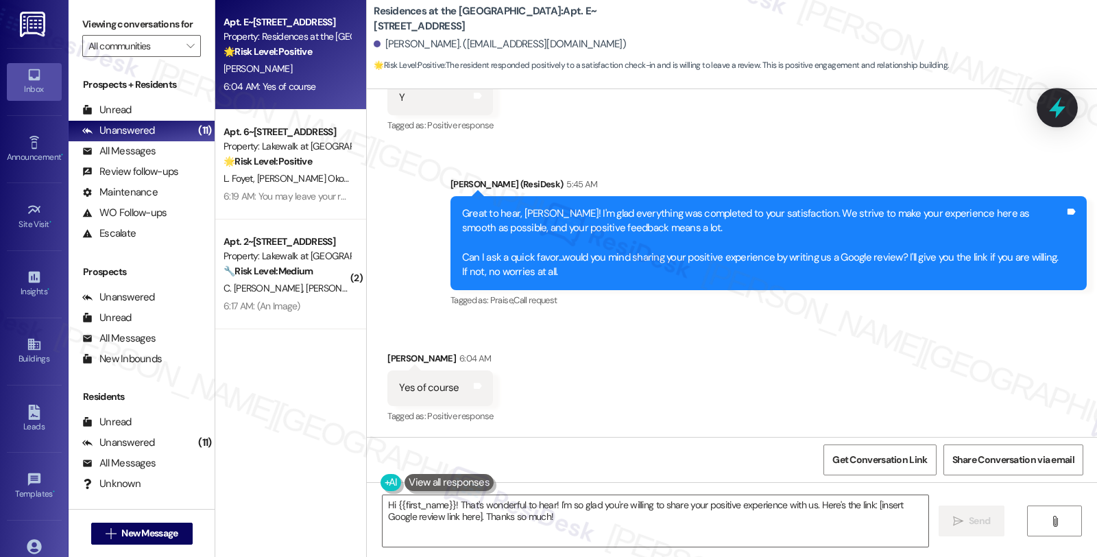
click at [1056, 107] on icon at bounding box center [1057, 107] width 16 height 21
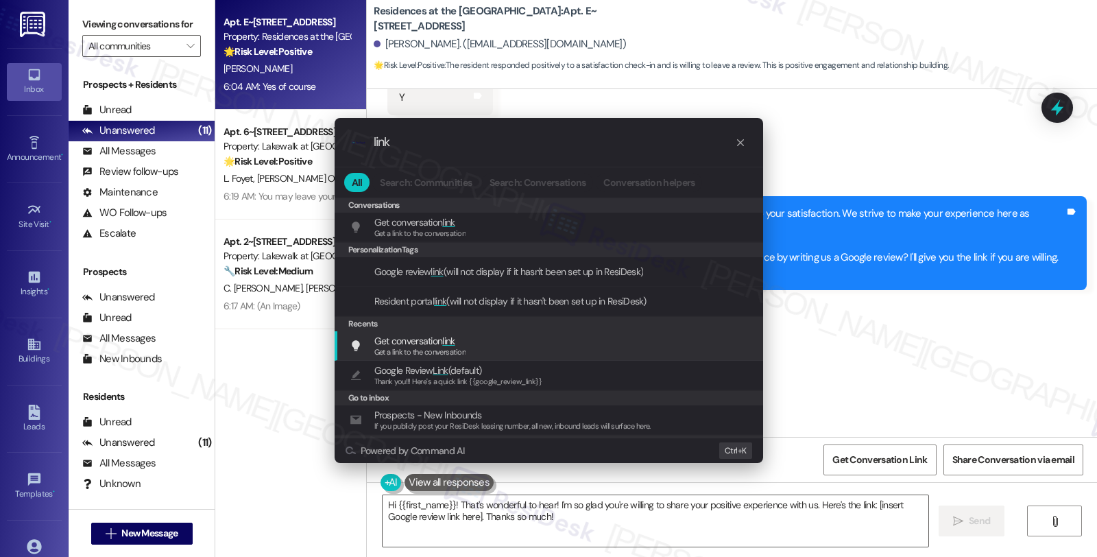
type input "link"
click at [408, 344] on span "Get conversation link" at bounding box center [414, 341] width 81 height 12
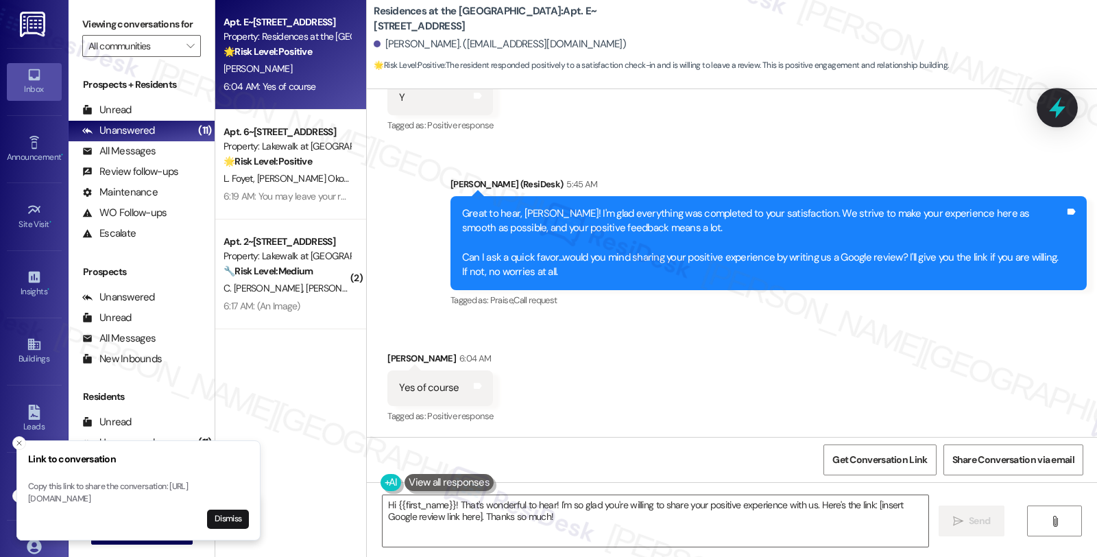
click at [1058, 110] on icon at bounding box center [1057, 107] width 16 height 21
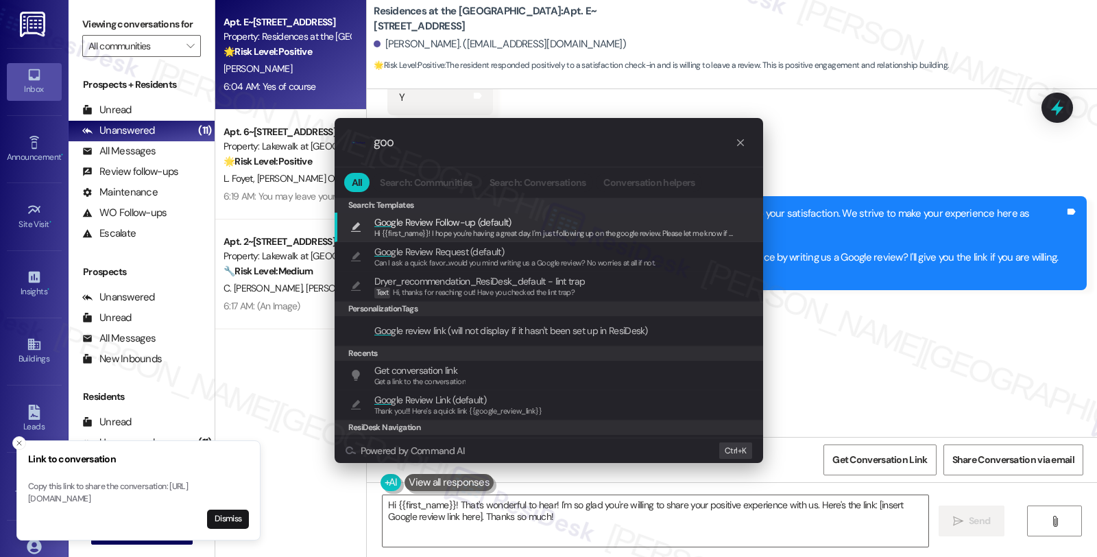
type input "goog"
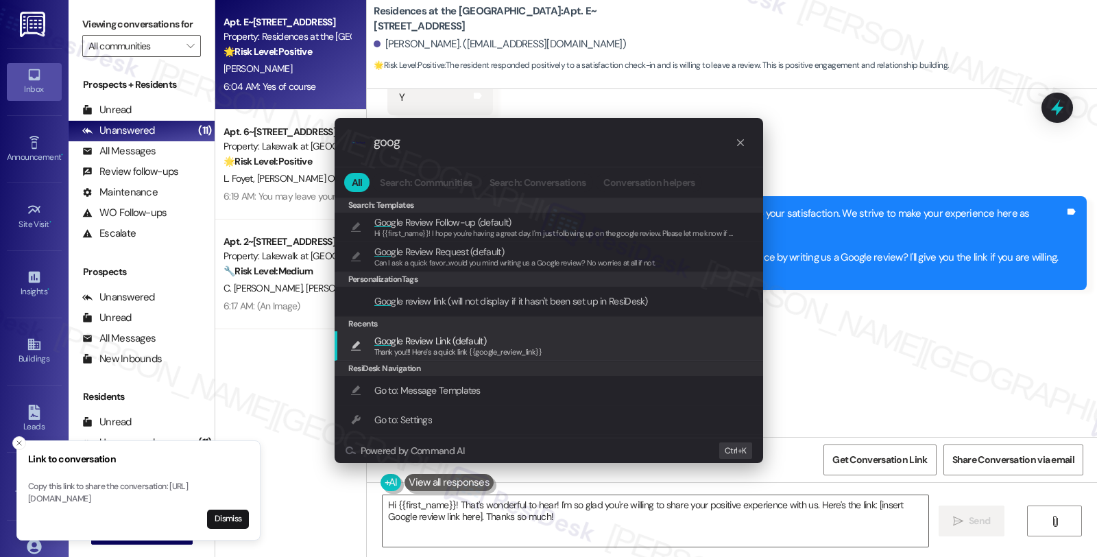
click at [417, 356] on span "Thank you!!! Here's a quick link {{google_review_link}}" at bounding box center [458, 352] width 168 height 10
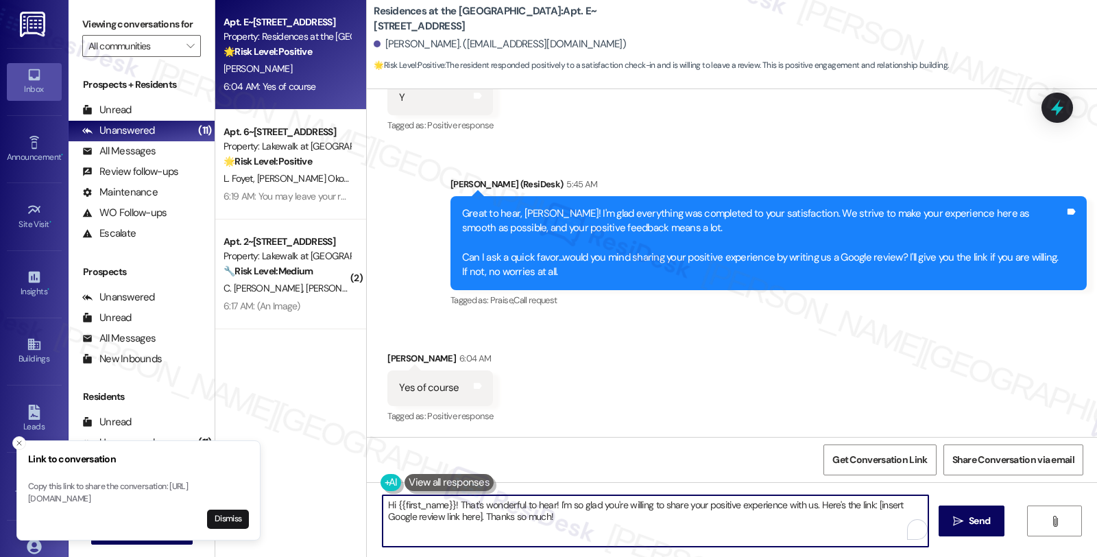
type textarea "Thank you!!! Here's a quick link {{google_review_link}}"
click at [382, 504] on textarea "Thank you!!! Here's a quick link {{google_review_link}}" at bounding box center [655, 520] width 546 height 51
click at [958, 511] on button " Send" at bounding box center [971, 520] width 66 height 31
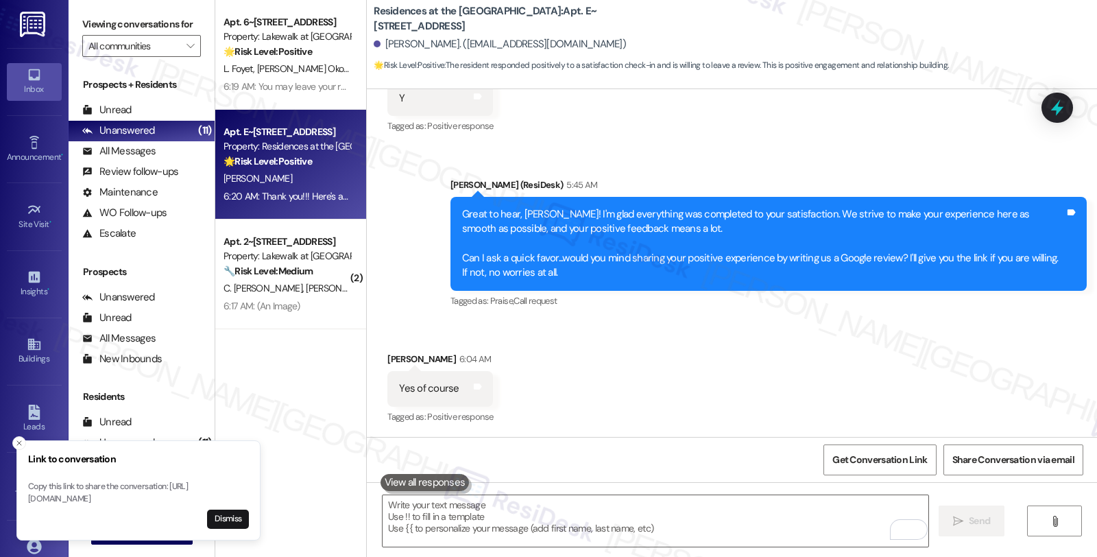
scroll to position [2928, 0]
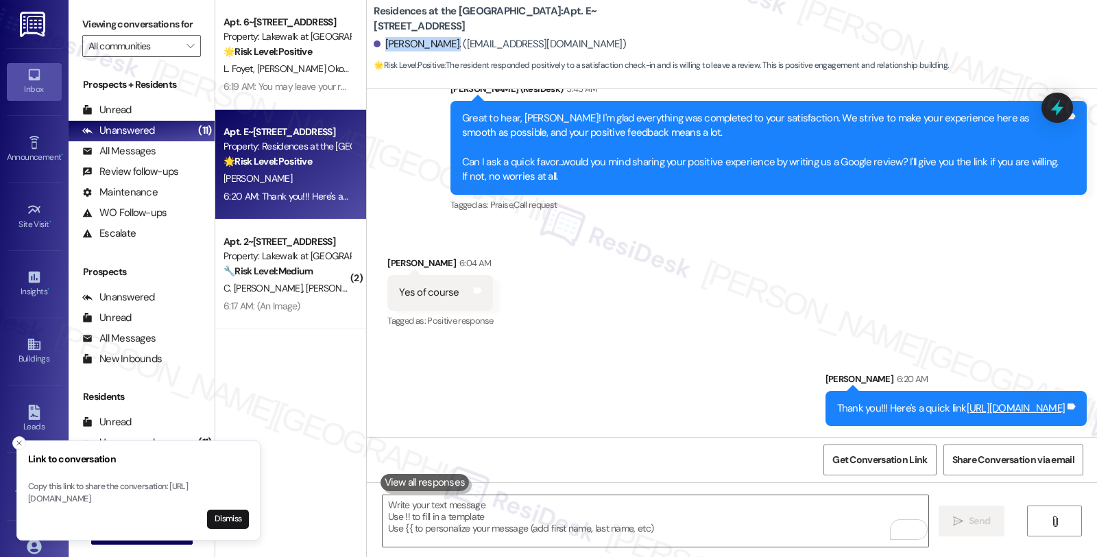
drag, startPoint x: 375, startPoint y: 43, endPoint x: 437, endPoint y: 45, distance: 62.4
click at [437, 45] on div "Ruthann Fisher. (ruthann_fisher03@yahoo.com)" at bounding box center [500, 44] width 252 height 14
copy div "Ruthann Fisher"
click at [854, 467] on span "Get Conversation Link" at bounding box center [879, 459] width 100 height 29
click at [496, 512] on textarea "To enrich screen reader interactions, please activate Accessibility in Grammarl…" at bounding box center [655, 520] width 546 height 51
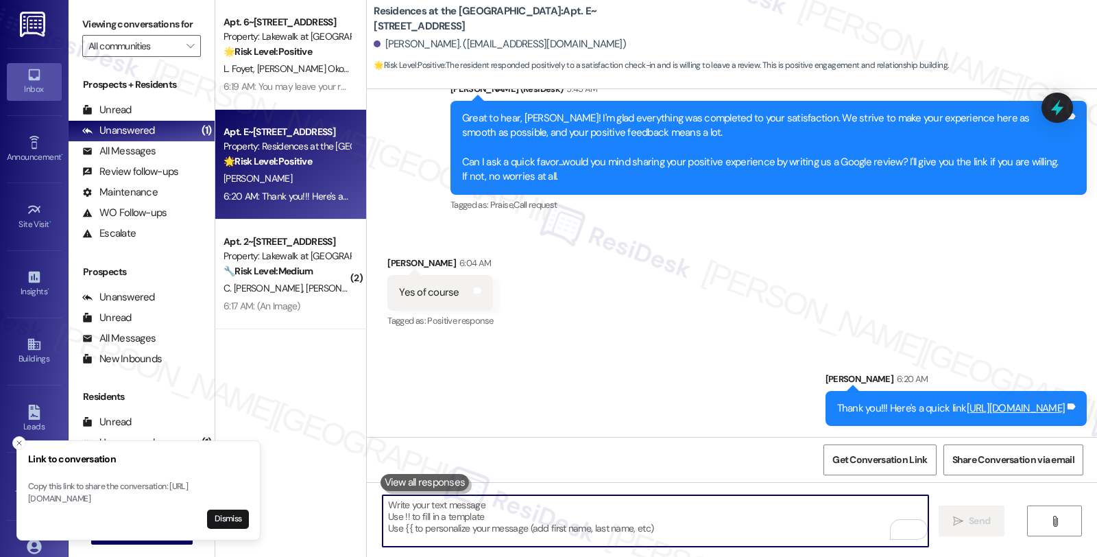
paste textarea "You may leave your review at your convenience. I would also appreciate if you c…"
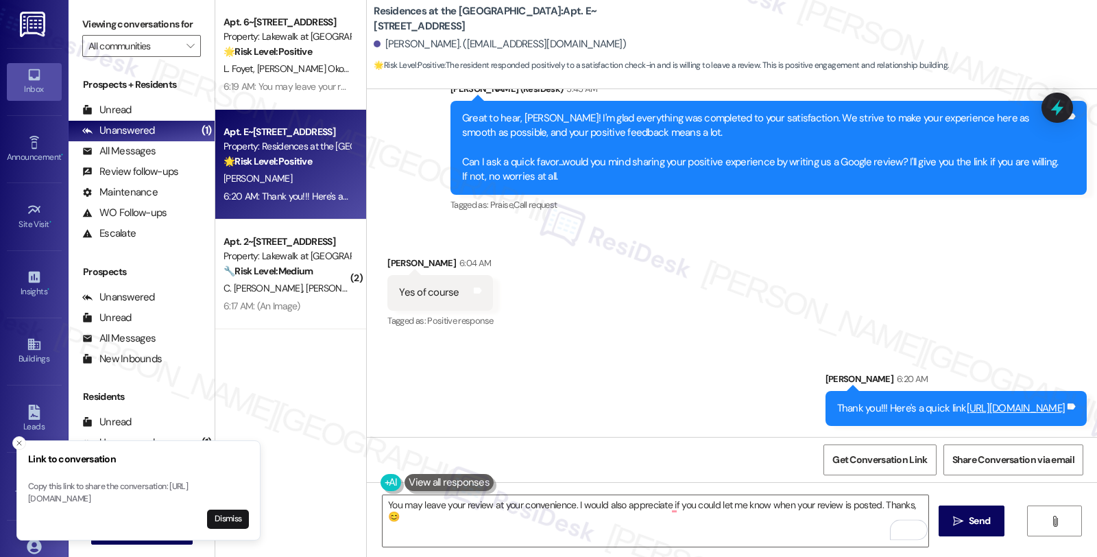
click at [391, 259] on div "Ruthann Fisher 6:04 AM" at bounding box center [440, 265] width 106 height 19
copy div "Ruthann"
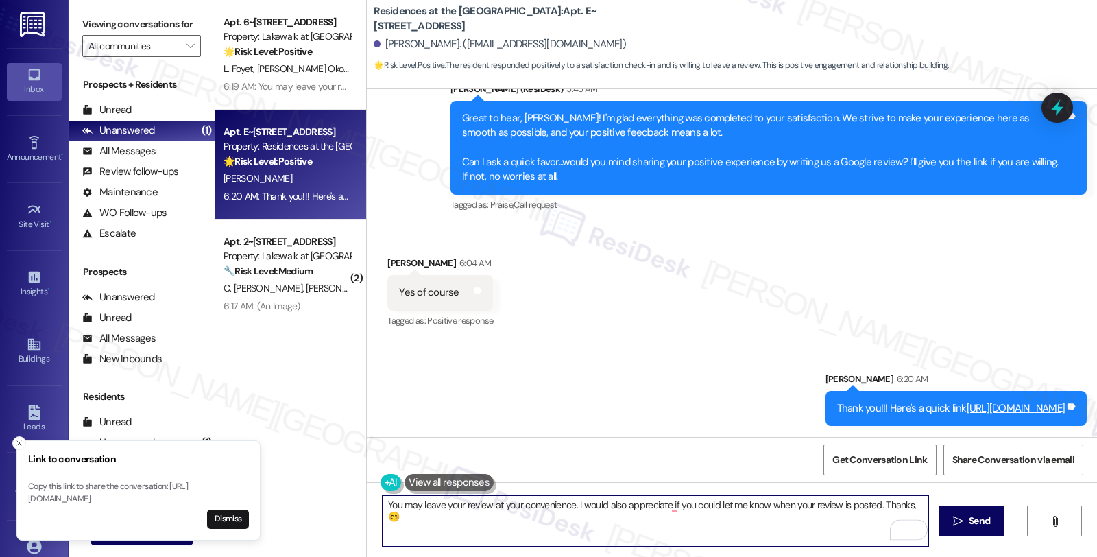
click at [903, 504] on textarea "You may leave your review at your convenience. I would also appreciate if you c…" at bounding box center [655, 520] width 546 height 51
paste textarea "Ruthann"
type textarea "You may leave your review at your convenience. I would also appreciate if you c…"
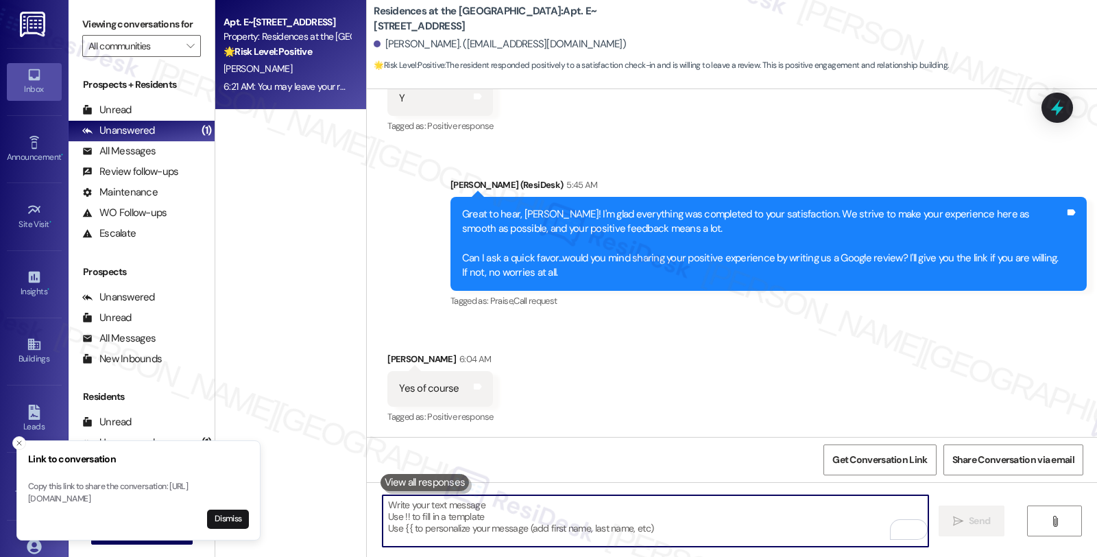
scroll to position [3038, 0]
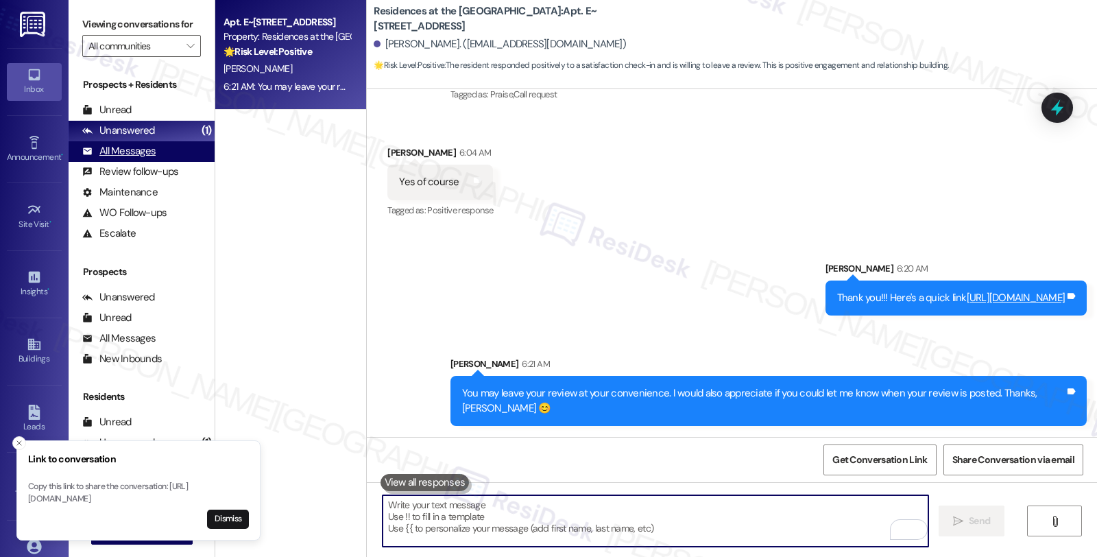
click at [131, 158] on div "All Messages" at bounding box center [118, 151] width 73 height 14
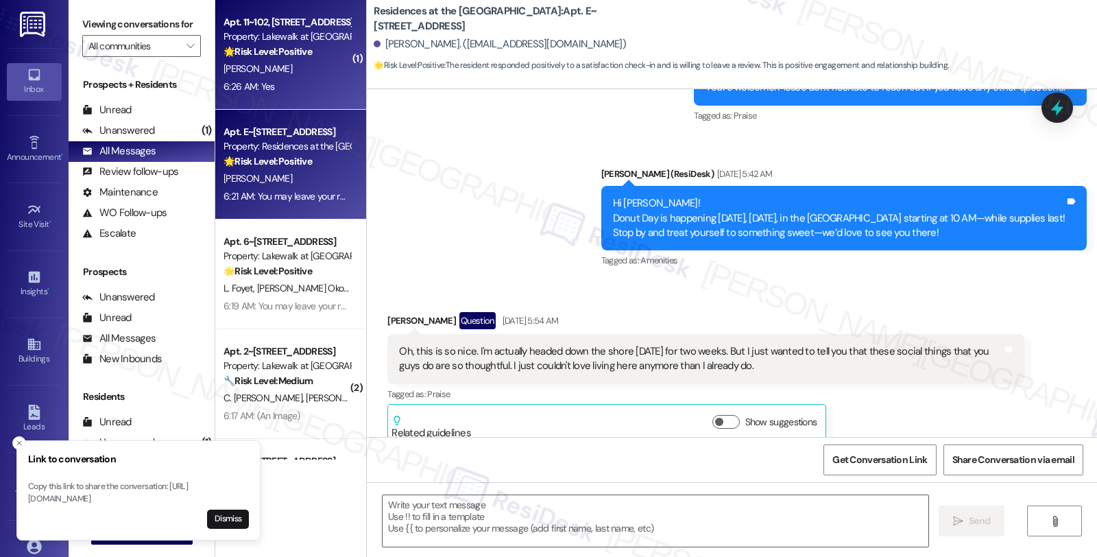
type textarea "Fetching suggested responses. Please feel free to read through the conversation…"
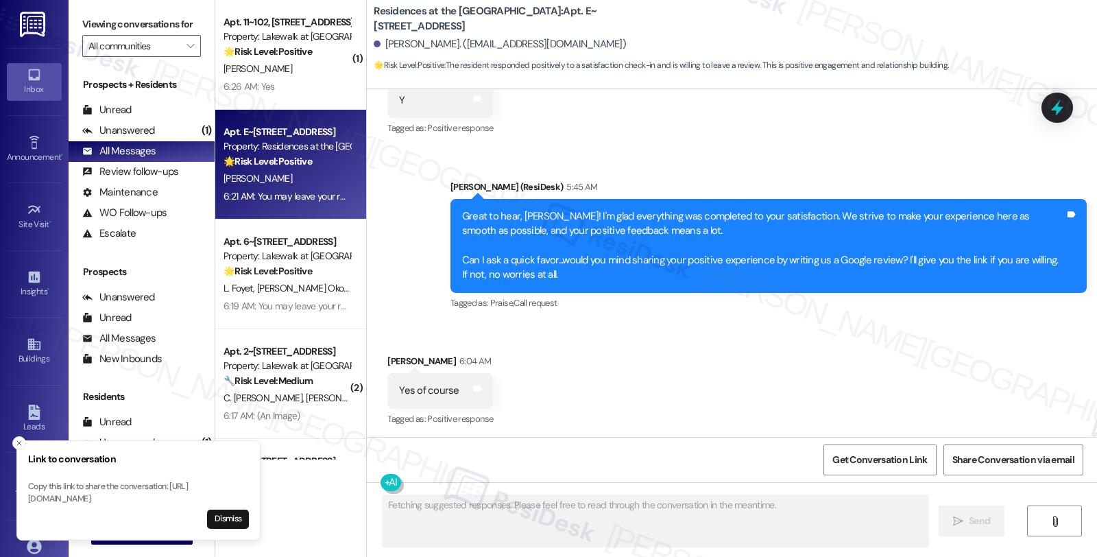
scroll to position [2832, 0]
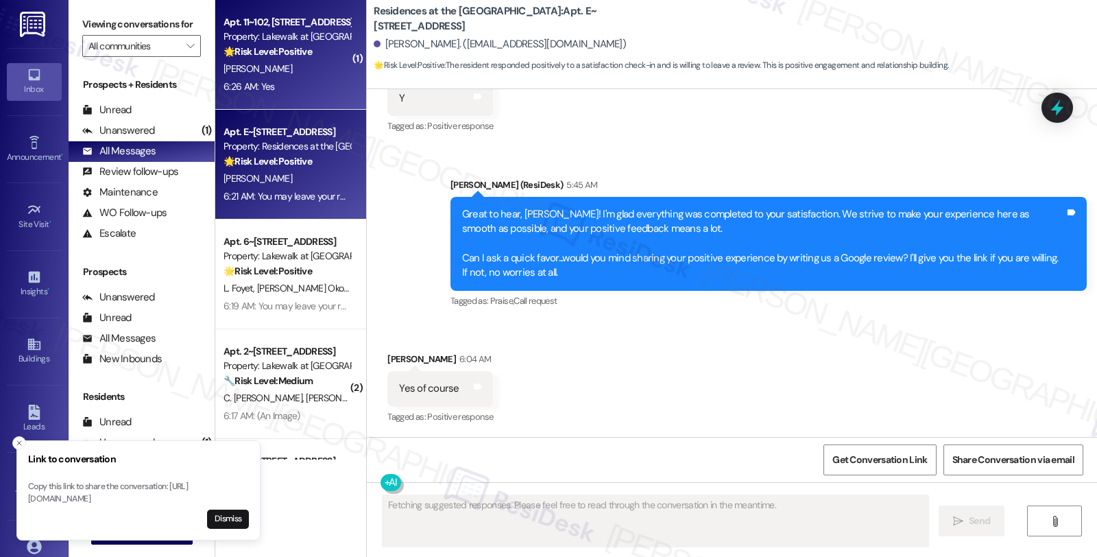
click at [302, 64] on div "[PERSON_NAME]" at bounding box center [287, 68] width 130 height 17
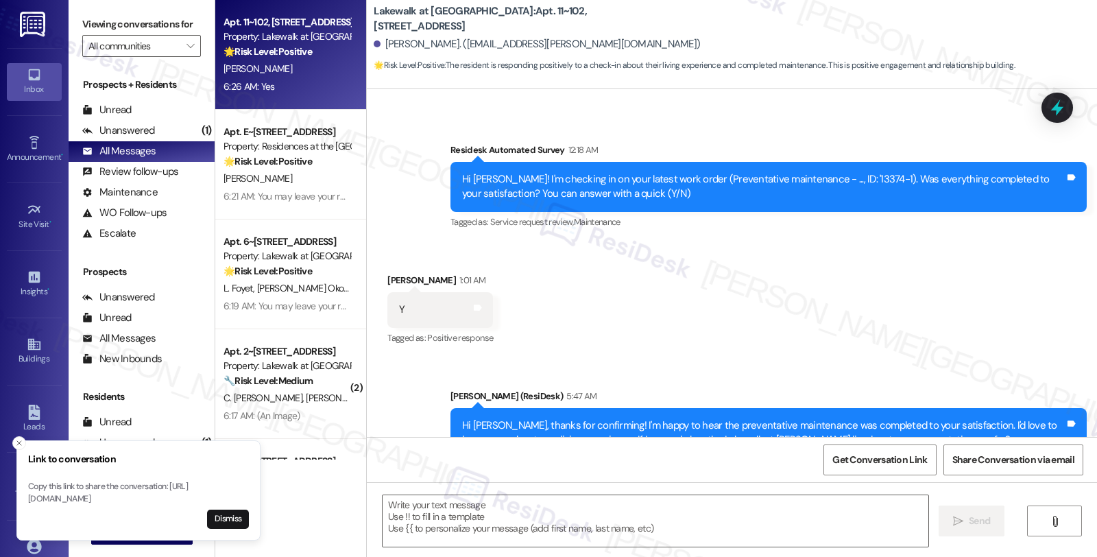
scroll to position [714, 0]
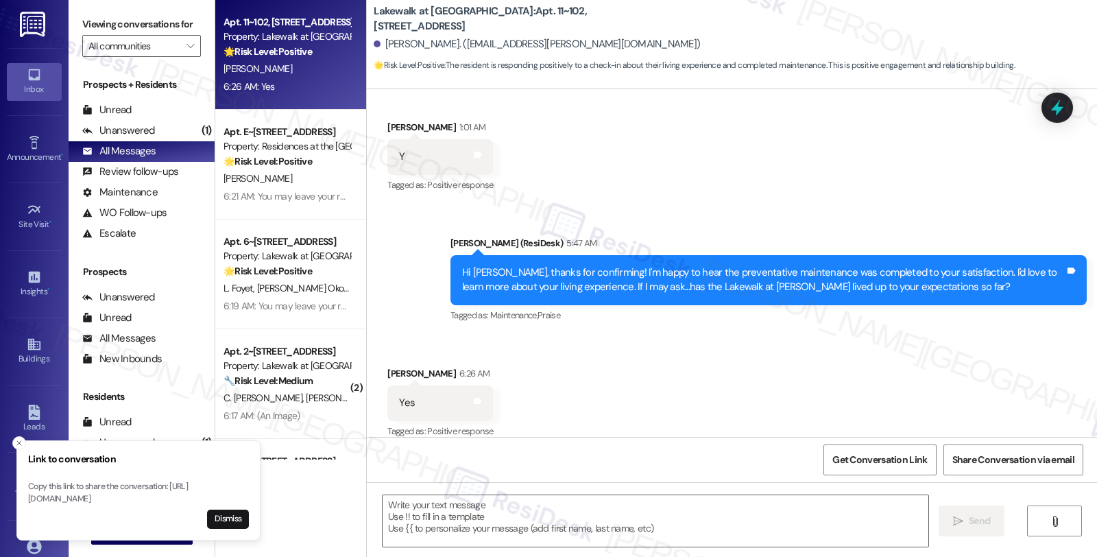
click at [729, 374] on div "Received via SMS Lanell Pedro 6:26 AM Yes Tags and notes Tagged as: Positive re…" at bounding box center [732, 393] width 730 height 116
click at [528, 523] on textarea at bounding box center [655, 520] width 546 height 51
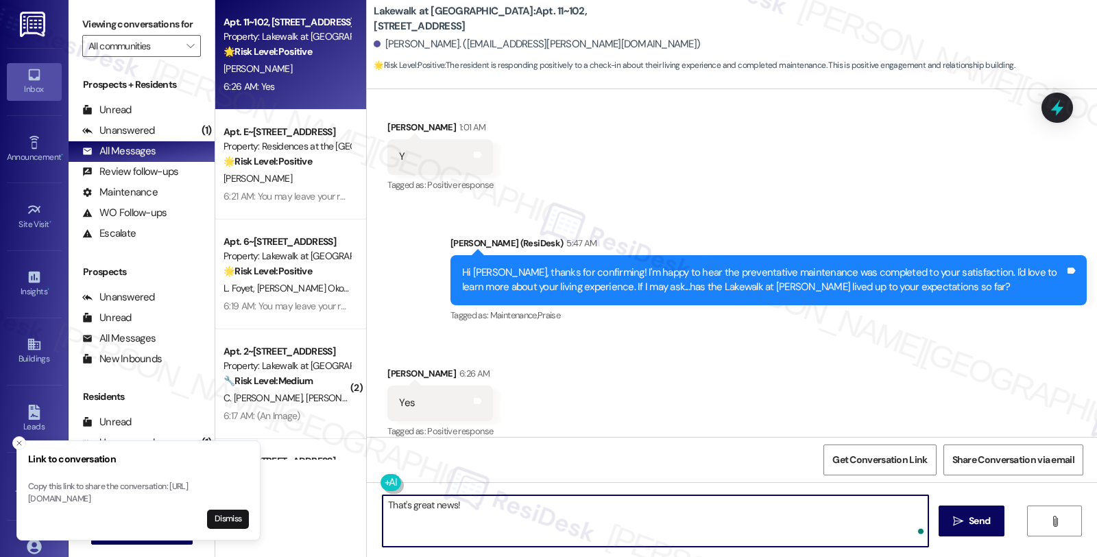
paste textarea "...would you mind sharing your positive experience by writing us a Google revie…"
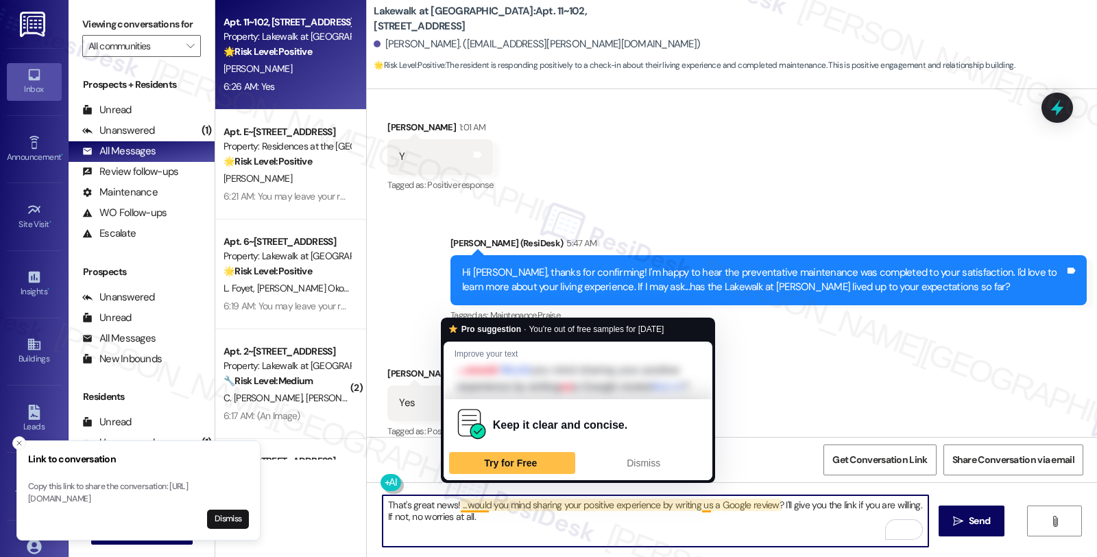
click at [452, 507] on textarea "That's great news! ...would you mind sharing your positive experience by writin…" at bounding box center [655, 520] width 546 height 51
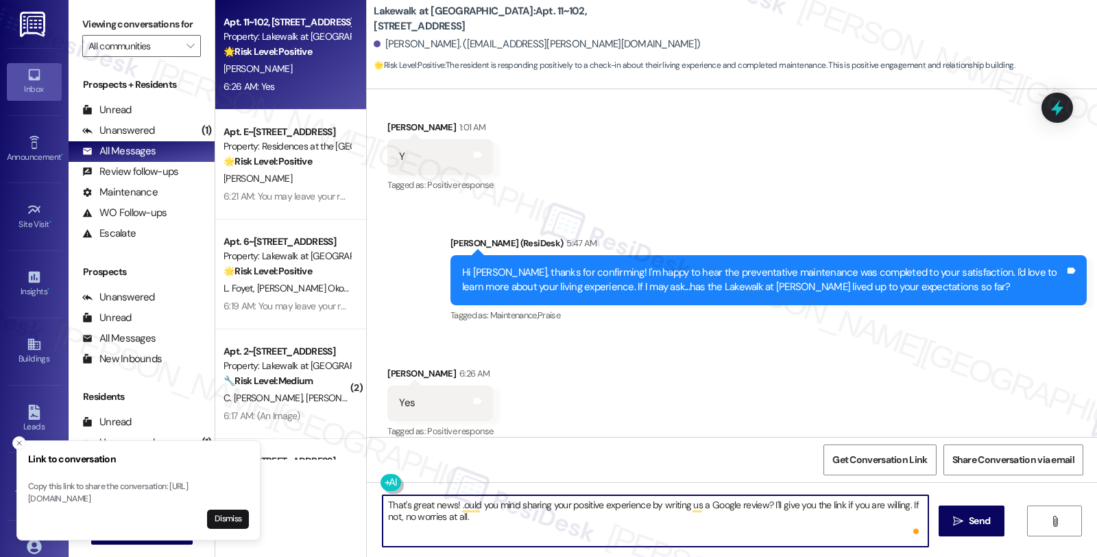
type textarea "That's great news! .Would you mind sharing your positive experience by writing …"
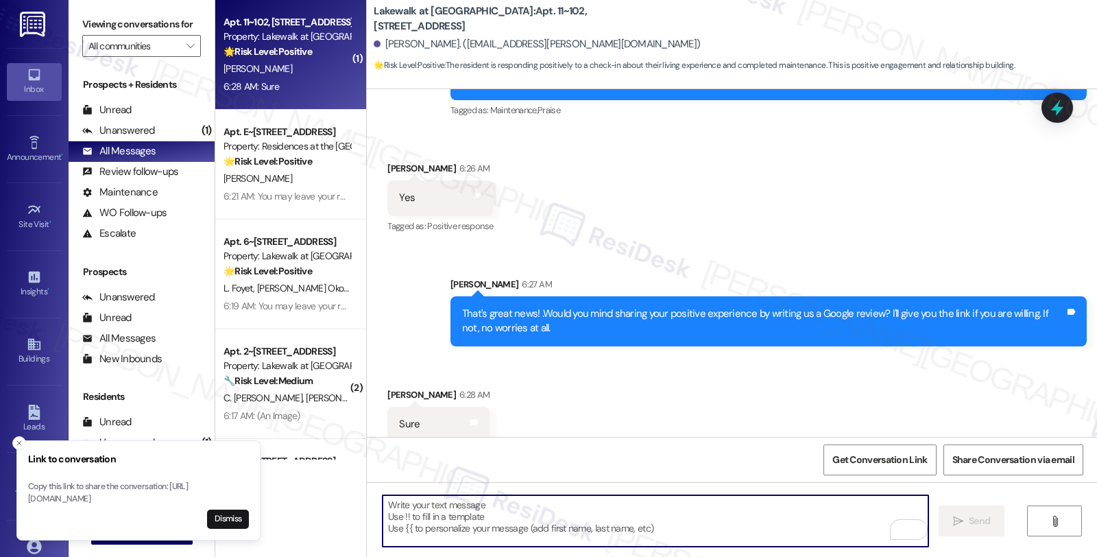
scroll to position [919, 0]
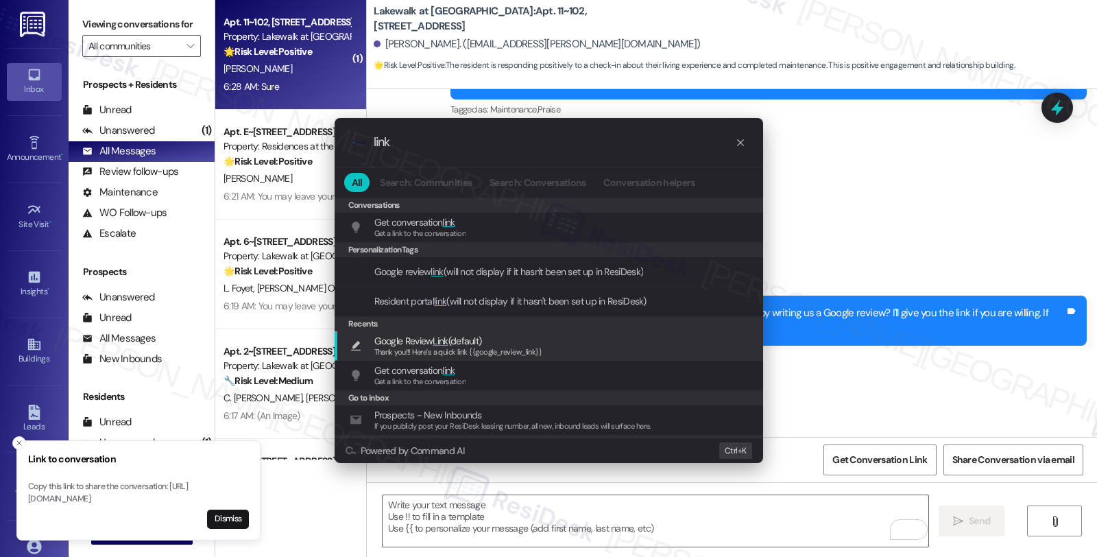
type input "link"
click at [489, 352] on span "Thank you!!! Here's a quick link {{google_review_link}}" at bounding box center [458, 352] width 168 height 10
type textarea "Thank you!!! Here's a quick link {{google_review_link}}"
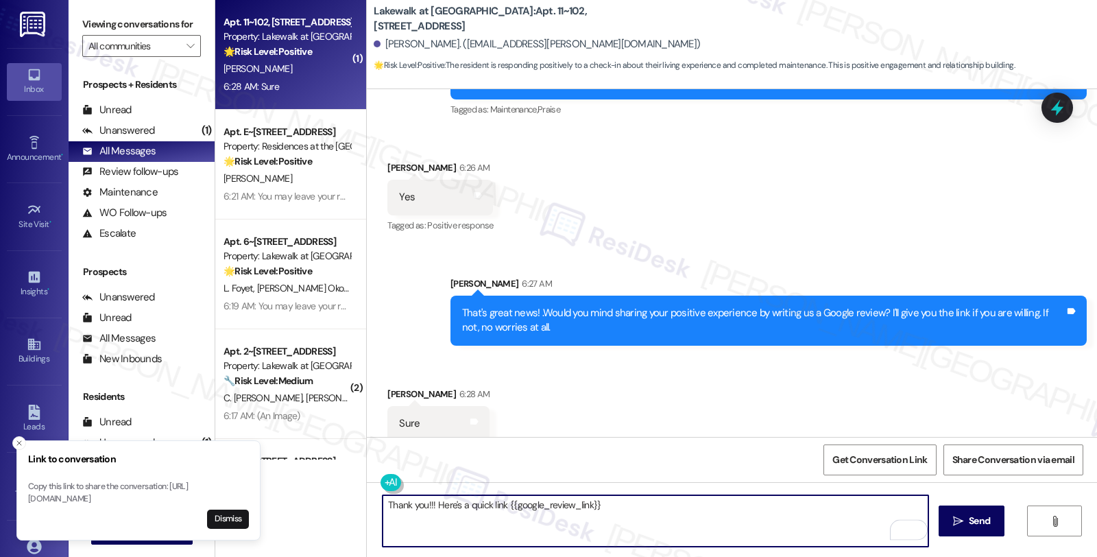
click at [677, 507] on textarea "Thank you!!! Here's a quick link {{google_review_link}}" at bounding box center [655, 520] width 546 height 51
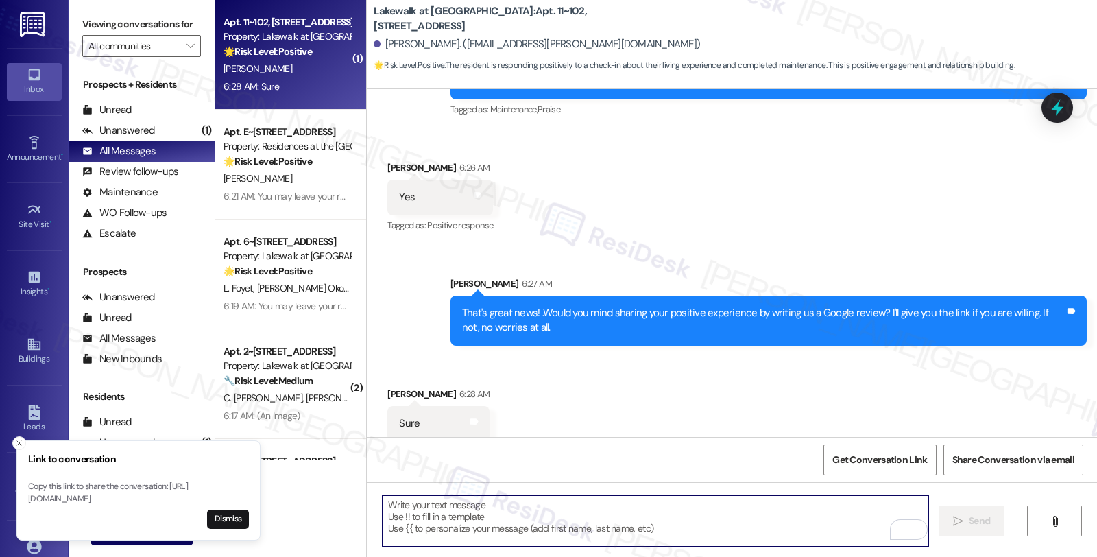
scroll to position [919, 0]
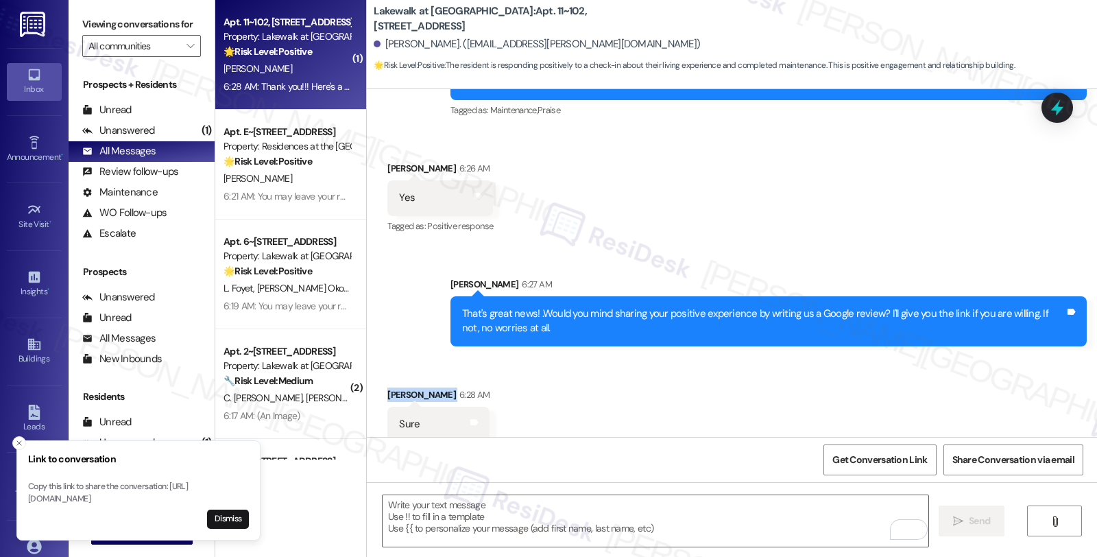
drag, startPoint x: 378, startPoint y: 380, endPoint x: 426, endPoint y: 384, distance: 48.1
click at [426, 387] on div "Lanell Pedro 6:28 AM" at bounding box center [438, 396] width 102 height 19
copy div "[PERSON_NAME]"
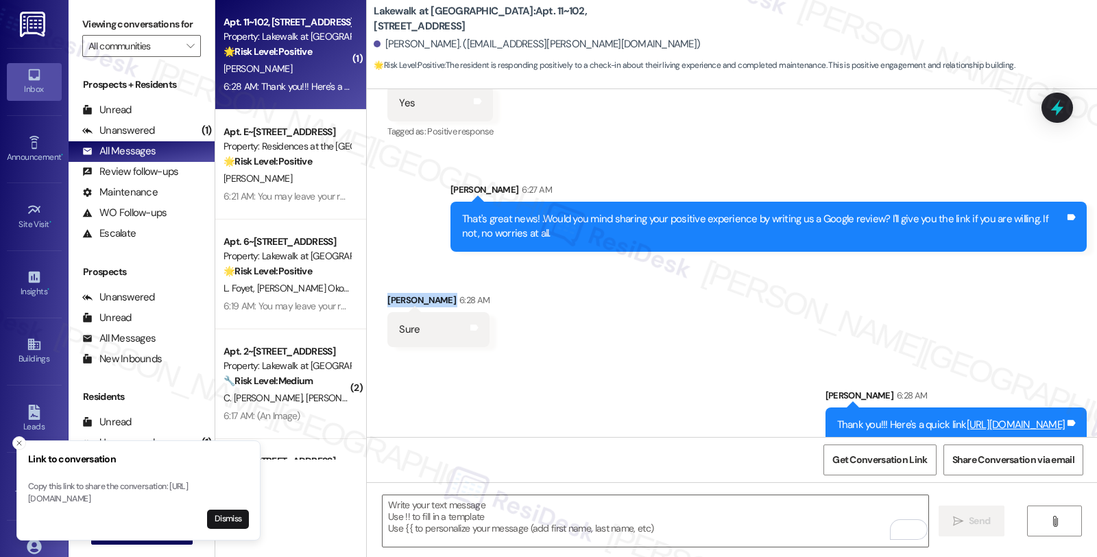
scroll to position [1014, 0]
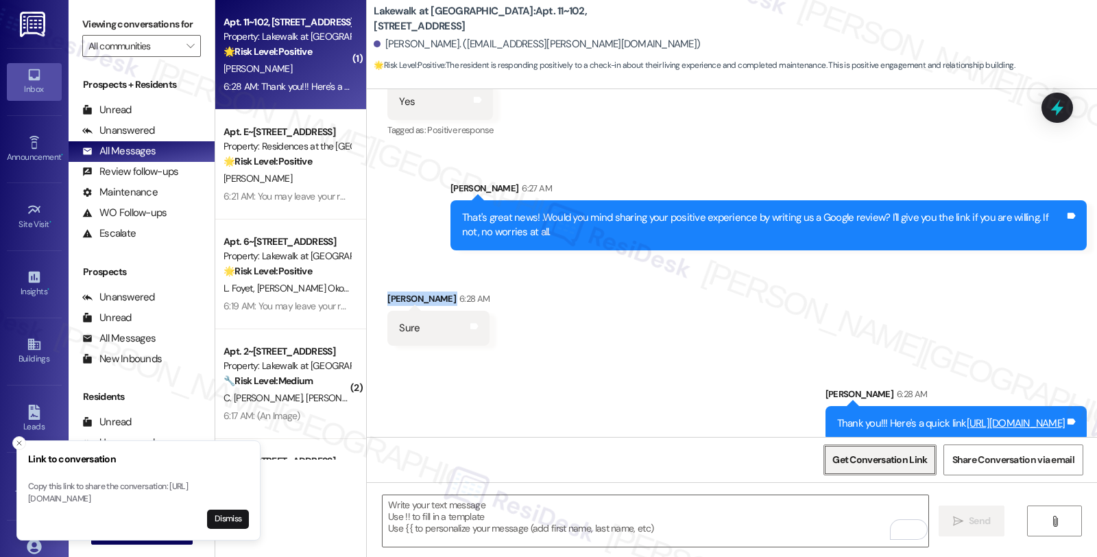
drag, startPoint x: 857, startPoint y: 457, endPoint x: 849, endPoint y: 460, distance: 8.7
click at [858, 457] on span "Get Conversation Link" at bounding box center [879, 459] width 95 height 14
click at [584, 511] on textarea "To enrich screen reader interactions, please activate Accessibility in Grammarl…" at bounding box center [655, 520] width 546 height 51
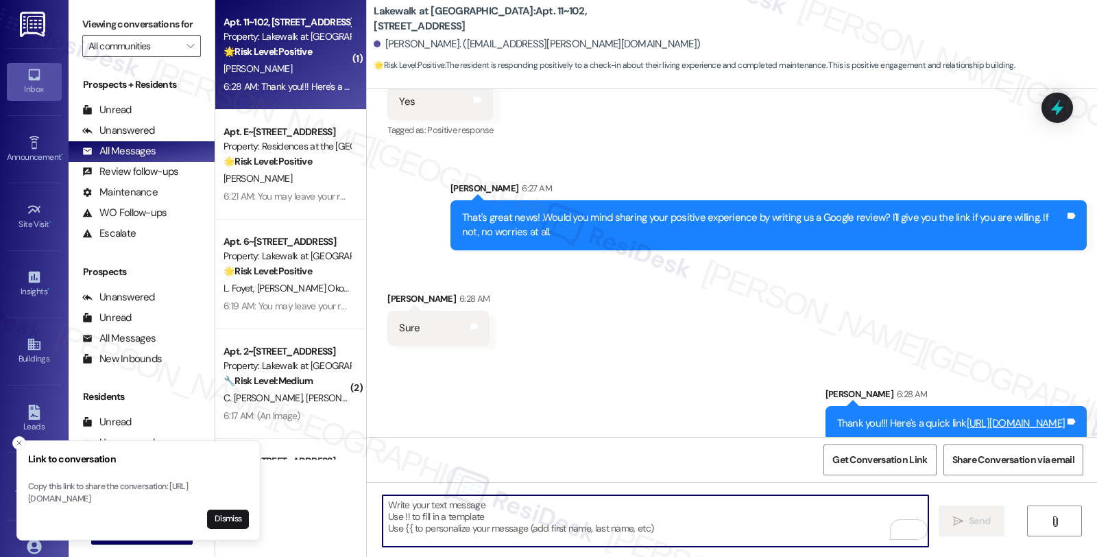
paste textarea "You may leave your review at your convenience. I would also appreciate if you c…"
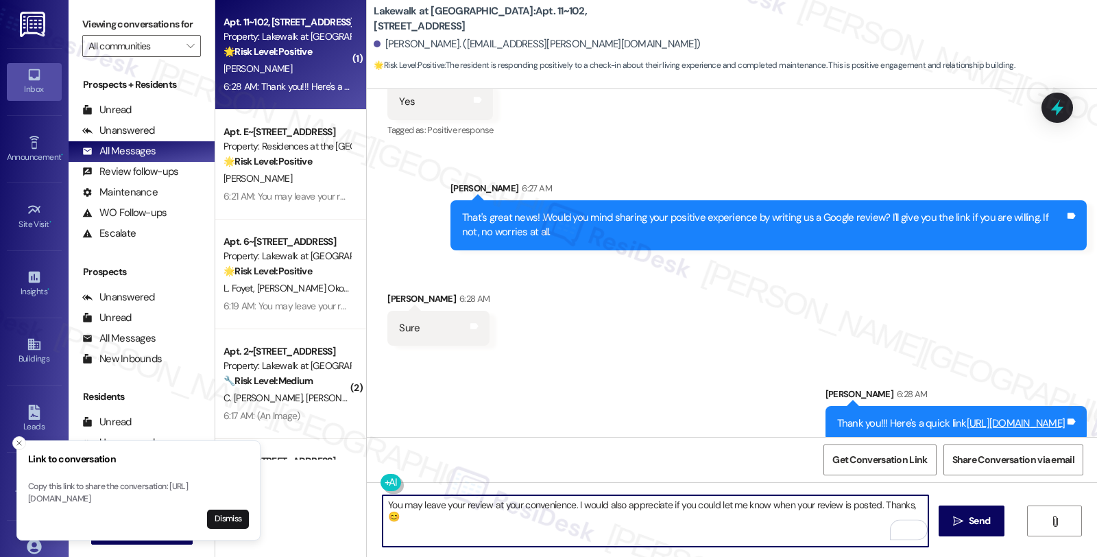
click at [389, 291] on div "Lanell Pedro 6:28 AM" at bounding box center [438, 300] width 102 height 19
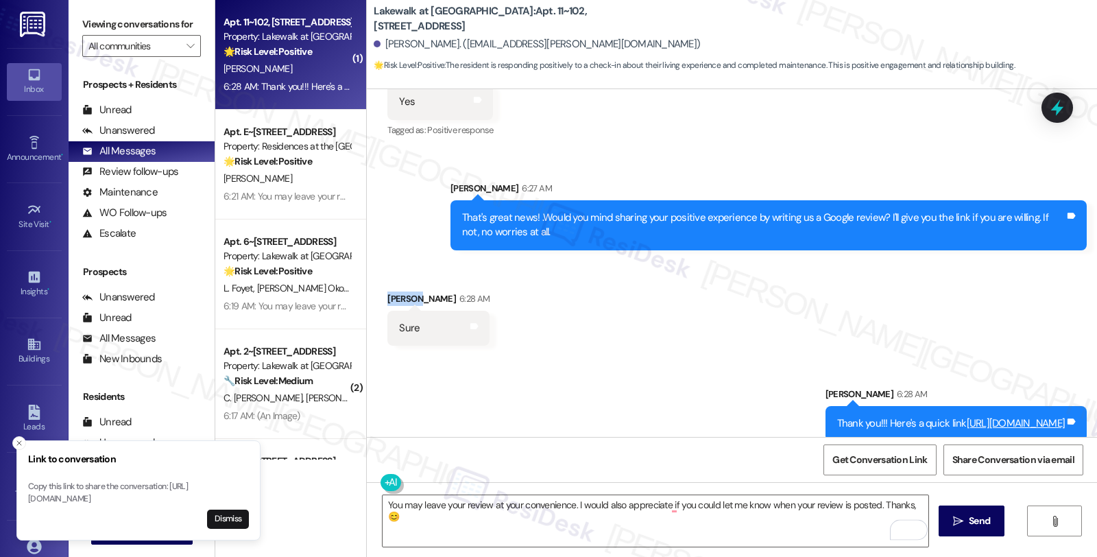
click at [389, 291] on div "Lanell Pedro 6:28 AM" at bounding box center [438, 300] width 102 height 19
copy div "Lanell"
click at [902, 500] on textarea "You may leave your review at your convenience. I would also appreciate if you c…" at bounding box center [655, 520] width 546 height 51
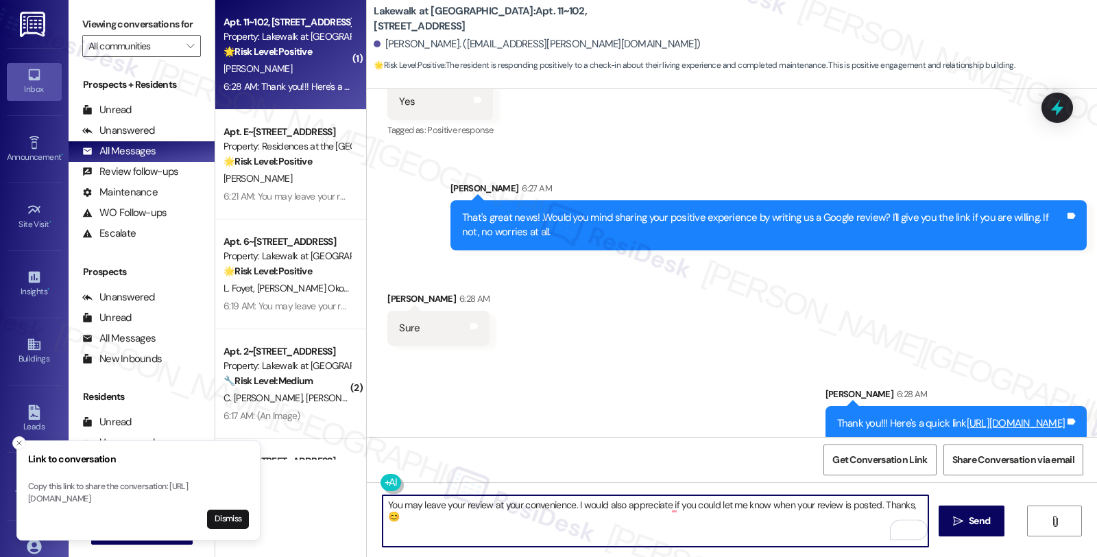
click at [903, 503] on textarea "You may leave your review at your convenience. I would also appreciate if you c…" at bounding box center [655, 520] width 546 height 51
paste textarea "Lanell"
type textarea "You may leave your review at your convenience. I would also appreciate if you c…"
click at [974, 512] on button " Send" at bounding box center [971, 520] width 66 height 31
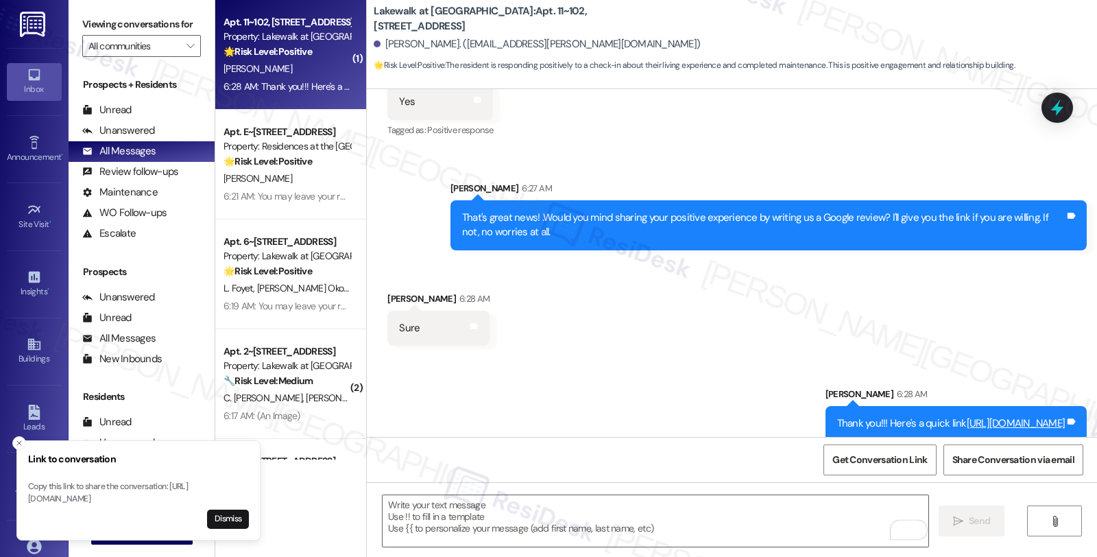
scroll to position [919, 0]
